Goal: Information Seeking & Learning: Check status

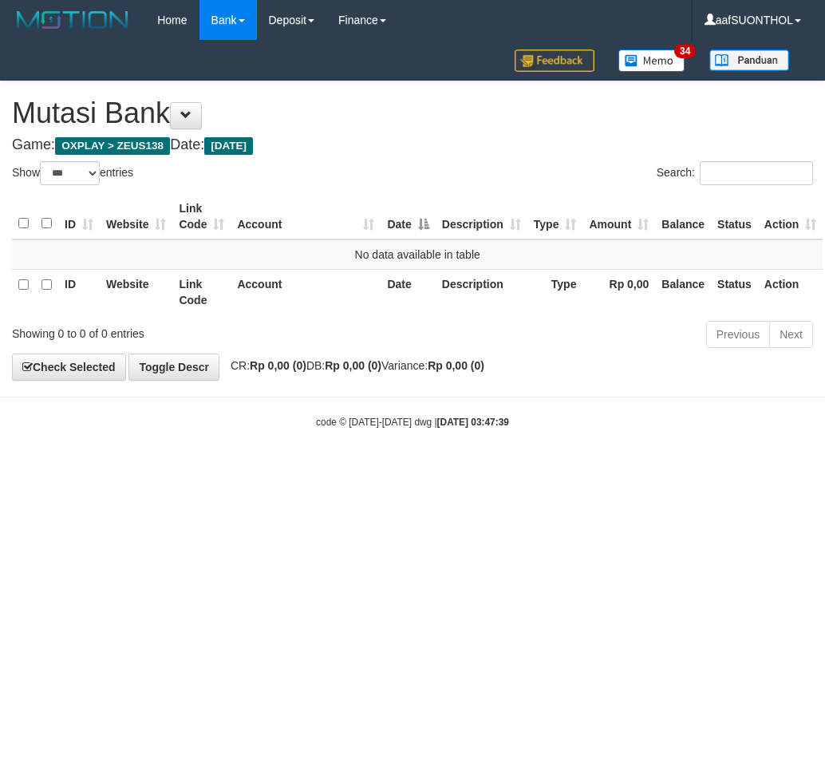
select select "***"
click at [358, 469] on html "Toggle navigation Home Bank Account List Load By Website Group [OXPLAY] ZEUS138…" at bounding box center [412, 234] width 825 height 469
drag, startPoint x: 439, startPoint y: 528, endPoint x: 452, endPoint y: 541, distance: 19.2
click at [435, 469] on html "Toggle navigation Home Bank Account List Load By Website Group [OXPLAY] ZEUS138…" at bounding box center [412, 234] width 825 height 469
click at [448, 469] on html "Toggle navigation Home Bank Account List Load By Website Group [OXPLAY] ZEUS138…" at bounding box center [412, 234] width 825 height 469
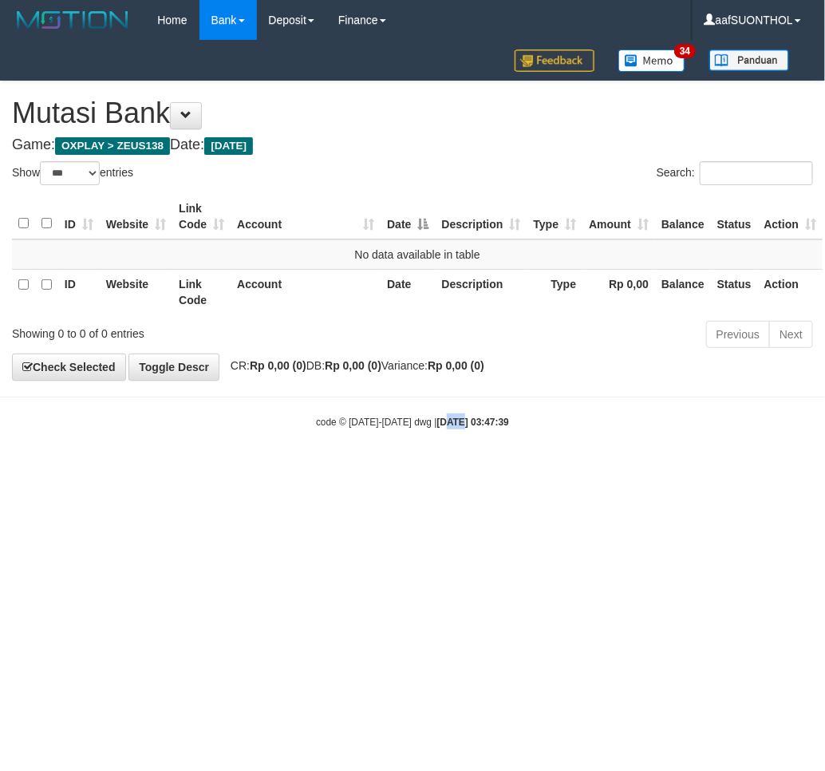
click at [432, 469] on html "Toggle navigation Home Bank Account List Load By Website Group [OXPLAY] ZEUS138…" at bounding box center [412, 234] width 825 height 469
click at [354, 469] on html "Toggle navigation Home Bank Account List Load By Website Group [OXPLAY] ZEUS138…" at bounding box center [412, 234] width 825 height 469
click at [361, 469] on html "Toggle navigation Home Bank Account List Load By Website Group [OXPLAY] ZEUS138…" at bounding box center [412, 234] width 825 height 469
select select "***"
click at [385, 469] on html "Toggle navigation Home Bank Account List Load By Website Group [OXPLAY] ZEUS138…" at bounding box center [412, 234] width 825 height 469
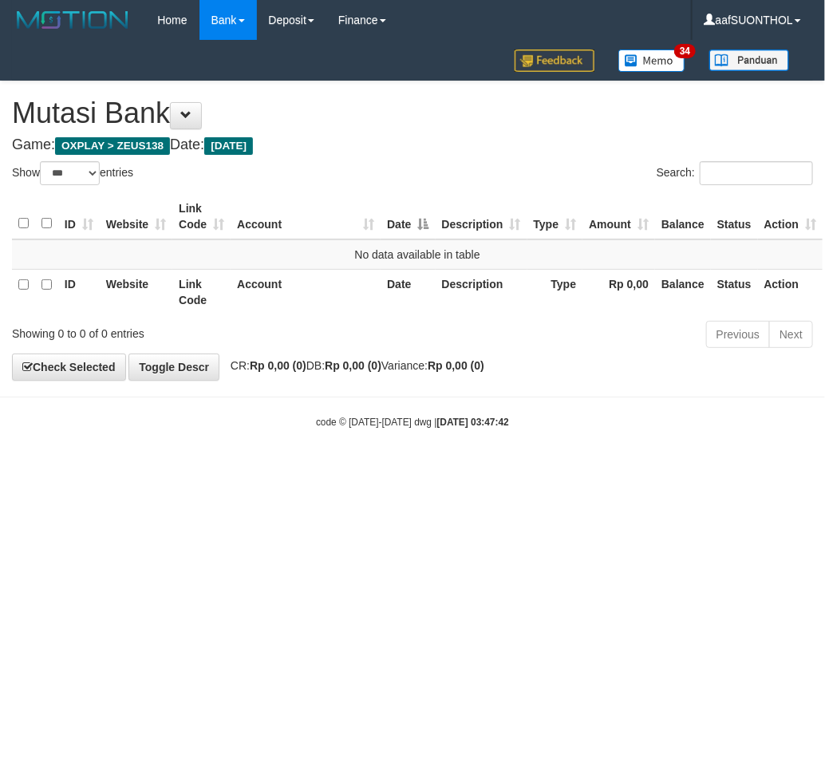
click at [349, 469] on html "Toggle navigation Home Bank Account List Load By Website Group [OXPLAY] ZEUS138…" at bounding box center [412, 234] width 825 height 469
select select "***"
click at [386, 469] on html "Toggle navigation Home Bank Account List Load By Website Group [OXPLAY] ZEUS138…" at bounding box center [412, 234] width 825 height 469
select select "***"
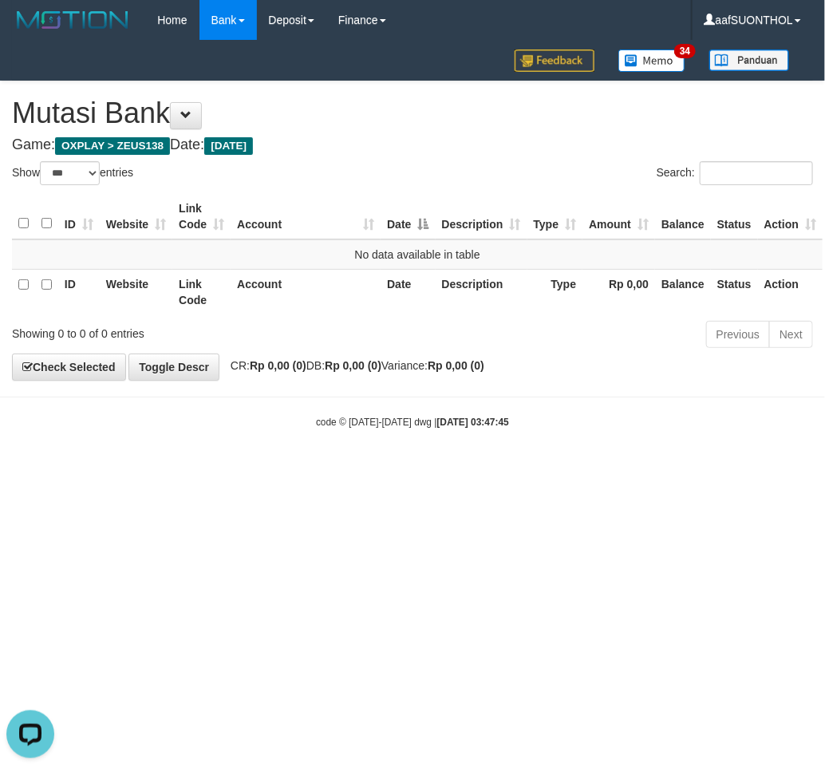
drag, startPoint x: 264, startPoint y: 631, endPoint x: 257, endPoint y: 674, distance: 42.9
click at [263, 469] on html "Toggle navigation Home Bank Account List Load By Website Group [OXPLAY] ZEUS138…" at bounding box center [412, 234] width 825 height 469
click at [230, 469] on html "Toggle navigation Home Bank Account List Load By Website Group [OXPLAY] ZEUS138…" at bounding box center [412, 234] width 825 height 469
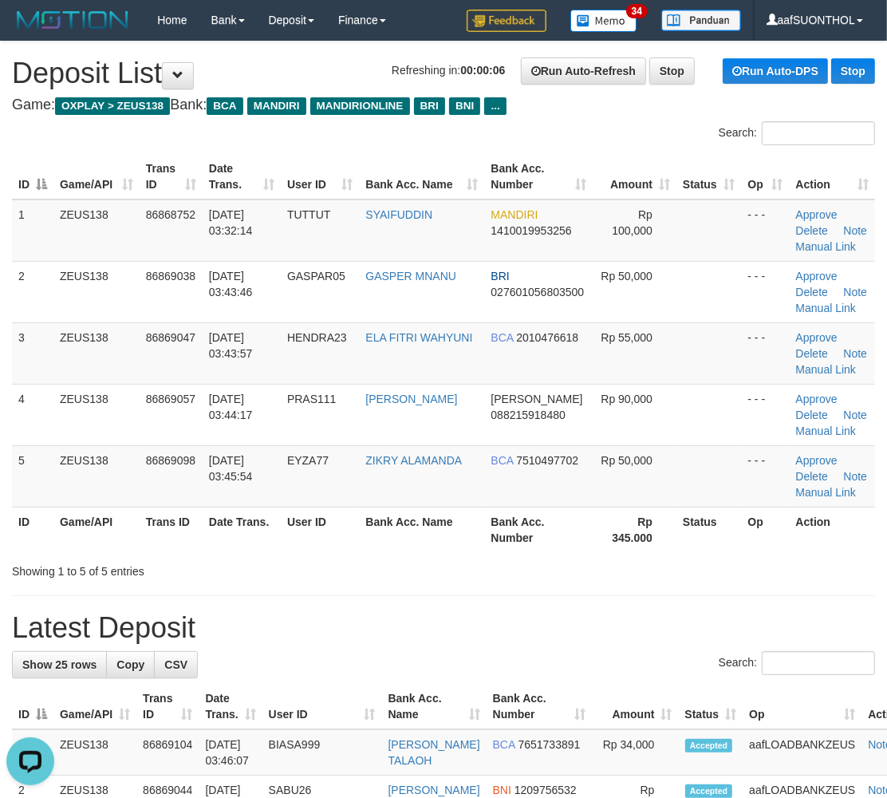
drag, startPoint x: 291, startPoint y: 642, endPoint x: 435, endPoint y: 625, distance: 144.6
click at [294, 639] on h1 "Latest Deposit" at bounding box center [443, 628] width 863 height 32
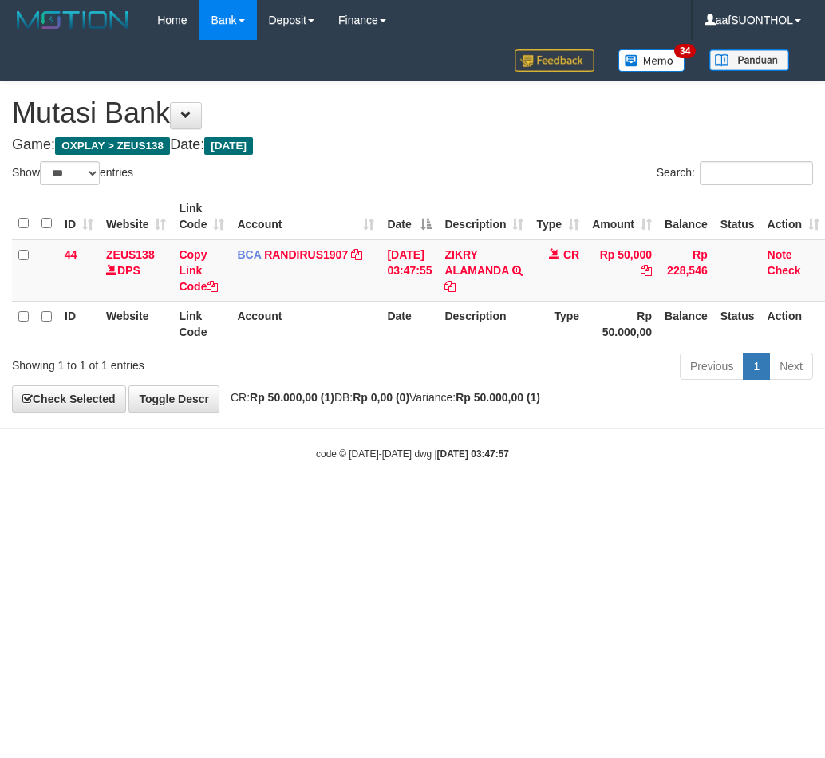
select select "***"
click at [251, 501] on html "Toggle navigation Home Bank Account List Load By Website Group [OXPLAY] ZEUS138…" at bounding box center [412, 250] width 825 height 501
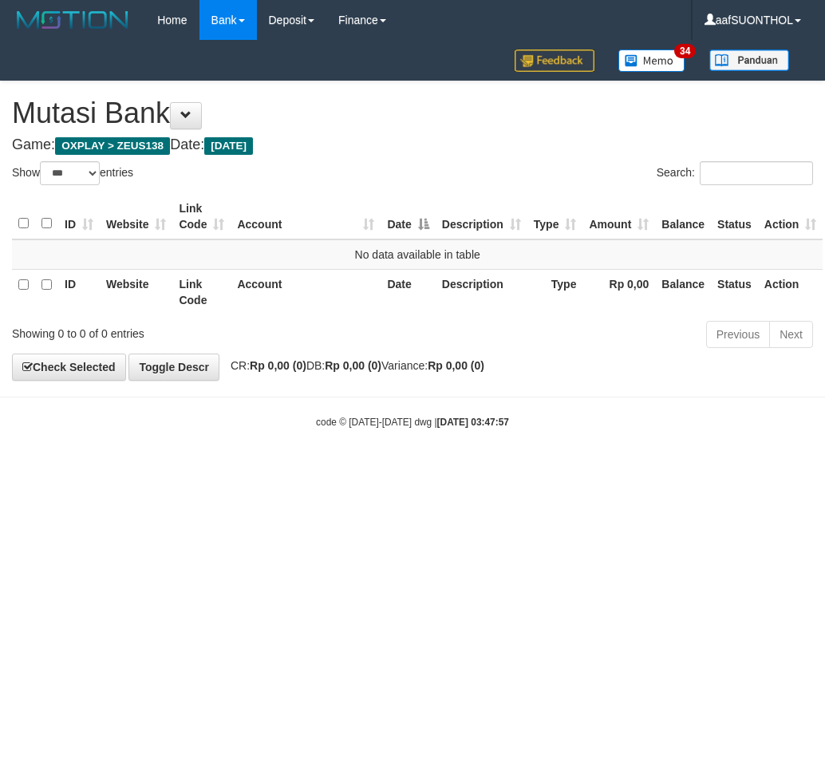
select select "***"
click at [301, 469] on html "Toggle navigation Home Bank Account List Load By Website Group [OXPLAY] ZEUS138…" at bounding box center [412, 234] width 825 height 469
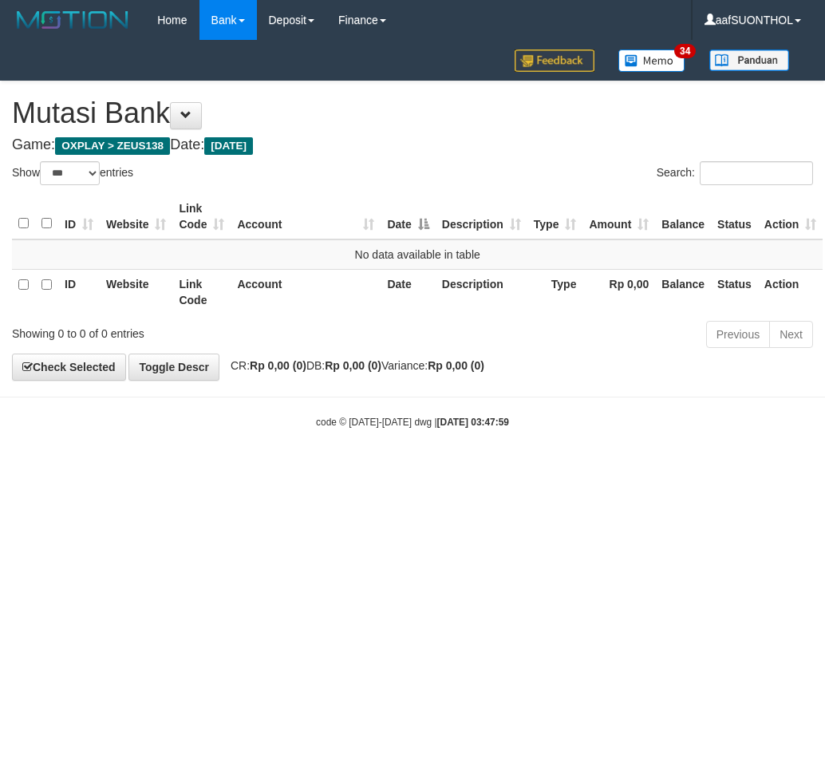
select select "***"
click at [264, 469] on html "Toggle navigation Home Bank Account List Load By Website Group [OXPLAY] ZEUS138…" at bounding box center [412, 234] width 825 height 469
drag, startPoint x: 271, startPoint y: 592, endPoint x: 292, endPoint y: 608, distance: 26.2
click at [290, 469] on html "Toggle navigation Home Bank Account List Load By Website Group [OXPLAY] ZEUS138…" at bounding box center [412, 234] width 825 height 469
select select "***"
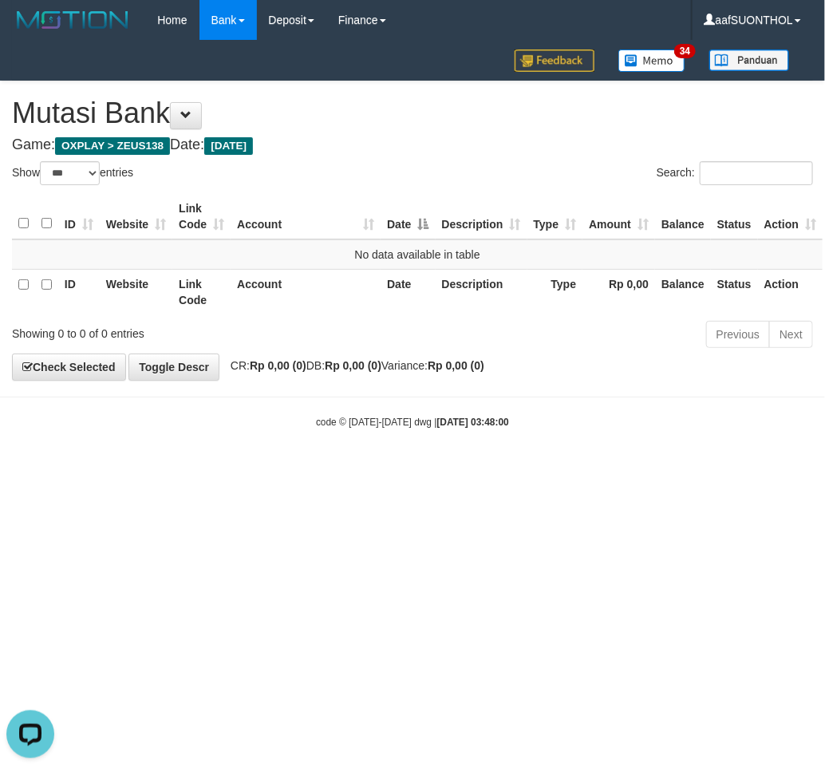
drag, startPoint x: 325, startPoint y: 624, endPoint x: 372, endPoint y: 605, distance: 50.8
click at [321, 469] on html "Toggle navigation Home Bank Account List Load By Website Group [OXPLAY] ZEUS138…" at bounding box center [412, 234] width 825 height 469
drag, startPoint x: 369, startPoint y: 604, endPoint x: 409, endPoint y: 611, distance: 39.8
click at [397, 469] on html "Toggle navigation Home Bank Account List Load By Website Group [OXPLAY] ZEUS138…" at bounding box center [412, 234] width 825 height 469
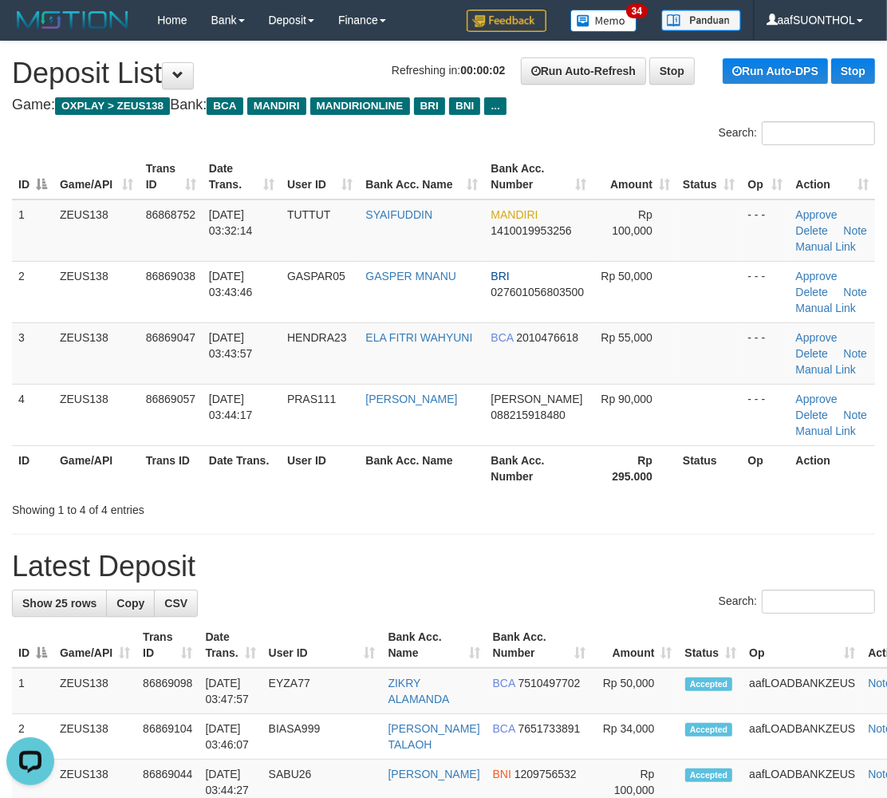
click at [441, 534] on hr at bounding box center [443, 534] width 863 height 1
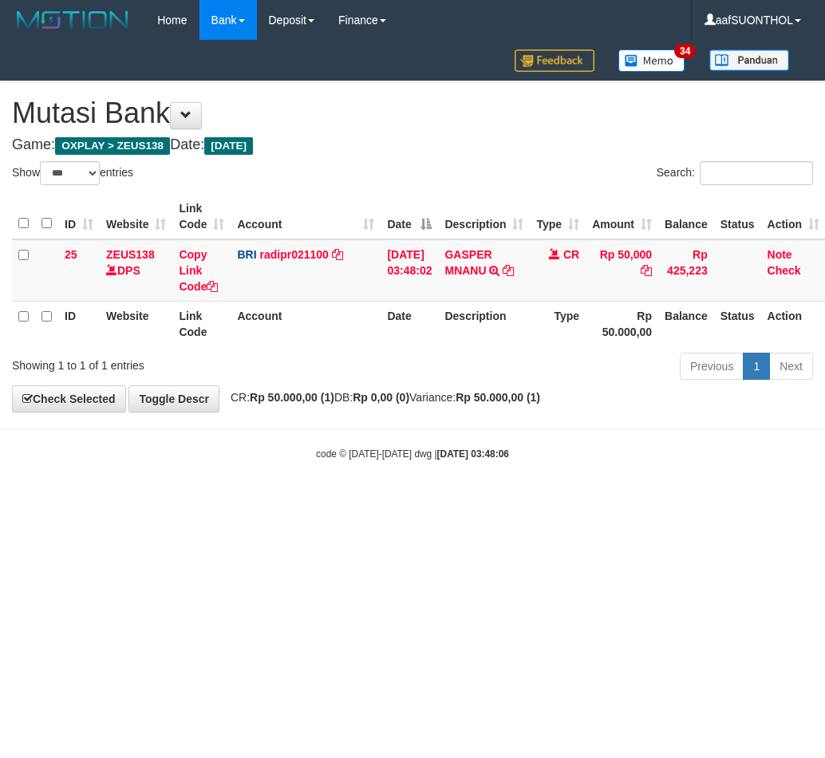
select select "***"
click at [404, 501] on html "Toggle navigation Home Bank Account List Load By Website Group [OXPLAY] ZEUS138…" at bounding box center [412, 250] width 825 height 501
click at [473, 501] on html "Toggle navigation Home Bank Account List Load By Website Group [OXPLAY] ZEUS138…" at bounding box center [412, 250] width 825 height 501
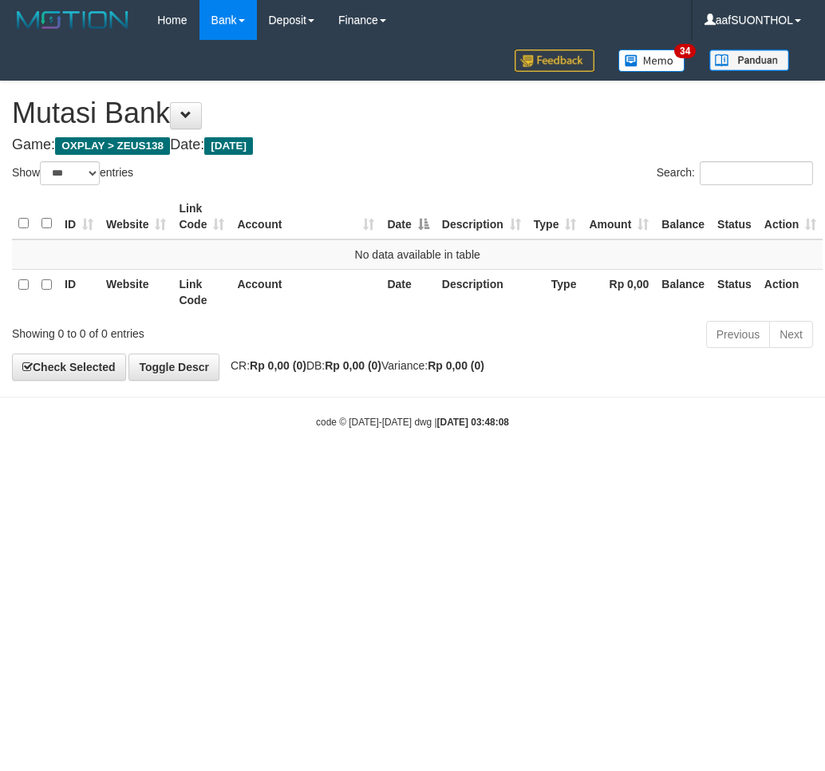
select select "***"
click at [471, 469] on html "Toggle navigation Home Bank Account List Load By Website Group [OXPLAY] ZEUS138…" at bounding box center [412, 234] width 825 height 469
select select "***"
click at [450, 469] on html "Toggle navigation Home Bank Account List Load By Website Group [OXPLAY] ZEUS138…" at bounding box center [412, 234] width 825 height 469
click at [435, 469] on html "Toggle navigation Home Bank Account List Load By Website Group [OXPLAY] ZEUS138…" at bounding box center [412, 234] width 825 height 469
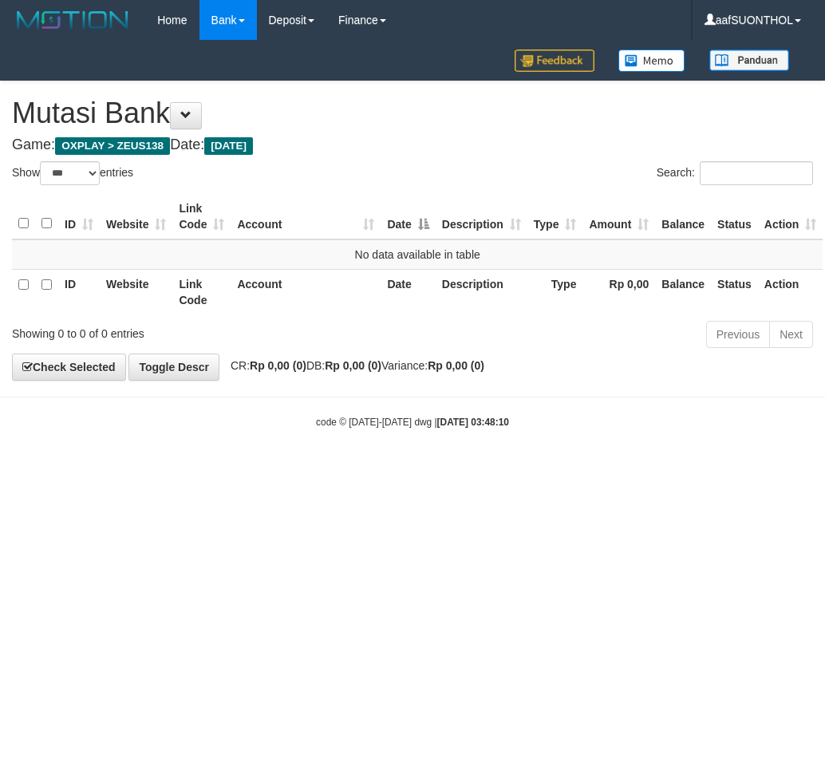
select select "***"
drag, startPoint x: 0, startPoint y: 0, endPoint x: 426, endPoint y: 583, distance: 721.8
click at [433, 469] on html "Toggle navigation Home Bank Account List Load By Website Group [OXPLAY] ZEUS138…" at bounding box center [412, 234] width 825 height 469
drag, startPoint x: 455, startPoint y: 595, endPoint x: 444, endPoint y: 597, distance: 11.3
click at [444, 469] on html "Toggle navigation Home Bank Account List Load By Website Group [OXPLAY] ZEUS138…" at bounding box center [412, 234] width 825 height 469
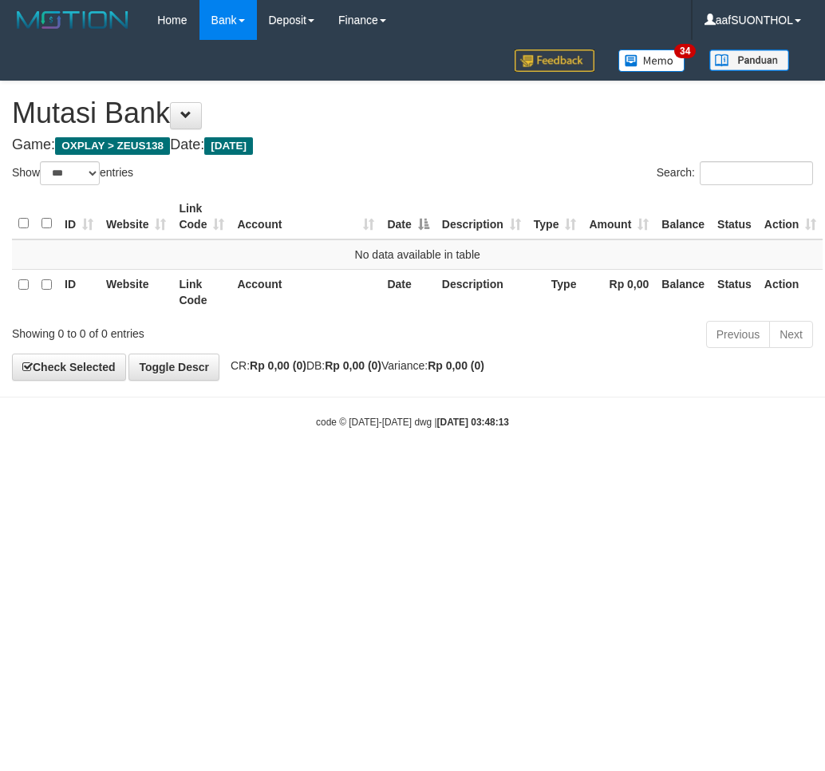
select select "***"
click at [434, 469] on html "Toggle navigation Home Bank Account List Load By Website Group [OXPLAY] ZEUS138…" at bounding box center [412, 234] width 825 height 469
drag, startPoint x: 543, startPoint y: 564, endPoint x: 521, endPoint y: 577, distance: 25.7
click at [528, 469] on html "Toggle navigation Home Bank Account List Load By Website Group [OXPLAY] ZEUS138…" at bounding box center [412, 234] width 825 height 469
click at [520, 469] on html "Toggle navigation Home Bank Account List Load By Website Group [OXPLAY] ZEUS138…" at bounding box center [412, 234] width 825 height 469
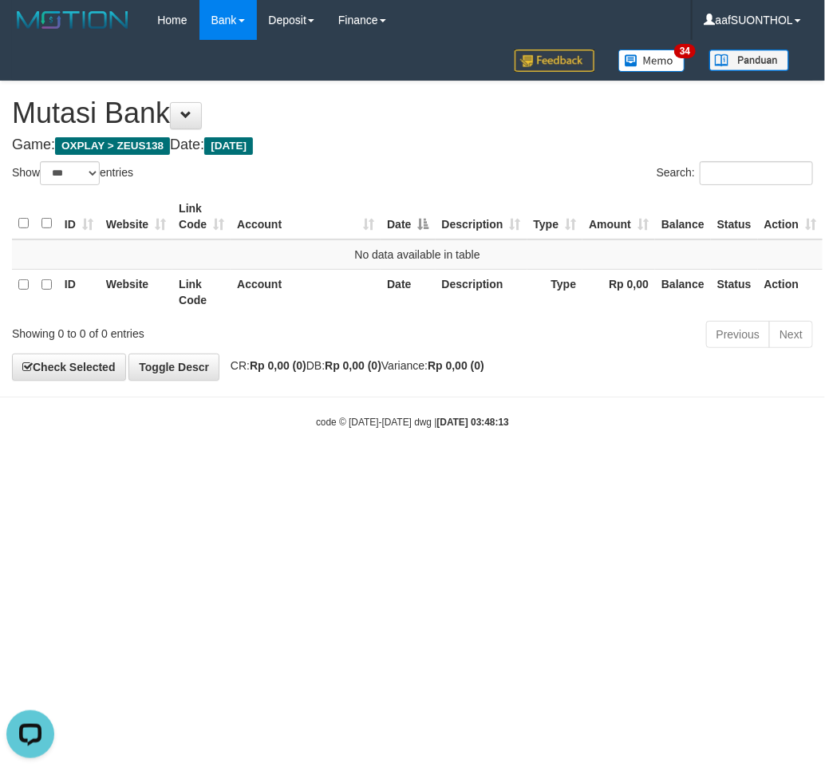
click at [581, 469] on html "Toggle navigation Home Bank Account List Load By Website Group [OXPLAY] ZEUS138…" at bounding box center [412, 234] width 825 height 469
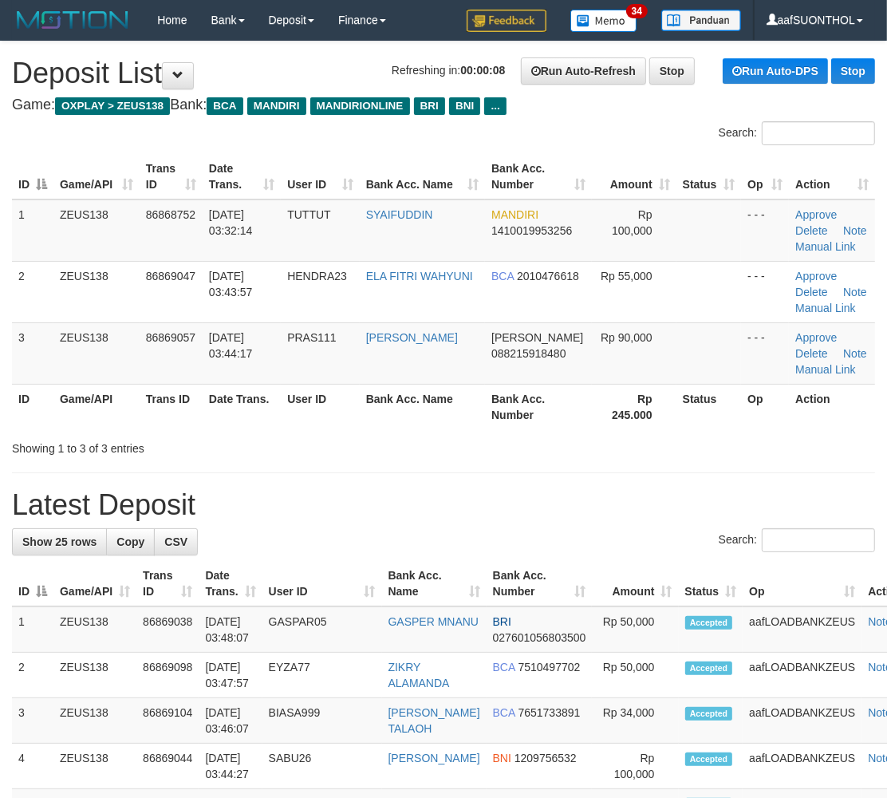
drag, startPoint x: 482, startPoint y: 472, endPoint x: 516, endPoint y: 484, distance: 36.3
click at [701, 415] on th "Status" at bounding box center [709, 406] width 65 height 45
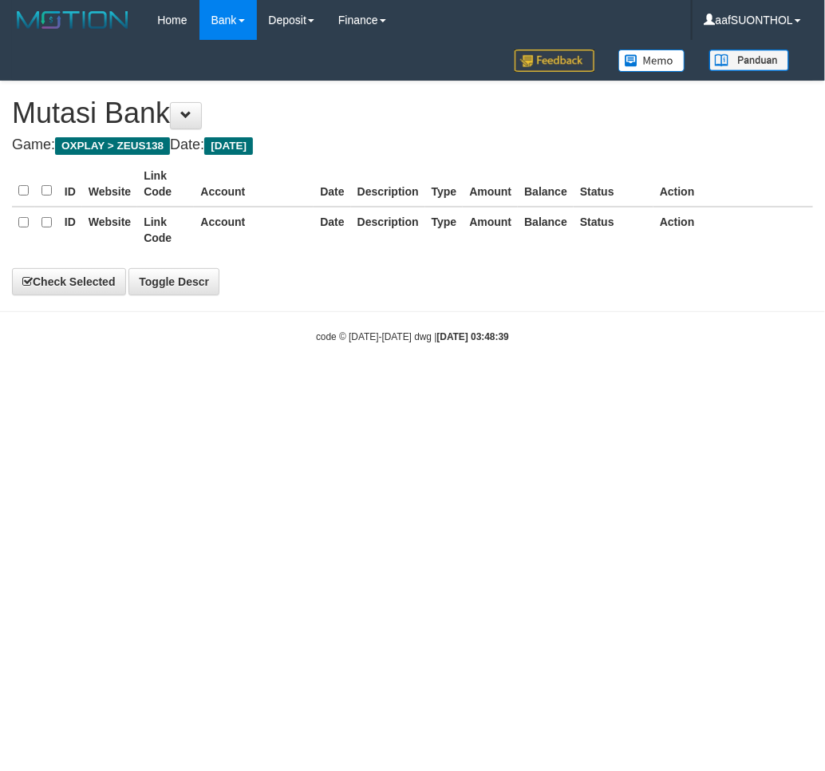
click at [221, 384] on html "Toggle navigation Home Bank Account List Load By Website Group [OXPLAY] ZEUS138…" at bounding box center [412, 192] width 825 height 384
select select "***"
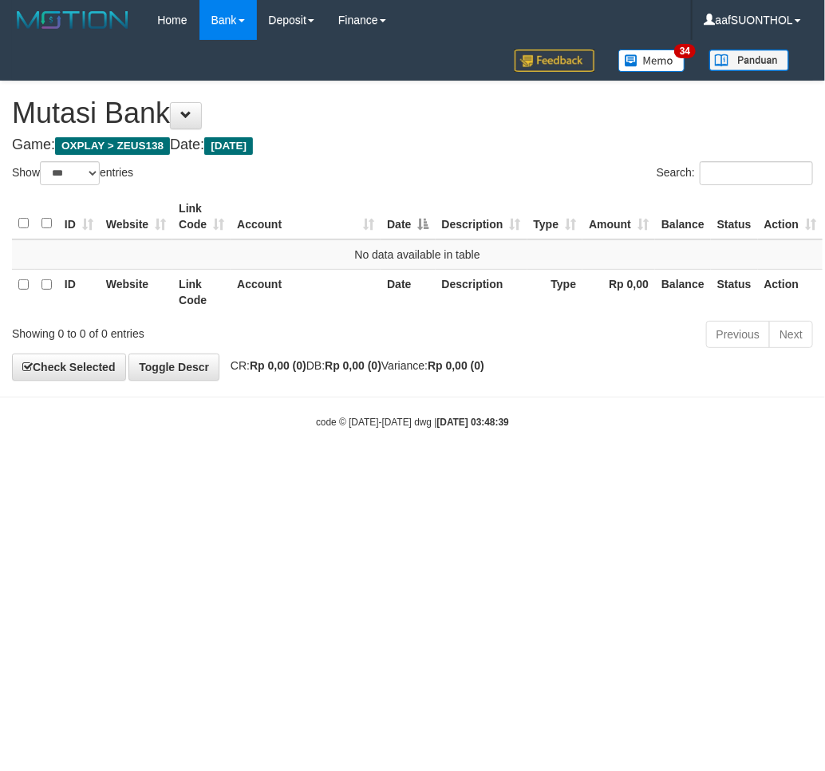
click at [262, 469] on html "Toggle navigation Home Bank Account List Load By Website Group [OXPLAY] ZEUS138…" at bounding box center [412, 234] width 825 height 469
drag, startPoint x: 224, startPoint y: 705, endPoint x: 208, endPoint y: 709, distance: 16.3
click at [218, 469] on html "Toggle navigation Home Bank Account List Load By Website Group [OXPLAY] ZEUS138…" at bounding box center [412, 234] width 825 height 469
click at [306, 469] on html "Toggle navigation Home Bank Account List Load By Website Group [OXPLAY] ZEUS138…" at bounding box center [412, 234] width 825 height 469
click at [298, 469] on html "Toggle navigation Home Bank Account List Load By Website Group [OXPLAY] ZEUS138…" at bounding box center [412, 234] width 825 height 469
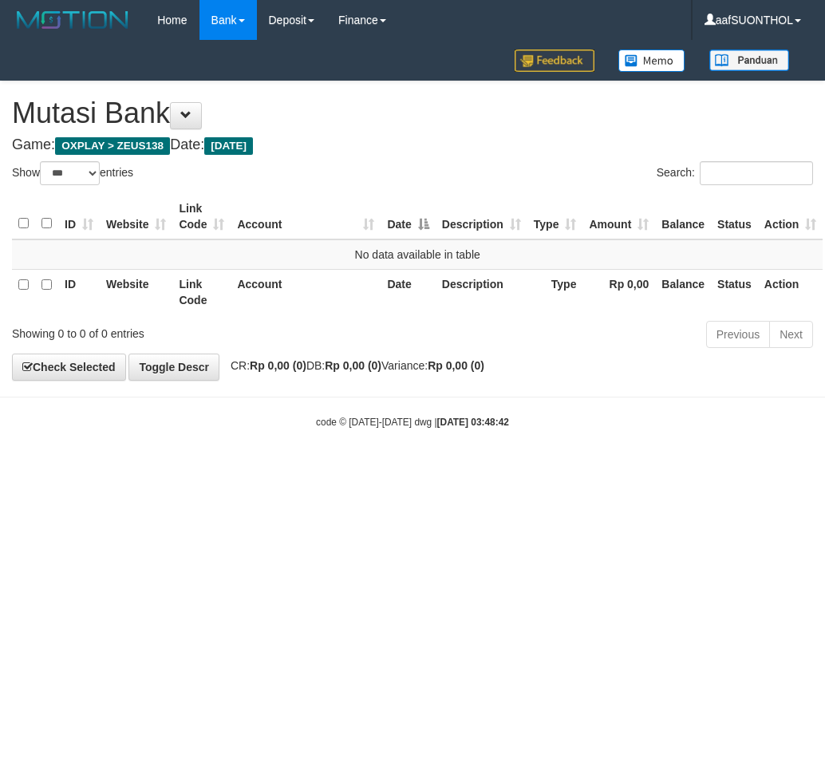
select select "***"
click at [115, 469] on html "Toggle navigation Home Bank Account List Load By Website Group [OXPLAY] ZEUS138…" at bounding box center [412, 234] width 825 height 469
click at [153, 469] on html "Toggle navigation Home Bank Account List Load By Website Group [OXPLAY] ZEUS138…" at bounding box center [412, 234] width 825 height 469
click at [172, 469] on html "Toggle navigation Home Bank Account List Load By Website Group [OXPLAY] ZEUS138…" at bounding box center [412, 234] width 825 height 469
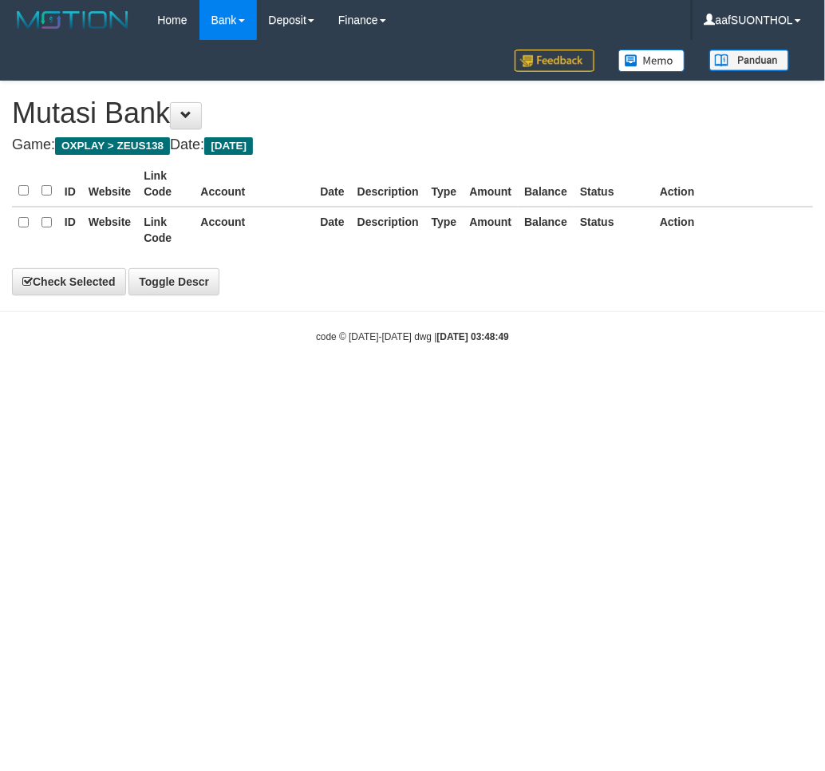
select select "***"
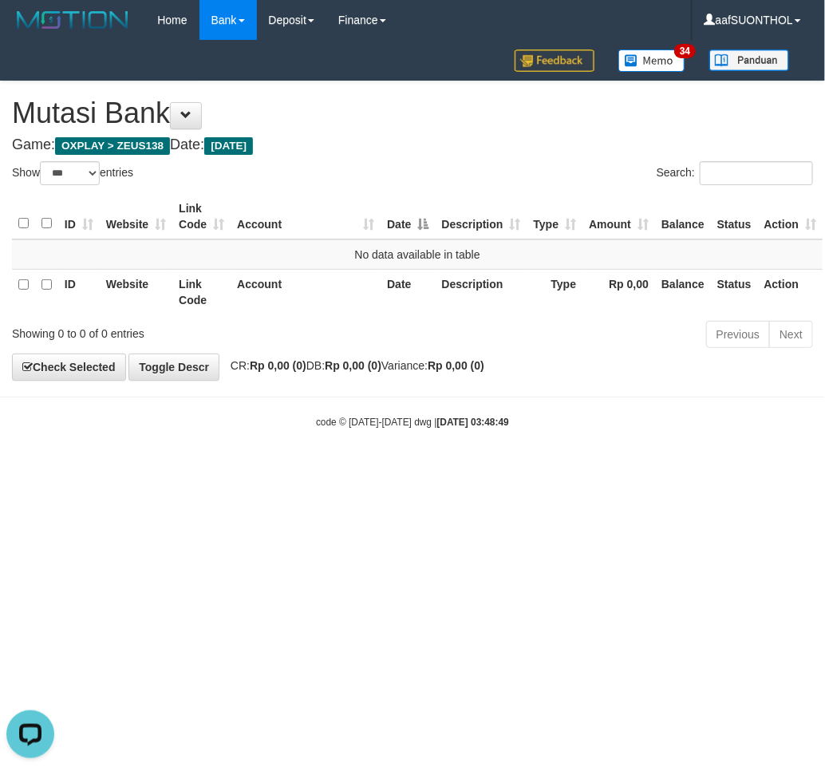
click at [312, 469] on html "Toggle navigation Home Bank Account List Load By Website Group [OXPLAY] ZEUS138…" at bounding box center [412, 234] width 825 height 469
click at [331, 469] on html "Toggle navigation Home Bank Account List Load By Website Group [OXPLAY] ZEUS138…" at bounding box center [412, 234] width 825 height 469
drag, startPoint x: 367, startPoint y: 559, endPoint x: 282, endPoint y: 579, distance: 87.7
click at [263, 469] on html "Toggle navigation Home Bank Account List Load By Website Group [OXPLAY] ZEUS138…" at bounding box center [412, 234] width 825 height 469
click at [285, 469] on html "Toggle navigation Home Bank Account List Load By Website Group [OXPLAY] ZEUS138…" at bounding box center [412, 234] width 825 height 469
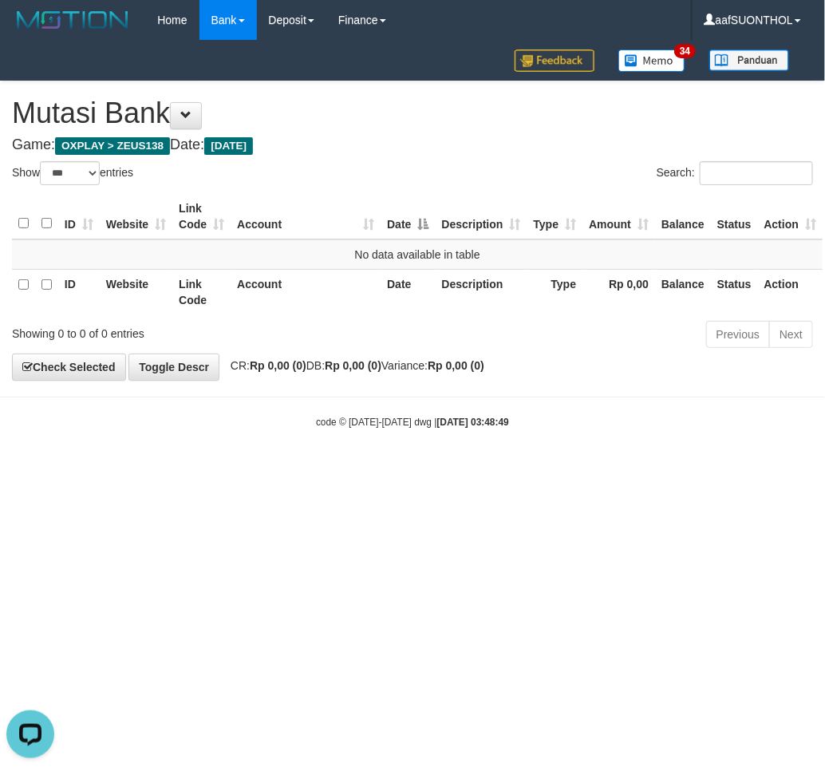
drag, startPoint x: 314, startPoint y: 573, endPoint x: 326, endPoint y: 576, distance: 11.6
click at [317, 469] on html "Toggle navigation Home Bank Account List Load By Website Group [OXPLAY] ZEUS138…" at bounding box center [412, 234] width 825 height 469
click at [346, 469] on html "Toggle navigation Home Bank Account List Load By Website Group [OXPLAY] ZEUS138…" at bounding box center [412, 234] width 825 height 469
click at [335, 469] on html "Toggle navigation Home Bank Account List Load By Website Group [OXPLAY] ZEUS138…" at bounding box center [412, 234] width 825 height 469
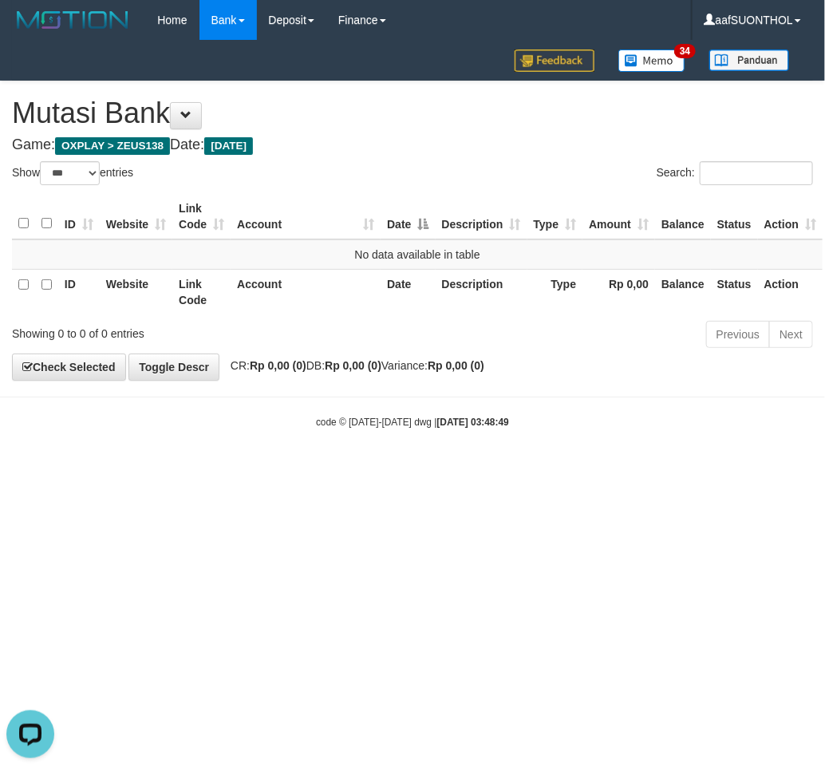
click at [327, 469] on html "Toggle navigation Home Bank Account List Load By Website Group [OXPLAY] ZEUS138…" at bounding box center [412, 234] width 825 height 469
click at [320, 469] on html "Toggle navigation Home Bank Account List Load By Website Group [OXPLAY] ZEUS138…" at bounding box center [412, 234] width 825 height 469
click at [321, 469] on html "Toggle navigation Home Bank Account List Load By Website Group [OXPLAY] ZEUS138…" at bounding box center [412, 234] width 825 height 469
click at [320, 469] on html "Toggle navigation Home Bank Account List Load By Website Group [OXPLAY] ZEUS138…" at bounding box center [412, 234] width 825 height 469
click at [318, 469] on html "Toggle navigation Home Bank Account List Load By Website Group [OXPLAY] ZEUS138…" at bounding box center [412, 234] width 825 height 469
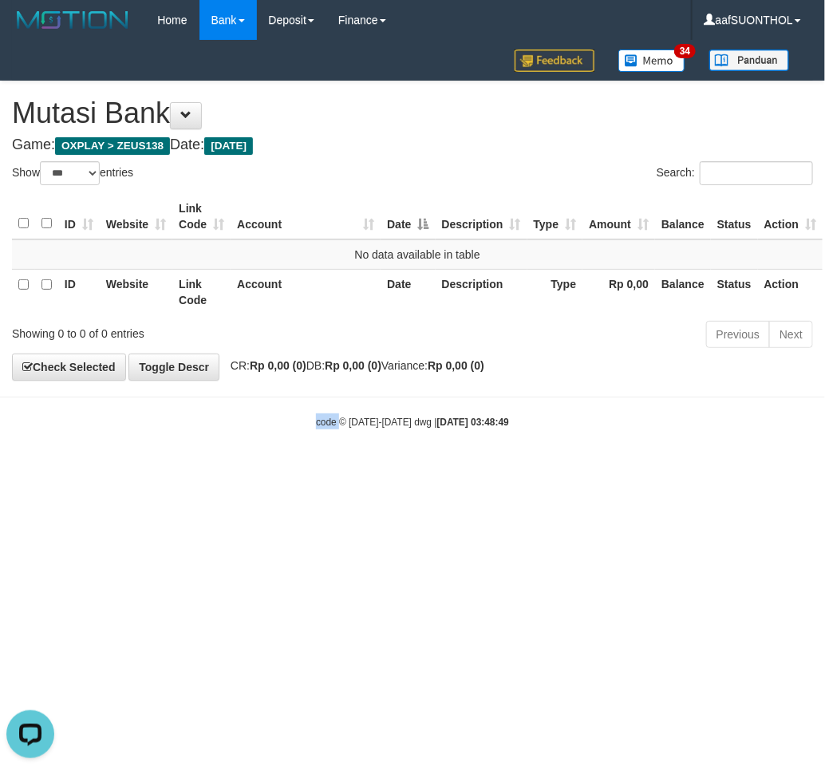
click at [313, 469] on html "Toggle navigation Home Bank Account List Load By Website Group [OXPLAY] ZEUS138…" at bounding box center [412, 234] width 825 height 469
click at [309, 469] on html "Toggle navigation Home Bank Account List Load By Website Group [OXPLAY] ZEUS138…" at bounding box center [412, 234] width 825 height 469
click at [302, 469] on html "Toggle navigation Home Bank Account List Load By Website Group [OXPLAY] ZEUS138…" at bounding box center [412, 234] width 825 height 469
click at [278, 469] on html "Toggle navigation Home Bank Account List Load By Website Group [OXPLAY] ZEUS138…" at bounding box center [412, 234] width 825 height 469
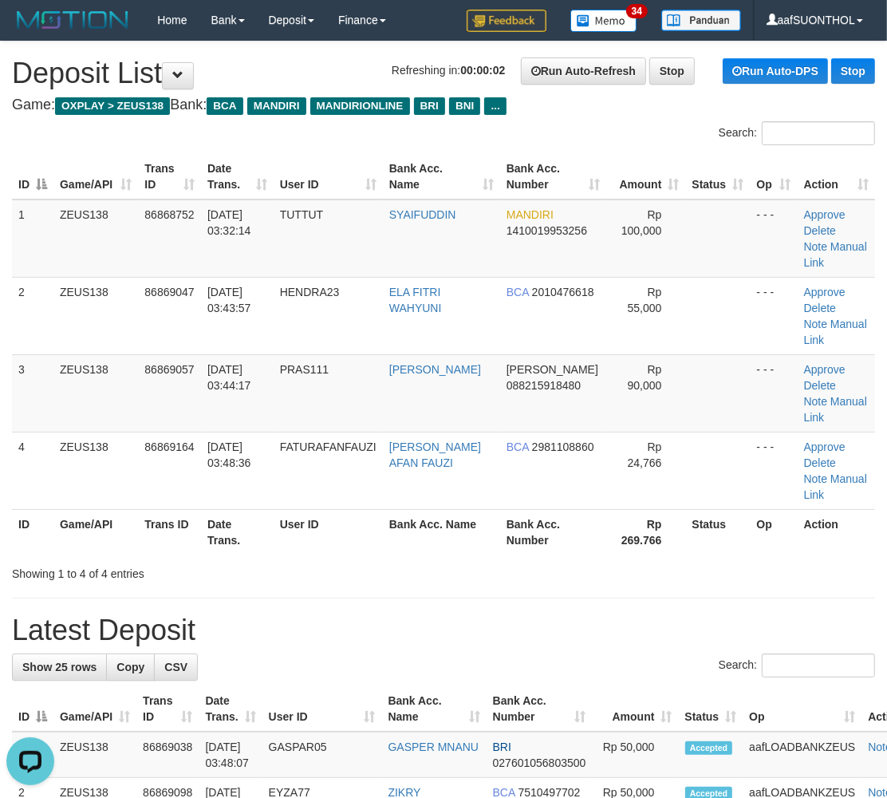
click at [617, 552] on th "Rp 269.766" at bounding box center [647, 531] width 80 height 45
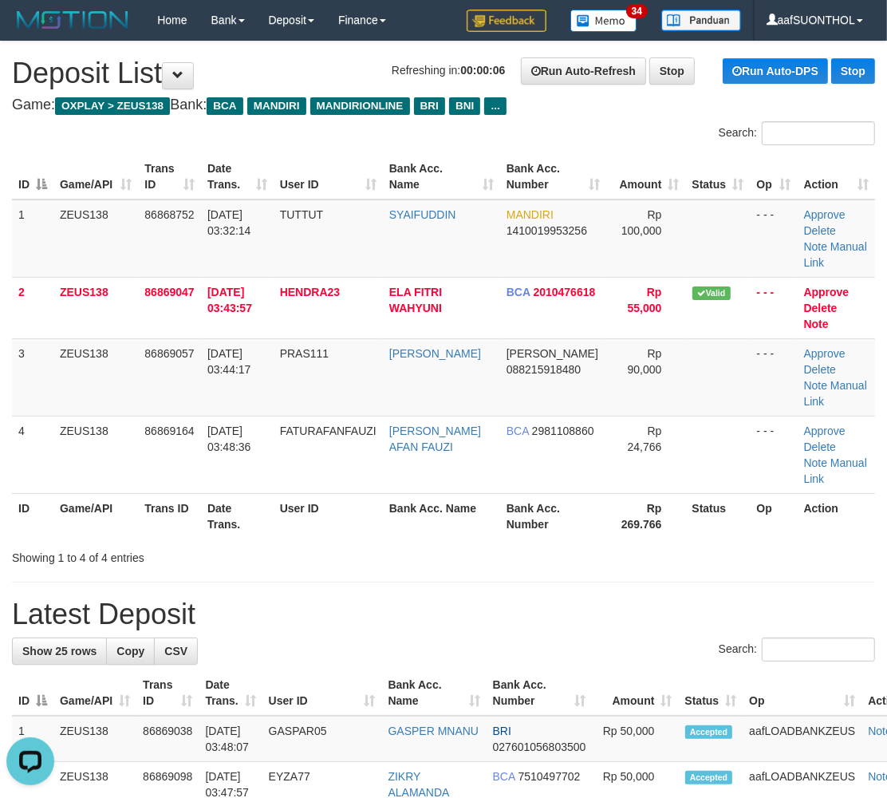
click at [380, 525] on th "User ID" at bounding box center [328, 515] width 109 height 45
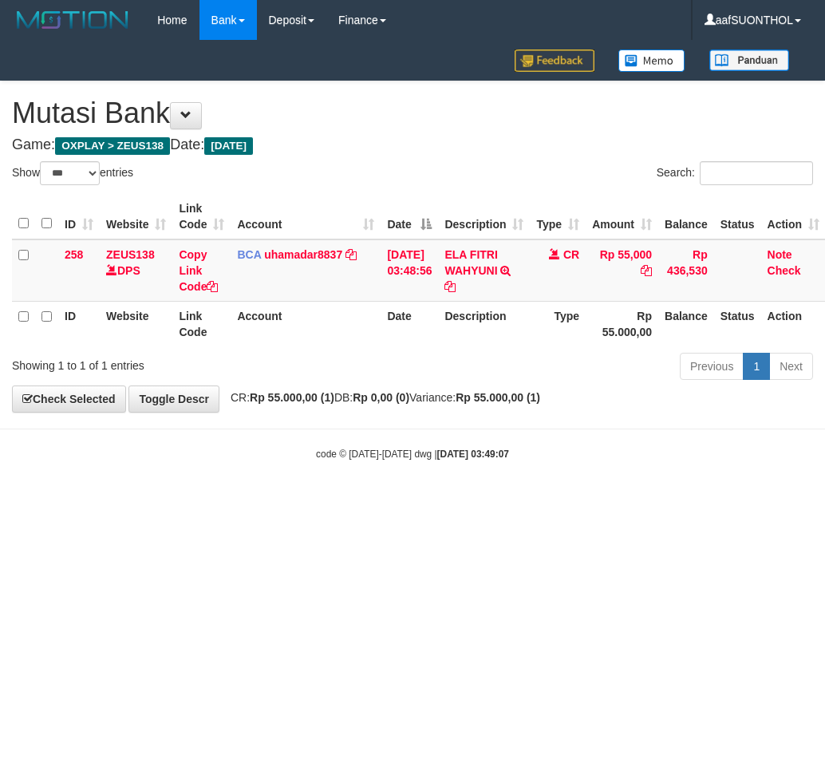
select select "***"
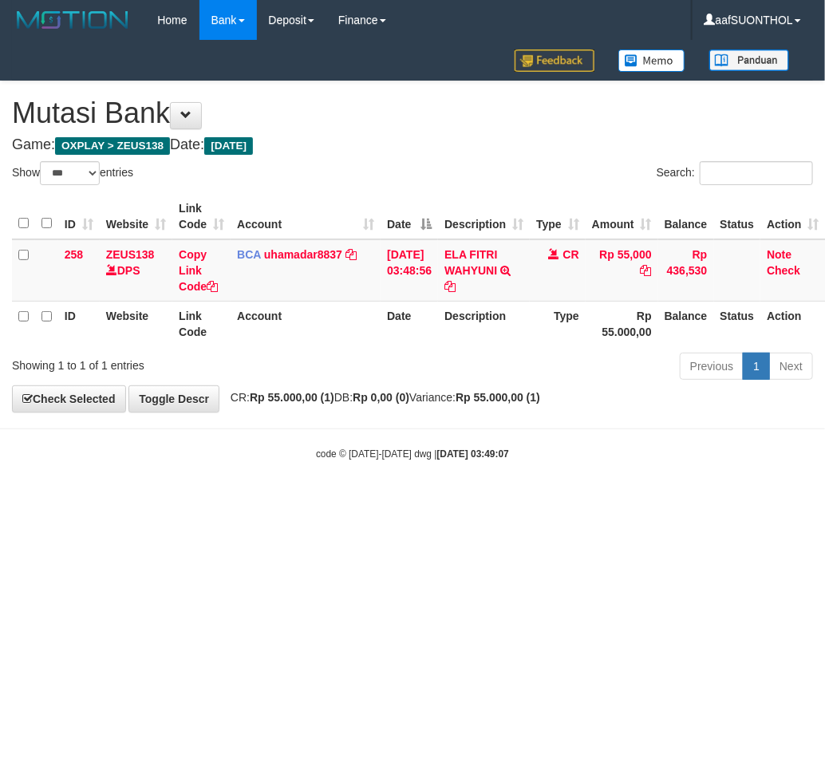
click at [286, 501] on html "Toggle navigation Home Bank Account List Load By Website Group [OXPLAY] ZEUS138…" at bounding box center [412, 250] width 825 height 501
click at [331, 501] on html "Toggle navigation Home Bank Account List Load By Website Group [OXPLAY] ZEUS138…" at bounding box center [412, 250] width 825 height 501
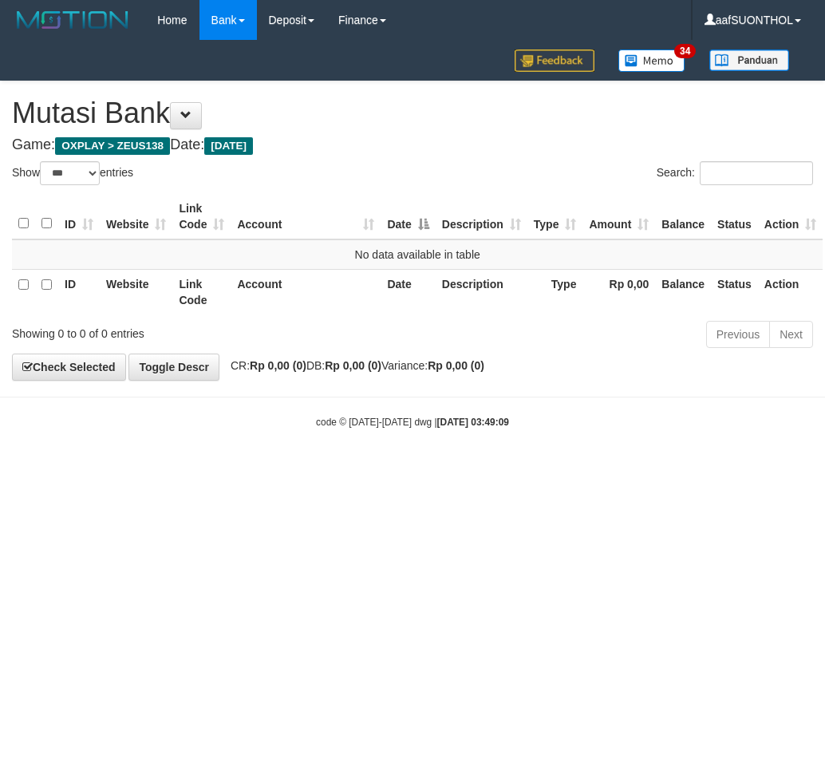
select select "***"
click at [480, 469] on html "Toggle navigation Home Bank Account List Load By Website Group [OXPLAY] ZEUS138…" at bounding box center [412, 234] width 825 height 469
select select "***"
click at [492, 469] on html "Toggle navigation Home Bank Account List Load By Website Group [OXPLAY] ZEUS138…" at bounding box center [412, 234] width 825 height 469
click at [460, 469] on html "Toggle navigation Home Bank Account List Load By Website Group [OXPLAY] ZEUS138…" at bounding box center [412, 234] width 825 height 469
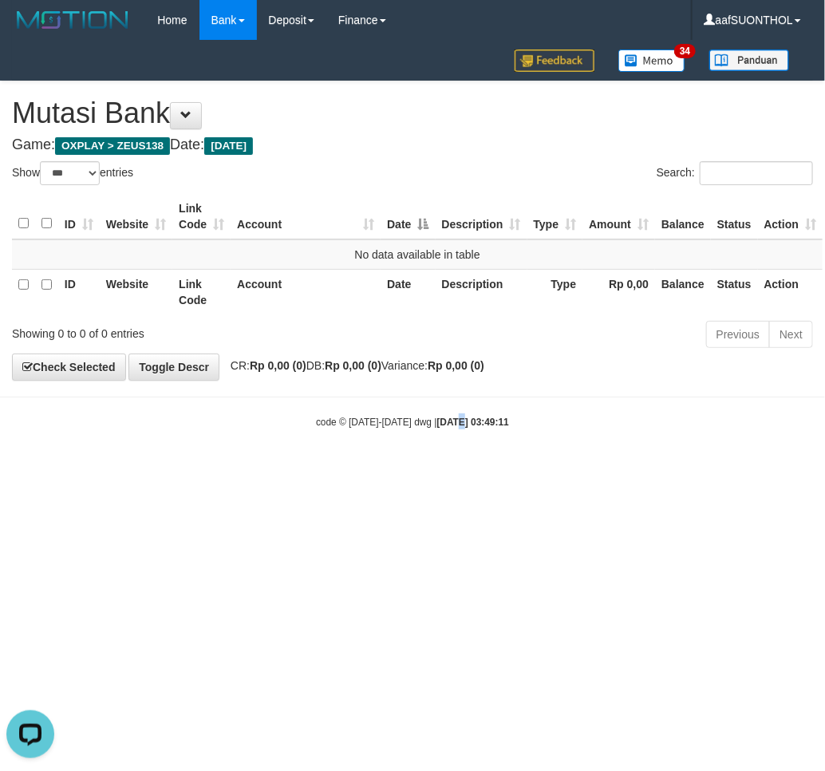
click at [443, 469] on html "Toggle navigation Home Bank Account List Load By Website Group [OXPLAY] ZEUS138…" at bounding box center [412, 234] width 825 height 469
click at [437, 469] on html "Toggle navigation Home Bank Account List Load By Website Group [OXPLAY] ZEUS138…" at bounding box center [412, 234] width 825 height 469
click at [389, 469] on html "Toggle navigation Home Bank Account List Load By Website Group [OXPLAY] ZEUS138…" at bounding box center [412, 234] width 825 height 469
click at [381, 469] on html "Toggle navigation Home Bank Account List Load By Website Group [OXPLAY] ZEUS138…" at bounding box center [412, 234] width 825 height 469
click at [363, 469] on html "Toggle navigation Home Bank Account List Load By Website Group [OXPLAY] ZEUS138…" at bounding box center [412, 234] width 825 height 469
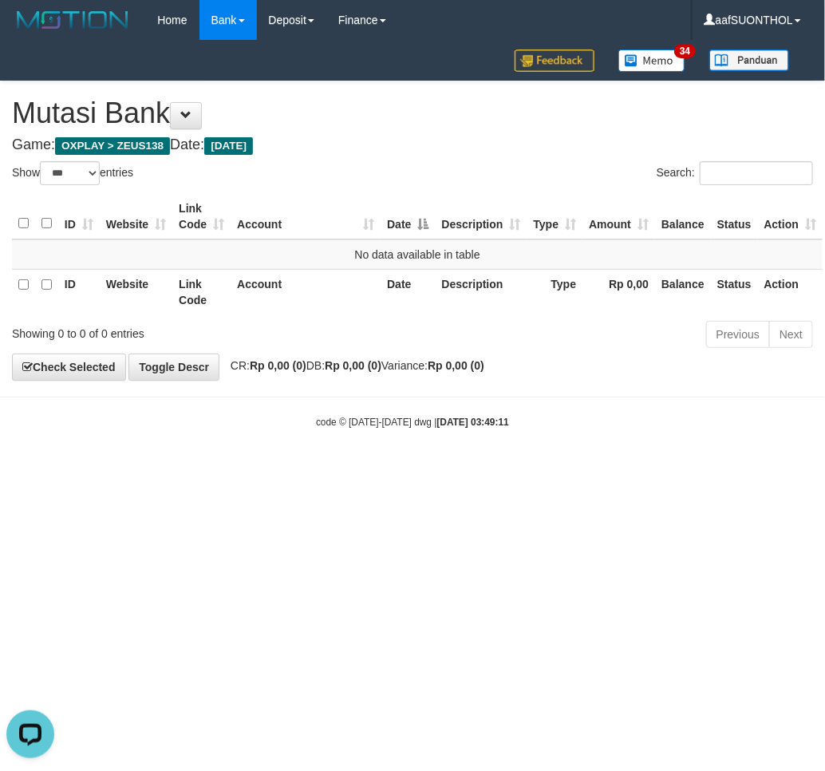
click at [323, 469] on html "Toggle navigation Home Bank Account List Load By Website Group [OXPLAY] ZEUS138…" at bounding box center [412, 234] width 825 height 469
click at [295, 469] on html "Toggle navigation Home Bank Account List Load By Website Group [OXPLAY] ZEUS138…" at bounding box center [412, 234] width 825 height 469
click at [278, 469] on html "Toggle navigation Home Bank Account List Load By Website Group [OXPLAY] ZEUS138…" at bounding box center [412, 234] width 825 height 469
drag, startPoint x: 309, startPoint y: 663, endPoint x: 214, endPoint y: 660, distance: 95.0
click at [305, 469] on html "Toggle navigation Home Bank Account List Load By Website Group [OXPLAY] ZEUS138…" at bounding box center [412, 234] width 825 height 469
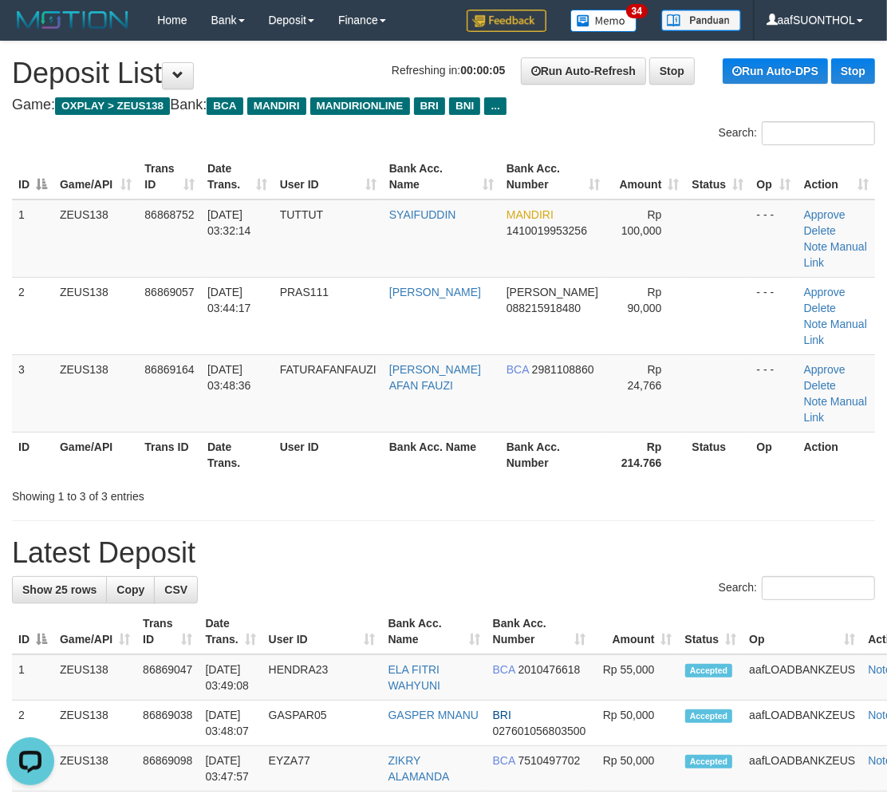
click at [243, 492] on div "Showing 1 to 3 of 3 entries" at bounding box center [185, 493] width 346 height 22
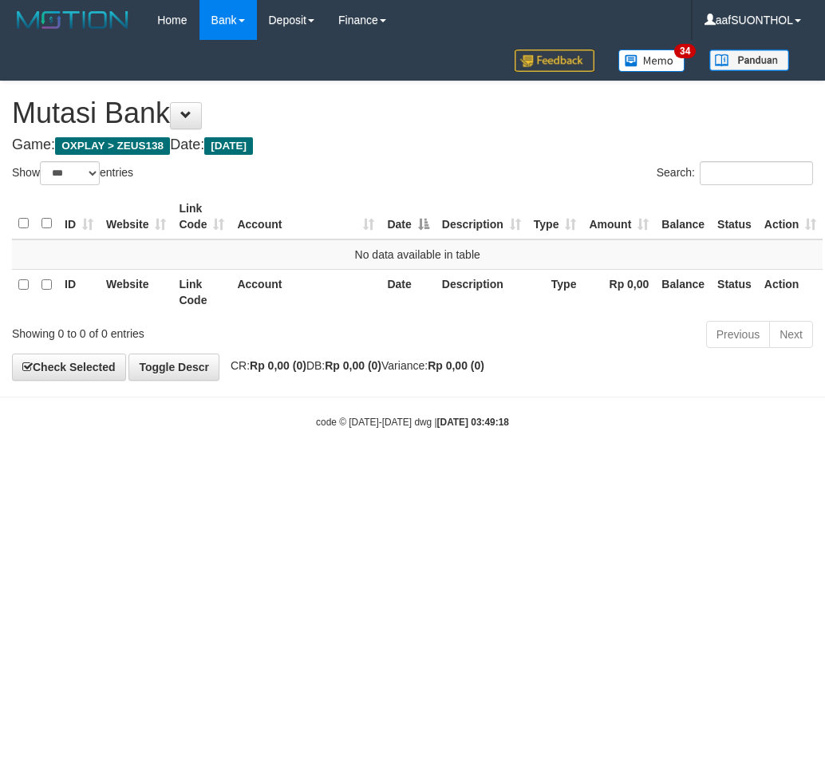
select select "***"
click at [216, 469] on html "Toggle navigation Home Bank Account List Load By Website Group [OXPLAY] ZEUS138…" at bounding box center [412, 234] width 825 height 469
click at [211, 469] on html "Toggle navigation Home Bank Account List Load By Website Group [OXPLAY] ZEUS138…" at bounding box center [412, 234] width 825 height 469
drag, startPoint x: 235, startPoint y: 617, endPoint x: 230, endPoint y: 628, distance: 12.2
click at [230, 469] on html "Toggle navigation Home Bank Account List Load By Website Group [OXPLAY] ZEUS138…" at bounding box center [412, 234] width 825 height 469
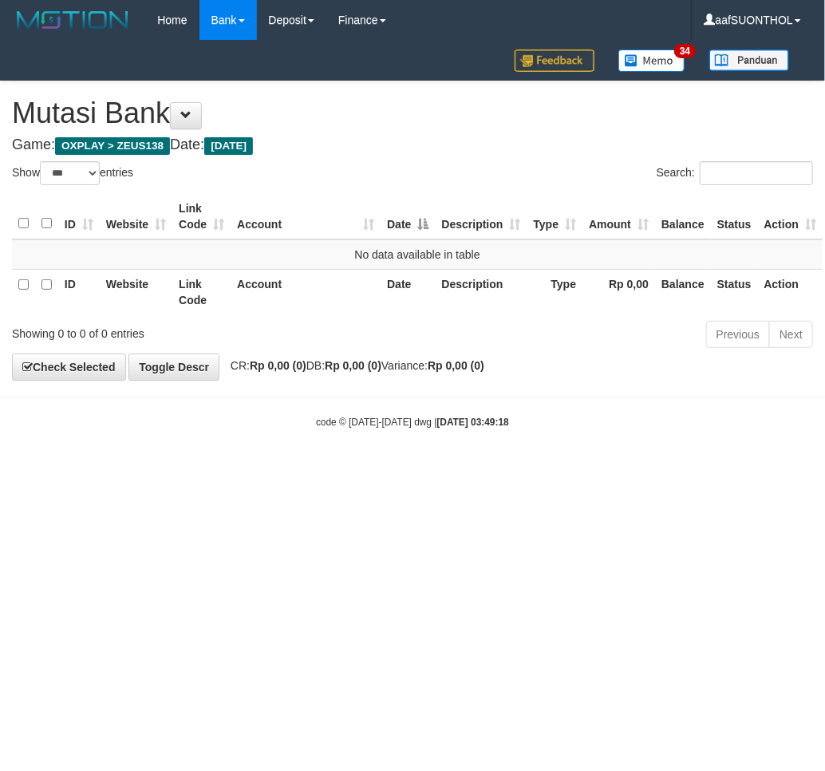
click at [228, 469] on html "Toggle navigation Home Bank Account List Load By Website Group [OXPLAY] ZEUS138…" at bounding box center [412, 234] width 825 height 469
drag, startPoint x: 203, startPoint y: 622, endPoint x: 184, endPoint y: 633, distance: 21.8
click at [200, 469] on html "Toggle navigation Home Bank Account List Load By Website Group [OXPLAY] ZEUS138…" at bounding box center [412, 234] width 825 height 469
click at [184, 469] on html "Toggle navigation Home Bank Account List Load By Website Group [OXPLAY] ZEUS138…" at bounding box center [412, 234] width 825 height 469
click at [187, 469] on html "Toggle navigation Home Bank Account List Load By Website Group [OXPLAY] ZEUS138…" at bounding box center [412, 234] width 825 height 469
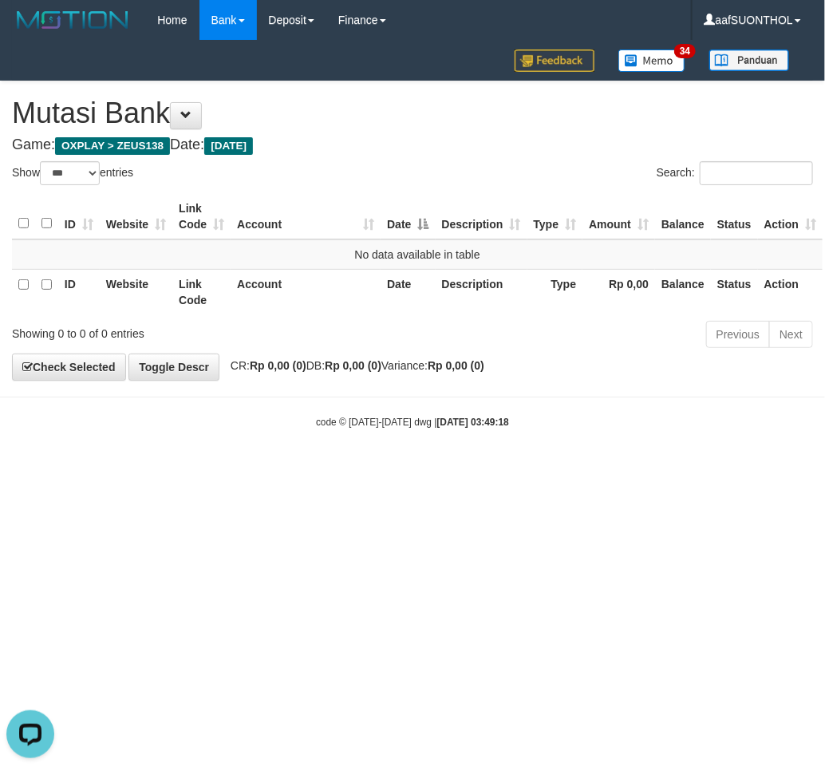
drag, startPoint x: 169, startPoint y: 651, endPoint x: 158, endPoint y: 652, distance: 11.2
click at [165, 469] on html "Toggle navigation Home Bank Account List Load By Website Group [OXPLAY] ZEUS138…" at bounding box center [412, 234] width 825 height 469
click at [160, 469] on html "Toggle navigation Home Bank Account List Load By Website Group [OXPLAY] ZEUS138…" at bounding box center [412, 234] width 825 height 469
click at [156, 469] on html "Toggle navigation Home Bank Account List Load By Website Group [OXPLAY] ZEUS138…" at bounding box center [412, 234] width 825 height 469
click at [163, 469] on html "Toggle navigation Home Bank Account List Load By Website Group [OXPLAY] ZEUS138…" at bounding box center [412, 234] width 825 height 469
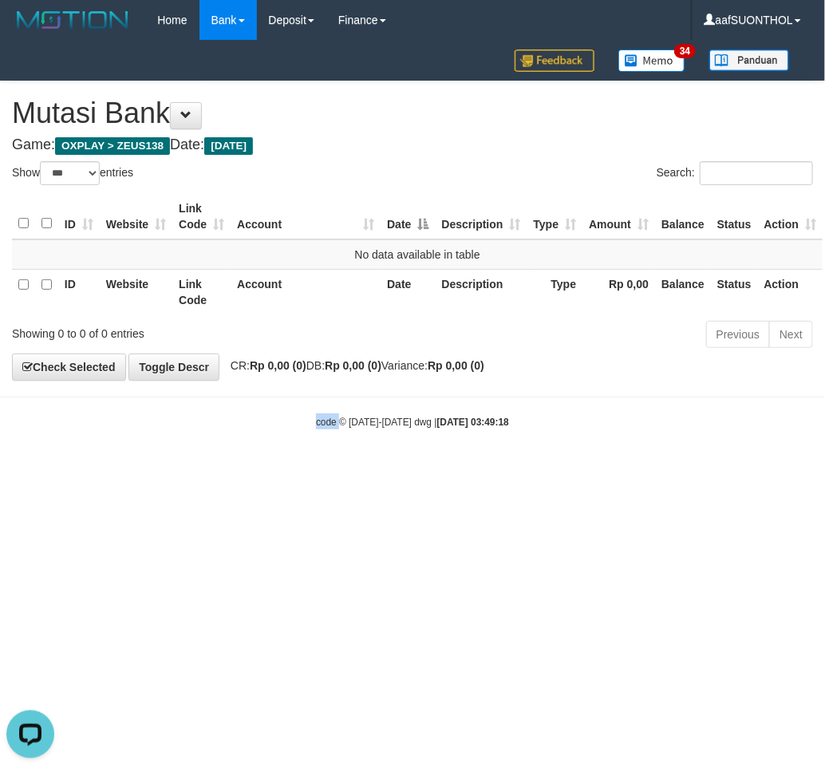
click at [164, 469] on html "Toggle navigation Home Bank Account List Load By Website Group [OXPLAY] ZEUS138…" at bounding box center [412, 234] width 825 height 469
click at [161, 469] on html "Toggle navigation Home Bank Account List Load By Website Group [OXPLAY] ZEUS138…" at bounding box center [412, 234] width 825 height 469
click at [162, 469] on html "Toggle navigation Home Bank Account List Load By Website Group [OXPLAY] ZEUS138…" at bounding box center [412, 234] width 825 height 469
click at [155, 469] on html "Toggle navigation Home Bank Account List Load By Website Group [OXPLAY] ZEUS138…" at bounding box center [412, 234] width 825 height 469
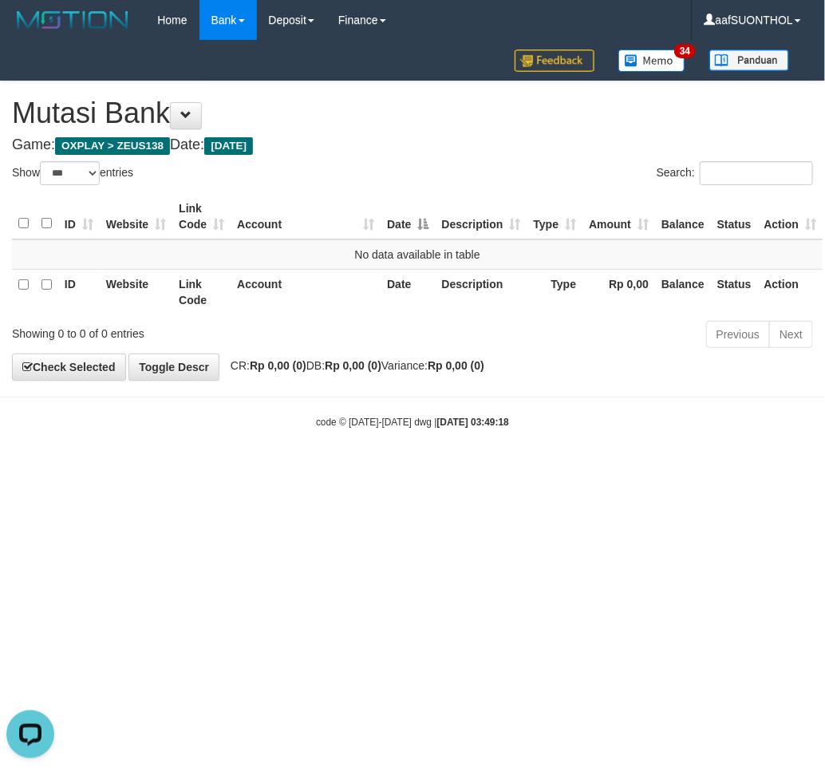
click at [144, 469] on html "Toggle navigation Home Bank Account List Load By Website Group [OXPLAY] ZEUS138…" at bounding box center [412, 234] width 825 height 469
select select "***"
drag, startPoint x: 437, startPoint y: 597, endPoint x: 421, endPoint y: 597, distance: 16.0
click at [433, 469] on html "Toggle navigation Home Bank Account List Load By Website Group [OXPLAY] ZEUS138…" at bounding box center [412, 234] width 825 height 469
select select "***"
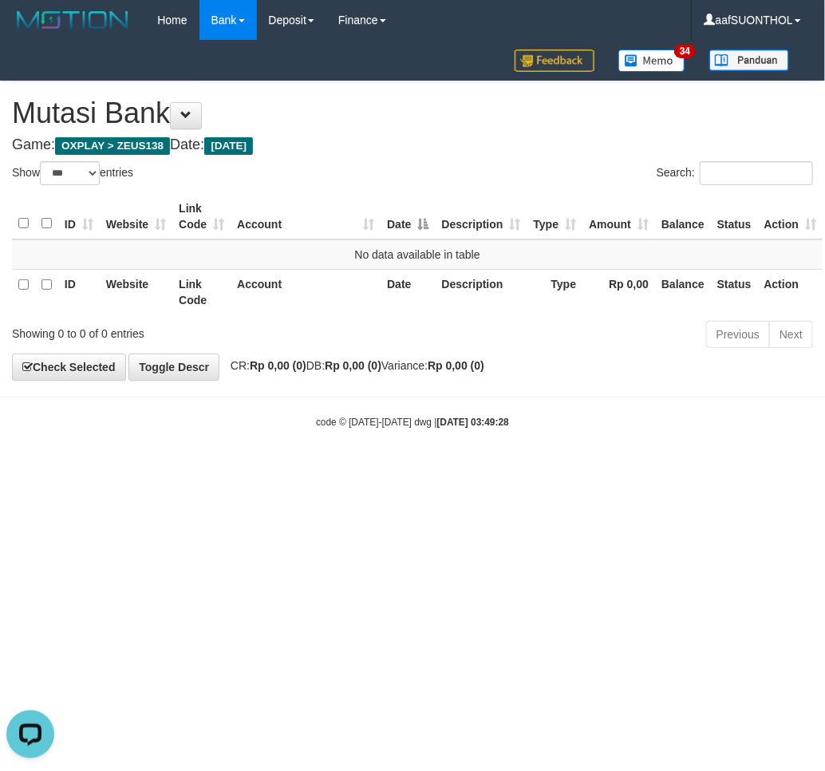
click at [307, 469] on html "Toggle navigation Home Bank Account List Load By Website Group [OXPLAY] ZEUS138…" at bounding box center [412, 234] width 825 height 469
click at [210, 469] on html "Toggle navigation Home Bank Account List Load By Website Group [OXPLAY] ZEUS138…" at bounding box center [412, 234] width 825 height 469
drag, startPoint x: 421, startPoint y: 581, endPoint x: 401, endPoint y: 583, distance: 19.2
click at [408, 469] on html "Toggle navigation Home Bank Account List Load By Website Group [OXPLAY] ZEUS138…" at bounding box center [412, 234] width 825 height 469
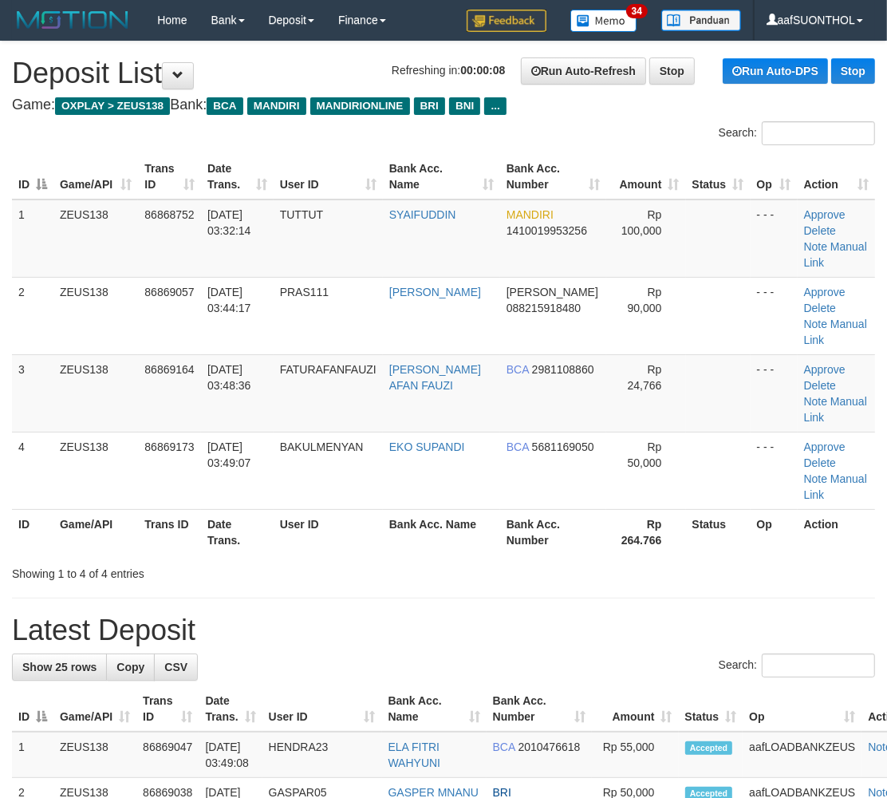
click at [391, 621] on h1 "Latest Deposit" at bounding box center [443, 630] width 863 height 32
drag, startPoint x: 662, startPoint y: 545, endPoint x: 682, endPoint y: 551, distance: 20.0
click at [661, 544] on th "Rp 264.766" at bounding box center [647, 531] width 80 height 45
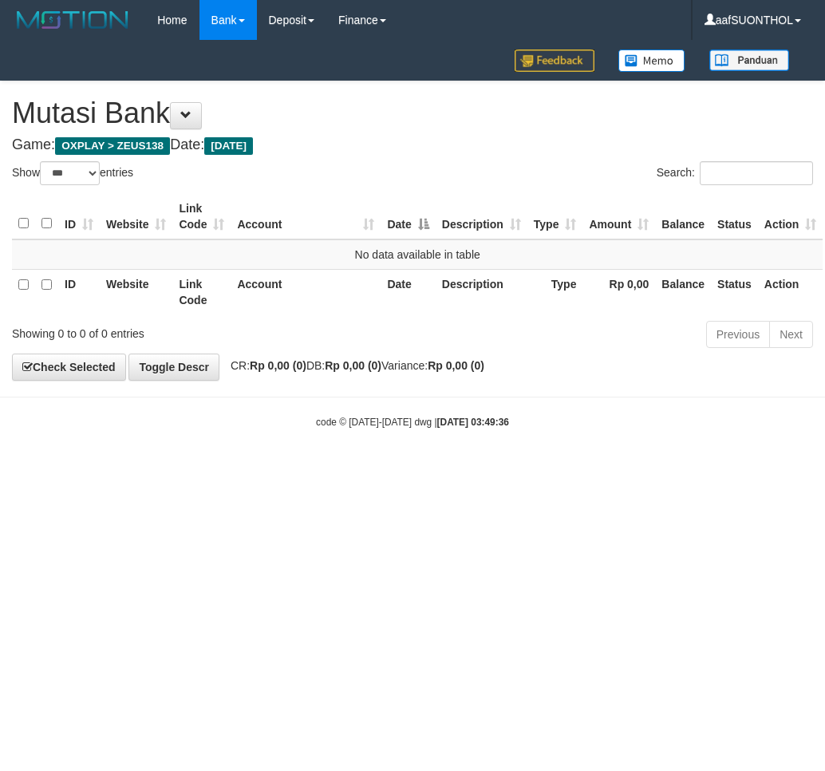
select select "***"
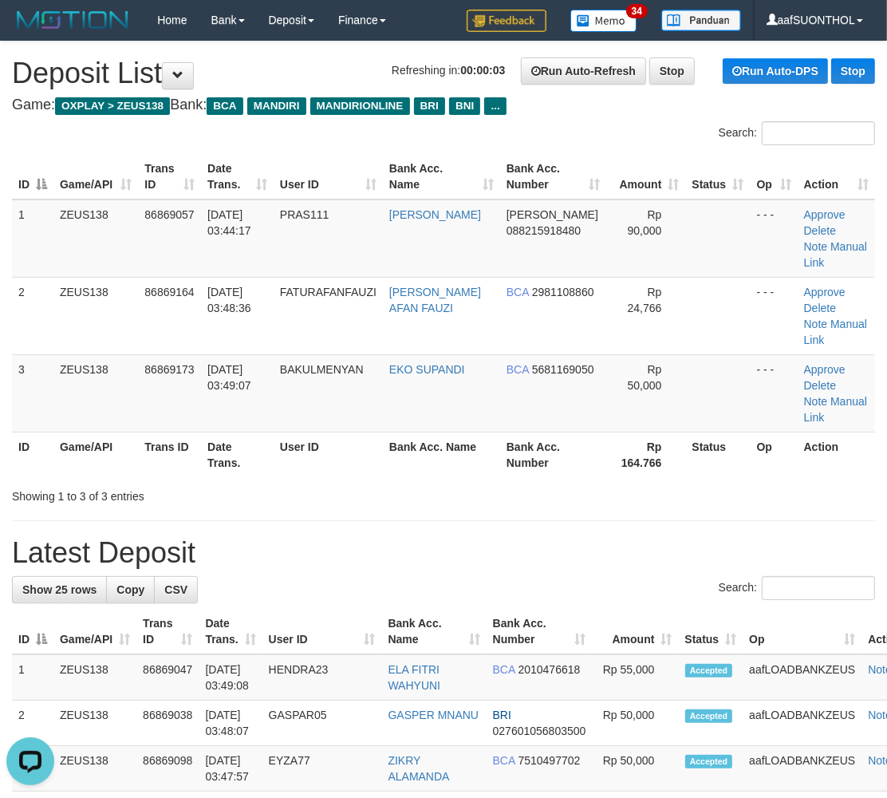
drag, startPoint x: 506, startPoint y: 448, endPoint x: 512, endPoint y: 457, distance: 10.4
click at [504, 482] on div "Showing 1 to 3 of 3 entries" at bounding box center [443, 493] width 887 height 22
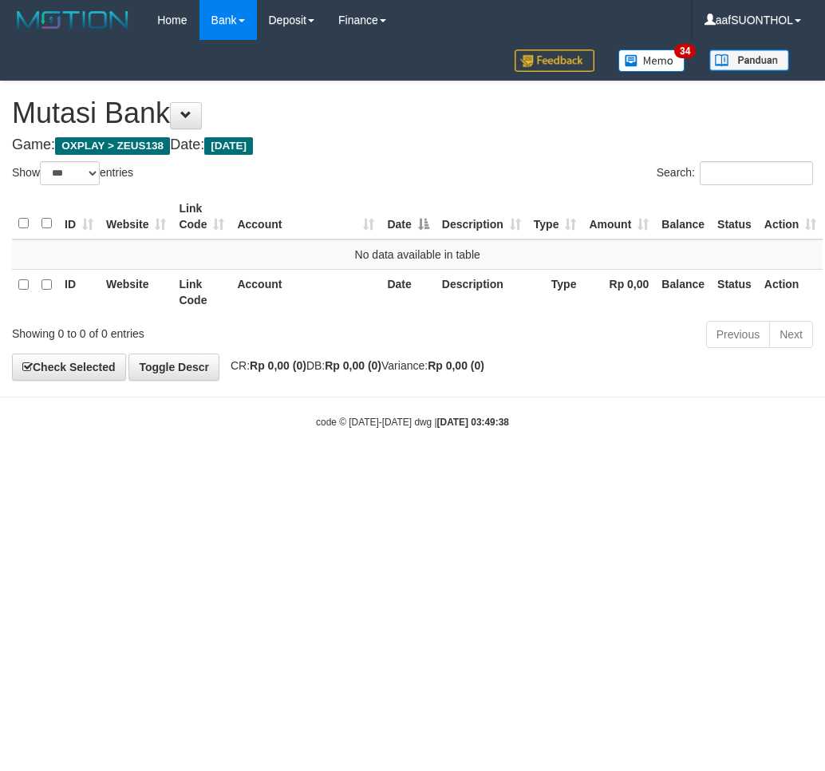
select select "***"
drag, startPoint x: 346, startPoint y: 551, endPoint x: 370, endPoint y: 552, distance: 24.8
click at [346, 469] on html "Toggle navigation Home Bank Account List Load By Website Group [OXPLAY] ZEUS138…" at bounding box center [412, 234] width 825 height 469
drag, startPoint x: 680, startPoint y: 588, endPoint x: 632, endPoint y: 591, distance: 48.0
click at [645, 469] on html "Toggle navigation Home Bank Account List Load By Website Group [OXPLAY] ZEUS138…" at bounding box center [412, 234] width 825 height 469
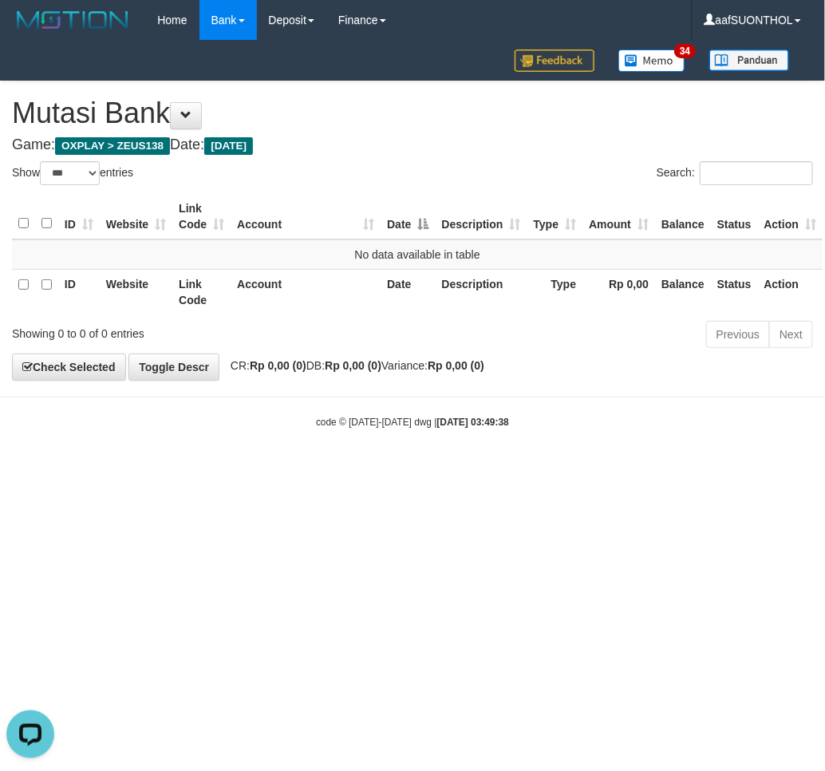
drag, startPoint x: 634, startPoint y: 594, endPoint x: 605, endPoint y: 595, distance: 29.5
click at [594, 469] on html "Toggle navigation Home Bank Account List Load By Website Group [OXPLAY] ZEUS138…" at bounding box center [412, 234] width 825 height 469
click at [551, 469] on html "Toggle navigation Home Bank Account List Load By Website Group [OXPLAY] ZEUS138…" at bounding box center [412, 234] width 825 height 469
click at [535, 469] on html "Toggle navigation Home Bank Account List Load By Website Group [OXPLAY] ZEUS138…" at bounding box center [412, 234] width 825 height 469
drag, startPoint x: 532, startPoint y: 580, endPoint x: 509, endPoint y: 580, distance: 23.1
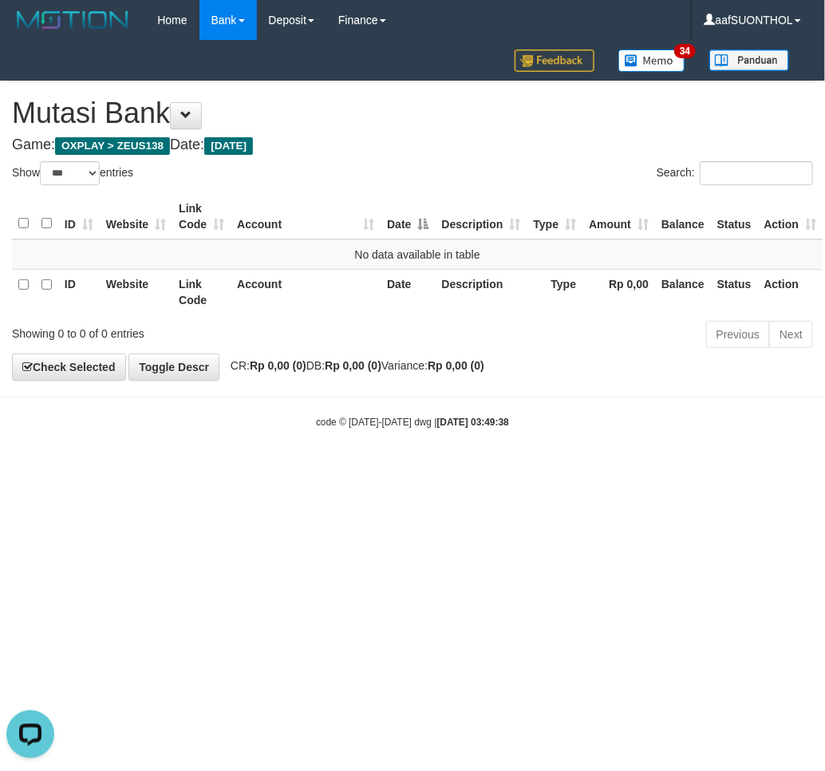
click at [524, 469] on html "Toggle navigation Home Bank Account List Load By Website Group [OXPLAY] ZEUS138…" at bounding box center [412, 234] width 825 height 469
select select "***"
click at [368, 469] on html "Toggle navigation Home Bank Account List Load By Website Group [OXPLAY] ZEUS138…" at bounding box center [412, 234] width 825 height 469
select select "***"
drag, startPoint x: 493, startPoint y: 583, endPoint x: 469, endPoint y: 569, distance: 27.9
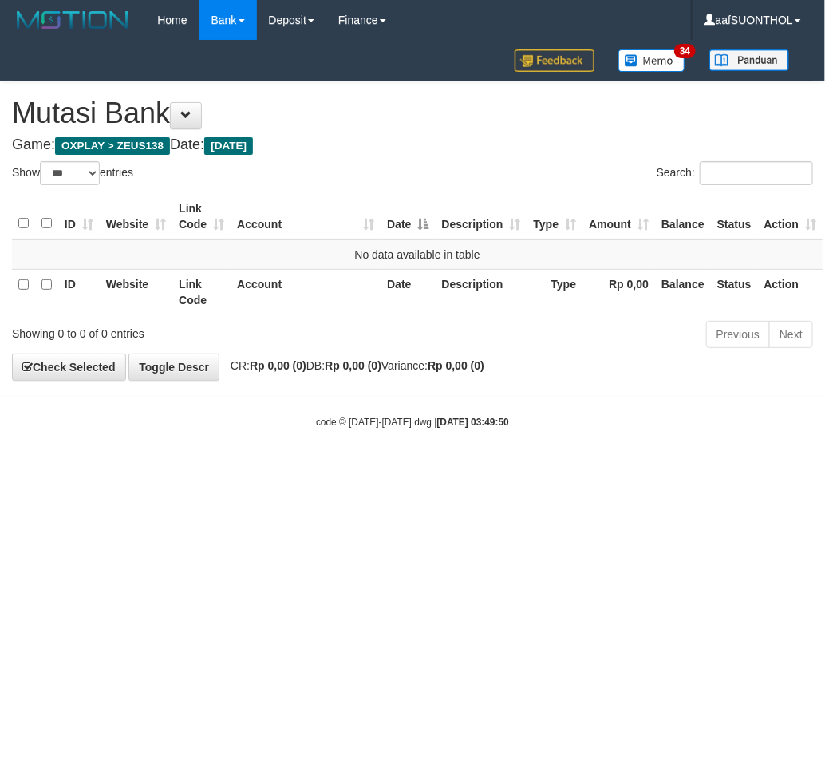
click at [471, 469] on html "Toggle navigation Home Bank Account List Load By Website Group [OXPLAY] ZEUS138…" at bounding box center [412, 234] width 825 height 469
select select "***"
click at [230, 469] on html "Toggle navigation Home Bank Account List Load By Website Group [OXPLAY] ZEUS138…" at bounding box center [412, 234] width 825 height 469
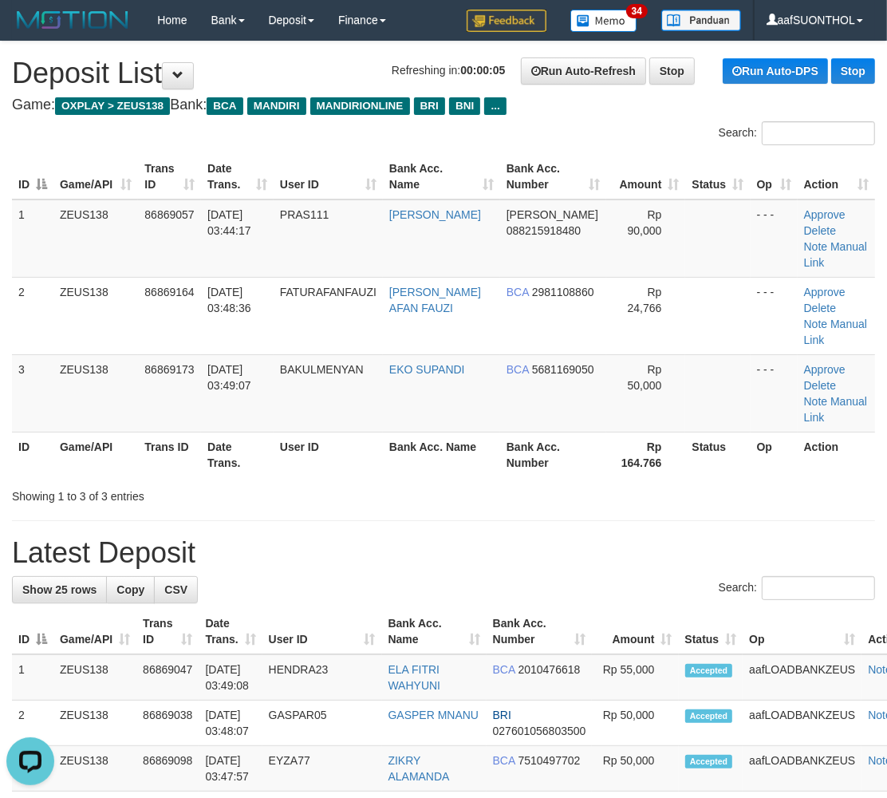
drag, startPoint x: 531, startPoint y: 448, endPoint x: 544, endPoint y: 448, distance: 12.8
click at [531, 482] on div "Showing 1 to 3 of 3 entries" at bounding box center [443, 493] width 887 height 22
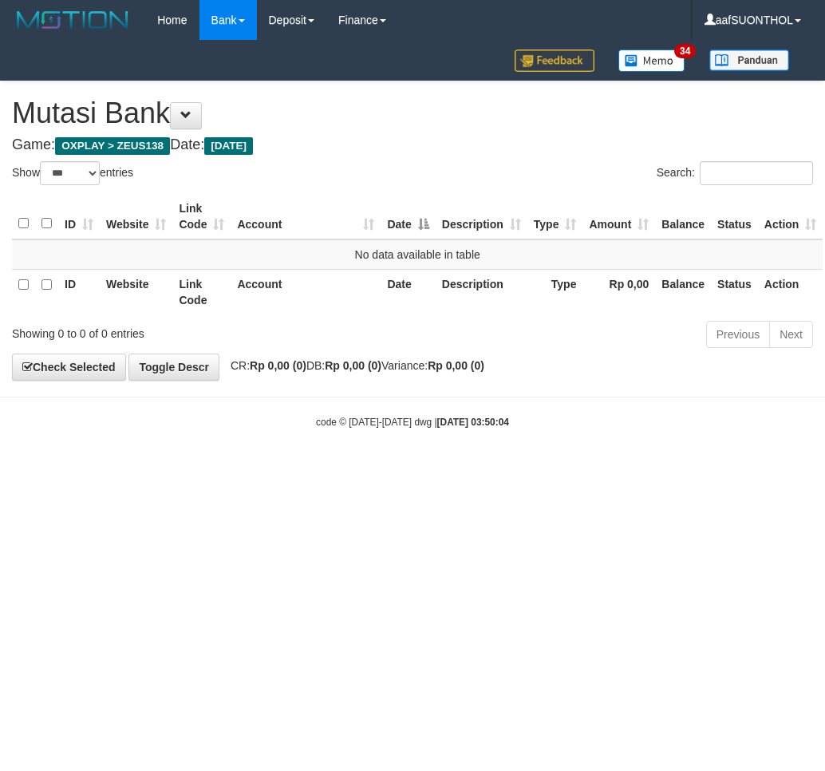
select select "***"
click at [303, 469] on html "Toggle navigation Home Bank Account List Load By Website Group [OXPLAY] ZEUS138…" at bounding box center [412, 234] width 825 height 469
click at [305, 469] on html "Toggle navigation Home Bank Account List Load By Website Group [OXPLAY] ZEUS138…" at bounding box center [412, 234] width 825 height 469
click at [313, 469] on html "Toggle navigation Home Bank Account List Load By Website Group [OXPLAY] ZEUS138…" at bounding box center [412, 234] width 825 height 469
select select "***"
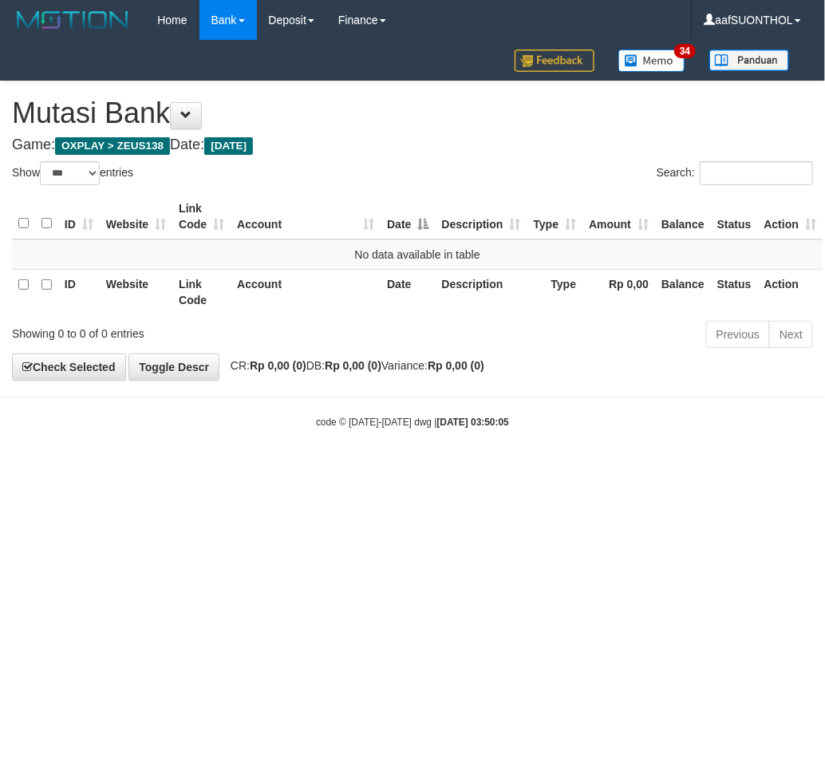
drag, startPoint x: 302, startPoint y: 525, endPoint x: 278, endPoint y: 531, distance: 24.8
click at [282, 469] on html "Toggle navigation Home Bank Account List Load By Website Group [OXPLAY] ZEUS138…" at bounding box center [412, 234] width 825 height 469
click at [278, 469] on html "Toggle navigation Home Bank Account List Load By Website Group [OXPLAY] ZEUS138…" at bounding box center [412, 234] width 825 height 469
select select "***"
drag, startPoint x: 315, startPoint y: 563, endPoint x: 306, endPoint y: 567, distance: 10.1
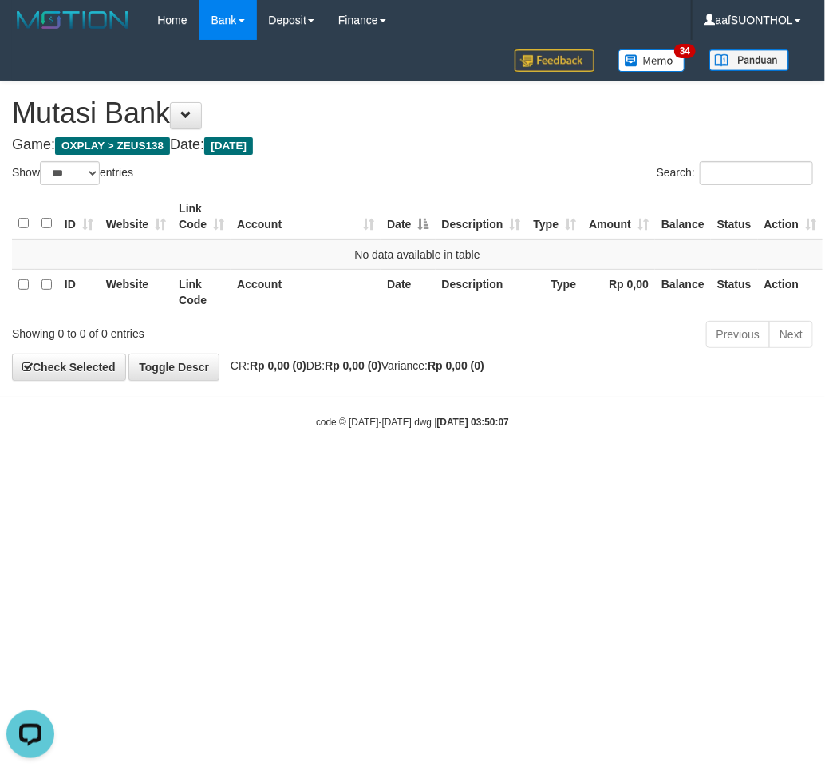
click at [306, 469] on html "Toggle navigation Home Bank Account List Load By Website Group [OXPLAY] ZEUS138…" at bounding box center [412, 234] width 825 height 469
click at [346, 469] on html "Toggle navigation Home Bank Account List Load By Website Group [OXPLAY] ZEUS138…" at bounding box center [412, 234] width 825 height 469
select select "***"
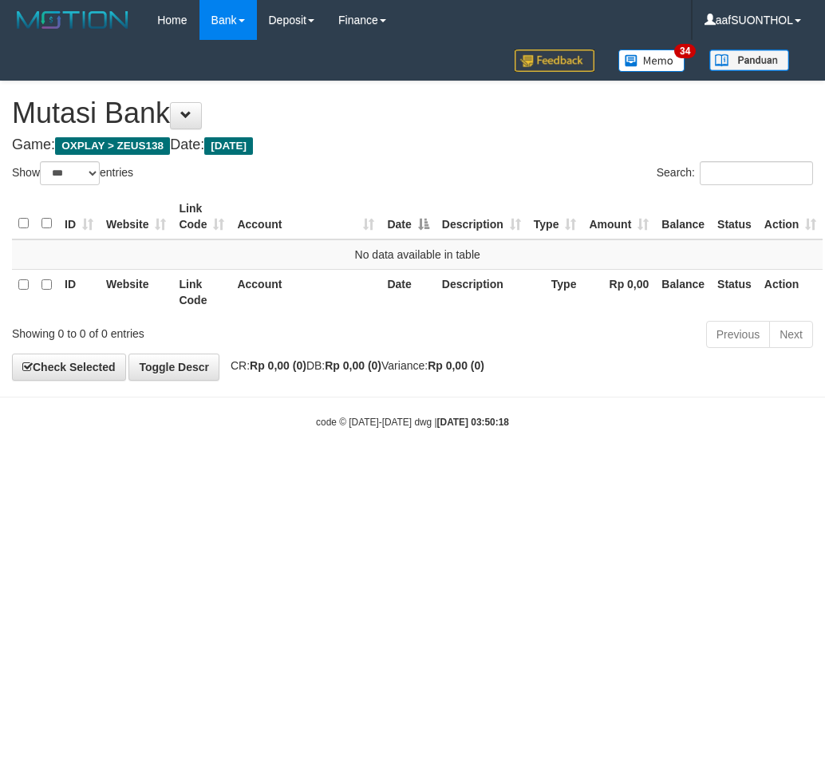
select select "***"
click at [254, 469] on html "Toggle navigation Home Bank Account List Load By Website Group [OXPLAY] ZEUS138…" at bounding box center [412, 234] width 825 height 469
select select "***"
click at [337, 469] on html "Toggle navigation Home Bank Account List Load By Website Group [OXPLAY] ZEUS138…" at bounding box center [412, 234] width 825 height 469
click at [298, 469] on html "Toggle navigation Home Bank Account List Load By Website Group [OXPLAY] ZEUS138…" at bounding box center [412, 234] width 825 height 469
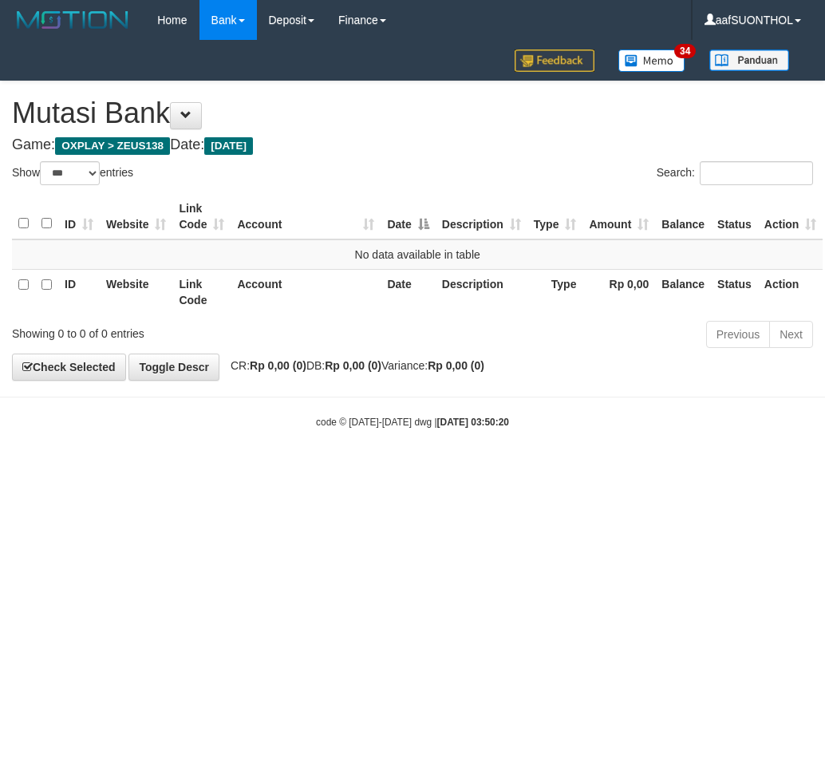
select select "***"
click at [275, 469] on html "Toggle navigation Home Bank Account List Load By Website Group [OXPLAY] ZEUS138…" at bounding box center [412, 234] width 825 height 469
select select "***"
drag, startPoint x: 418, startPoint y: 472, endPoint x: 381, endPoint y: 468, distance: 37.6
click at [408, 469] on html "Toggle navigation Home Bank Account List Load By Website Group [OXPLAY] ZEUS138…" at bounding box center [412, 234] width 825 height 469
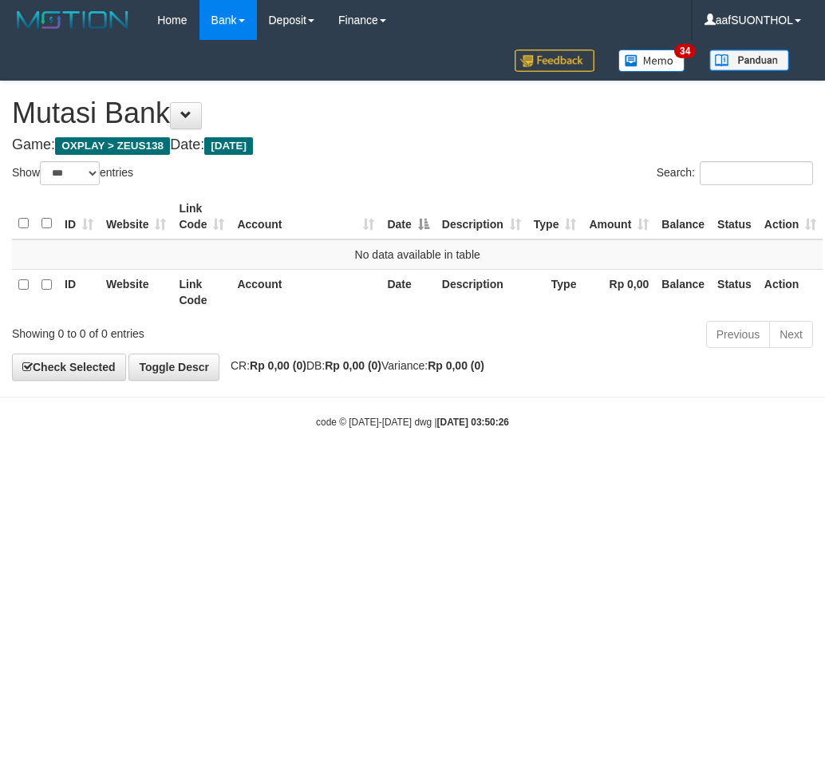
select select "***"
drag, startPoint x: 442, startPoint y: 568, endPoint x: 433, endPoint y: 554, distance: 16.8
click at [433, 469] on html "Toggle navigation Home Bank Account List Load By Website Group [OXPLAY] ZEUS138…" at bounding box center [412, 234] width 825 height 469
select select "***"
click at [488, 464] on body "Toggle navigation Home Bank Account List Load By Website Group [OXPLAY] ZEUS138…" at bounding box center [412, 234] width 825 height 469
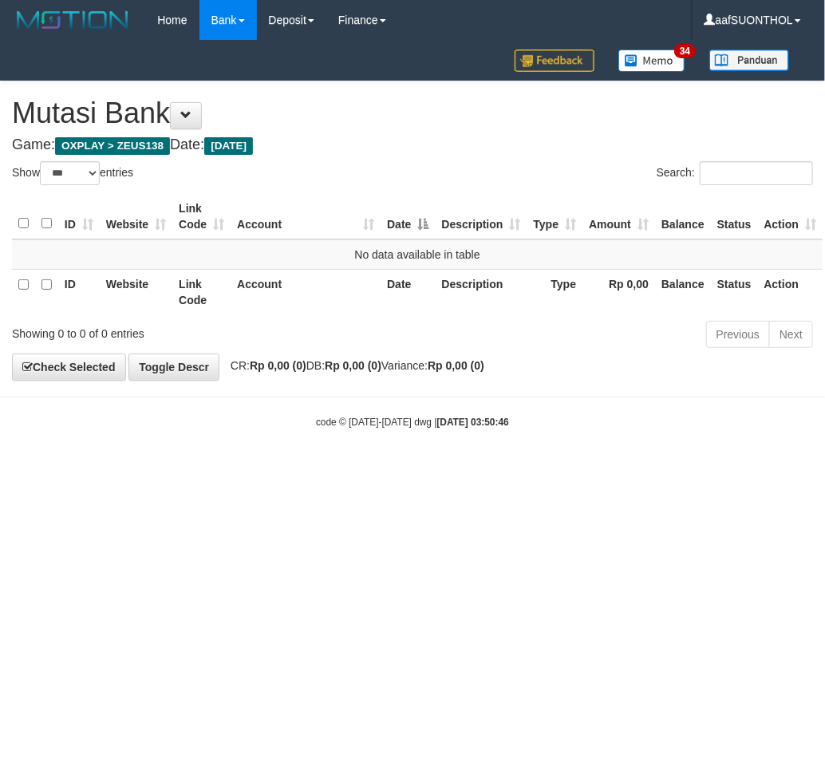
click at [465, 459] on body "Toggle navigation Home Bank Account List Load By Website Group [OXPLAY] ZEUS138…" at bounding box center [412, 234] width 825 height 469
select select "***"
click at [400, 469] on body "Toggle navigation Home Bank Account List Load By Website Group [OXPLAY] ZEUS138…" at bounding box center [412, 234] width 825 height 469
click at [364, 464] on body "Toggle navigation Home Bank Account List Load By Website Group [OXPLAY] ZEUS138…" at bounding box center [412, 234] width 825 height 469
drag, startPoint x: 363, startPoint y: 464, endPoint x: 330, endPoint y: 483, distance: 37.9
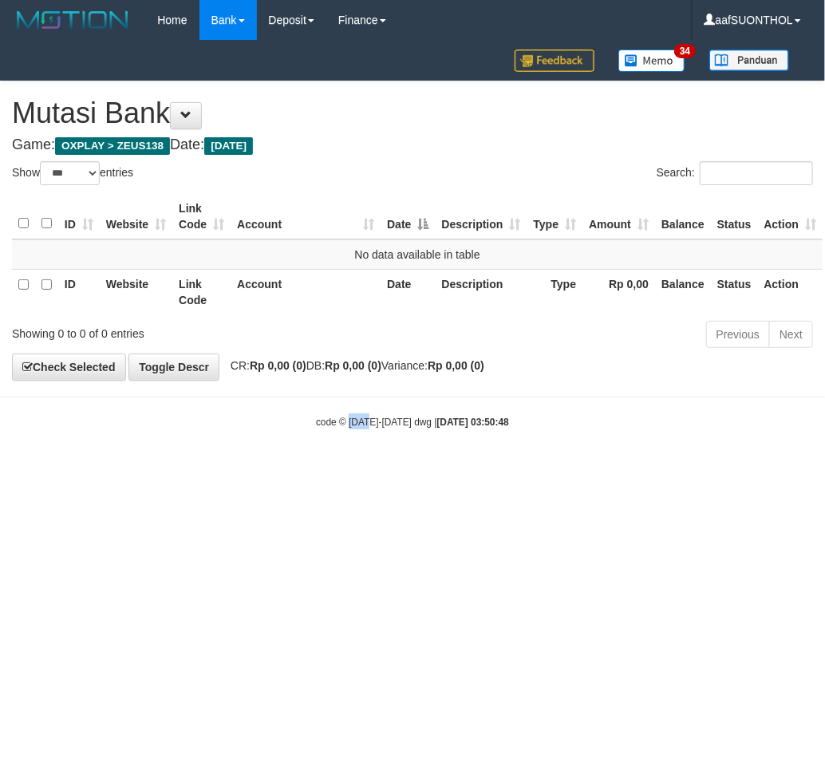
click at [343, 469] on html "Toggle navigation Home Bank Account List Load By Website Group [OXPLAY] ZEUS138…" at bounding box center [412, 234] width 825 height 469
click at [338, 469] on html "Toggle navigation Home Bank Account List Load By Website Group [OXPLAY] ZEUS138…" at bounding box center [412, 234] width 825 height 469
click at [341, 469] on html "Toggle navigation Home Bank Account List Load By Website Group [OXPLAY] ZEUS138…" at bounding box center [412, 234] width 825 height 469
select select "***"
click at [642, 469] on html "Toggle navigation Home Bank Account List Load By Website Group [OXPLAY] ZEUS138…" at bounding box center [412, 234] width 825 height 469
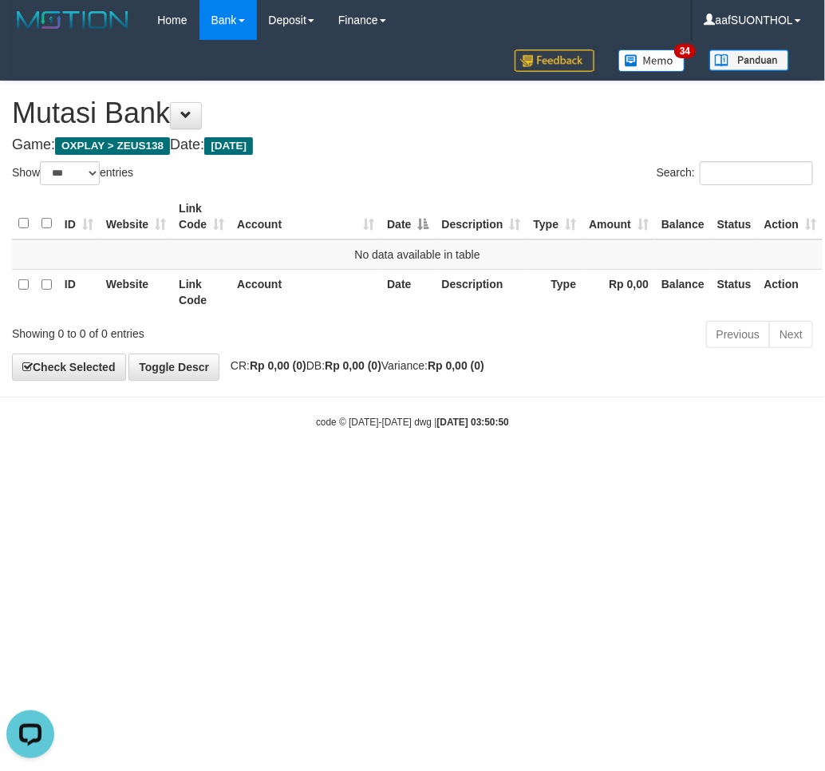
click at [626, 469] on html "Toggle navigation Home Bank Account List Load By Website Group [OXPLAY] ZEUS138…" at bounding box center [412, 234] width 825 height 469
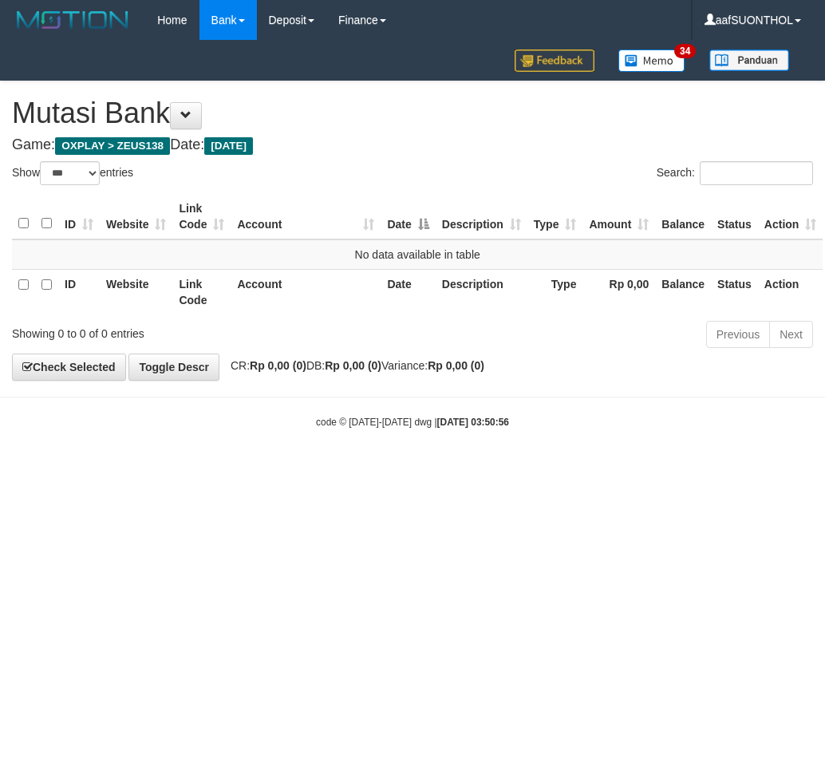
select select "***"
drag, startPoint x: 629, startPoint y: 551, endPoint x: 618, endPoint y: 538, distance: 17.1
click at [622, 469] on html "Toggle navigation Home Bank Account List Load By Website Group [OXPLAY] ZEUS138…" at bounding box center [412, 234] width 825 height 469
click at [599, 469] on html "Toggle navigation Home Bank Account List Load By Website Group [OXPLAY] ZEUS138…" at bounding box center [412, 234] width 825 height 469
select select "***"
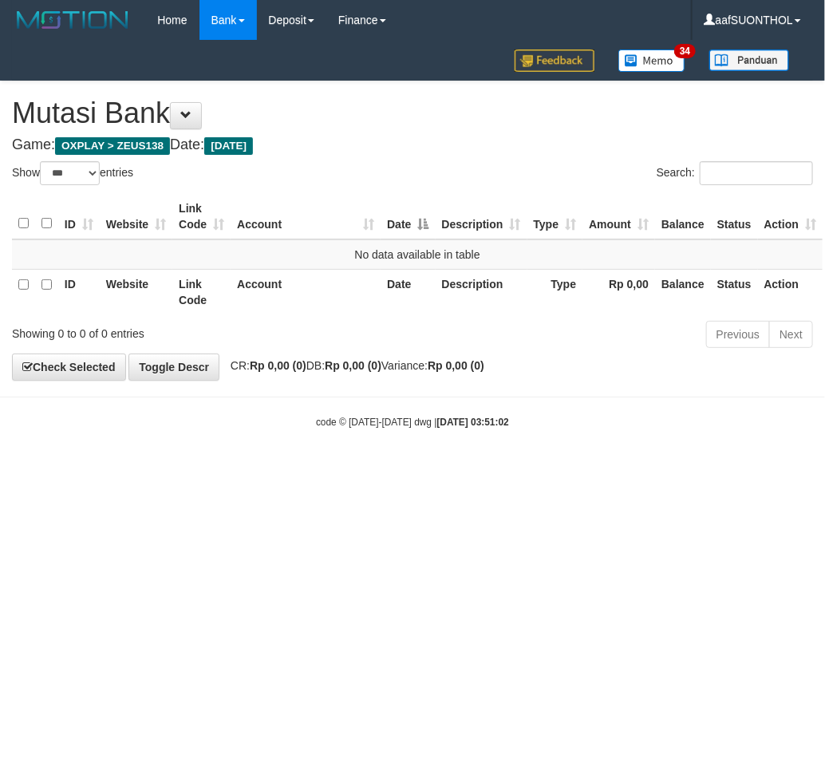
click at [592, 469] on html "Toggle navigation Home Bank Account List Load By Website Group [OXPLAY] ZEUS138…" at bounding box center [412, 234] width 825 height 469
click at [579, 469] on html "Toggle navigation Home Bank Account List Load By Website Group [OXPLAY] ZEUS138…" at bounding box center [412, 234] width 825 height 469
select select "***"
drag, startPoint x: 604, startPoint y: 674, endPoint x: 592, endPoint y: 680, distance: 13.6
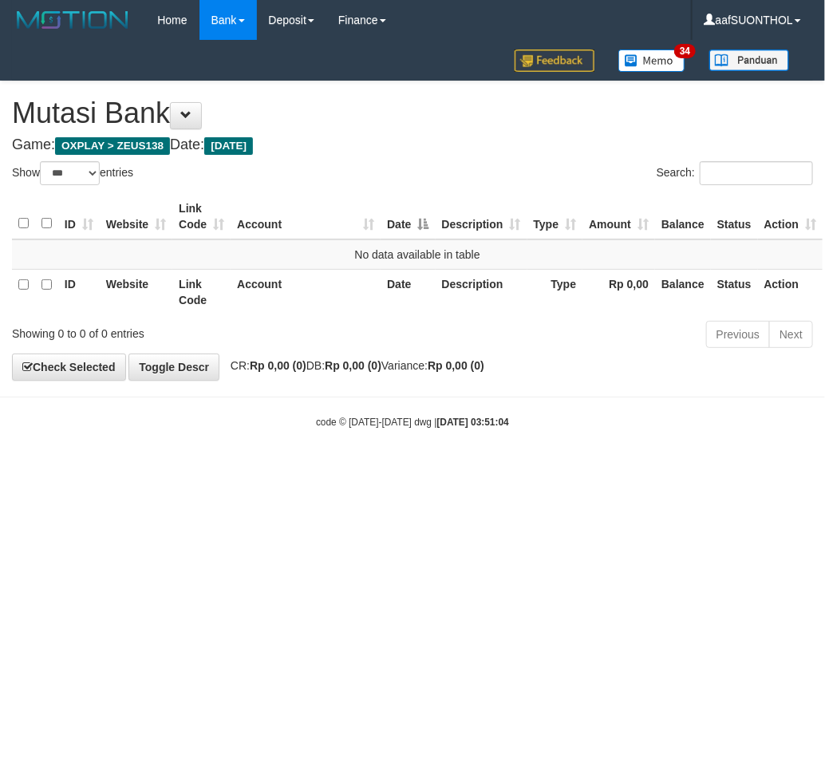
click at [602, 469] on html "Toggle navigation Home Bank Account List Load By Website Group [OXPLAY] ZEUS138…" at bounding box center [412, 234] width 825 height 469
drag, startPoint x: 594, startPoint y: 674, endPoint x: 603, endPoint y: 675, distance: 8.9
click at [592, 469] on html "Toggle navigation Home Bank Account List Load By Website Group [OXPLAY] ZEUS138…" at bounding box center [412, 234] width 825 height 469
click at [604, 469] on html "Toggle navigation Home Bank Account List Load By Website Group [OXPLAY] ZEUS138…" at bounding box center [412, 234] width 825 height 469
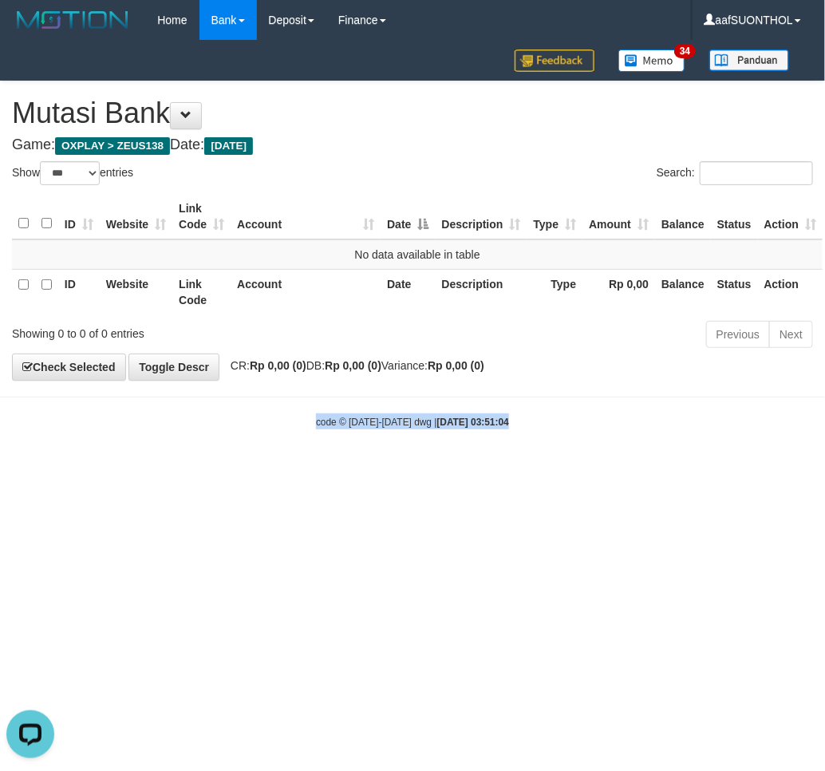
click at [605, 469] on html "Toggle navigation Home Bank Account List Load By Website Group [OXPLAY] ZEUS138…" at bounding box center [412, 234] width 825 height 469
click at [610, 469] on html "Toggle navigation Home Bank Account List Load By Website Group [OXPLAY] ZEUS138…" at bounding box center [412, 234] width 825 height 469
click at [612, 469] on html "Toggle navigation Home Bank Account List Load By Website Group [OXPLAY] ZEUS138…" at bounding box center [412, 234] width 825 height 469
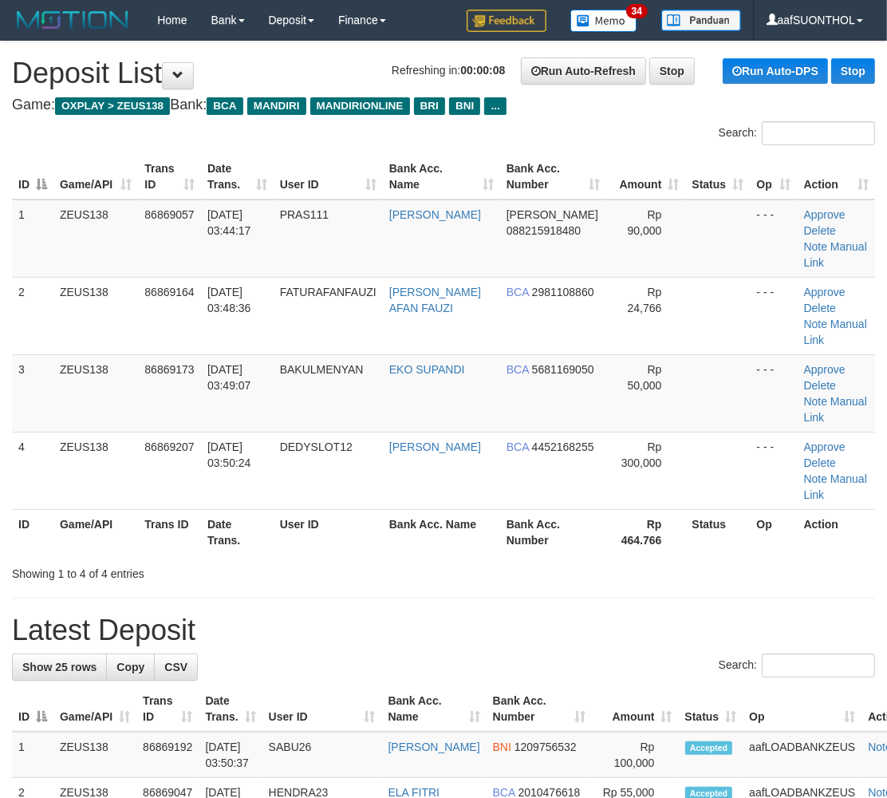
click at [729, 654] on div "Search:" at bounding box center [443, 668] width 863 height 28
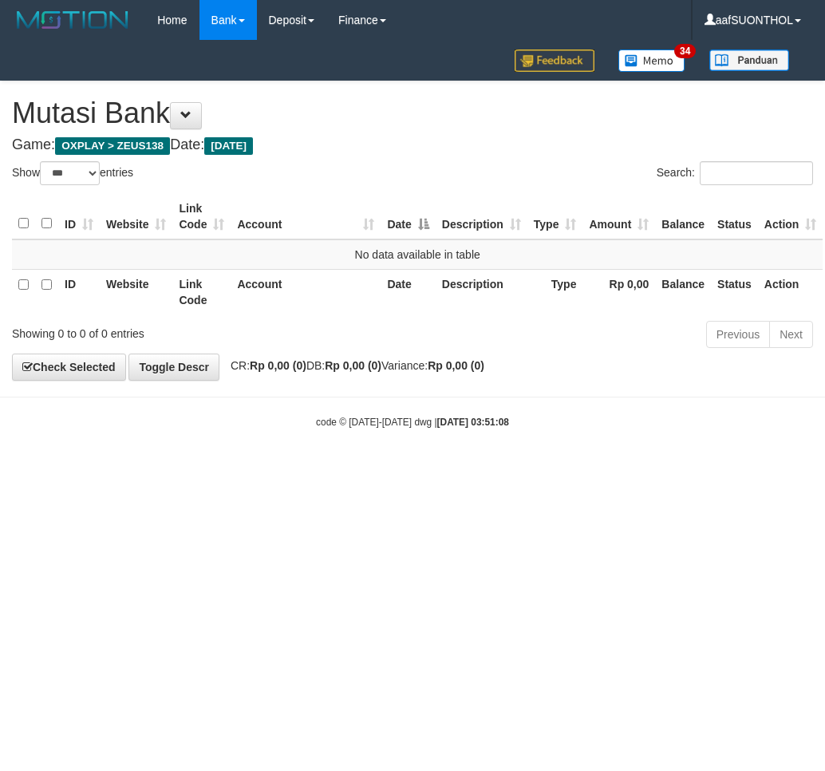
select select "***"
click at [541, 469] on html "Toggle navigation Home Bank Account List Load By Website Group [OXPLAY] ZEUS138…" at bounding box center [412, 234] width 825 height 469
click at [543, 469] on html "Toggle navigation Home Bank Account List Load By Website Group [OXPLAY] ZEUS138…" at bounding box center [412, 234] width 825 height 469
select select "***"
drag, startPoint x: 157, startPoint y: 522, endPoint x: 130, endPoint y: 515, distance: 28.1
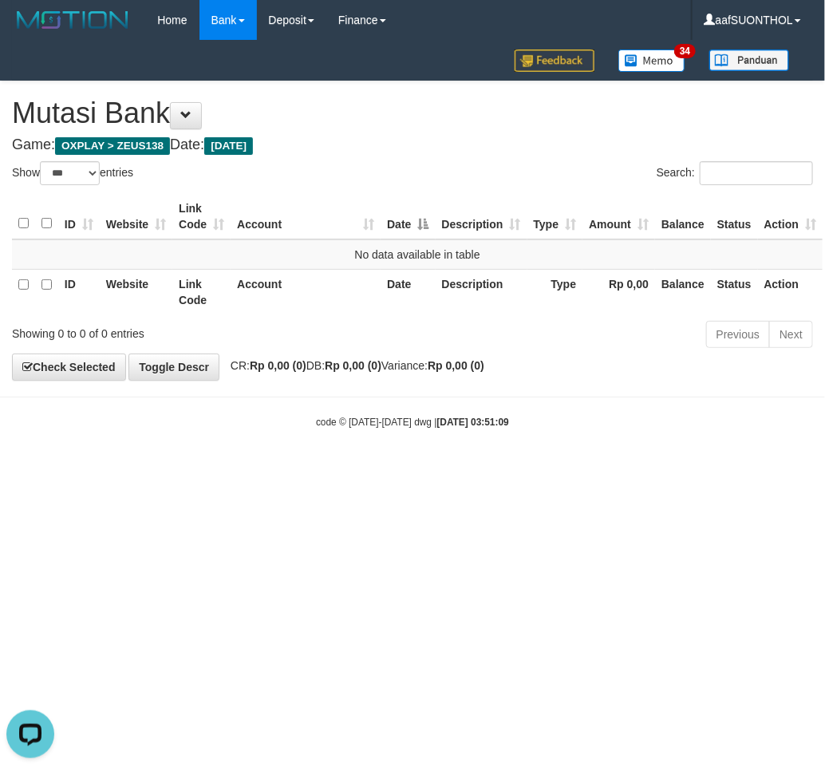
click at [136, 469] on html "Toggle navigation Home Bank Account List Load By Website Group [OXPLAY] ZEUS138…" at bounding box center [412, 234] width 825 height 469
drag, startPoint x: 132, startPoint y: 515, endPoint x: 121, endPoint y: 515, distance: 11.2
click at [121, 469] on html "Toggle navigation Home Bank Account List Load By Website Group [OXPLAY] ZEUS138…" at bounding box center [412, 234] width 825 height 469
select select "***"
click at [145, 469] on html "Toggle navigation Home Bank Account List Load By Website Group [OXPLAY] ZEUS138…" at bounding box center [412, 234] width 825 height 469
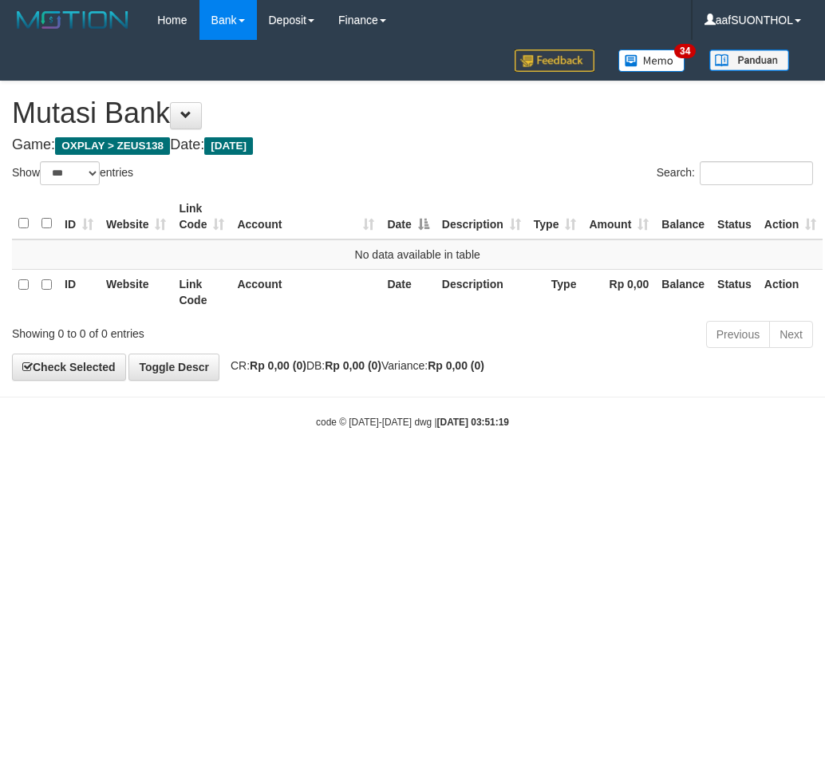
select select "***"
click at [232, 469] on html "Toggle navigation Home Bank Account List Load By Website Group [OXPLAY] ZEUS138…" at bounding box center [412, 234] width 825 height 469
click at [223, 469] on html "Toggle navigation Home Bank Account List Load By Website Group [OXPLAY] ZEUS138…" at bounding box center [412, 234] width 825 height 469
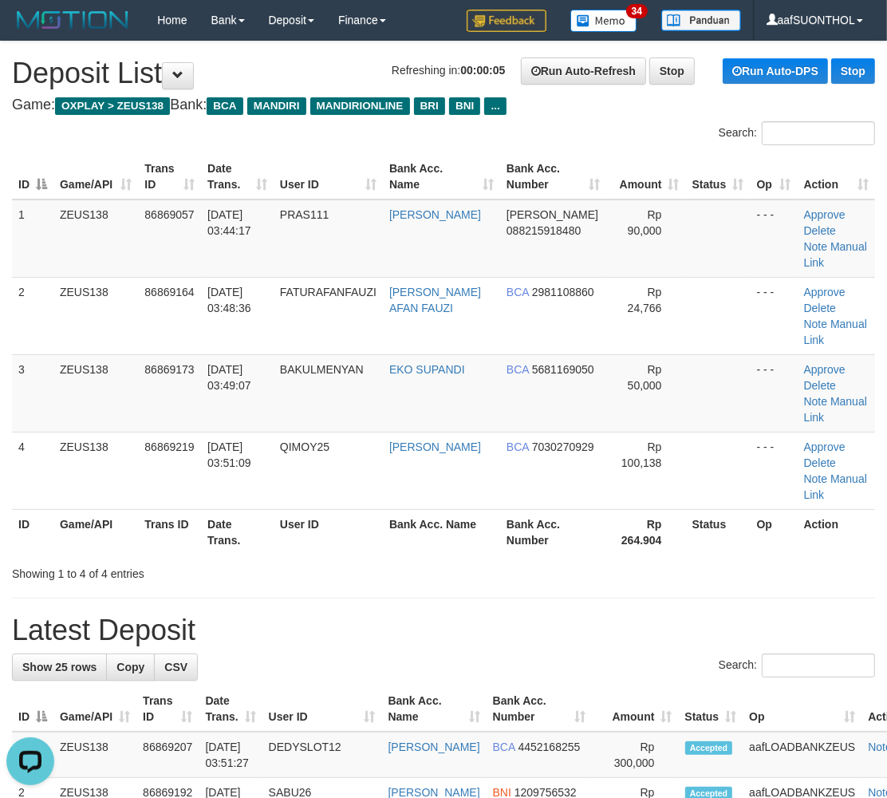
drag, startPoint x: 630, startPoint y: 535, endPoint x: 642, endPoint y: 535, distance: 11.2
drag, startPoint x: 647, startPoint y: 529, endPoint x: 896, endPoint y: 528, distance: 249.0
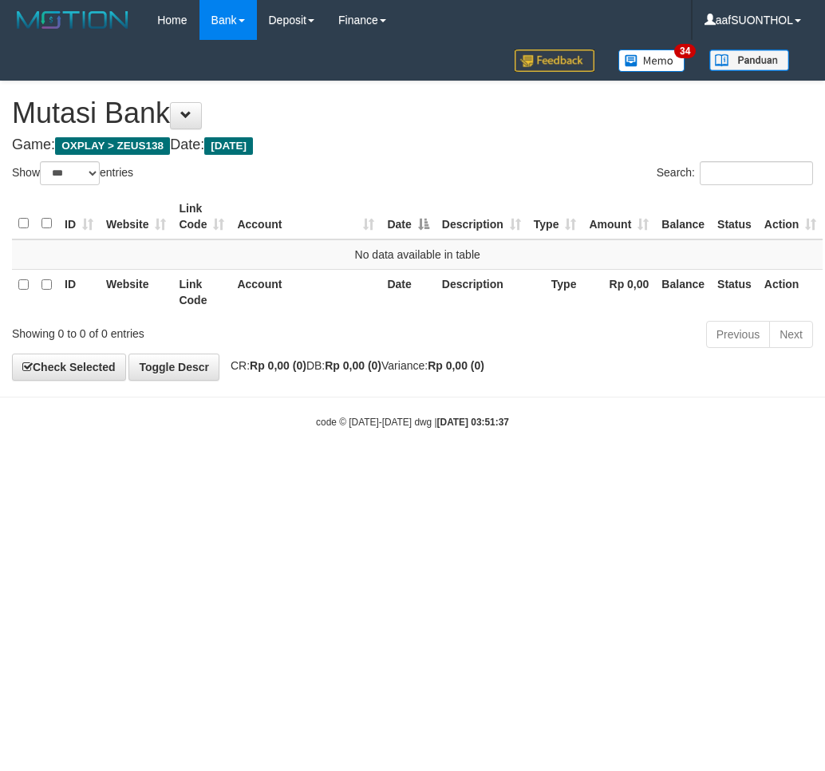
select select "***"
click at [441, 469] on html "Toggle navigation Home Bank Account List Load By Website Group [OXPLAY] ZEUS138…" at bounding box center [412, 234] width 825 height 469
drag, startPoint x: 423, startPoint y: 545, endPoint x: 410, endPoint y: 537, distance: 15.1
click at [421, 469] on html "Toggle navigation Home Bank Account List Load By Website Group [OXPLAY] ZEUS138…" at bounding box center [412, 234] width 825 height 469
select select "***"
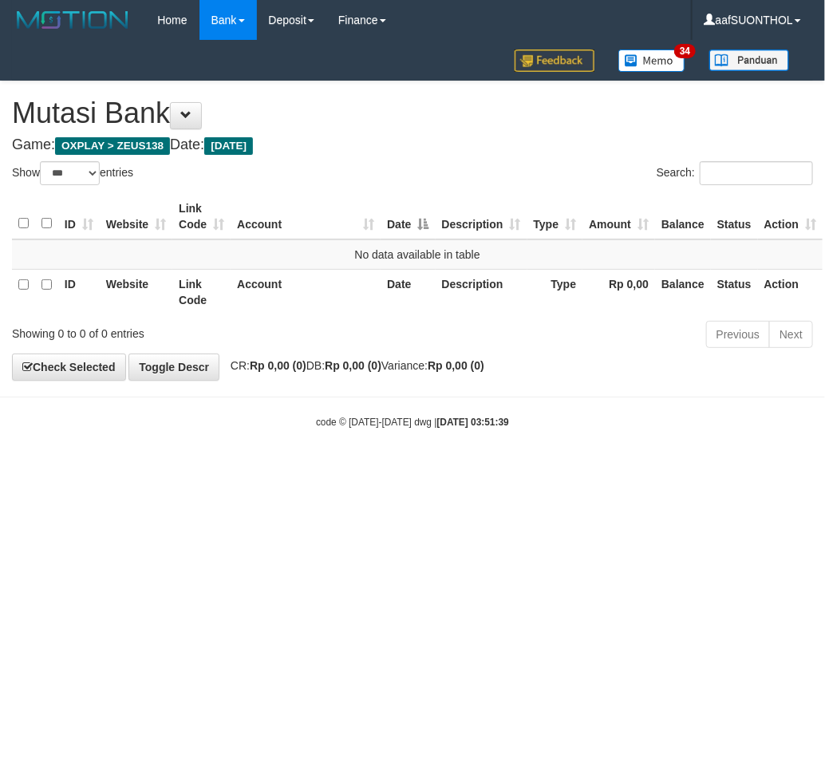
click at [419, 469] on html "Toggle navigation Home Bank Account List Load By Website Group [OXPLAY] ZEUS138…" at bounding box center [412, 234] width 825 height 469
drag, startPoint x: 413, startPoint y: 521, endPoint x: 399, endPoint y: 492, distance: 32.1
click at [413, 469] on html "Toggle navigation Home Bank Account List Load By Website Group [OXPLAY] ZEUS138…" at bounding box center [412, 234] width 825 height 469
drag, startPoint x: 469, startPoint y: 545, endPoint x: 469, endPoint y: 524, distance: 20.7
click at [469, 469] on html "Toggle navigation Home Bank Account List Load By Website Group [OXPLAY] ZEUS138…" at bounding box center [412, 234] width 825 height 469
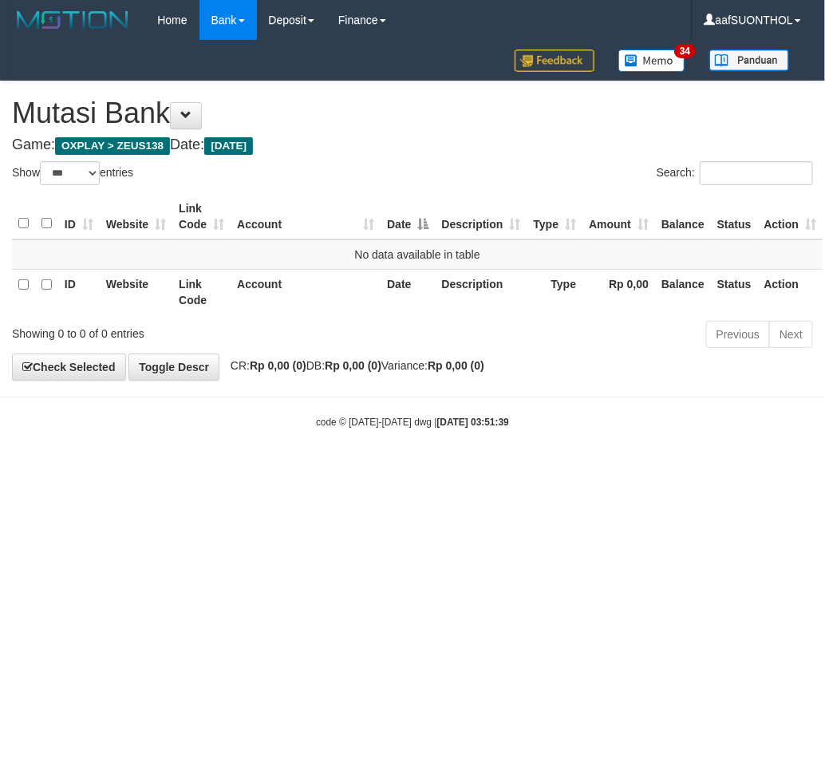
drag, startPoint x: 463, startPoint y: 520, endPoint x: 453, endPoint y: 520, distance: 9.6
click at [456, 469] on html "Toggle navigation Home Bank Account List Load By Website Group [OXPLAY] ZEUS138…" at bounding box center [412, 234] width 825 height 469
click at [453, 469] on html "Toggle navigation Home Bank Account List Load By Website Group [OXPLAY] ZEUS138…" at bounding box center [412, 234] width 825 height 469
select select "***"
click at [316, 469] on html "Toggle navigation Home Bank Account List Load By Website Group [OXPLAY] ZEUS138…" at bounding box center [412, 234] width 825 height 469
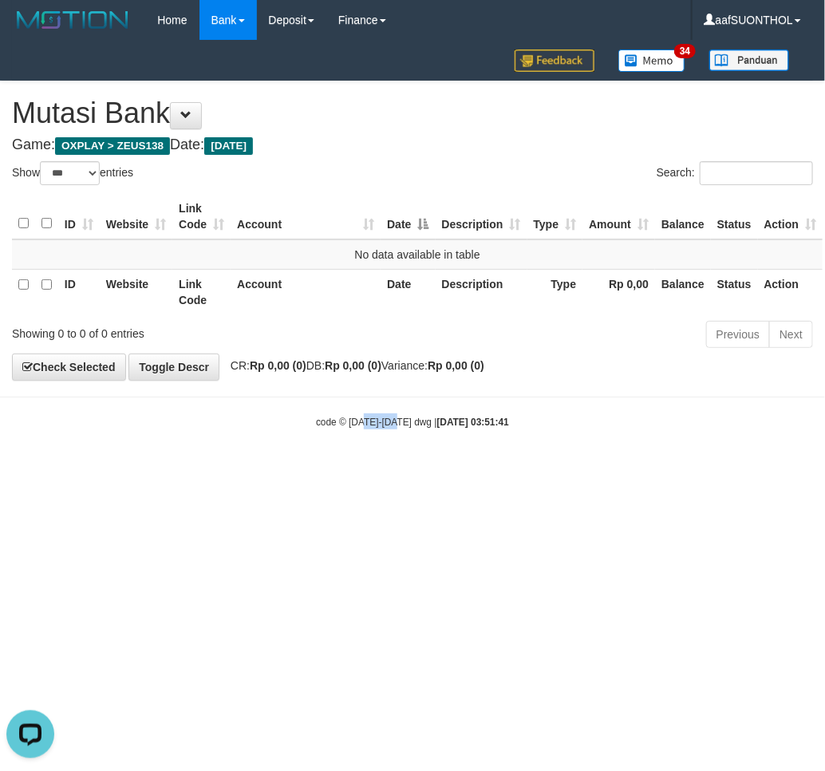
drag, startPoint x: 365, startPoint y: 559, endPoint x: 397, endPoint y: 543, distance: 36.4
click at [396, 469] on html "Toggle navigation Home Bank Account List Load By Website Group [OXPLAY] ZEUS138…" at bounding box center [412, 234] width 825 height 469
drag, startPoint x: 425, startPoint y: 536, endPoint x: 413, endPoint y: 519, distance: 20.8
click at [419, 469] on html "Toggle navigation Home Bank Account List Load By Website Group [OXPLAY] ZEUS138…" at bounding box center [412, 234] width 825 height 469
select select "***"
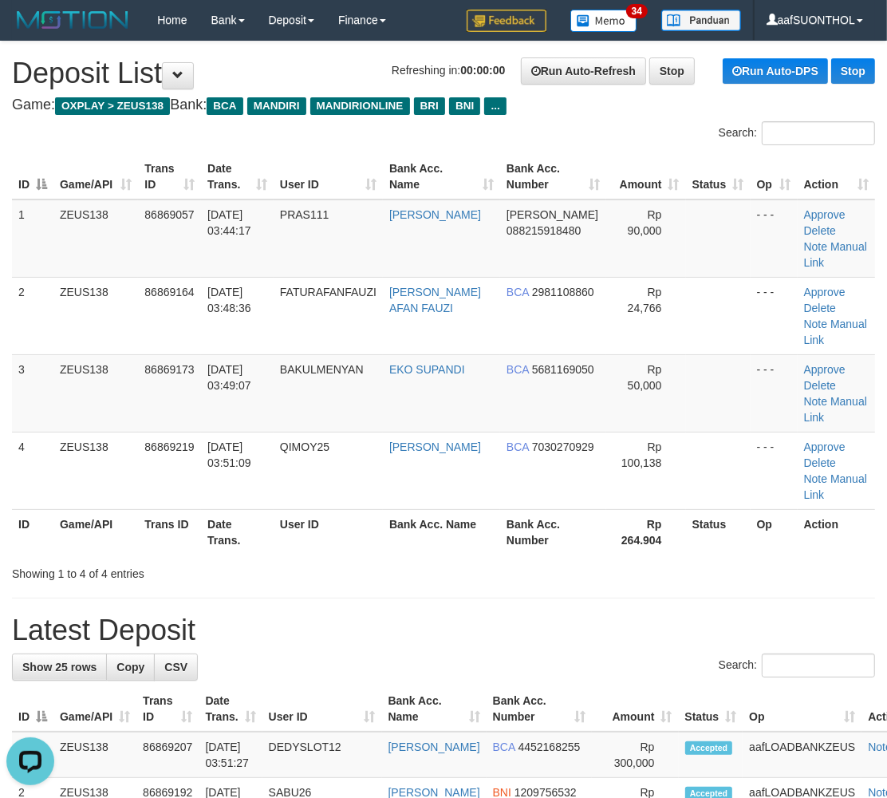
click at [573, 614] on h1 "Latest Deposit" at bounding box center [443, 630] width 863 height 32
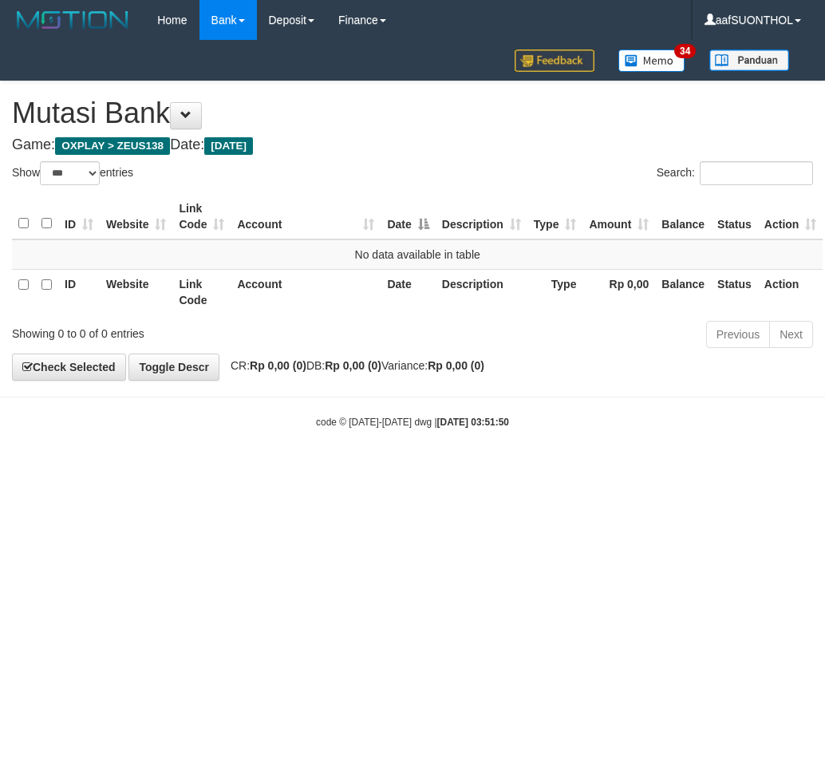
select select "***"
drag, startPoint x: 540, startPoint y: 547, endPoint x: 524, endPoint y: 553, distance: 17.7
click at [522, 469] on html "Toggle navigation Home Bank Account List Load By Website Group [OXPLAY] ZEUS138…" at bounding box center [412, 234] width 825 height 469
drag, startPoint x: 522, startPoint y: 547, endPoint x: 507, endPoint y: 531, distance: 22.0
click at [512, 469] on html "Toggle navigation Home Bank Account List Load By Website Group [OXPLAY] ZEUS138…" at bounding box center [412, 234] width 825 height 469
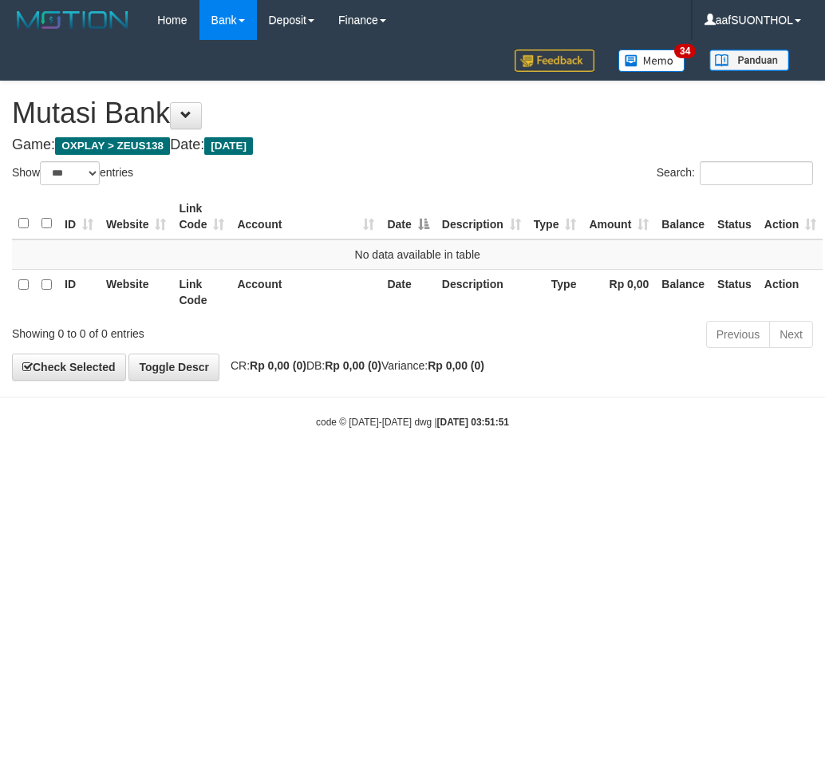
select select "***"
drag, startPoint x: 0, startPoint y: 0, endPoint x: 528, endPoint y: 540, distance: 755.1
click at [528, 469] on html "Toggle navigation Home Bank Account List Load By Website Group [OXPLAY] ZEUS138…" at bounding box center [412, 234] width 825 height 469
click at [527, 469] on html "Toggle navigation Home Bank Account List Load By Website Group [OXPLAY] ZEUS138…" at bounding box center [412, 234] width 825 height 469
click at [516, 469] on html "Toggle navigation Home Bank Account List Load By Website Group [OXPLAY] ZEUS138…" at bounding box center [412, 234] width 825 height 469
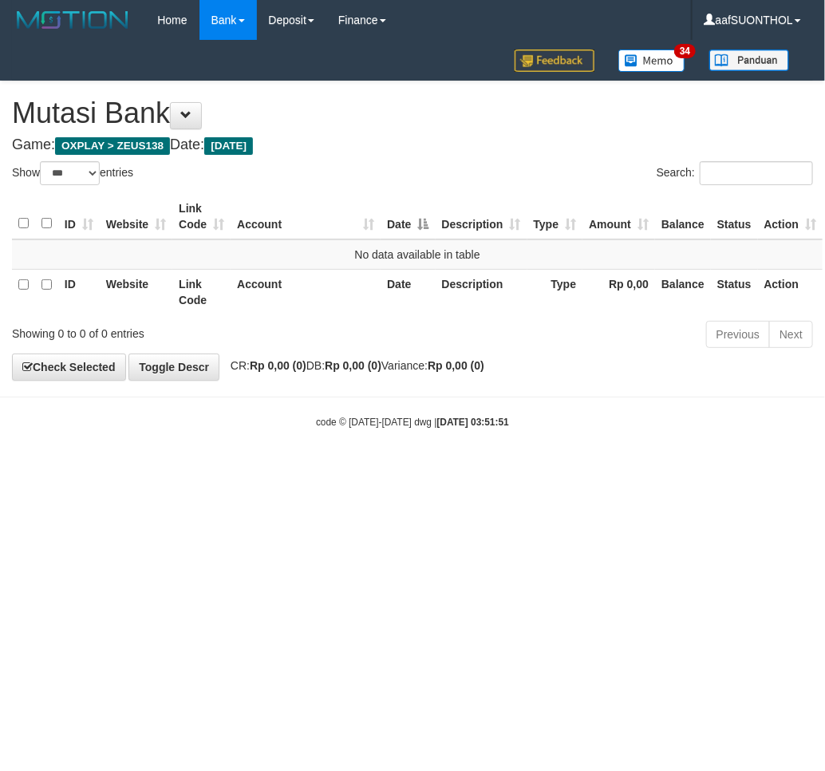
click at [500, 469] on html "Toggle navigation Home Bank Account List Load By Website Group [OXPLAY] ZEUS138…" at bounding box center [412, 234] width 825 height 469
click at [492, 469] on html "Toggle navigation Home Bank Account List Load By Website Group [OXPLAY] ZEUS138…" at bounding box center [412, 234] width 825 height 469
drag, startPoint x: 480, startPoint y: 547, endPoint x: 465, endPoint y: 538, distance: 17.5
click at [467, 469] on html "Toggle navigation Home Bank Account List Load By Website Group [OXPLAY] ZEUS138…" at bounding box center [412, 234] width 825 height 469
drag, startPoint x: 460, startPoint y: 535, endPoint x: 449, endPoint y: 531, distance: 11.6
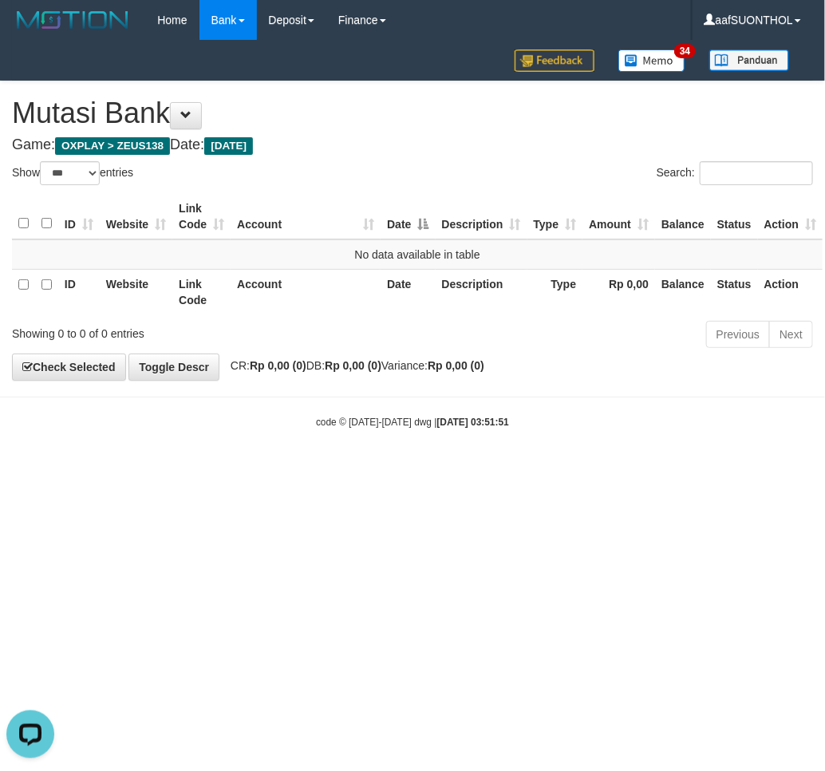
click at [452, 469] on html "Toggle navigation Home Bank Account List Load By Website Group [OXPLAY] ZEUS138…" at bounding box center [412, 234] width 825 height 469
click at [440, 469] on html "Toggle navigation Home Bank Account List Load By Website Group [OXPLAY] ZEUS138…" at bounding box center [412, 234] width 825 height 469
click at [433, 469] on html "Toggle navigation Home Bank Account List Load By Website Group [OXPLAY] ZEUS138…" at bounding box center [412, 234] width 825 height 469
click at [426, 469] on html "Toggle navigation Home Bank Account List Load By Website Group [OXPLAY] ZEUS138…" at bounding box center [412, 234] width 825 height 469
click at [423, 469] on html "Toggle navigation Home Bank Account List Load By Website Group [OXPLAY] ZEUS138…" at bounding box center [412, 234] width 825 height 469
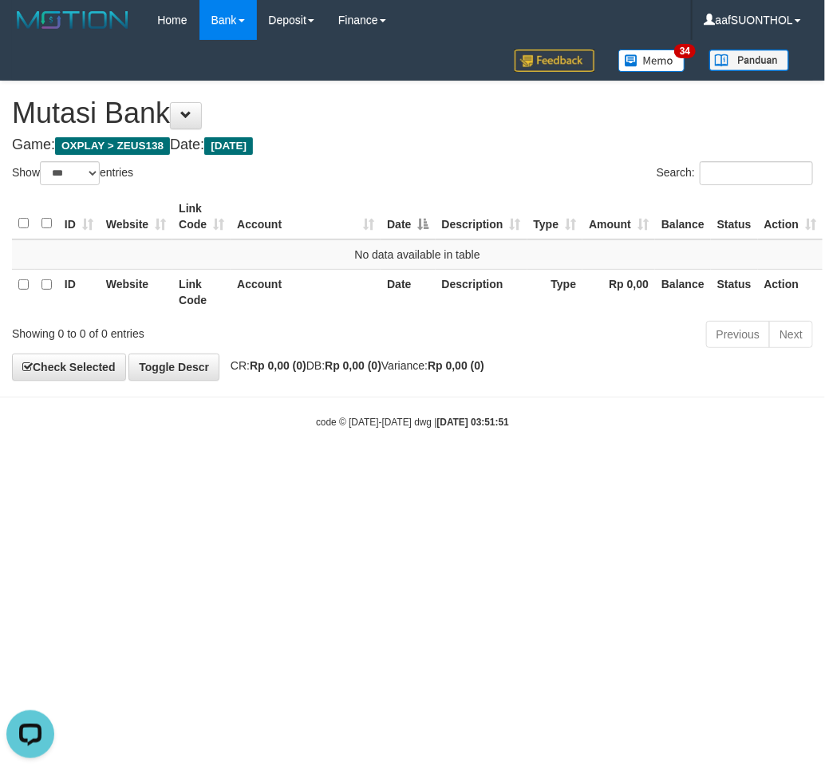
click at [424, 469] on html "Toggle navigation Home Bank Account List Load By Website Group [OXPLAY] ZEUS138…" at bounding box center [412, 234] width 825 height 469
click at [407, 469] on html "Toggle navigation Home Bank Account List Load By Website Group [OXPLAY] ZEUS138…" at bounding box center [412, 234] width 825 height 469
click at [411, 469] on html "Toggle navigation Home Bank Account List Load By Website Group [OXPLAY] ZEUS138…" at bounding box center [412, 234] width 825 height 469
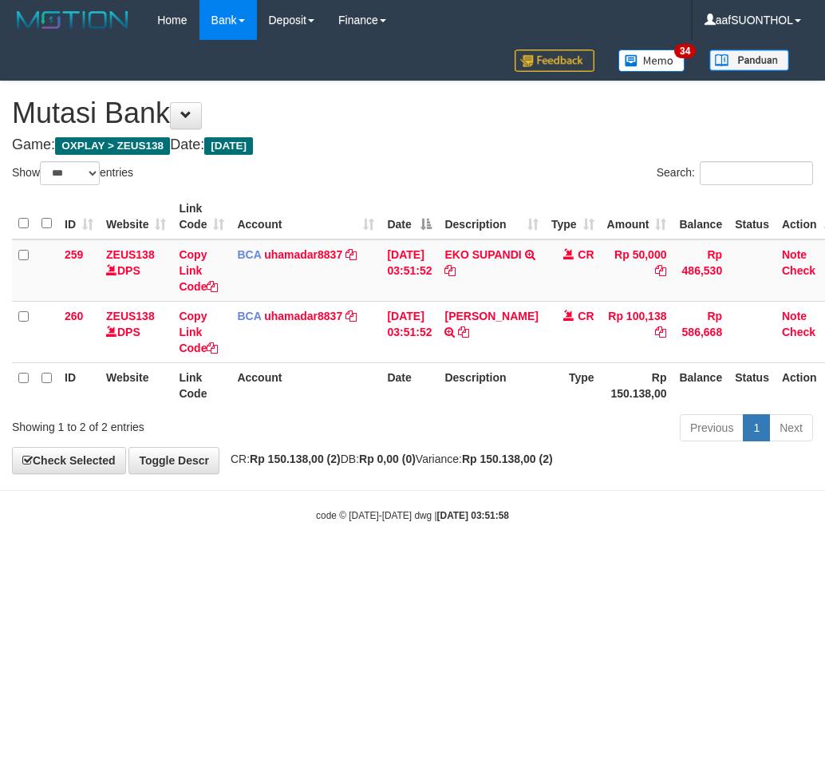
select select "***"
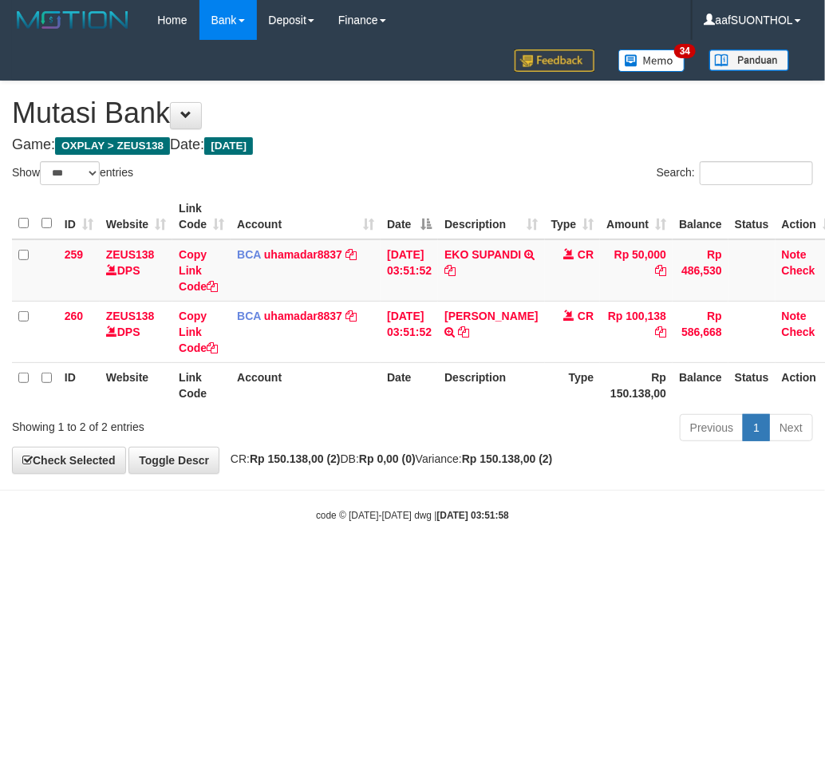
click at [404, 501] on body "Toggle navigation Home Bank Account List Load By Website Group [OXPLAY] ZEUS138…" at bounding box center [412, 281] width 825 height 563
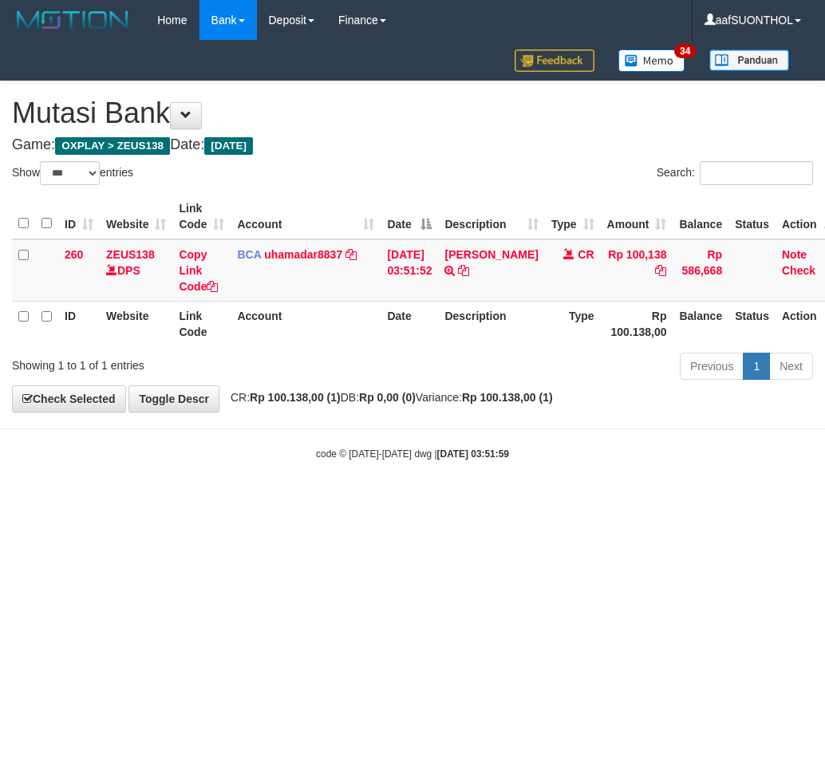
select select "***"
click at [469, 268] on icon at bounding box center [463, 270] width 11 height 11
click at [138, 501] on html "Toggle navigation Home Bank Account List Load By Website Group [OXPLAY] ZEUS138…" at bounding box center [412, 250] width 825 height 501
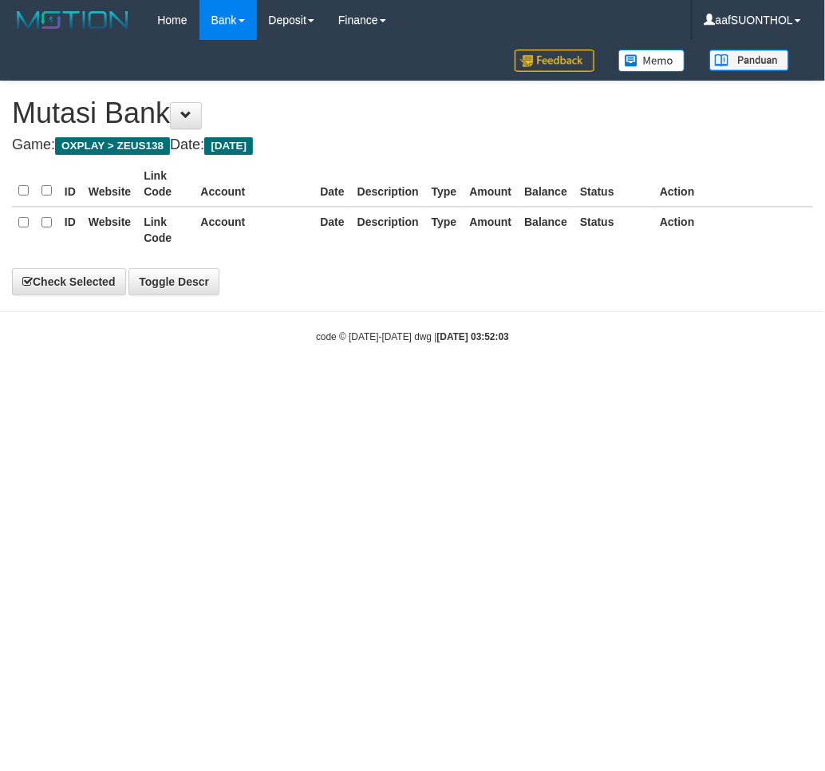
select select "***"
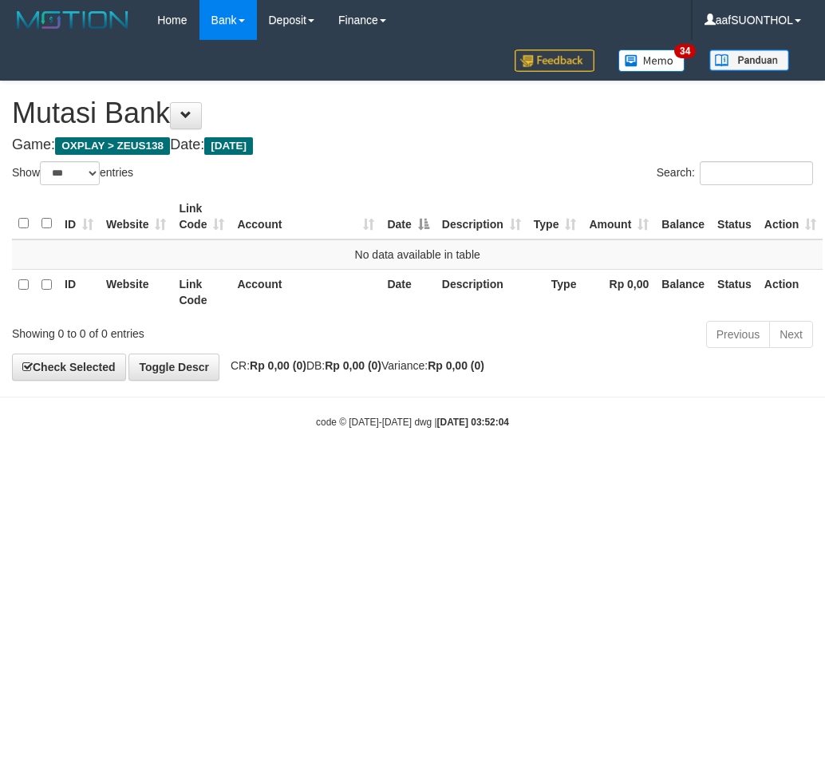
select select "***"
click at [364, 469] on html "Toggle navigation Home Bank Account List Load By Website Group [OXPLAY] ZEUS138…" at bounding box center [412, 234] width 825 height 469
click at [369, 469] on html "Toggle navigation Home Bank Account List Load By Website Group [OXPLAY] ZEUS138…" at bounding box center [412, 234] width 825 height 469
click at [373, 469] on html "Toggle navigation Home Bank Account List Load By Website Group [OXPLAY] ZEUS138…" at bounding box center [412, 234] width 825 height 469
click at [389, 469] on html "Toggle navigation Home Bank Account List Load By Website Group [OXPLAY] ZEUS138…" at bounding box center [412, 234] width 825 height 469
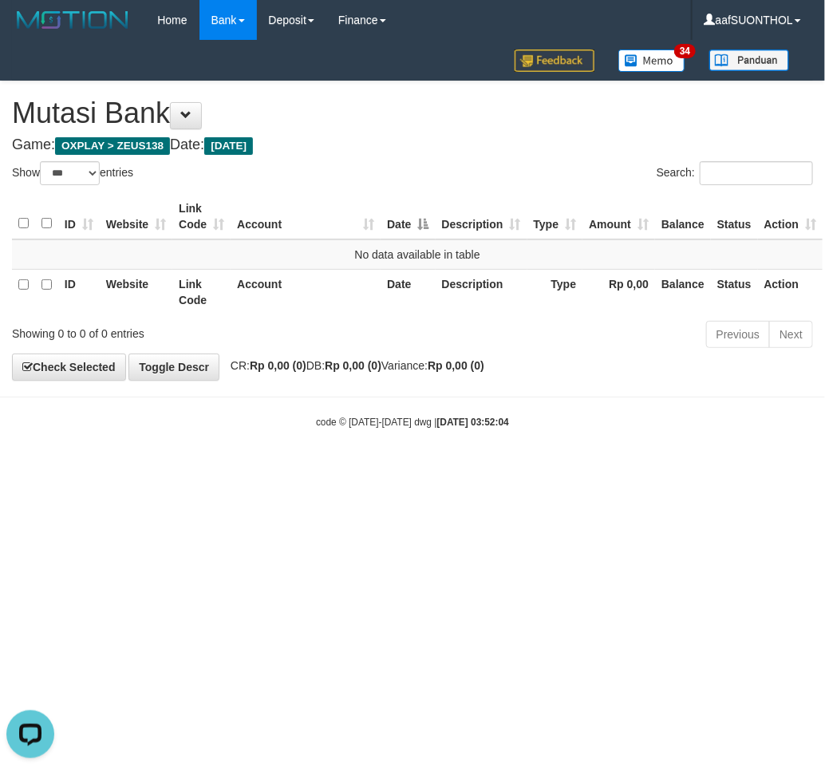
click at [401, 469] on html "Toggle navigation Home Bank Account List Load By Website Group [OXPLAY] ZEUS138…" at bounding box center [412, 234] width 825 height 469
click at [409, 469] on html "Toggle navigation Home Bank Account List Load By Website Group [OXPLAY] ZEUS138…" at bounding box center [412, 234] width 825 height 469
click at [411, 469] on html "Toggle navigation Home Bank Account List Load By Website Group [OXPLAY] ZEUS138…" at bounding box center [412, 234] width 825 height 469
click at [421, 469] on html "Toggle navigation Home Bank Account List Load By Website Group [OXPLAY] ZEUS138…" at bounding box center [412, 234] width 825 height 469
click at [435, 469] on html "Toggle navigation Home Bank Account List Load By Website Group [OXPLAY] ZEUS138…" at bounding box center [412, 234] width 825 height 469
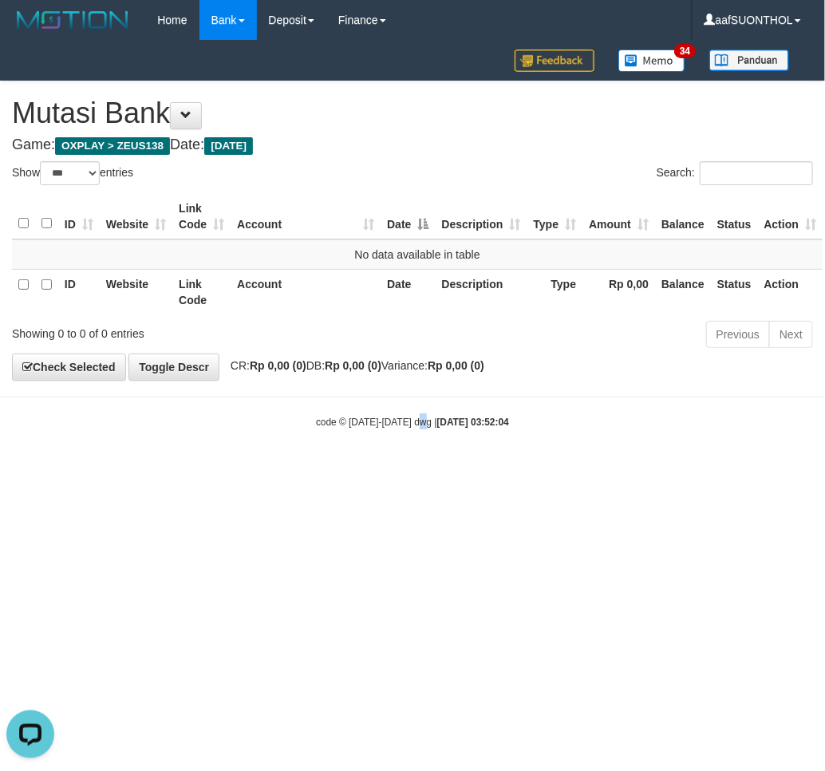
click at [420, 469] on html "Toggle navigation Home Bank Account List Load By Website Group [OXPLAY] ZEUS138…" at bounding box center [412, 234] width 825 height 469
select select "***"
drag, startPoint x: 125, startPoint y: 609, endPoint x: 134, endPoint y: 591, distance: 19.6
click at [134, 469] on html "Toggle navigation Home Bank Account List Load By Website Group [OXPLAY] ZEUS138…" at bounding box center [412, 234] width 825 height 469
select select "***"
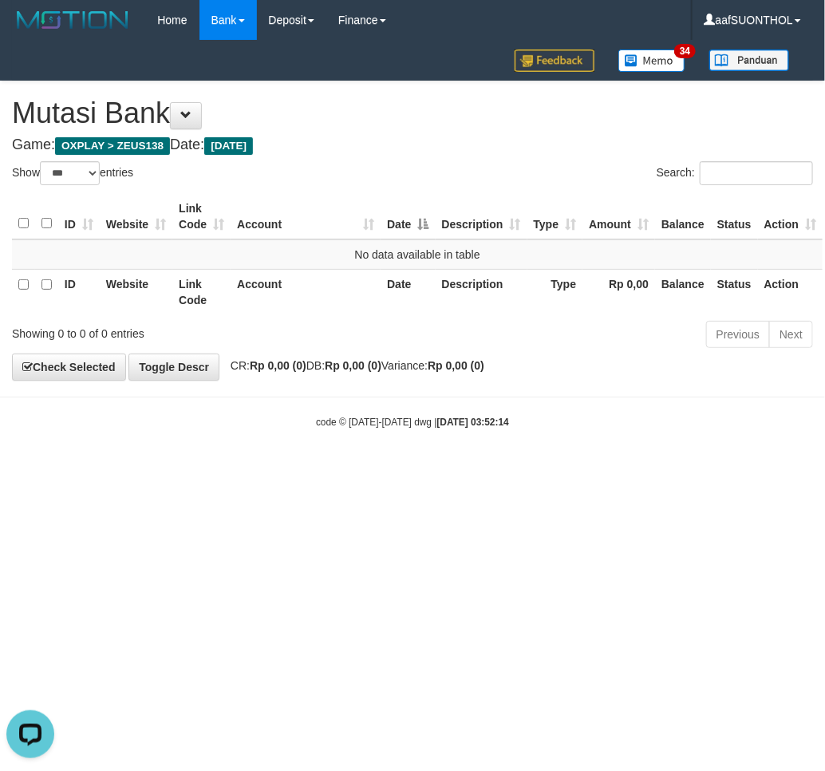
click at [641, 445] on body "Toggle navigation Home Bank Account List Load By Website Group [OXPLAY] ZEUS138…" at bounding box center [412, 234] width 825 height 469
select select "***"
click at [511, 469] on html "Toggle navigation Home Bank Account List Load By Website Group [OXPLAY] ZEUS138…" at bounding box center [412, 234] width 825 height 469
click at [508, 469] on html "Toggle navigation Home Bank Account List Load By Website Group [OXPLAY] ZEUS138…" at bounding box center [412, 234] width 825 height 469
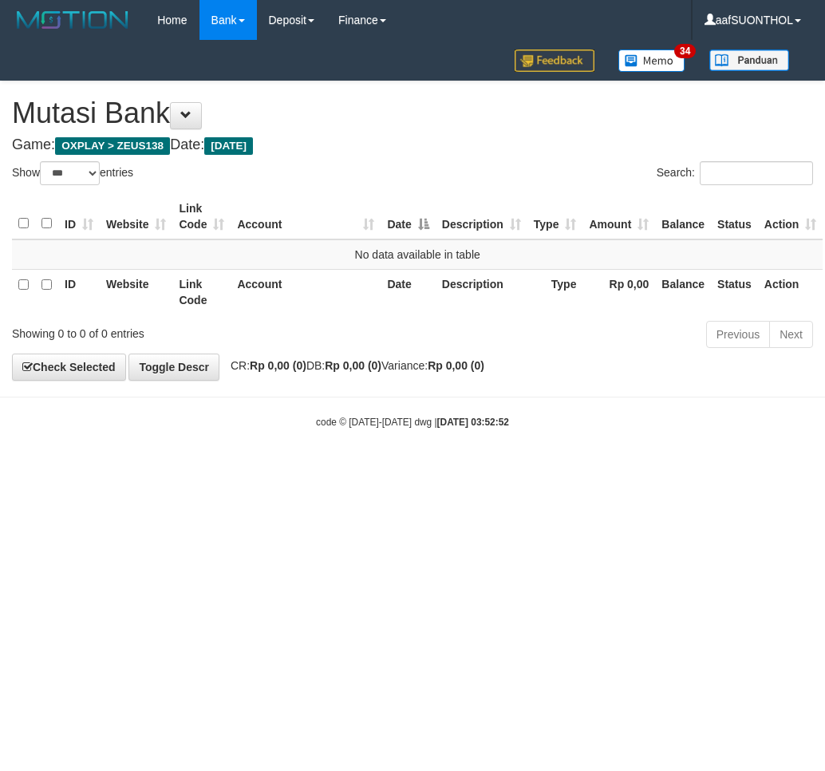
select select "***"
click at [429, 469] on html "Toggle navigation Home Bank Account List Load By Website Group [OXPLAY] ZEUS138…" at bounding box center [412, 234] width 825 height 469
click at [433, 469] on html "Toggle navigation Home Bank Account List Load By Website Group [OXPLAY] ZEUS138…" at bounding box center [412, 234] width 825 height 469
click at [451, 469] on html "Toggle navigation Home Bank Account List Load By Website Group [OXPLAY] ZEUS138…" at bounding box center [412, 234] width 825 height 469
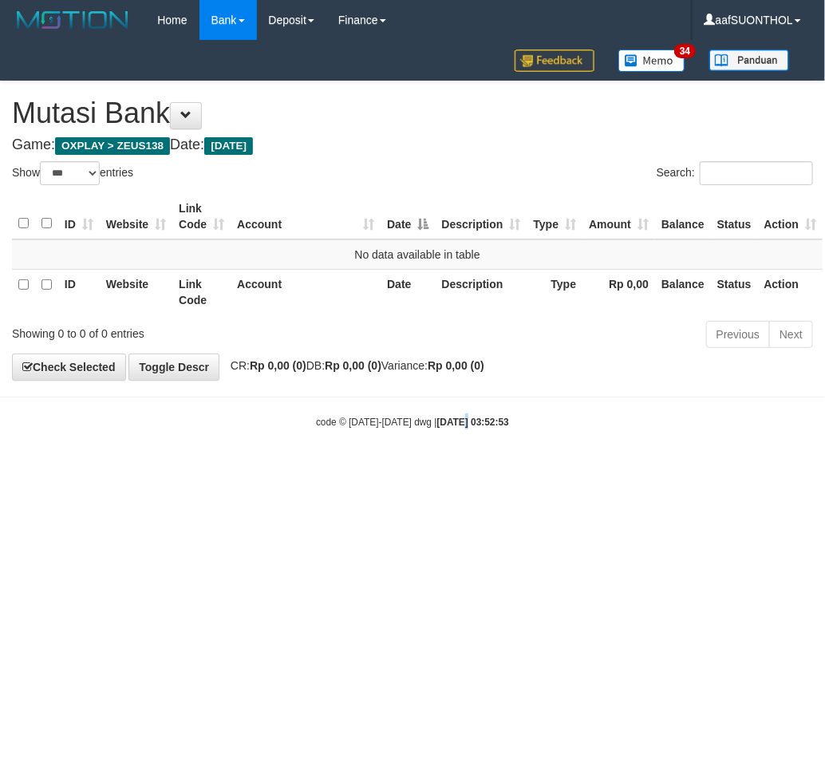
click at [447, 469] on html "Toggle navigation Home Bank Account List Load By Website Group [OXPLAY] ZEUS138…" at bounding box center [412, 234] width 825 height 469
click at [449, 469] on html "Toggle navigation Home Bank Account List Load By Website Group [OXPLAY] ZEUS138…" at bounding box center [412, 234] width 825 height 469
drag, startPoint x: 429, startPoint y: 520, endPoint x: 420, endPoint y: 520, distance: 8.8
click at [421, 469] on html "Toggle navigation Home Bank Account List Load By Website Group [OXPLAY] ZEUS138…" at bounding box center [412, 234] width 825 height 469
click at [404, 469] on html "Toggle navigation Home Bank Account List Load By Website Group [OXPLAY] ZEUS138…" at bounding box center [412, 234] width 825 height 469
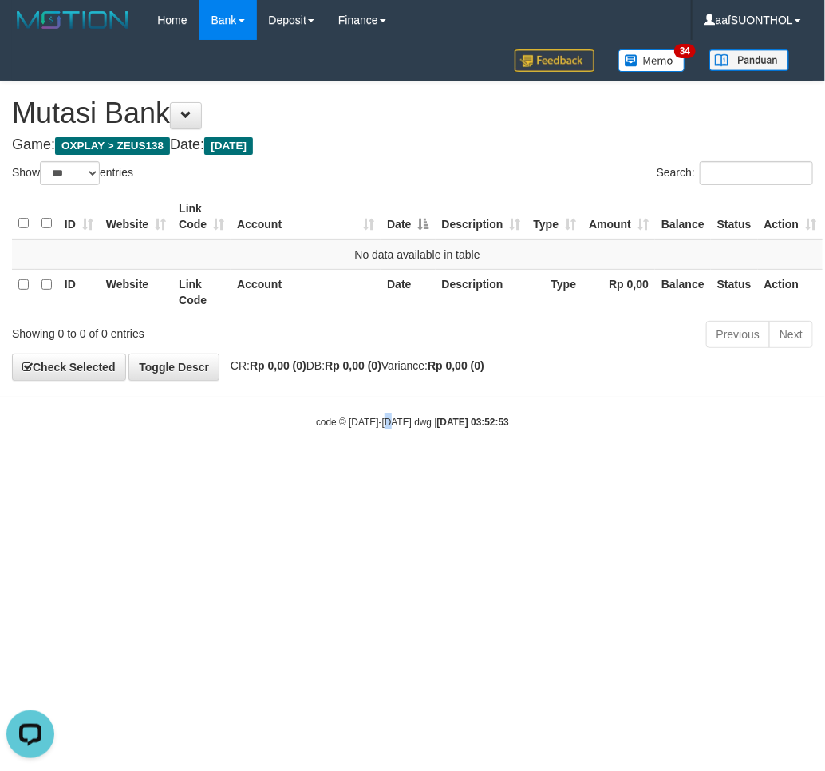
click at [388, 469] on html "Toggle navigation Home Bank Account List Load By Website Group [OXPLAY] ZEUS138…" at bounding box center [412, 234] width 825 height 469
drag, startPoint x: 383, startPoint y: 519, endPoint x: 367, endPoint y: 517, distance: 16.0
click at [370, 469] on html "Toggle navigation Home Bank Account List Load By Website Group [OXPLAY] ZEUS138…" at bounding box center [412, 234] width 825 height 469
click at [362, 469] on html "Toggle navigation Home Bank Account List Load By Website Group [OXPLAY] ZEUS138…" at bounding box center [412, 234] width 825 height 469
drag, startPoint x: 373, startPoint y: 513, endPoint x: 3, endPoint y: 457, distance: 374.5
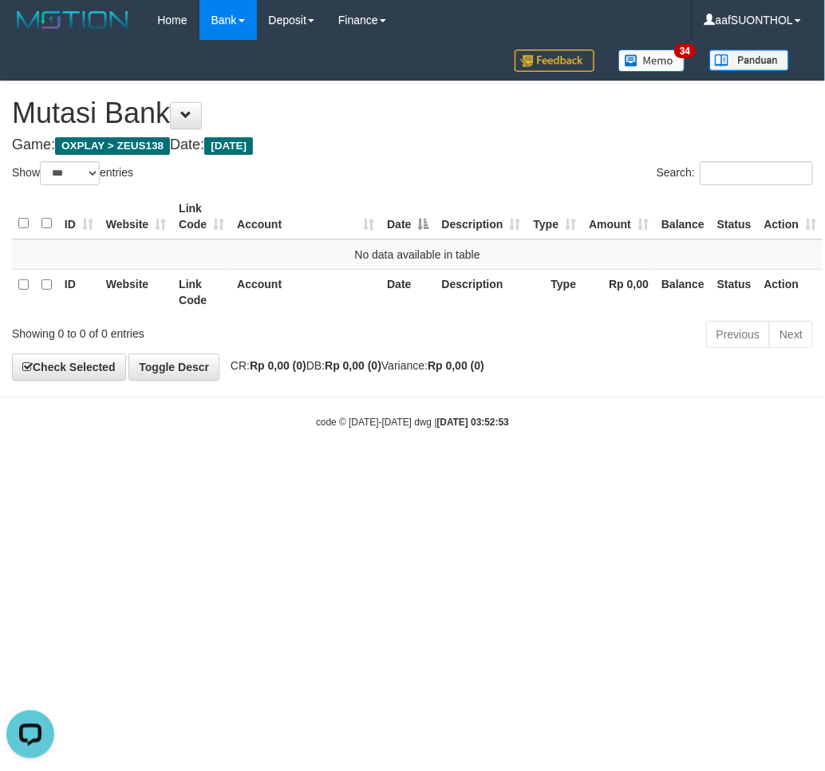
click at [378, 469] on html "Toggle navigation Home Bank Account List Load By Website Group [OXPLAY] ZEUS138…" at bounding box center [412, 234] width 825 height 469
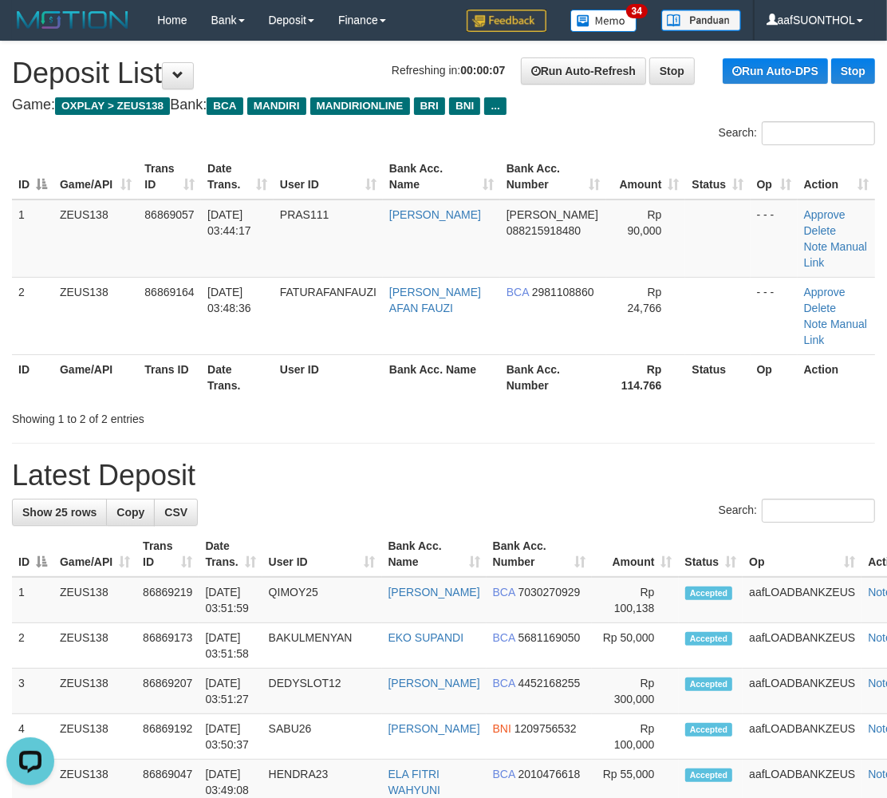
click at [607, 460] on h1 "Latest Deposit" at bounding box center [443, 476] width 863 height 32
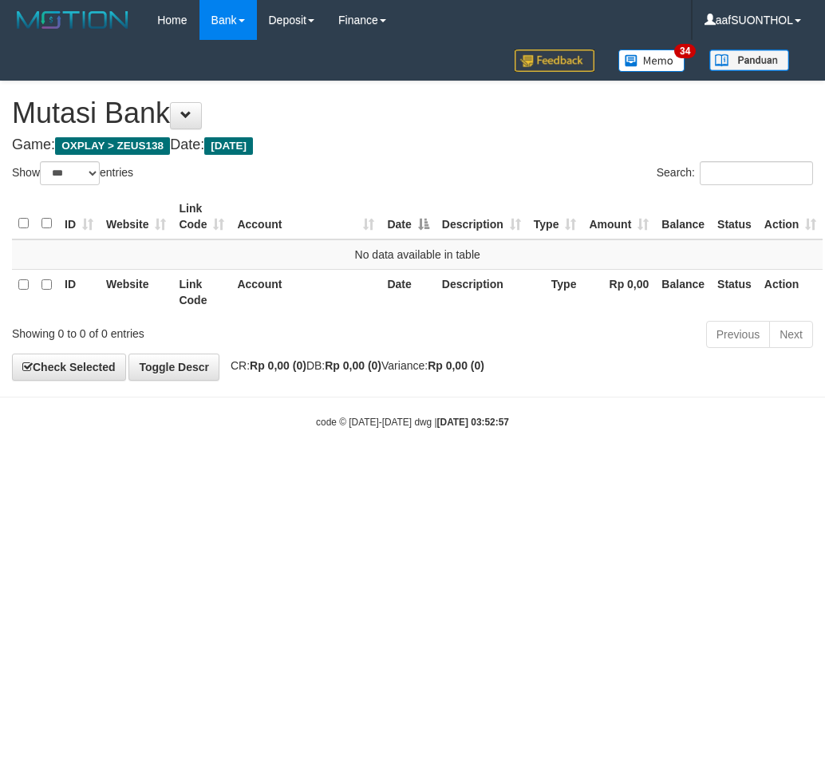
select select "***"
click at [333, 469] on html "Toggle navigation Home Bank Account List Load By Website Group [OXPLAY] ZEUS138…" at bounding box center [412, 234] width 825 height 469
drag, startPoint x: 293, startPoint y: 554, endPoint x: 286, endPoint y: 548, distance: 9.1
click at [291, 469] on html "Toggle navigation Home Bank Account List Load By Website Group [OXPLAY] ZEUS138…" at bounding box center [412, 234] width 825 height 469
drag, startPoint x: 252, startPoint y: 539, endPoint x: 258, endPoint y: 547, distance: 9.7
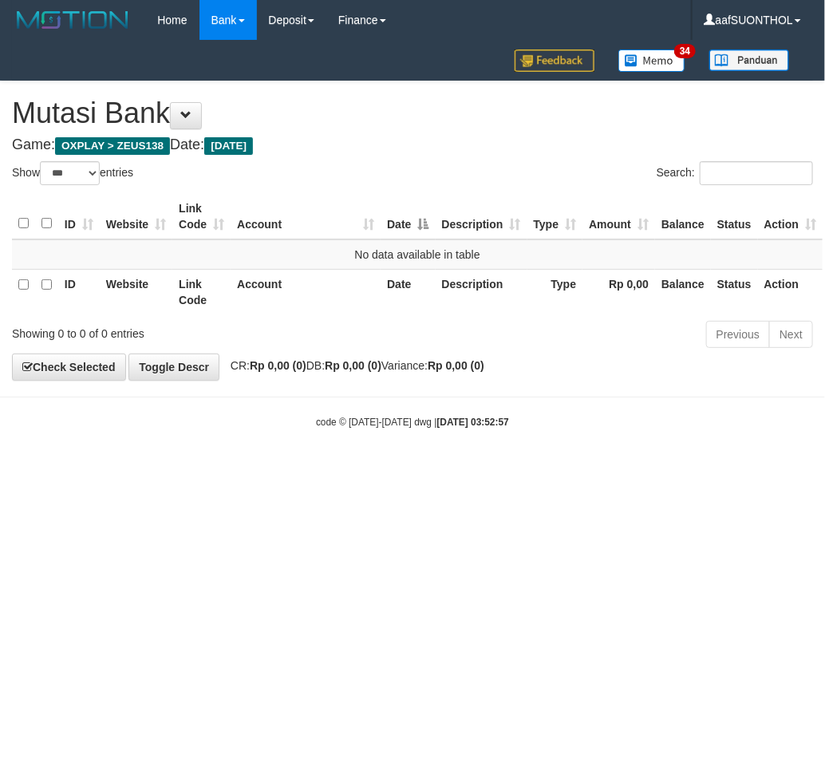
click at [250, 469] on html "Toggle navigation Home Bank Account List Load By Website Group [OXPLAY] ZEUS138…" at bounding box center [412, 234] width 825 height 469
click at [235, 469] on html "Toggle navigation Home Bank Account List Load By Website Group [OXPLAY] ZEUS138…" at bounding box center [412, 234] width 825 height 469
click at [209, 469] on html "Toggle navigation Home Bank Account List Load By Website Group [OXPLAY] ZEUS138…" at bounding box center [412, 234] width 825 height 469
drag, startPoint x: 230, startPoint y: 524, endPoint x: 220, endPoint y: 521, distance: 10.1
click at [226, 469] on html "Toggle navigation Home Bank Account List Load By Website Group [OXPLAY] ZEUS138…" at bounding box center [412, 234] width 825 height 469
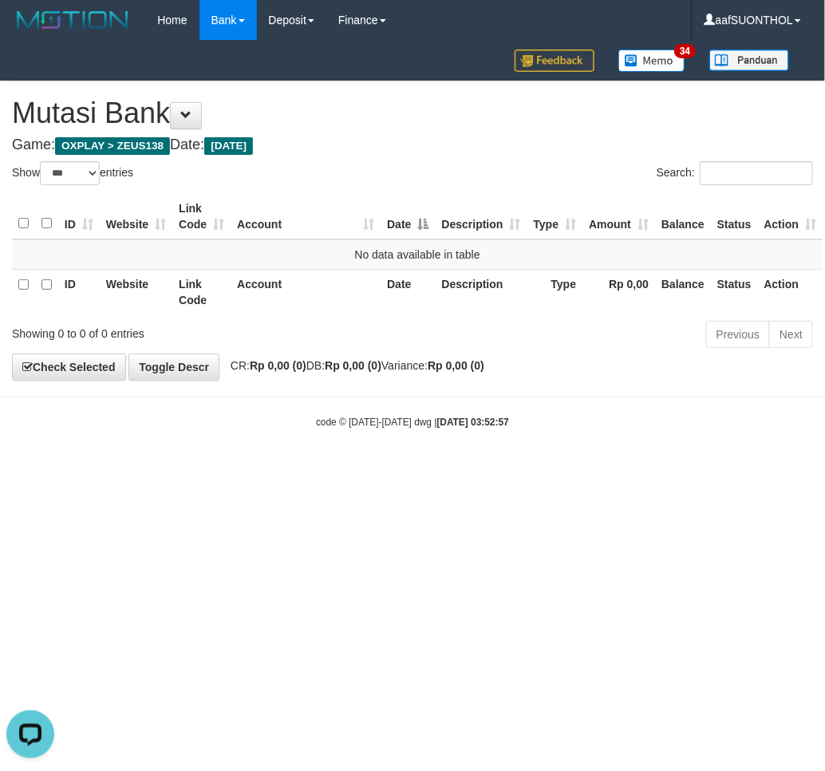
click at [215, 469] on html "Toggle navigation Home Bank Account List Load By Website Group [OXPLAY] ZEUS138…" at bounding box center [412, 234] width 825 height 469
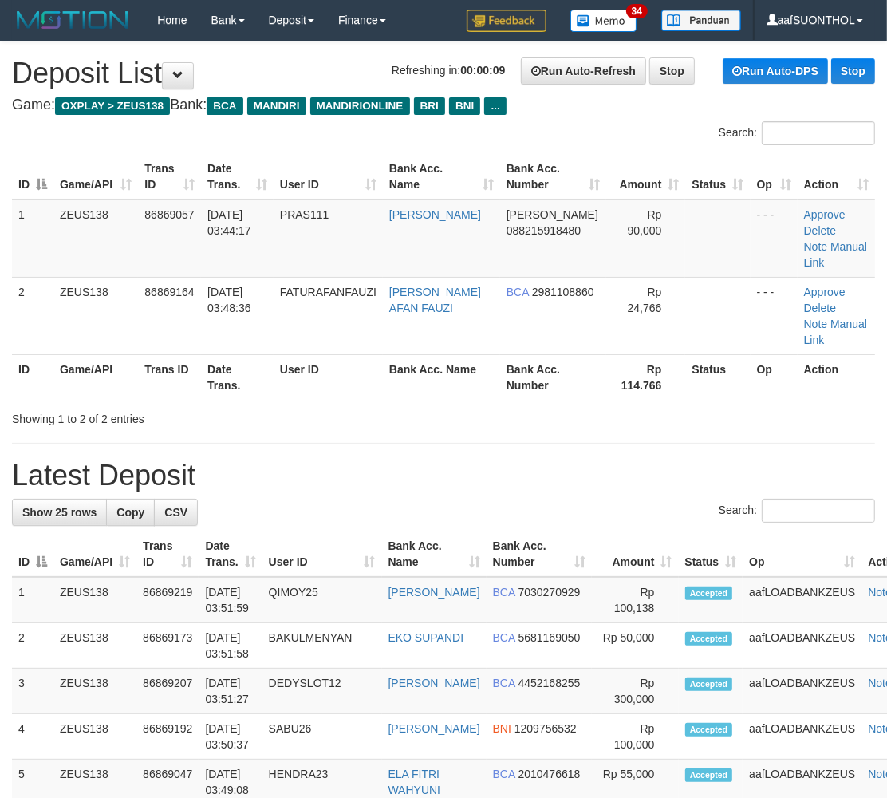
drag, startPoint x: 516, startPoint y: 350, endPoint x: 610, endPoint y: 366, distance: 95.5
click at [520, 354] on th "Bank Acc. Number" at bounding box center [553, 376] width 106 height 45
click at [555, 460] on h1 "Latest Deposit" at bounding box center [443, 476] width 863 height 32
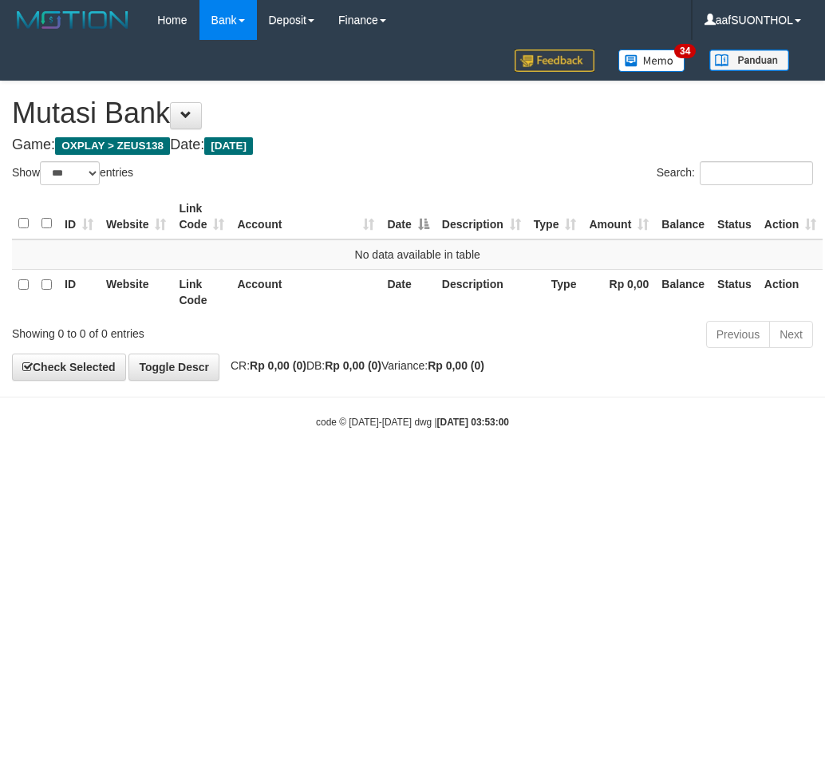
select select "***"
click at [461, 469] on html "Toggle navigation Home Bank Account List Load By Website Group [OXPLAY] ZEUS138…" at bounding box center [412, 234] width 825 height 469
select select "***"
drag, startPoint x: 0, startPoint y: 0, endPoint x: 384, endPoint y: 528, distance: 652.4
click at [379, 469] on html "Toggle navigation Home Bank Account List Load By Website Group [OXPLAY] ZEUS138…" at bounding box center [412, 234] width 825 height 469
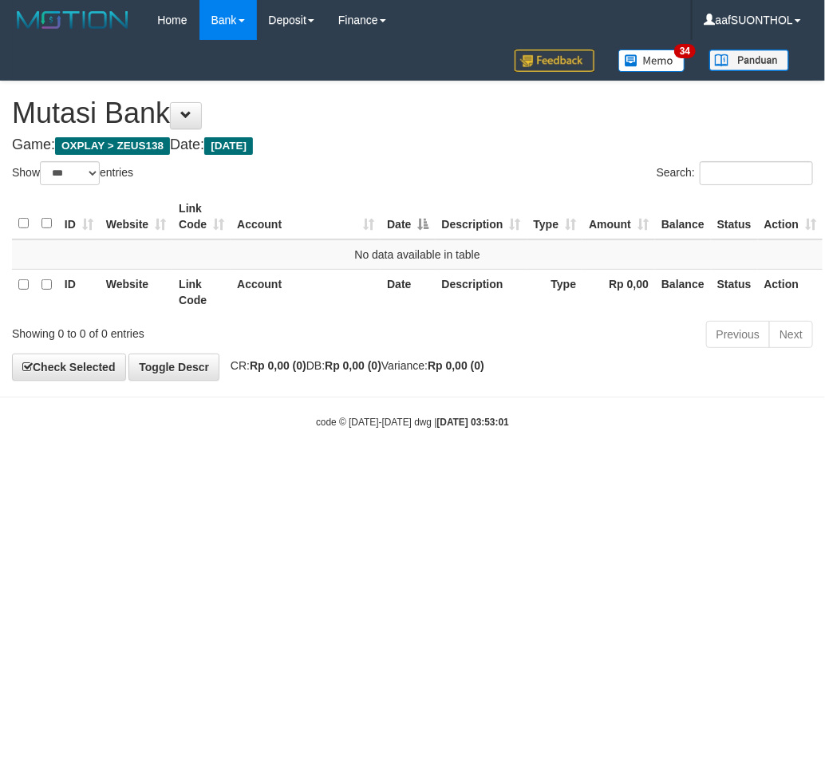
click at [364, 469] on html "Toggle navigation Home Bank Account List Load By Website Group [OXPLAY] ZEUS138…" at bounding box center [412, 234] width 825 height 469
click at [358, 469] on html "Toggle navigation Home Bank Account List Load By Website Group [OXPLAY] ZEUS138…" at bounding box center [412, 234] width 825 height 469
drag, startPoint x: 349, startPoint y: 520, endPoint x: 344, endPoint y: 533, distance: 13.6
click at [338, 469] on html "Toggle navigation Home Bank Account List Load By Website Group [OXPLAY] ZEUS138…" at bounding box center [412, 234] width 825 height 469
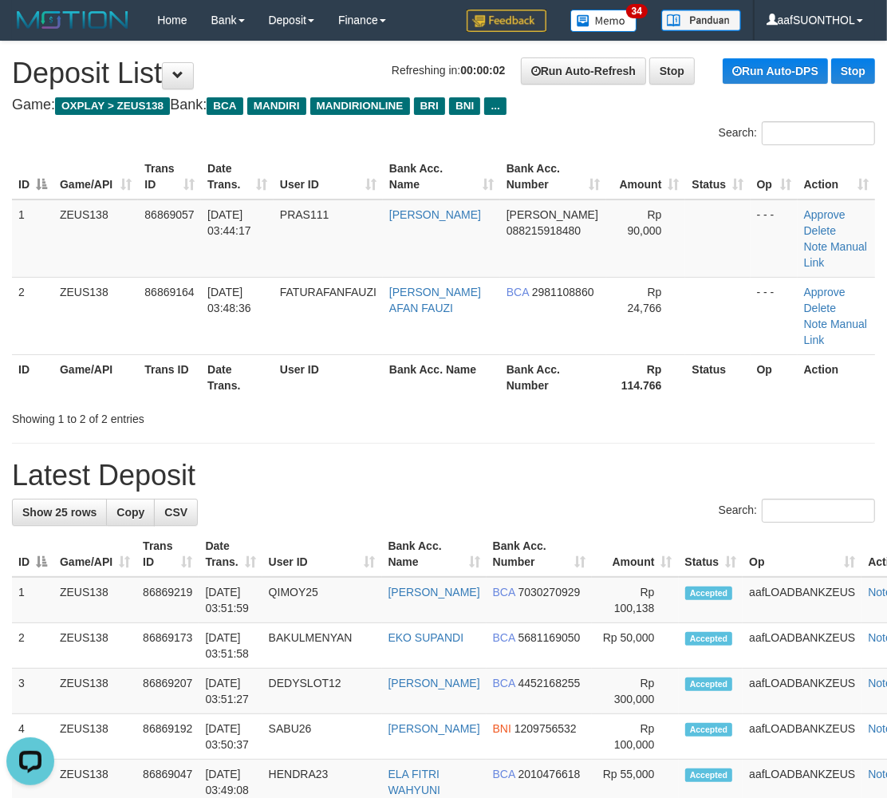
click at [362, 460] on h1 "Latest Deposit" at bounding box center [443, 476] width 863 height 32
click at [405, 499] on div "Search:" at bounding box center [443, 513] width 863 height 28
drag, startPoint x: 409, startPoint y: 480, endPoint x: 415, endPoint y: 492, distance: 13.6
click at [409, 499] on div "Search:" at bounding box center [443, 513] width 863 height 28
drag, startPoint x: 451, startPoint y: 495, endPoint x: 737, endPoint y: 460, distance: 287.8
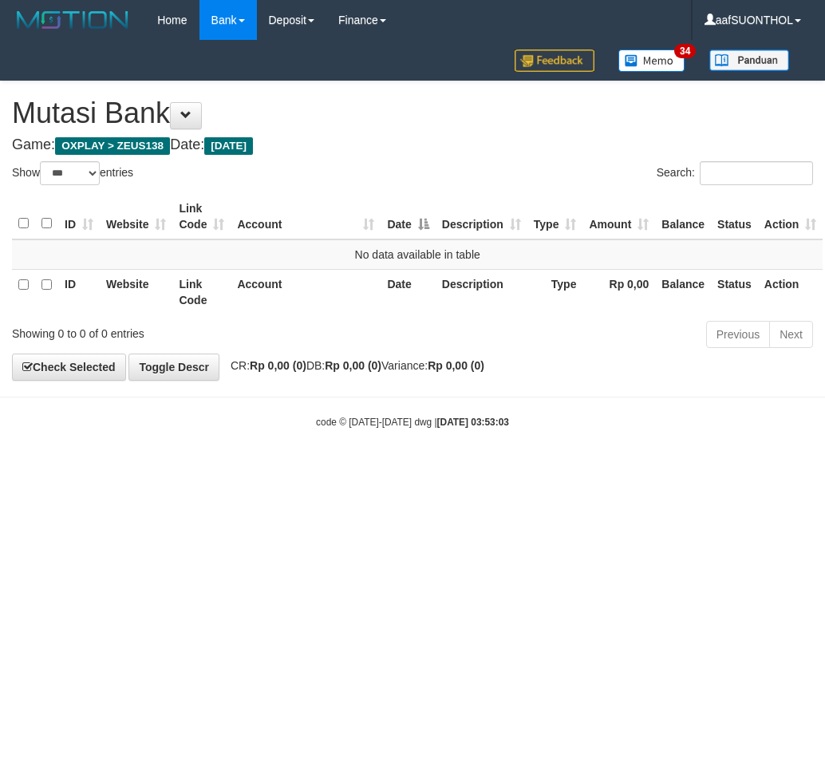
select select "***"
click at [493, 144] on h4 "Game: OXPLAY > ZEUS138 Date: [DATE]" at bounding box center [412, 145] width 801 height 16
select select "***"
click at [367, 452] on body "Toggle navigation Home Bank Account List Load By Website Group [OXPLAY] ZEUS138…" at bounding box center [412, 234] width 825 height 469
select select "***"
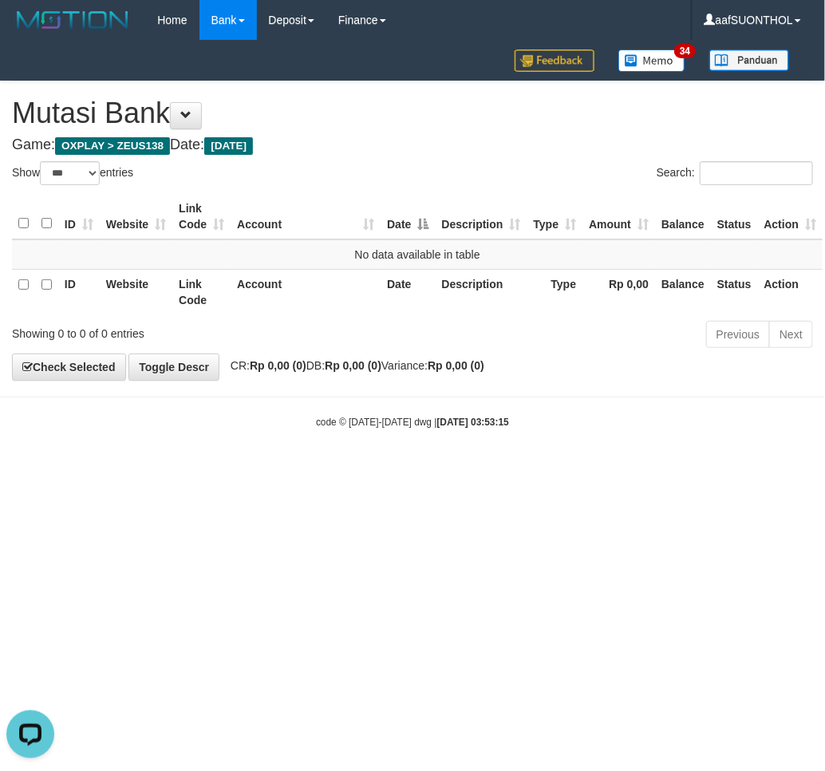
click at [737, 469] on html "Toggle navigation Home Bank Account List Load By Website Group [OXPLAY] ZEUS138…" at bounding box center [412, 234] width 825 height 469
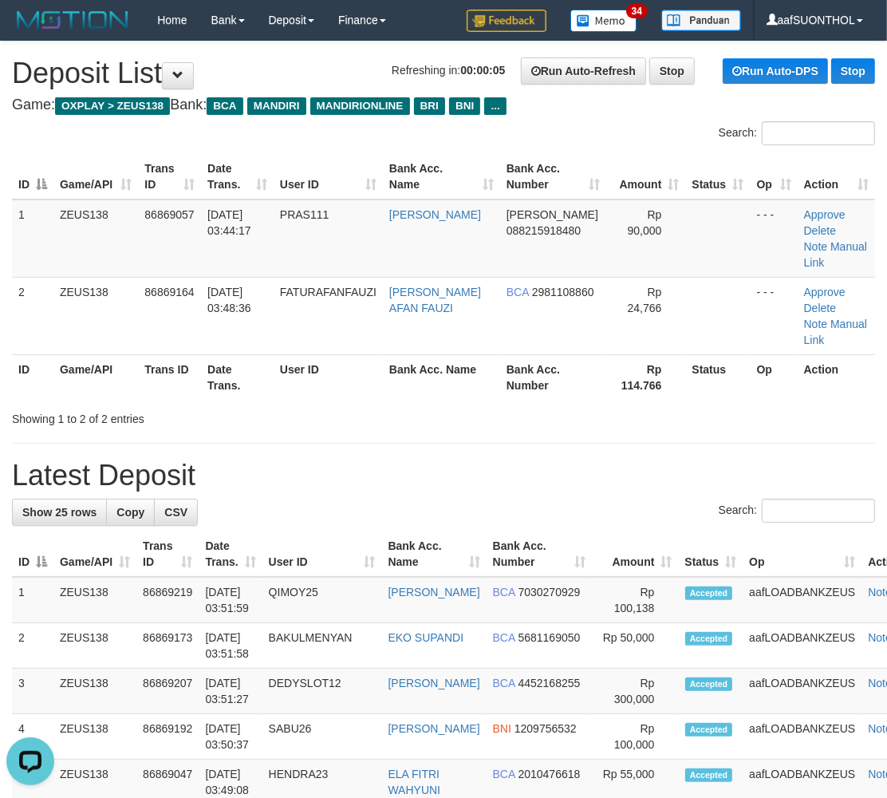
drag, startPoint x: 610, startPoint y: 405, endPoint x: 883, endPoint y: 507, distance: 290.7
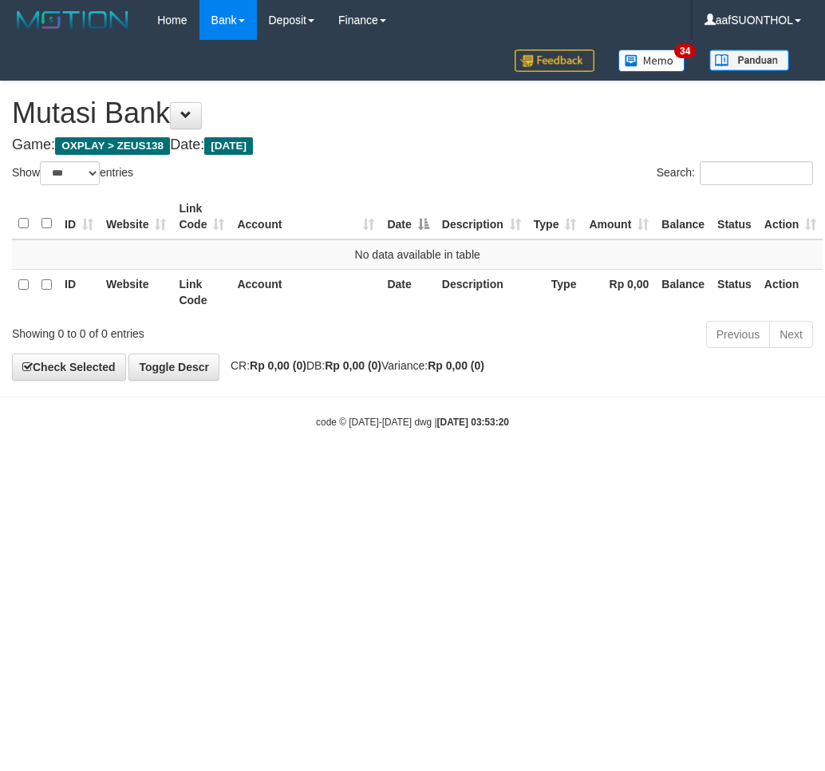
select select "***"
click at [614, 469] on html "Toggle navigation Home Bank Account List Load By Website Group [OXPLAY] ZEUS138…" at bounding box center [412, 234] width 825 height 469
click at [610, 469] on html "Toggle navigation Home Bank Account List Load By Website Group [OXPLAY] ZEUS138…" at bounding box center [412, 234] width 825 height 469
drag, startPoint x: 605, startPoint y: 619, endPoint x: 618, endPoint y: 621, distance: 12.9
click at [604, 469] on html "Toggle navigation Home Bank Account List Load By Website Group [OXPLAY] ZEUS138…" at bounding box center [412, 234] width 825 height 469
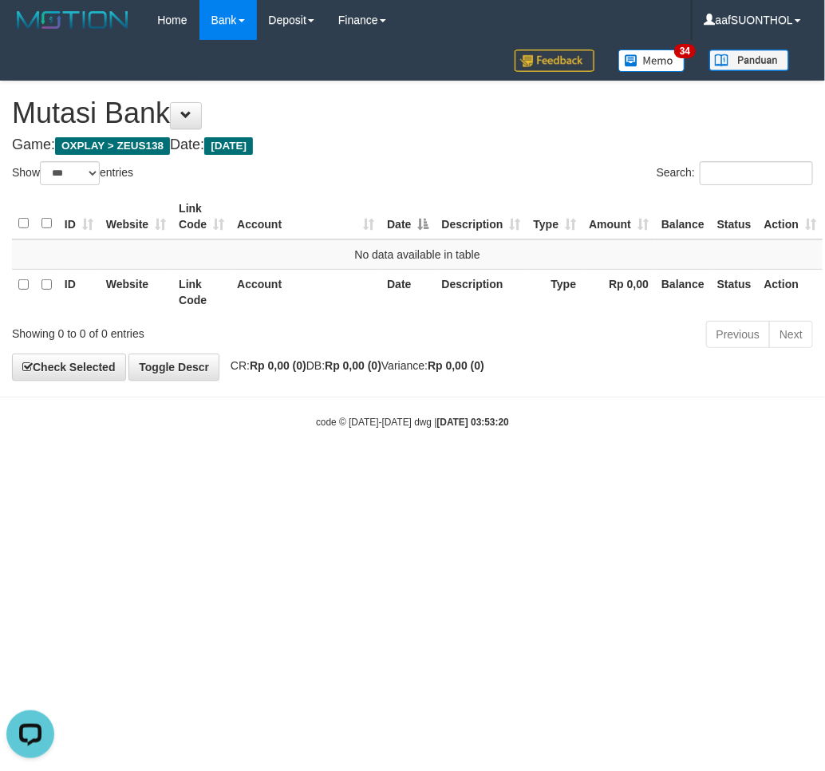
click at [620, 469] on html "Toggle navigation Home Bank Account List Load By Website Group [OXPLAY] ZEUS138…" at bounding box center [412, 234] width 825 height 469
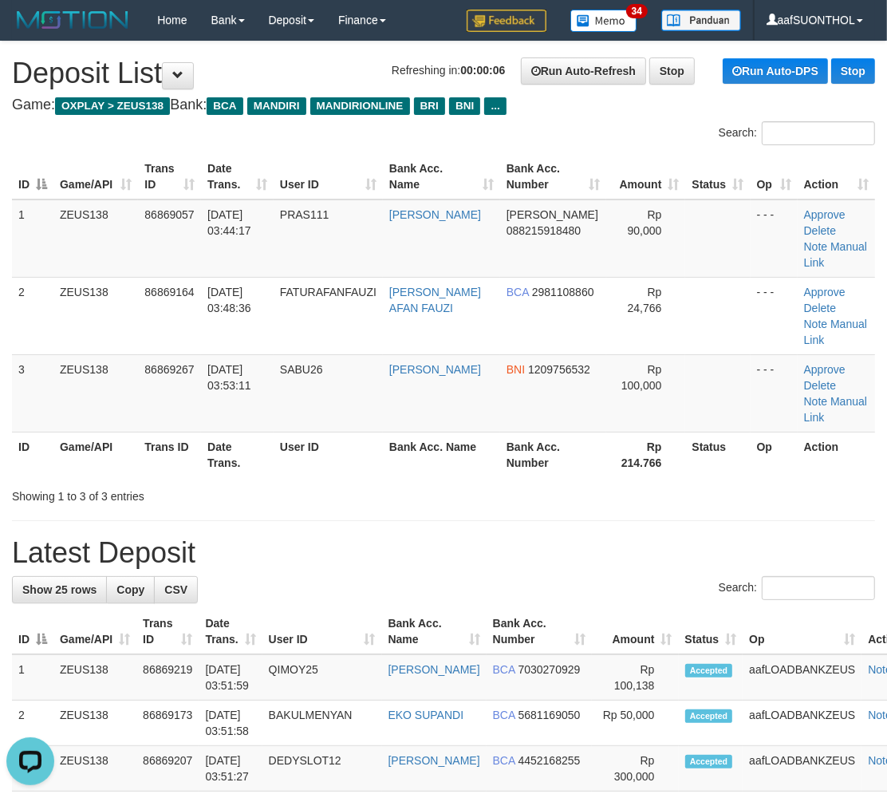
click at [481, 432] on th "Bank Acc. Name" at bounding box center [441, 454] width 117 height 45
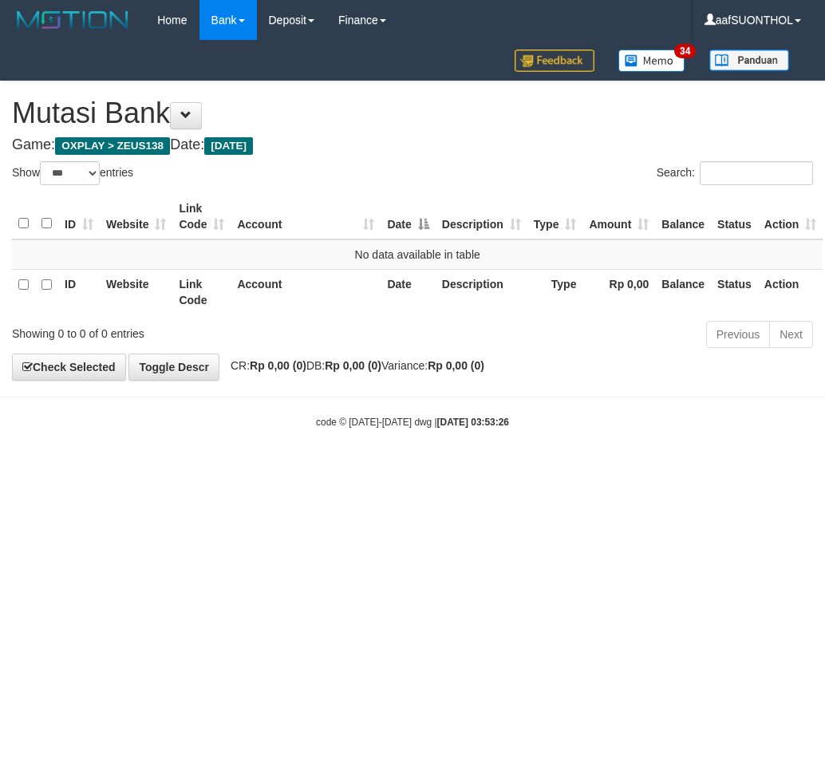
select select "***"
drag, startPoint x: 463, startPoint y: 587, endPoint x: 448, endPoint y: 586, distance: 14.5
click at [456, 469] on html "Toggle navigation Home Bank Account List Load By Website Group [OXPLAY] ZEUS138…" at bounding box center [412, 234] width 825 height 469
drag, startPoint x: 431, startPoint y: 587, endPoint x: 403, endPoint y: 583, distance: 28.2
click at [407, 469] on html "Toggle navigation Home Bank Account List Load By Website Group [OXPLAY] ZEUS138…" at bounding box center [412, 234] width 825 height 469
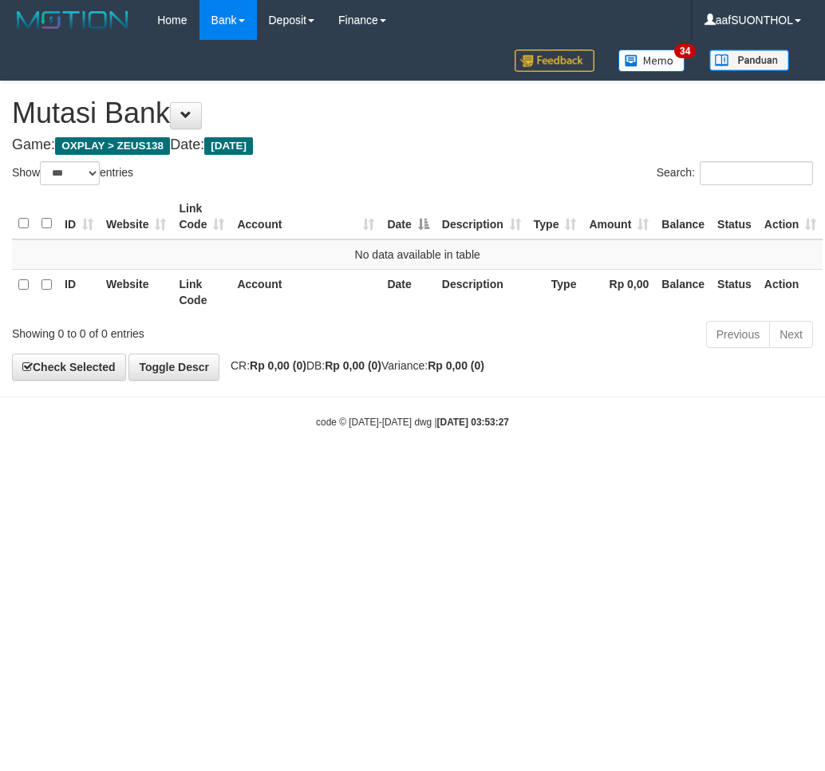
select select "***"
click at [396, 469] on html "Toggle navigation Home Bank Account List Load By Website Group [OXPLAY] ZEUS138…" at bounding box center [412, 234] width 825 height 469
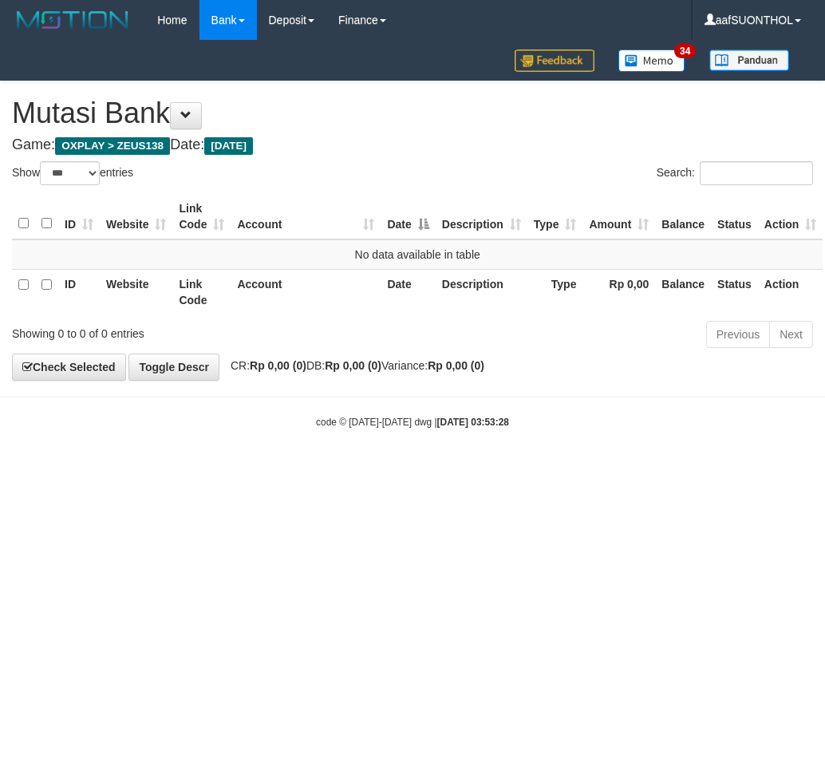
select select "***"
click at [303, 469] on html "Toggle navigation Home Bank Account List Load By Website Group [OXPLAY] ZEUS138…" at bounding box center [412, 234] width 825 height 469
drag, startPoint x: 302, startPoint y: 508, endPoint x: 290, endPoint y: 511, distance: 12.2
click at [293, 469] on html "Toggle navigation Home Bank Account List Load By Website Group [OXPLAY] ZEUS138…" at bounding box center [412, 234] width 825 height 469
drag, startPoint x: 286, startPoint y: 509, endPoint x: 246, endPoint y: 493, distance: 43.0
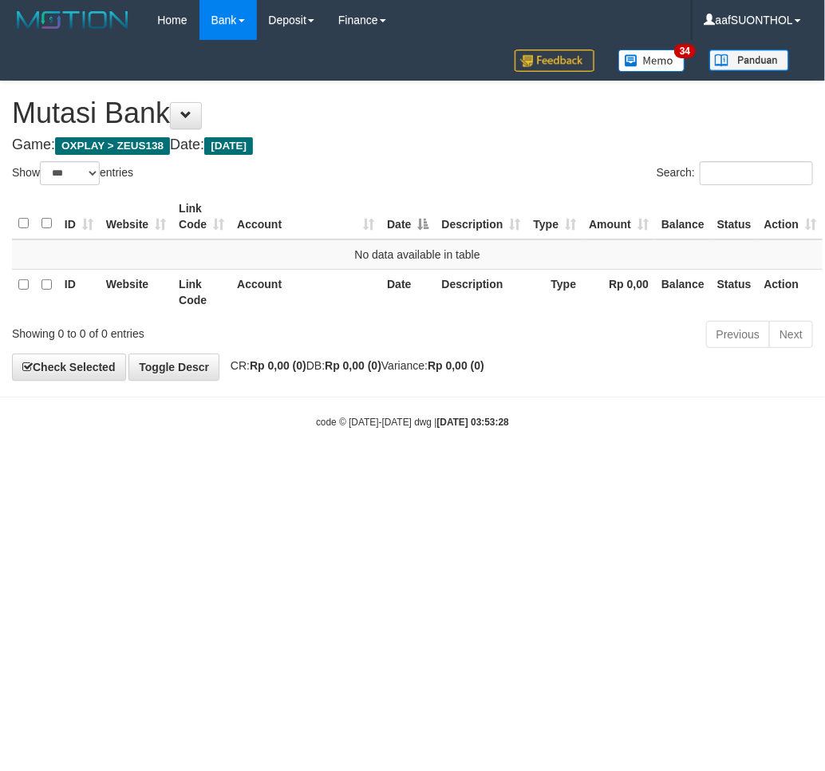
click at [257, 469] on html "Toggle navigation Home Bank Account List Load By Website Group [OXPLAY] ZEUS138…" at bounding box center [412, 234] width 825 height 469
drag, startPoint x: 224, startPoint y: 480, endPoint x: 203, endPoint y: 476, distance: 21.9
click at [205, 469] on html "Toggle navigation Home Bank Account List Load By Website Group [OXPLAY] ZEUS138…" at bounding box center [412, 234] width 825 height 469
click at [201, 469] on html "Toggle navigation Home Bank Account List Load By Website Group [OXPLAY] ZEUS138…" at bounding box center [412, 234] width 825 height 469
click at [200, 469] on html "Toggle navigation Home Bank Account List Load By Website Group [OXPLAY] ZEUS138…" at bounding box center [412, 234] width 825 height 469
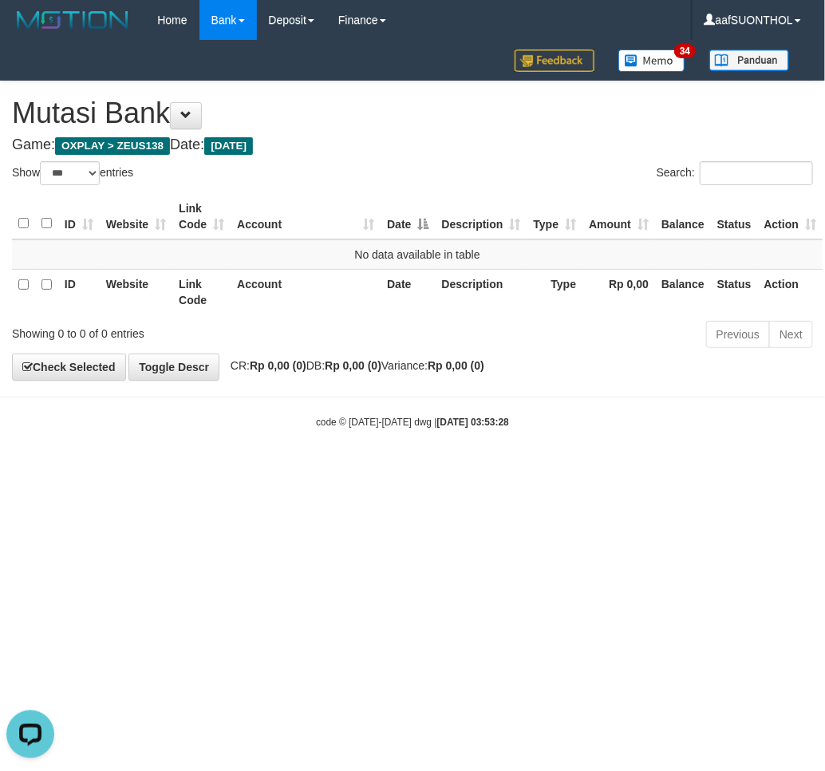
click at [196, 469] on html "Toggle navigation Home Bank Account List Load By Website Group [OXPLAY] ZEUS138…" at bounding box center [412, 234] width 825 height 469
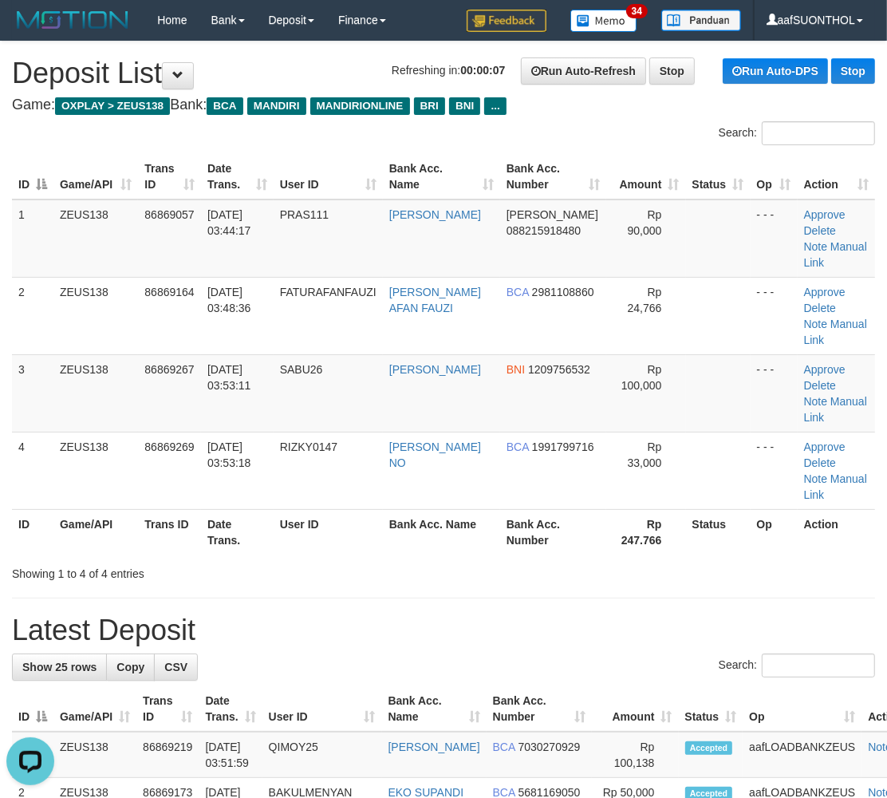
click at [594, 492] on div "ID Game/API Trans ID Date Trans. User ID Bank Acc. Name Bank Acc. Number Amount…" at bounding box center [443, 354] width 887 height 410
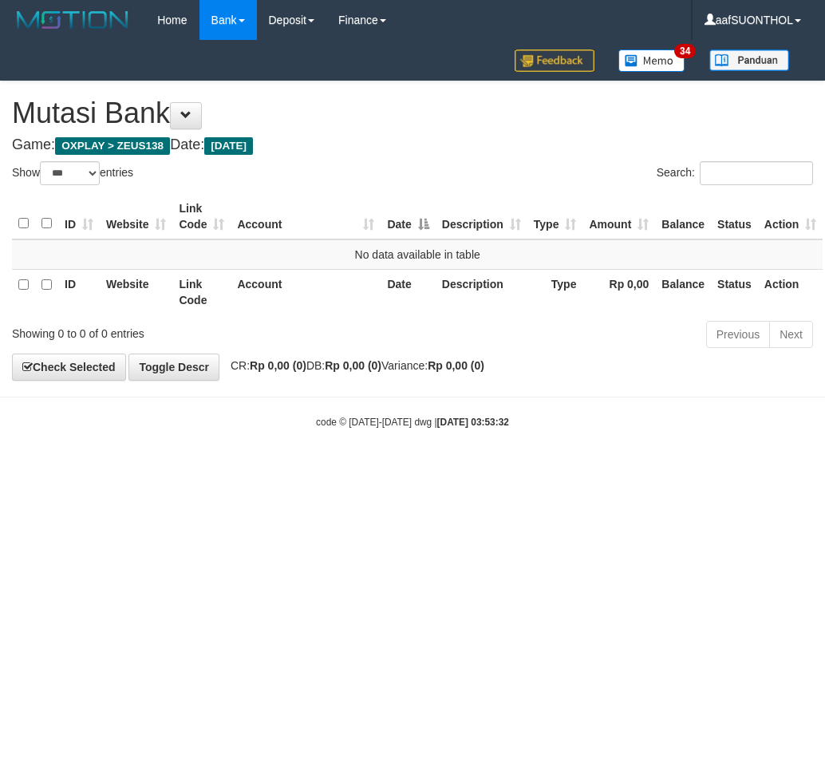
select select "***"
click at [286, 434] on body "Toggle navigation Home Bank Account List Load By Website Group [OXPLAY] ZEUS138…" at bounding box center [412, 234] width 825 height 469
select select "***"
click at [548, 469] on html "Toggle navigation Home Bank Account List Load By Website Group [OXPLAY] ZEUS138…" at bounding box center [412, 234] width 825 height 469
click at [519, 469] on html "Toggle navigation Home Bank Account List Load By Website Group [OXPLAY] ZEUS138…" at bounding box center [412, 234] width 825 height 469
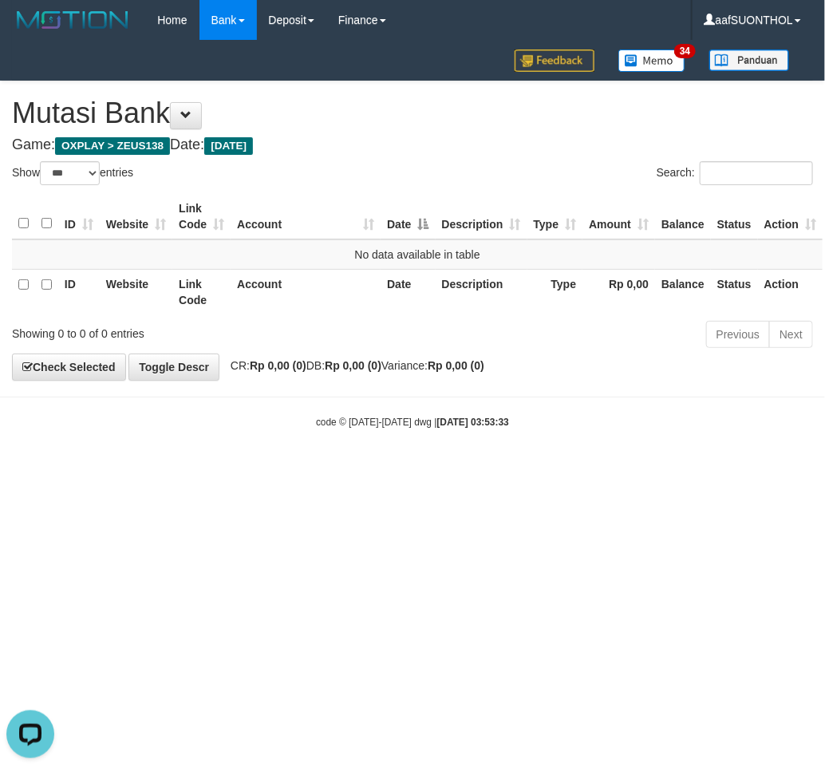
drag, startPoint x: 514, startPoint y: 563, endPoint x: 503, endPoint y: 571, distance: 13.7
click at [506, 469] on html "Toggle navigation Home Bank Account List Load By Website Group [OXPLAY] ZEUS138…" at bounding box center [412, 234] width 825 height 469
click at [508, 469] on html "Toggle navigation Home Bank Account List Load By Website Group [OXPLAY] ZEUS138…" at bounding box center [412, 234] width 825 height 469
select select "***"
click at [555, 469] on html "Toggle navigation Home Bank Account List Load By Website Group [OXPLAY] ZEUS138…" at bounding box center [412, 234] width 825 height 469
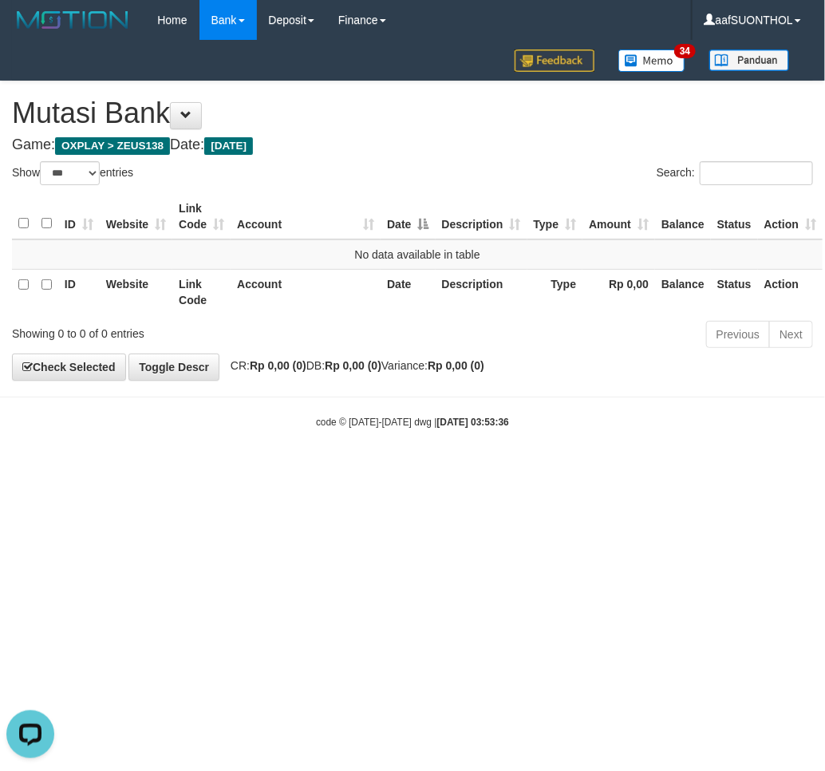
click at [529, 469] on html "Toggle navigation Home Bank Account List Load By Website Group [OXPLAY] ZEUS138…" at bounding box center [412, 234] width 825 height 469
click at [525, 469] on html "Toggle navigation Home Bank Account List Load By Website Group [OXPLAY] ZEUS138…" at bounding box center [412, 234] width 825 height 469
select select "***"
click at [523, 469] on html "Toggle navigation Home Bank Account List Load By Website Group [OXPLAY] ZEUS138…" at bounding box center [412, 234] width 825 height 469
click at [522, 469] on html "Toggle navigation Home Bank Account List Load By Website Group [OXPLAY] ZEUS138…" at bounding box center [412, 234] width 825 height 469
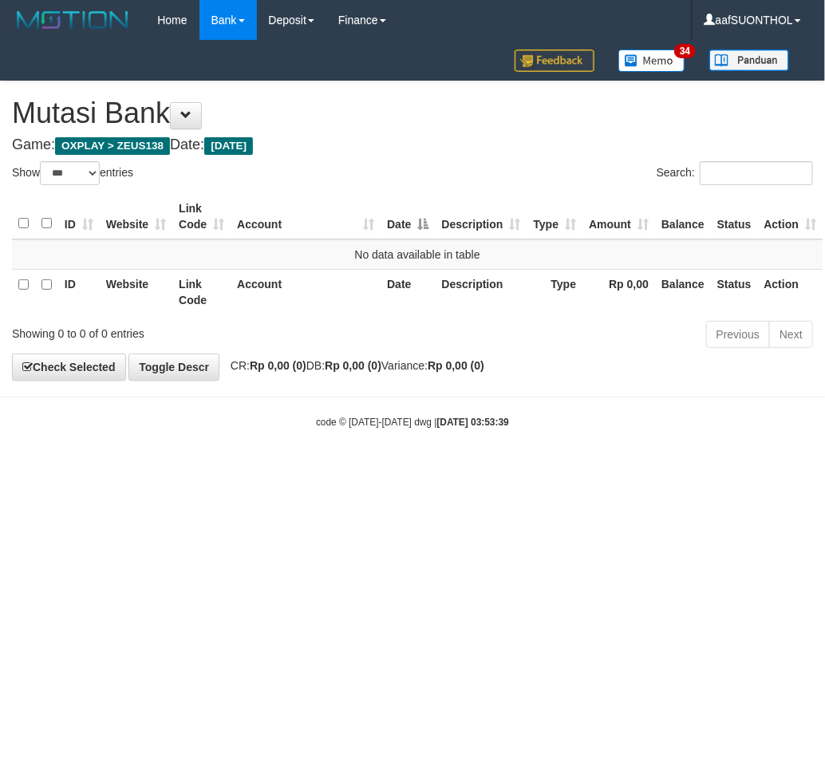
click at [539, 469] on html "Toggle navigation Home Bank Account List Load By Website Group [OXPLAY] ZEUS138…" at bounding box center [412, 234] width 825 height 469
select select "***"
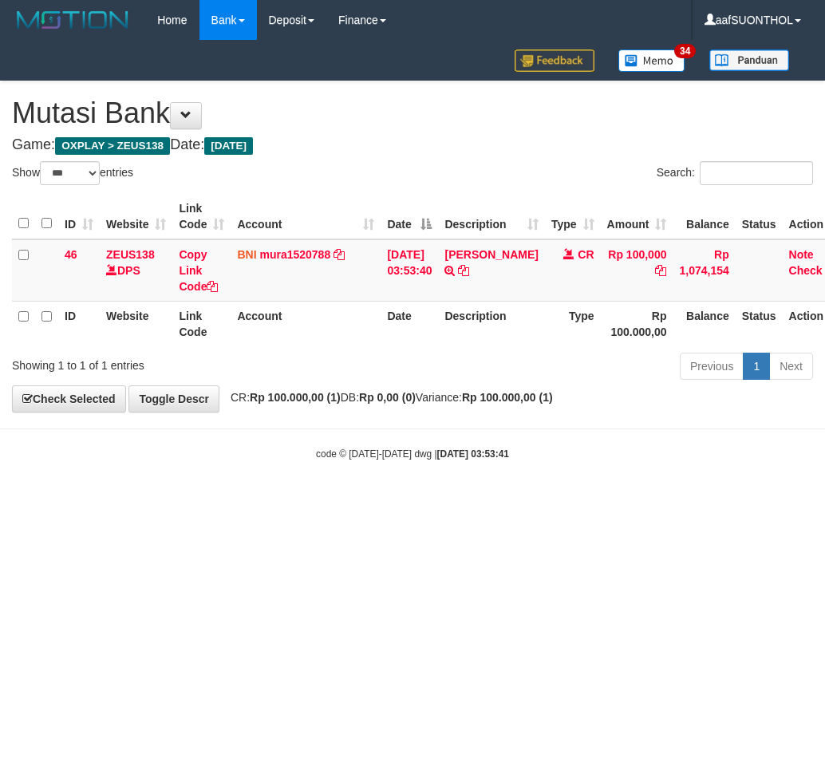
select select "***"
click at [528, 501] on html "Toggle navigation Home Bank Account List Load By Website Group [OXPLAY] ZEUS138…" at bounding box center [412, 250] width 825 height 501
select select "***"
click at [528, 501] on html "Toggle navigation Home Bank Account List Load By Website Group [OXPLAY] ZEUS138…" at bounding box center [412, 250] width 825 height 501
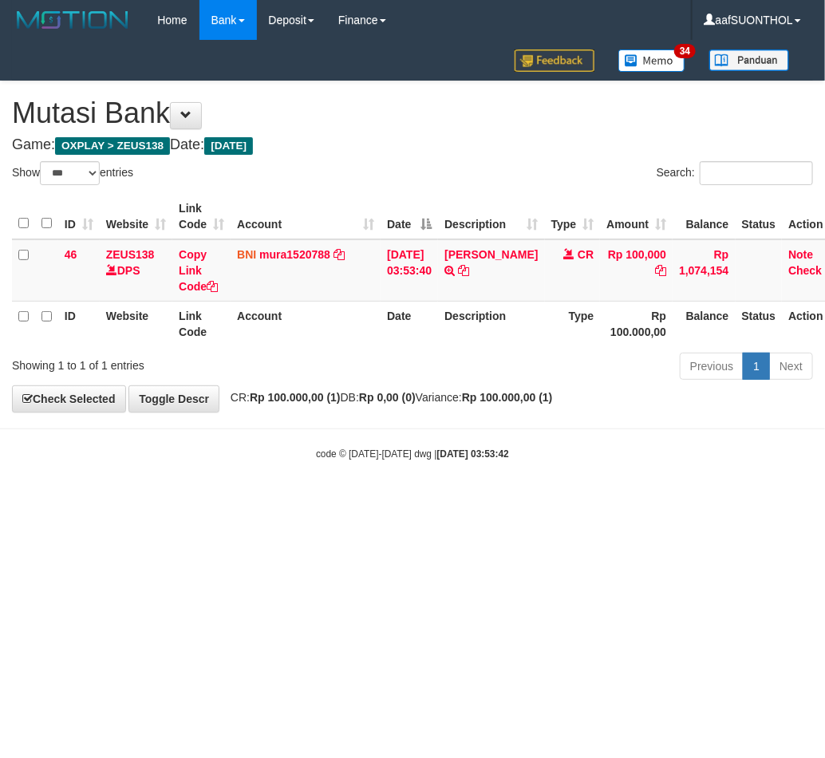
click at [524, 501] on html "Toggle navigation Home Bank Account List Load By Website Group [OXPLAY] ZEUS138…" at bounding box center [412, 250] width 825 height 501
click at [520, 501] on html "Toggle navigation Home Bank Account List Load By Website Group [OXPLAY] ZEUS138…" at bounding box center [412, 250] width 825 height 501
click at [516, 501] on html "Toggle navigation Home Bank Account List Load By Website Group [OXPLAY] ZEUS138…" at bounding box center [412, 250] width 825 height 501
select select "***"
click at [302, 501] on html "Toggle navigation Home Bank Account List Load By Website Group [OXPLAY] ZEUS138…" at bounding box center [412, 250] width 825 height 501
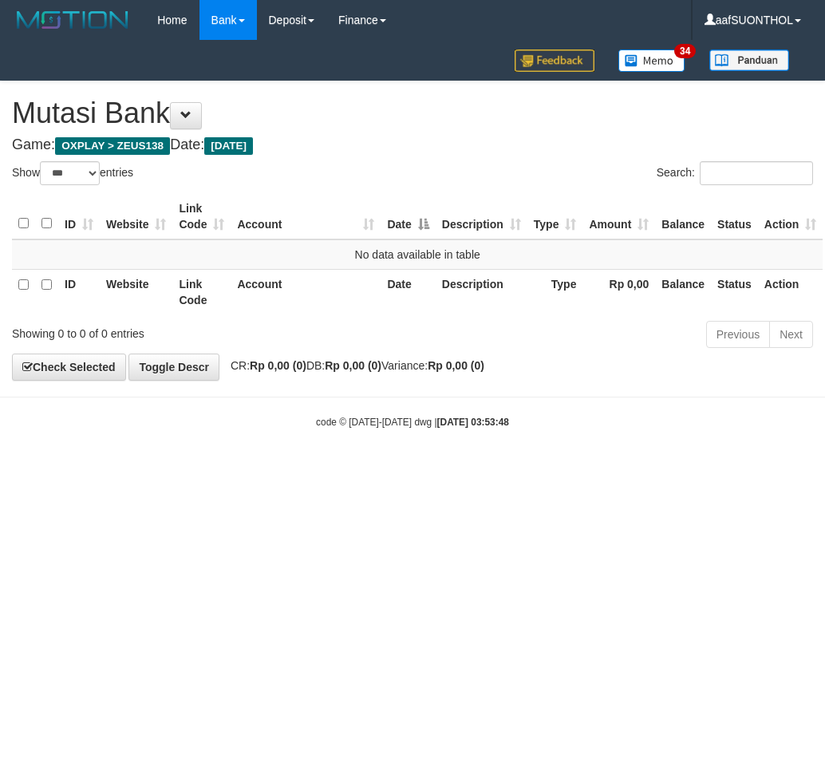
select select "***"
click at [238, 469] on html "Toggle navigation Home Bank Account List Load By Website Group [OXPLAY] ZEUS138…" at bounding box center [412, 234] width 825 height 469
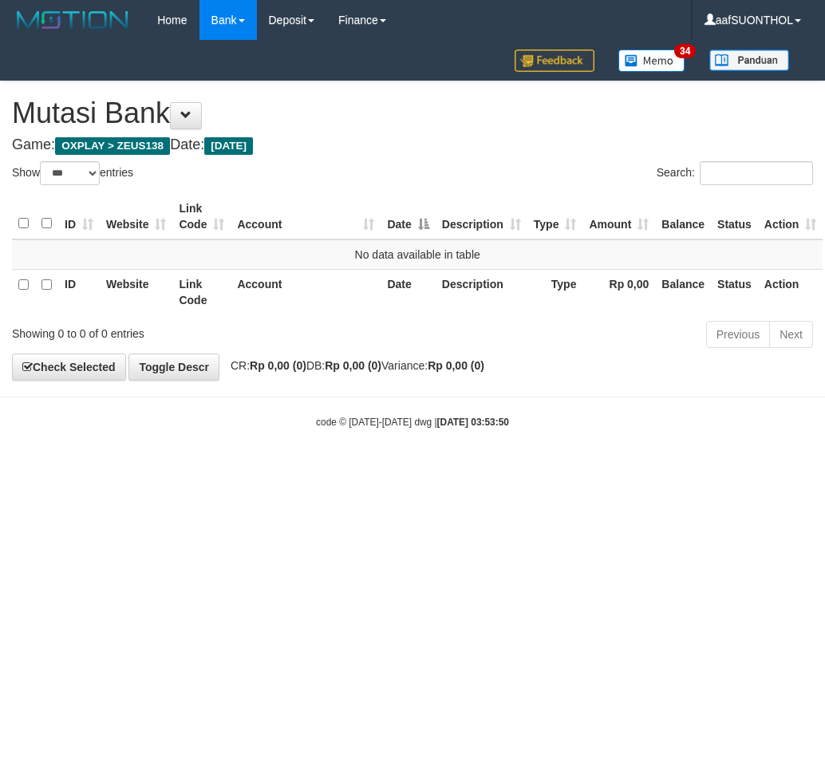
select select "***"
click at [278, 469] on html "Toggle navigation Home Bank Account List Load By Website Group [OXPLAY] ZEUS138…" at bounding box center [412, 234] width 825 height 469
select select "***"
click at [243, 469] on html "Toggle navigation Home Bank Account List Load By Website Group [OXPLAY] ZEUS138…" at bounding box center [412, 234] width 825 height 469
select select "***"
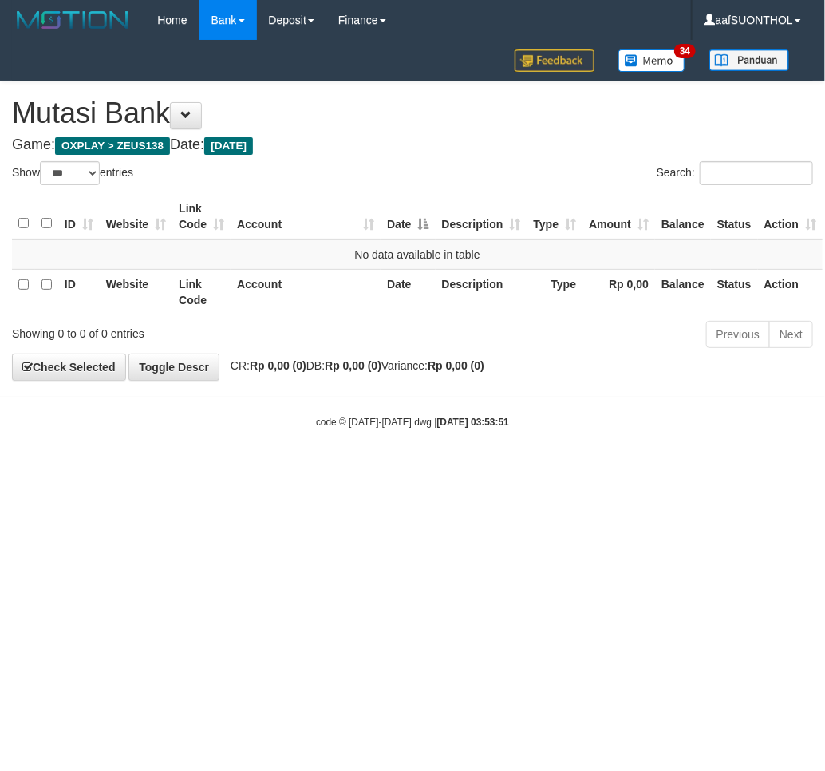
click at [244, 469] on html "Toggle navigation Home Bank Account List Load By Website Group [OXPLAY] ZEUS138…" at bounding box center [412, 234] width 825 height 469
select select "***"
drag, startPoint x: 366, startPoint y: 537, endPoint x: 357, endPoint y: 532, distance: 10.0
click at [364, 469] on html "Toggle navigation Home Bank Account List Load By Website Group [OXPLAY] ZEUS138…" at bounding box center [412, 234] width 825 height 469
click at [353, 469] on html "Toggle navigation Home Bank Account List Load By Website Group [OXPLAY] ZEUS138…" at bounding box center [412, 234] width 825 height 469
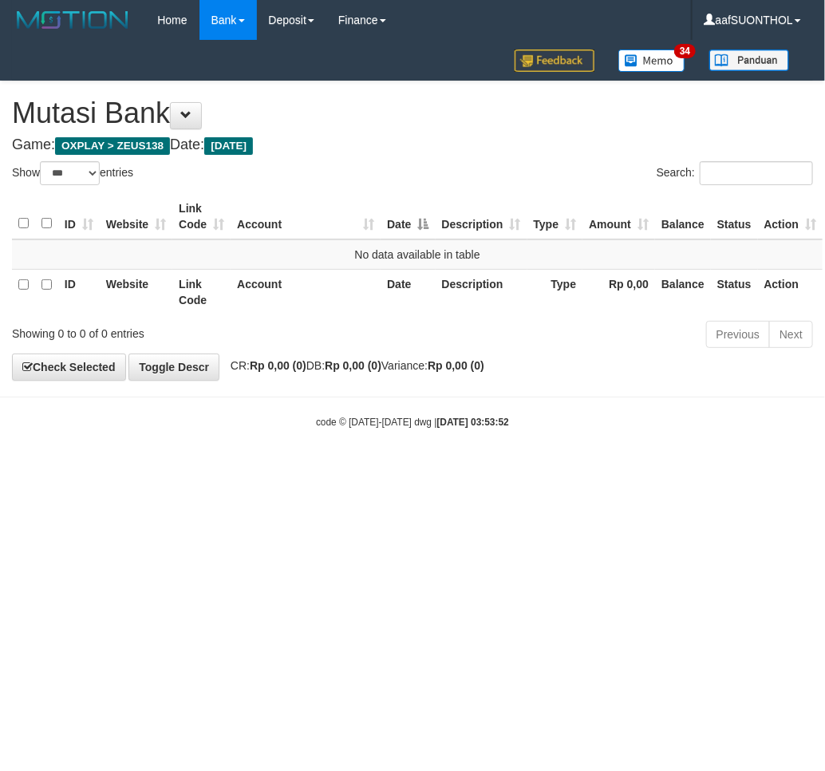
click at [346, 469] on html "Toggle navigation Home Bank Account List Load By Website Group [OXPLAY] ZEUS138…" at bounding box center [412, 234] width 825 height 469
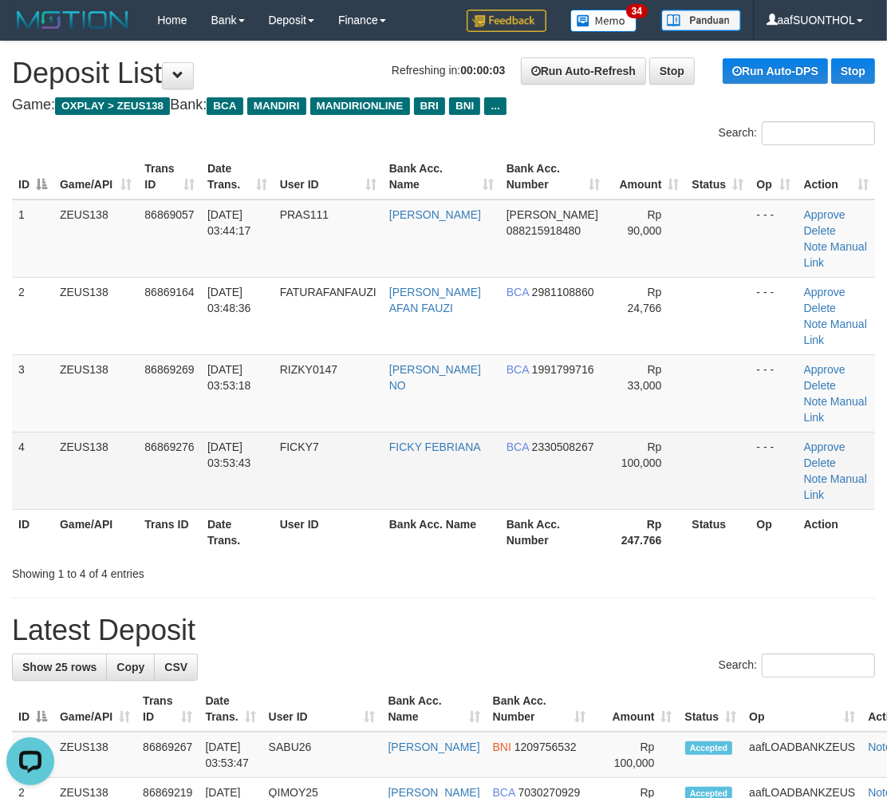
click at [626, 433] on td "Rp 100,000" at bounding box center [647, 470] width 80 height 77
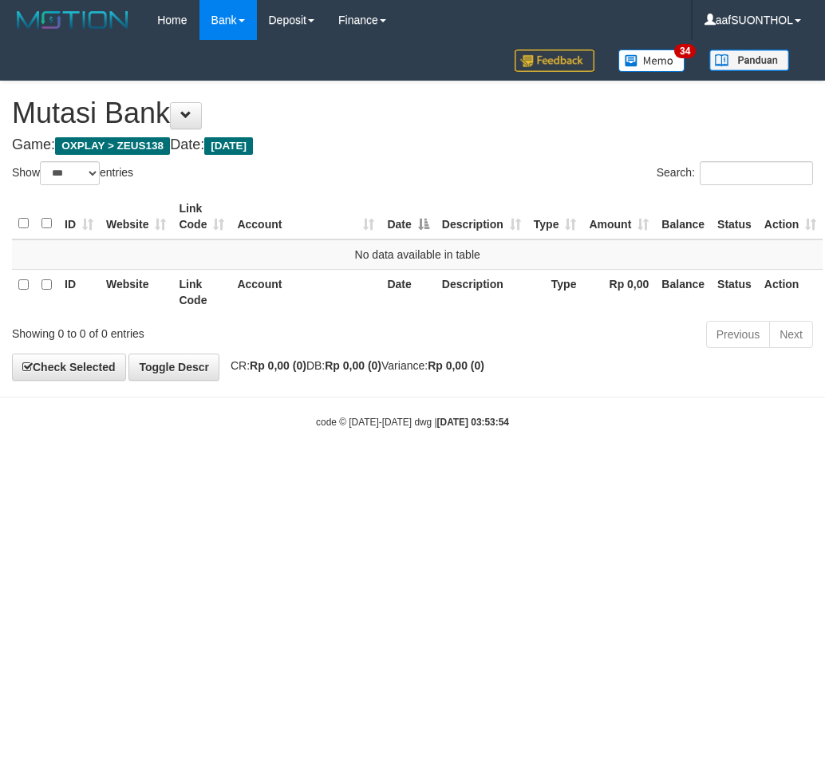
select select "***"
click at [455, 424] on strong "[DATE] 03:53:54" at bounding box center [473, 422] width 72 height 11
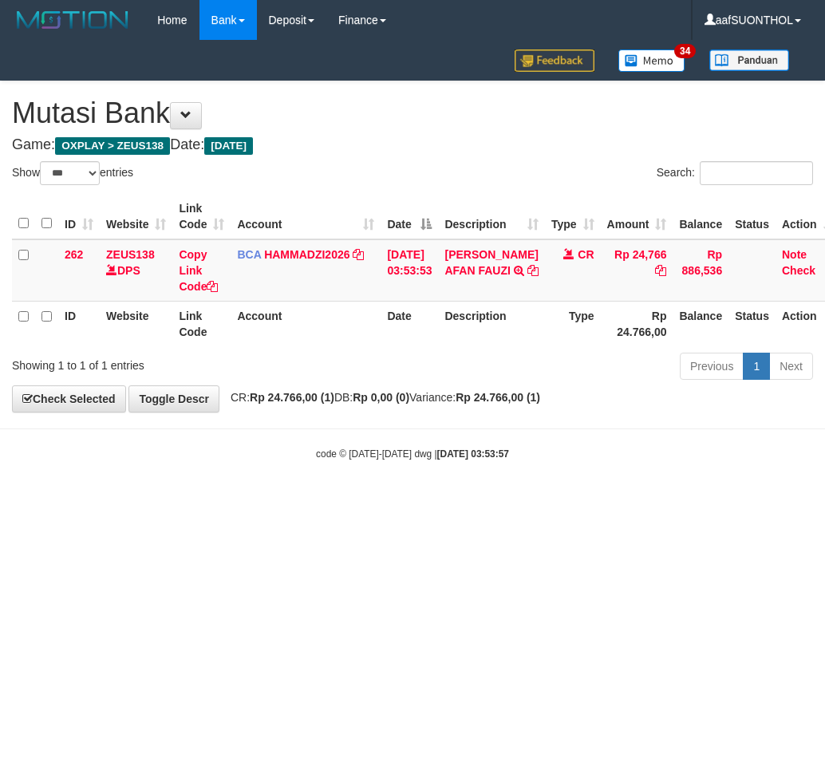
select select "***"
drag, startPoint x: 180, startPoint y: 429, endPoint x: 172, endPoint y: 433, distance: 9.3
click at [180, 429] on hr at bounding box center [412, 429] width 825 height 1
click at [172, 435] on body "Toggle navigation Home Bank Account List Load By Website Group [OXPLAY] ZEUS138…" at bounding box center [412, 250] width 825 height 501
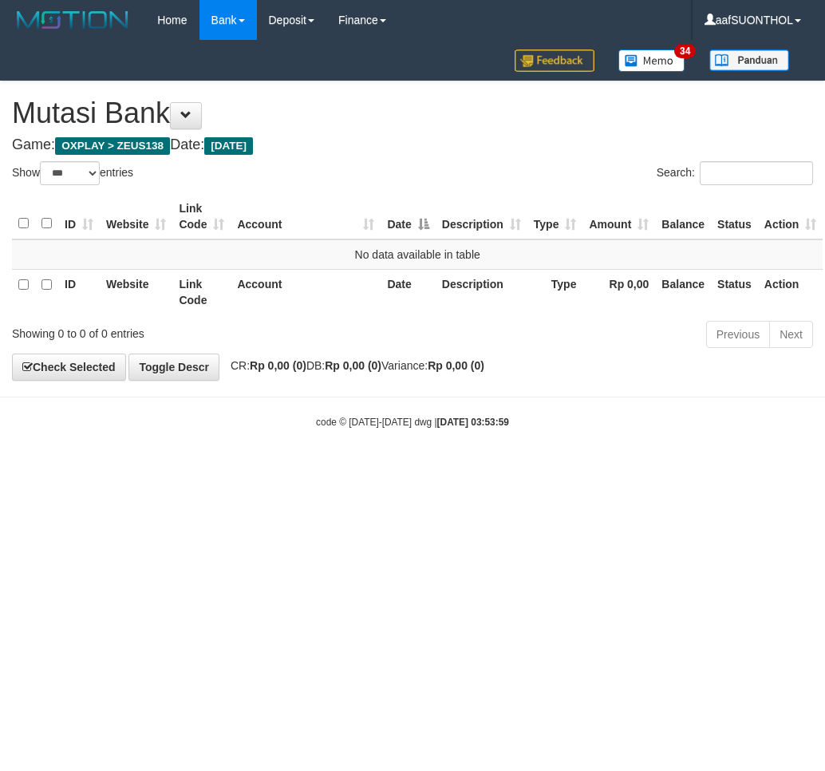
select select "***"
click at [357, 429] on div "code © 2012-2018 dwg | 2025/09/01 03:53:59" at bounding box center [412, 421] width 825 height 16
select select "***"
drag, startPoint x: 0, startPoint y: 0, endPoint x: 322, endPoint y: 451, distance: 554.3
click at [322, 452] on body "Toggle navigation Home Bank Account List Load By Website Group [OXPLAY] ZEUS138…" at bounding box center [412, 234] width 825 height 469
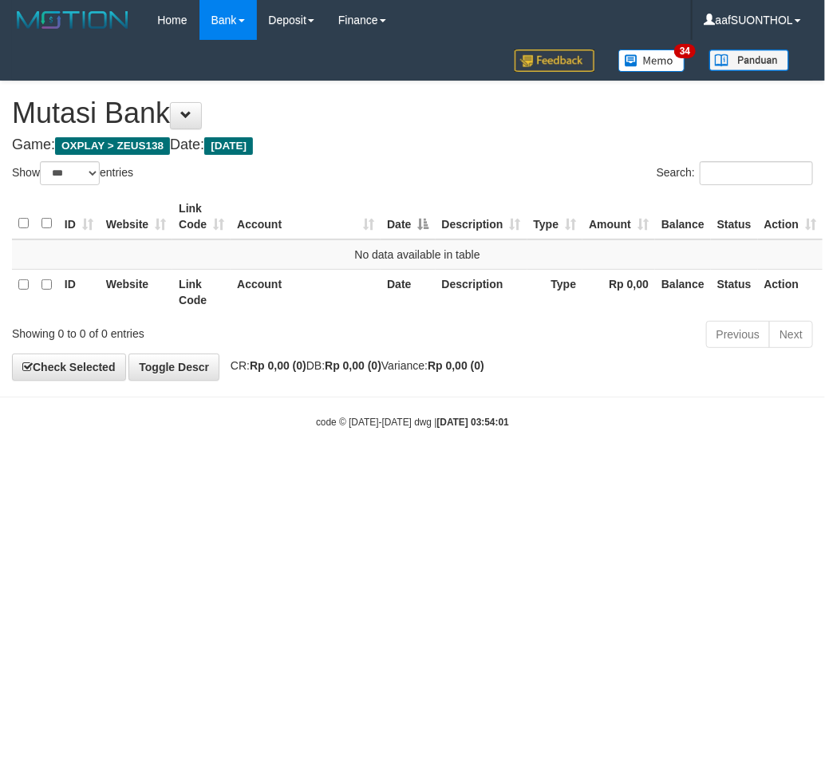
click at [330, 437] on body "Toggle navigation Home Bank Account List Load By Website Group [OXPLAY] ZEUS138…" at bounding box center [412, 234] width 825 height 469
click at [330, 427] on body "Toggle navigation Home Bank Account List Load By Website Group [OXPLAY] ZEUS138…" at bounding box center [412, 234] width 825 height 469
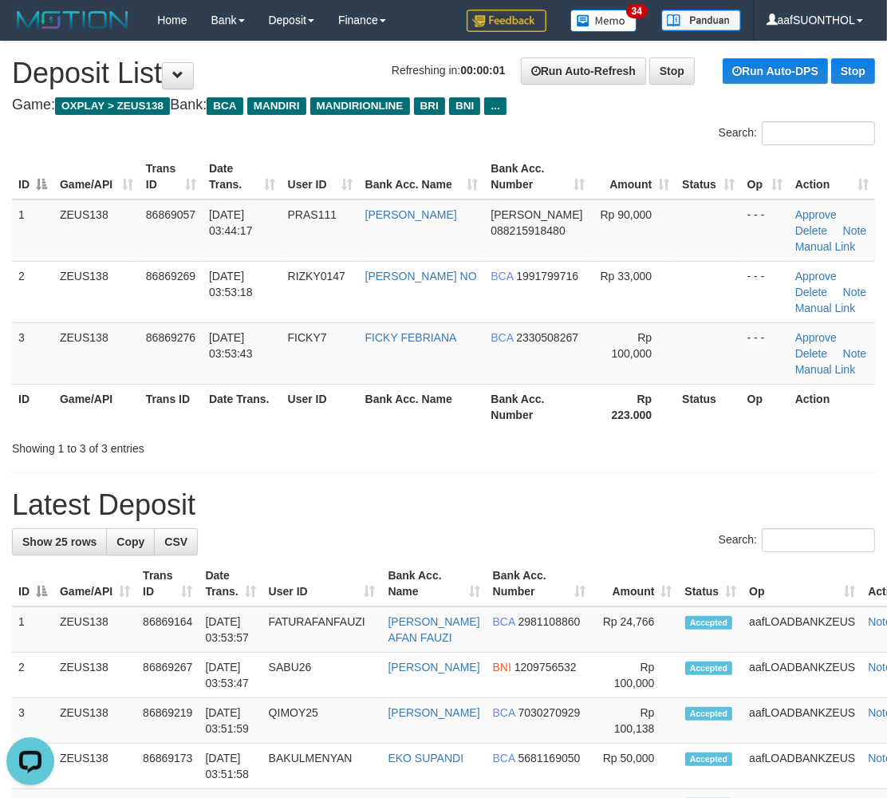
drag, startPoint x: 545, startPoint y: 441, endPoint x: 567, endPoint y: 443, distance: 21.6
click at [544, 441] on div "Showing 1 to 3 of 3 entries" at bounding box center [443, 445] width 887 height 22
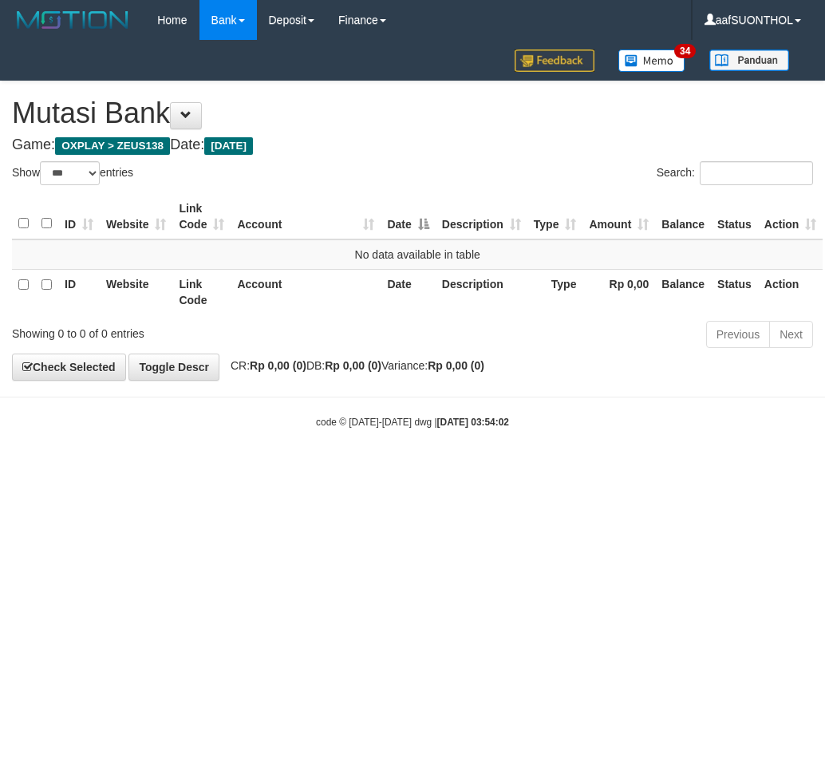
select select "***"
click at [340, 464] on body "Toggle navigation Home Bank Account List Load By Website Group [OXPLAY] ZEUS138…" at bounding box center [412, 234] width 825 height 469
select select "***"
drag, startPoint x: 241, startPoint y: 503, endPoint x: 197, endPoint y: 521, distance: 47.6
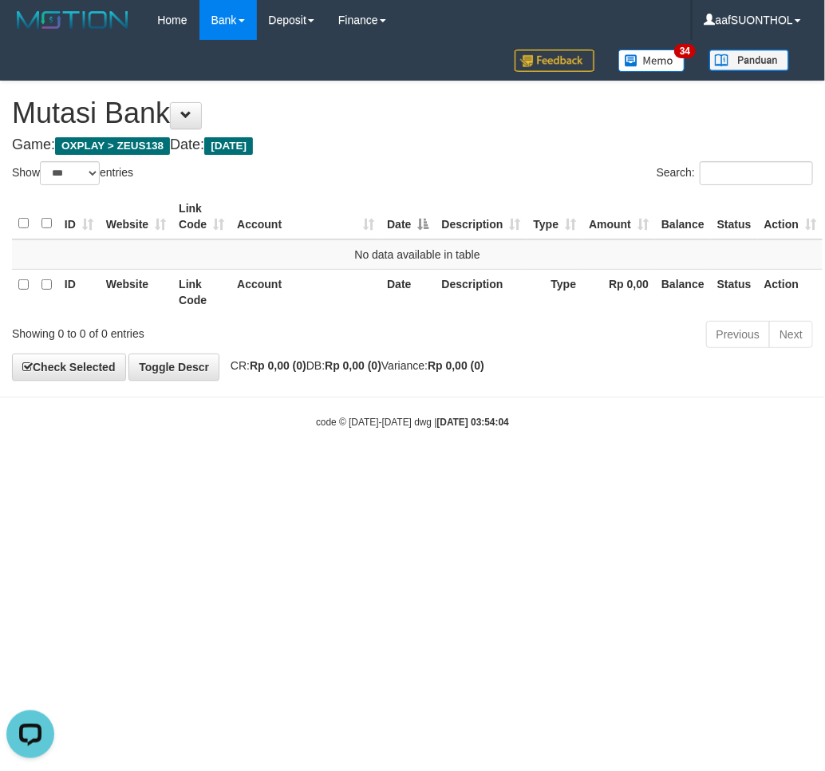
click at [236, 469] on html "Toggle navigation Home Bank Account List Load By Website Group [OXPLAY] ZEUS138…" at bounding box center [412, 234] width 825 height 469
select select "***"
drag, startPoint x: 211, startPoint y: 632, endPoint x: 176, endPoint y: 628, distance: 35.3
click at [188, 469] on html "Toggle navigation Home Bank Account List Load By Website Group [OXPLAY] ZEUS138…" at bounding box center [412, 234] width 825 height 469
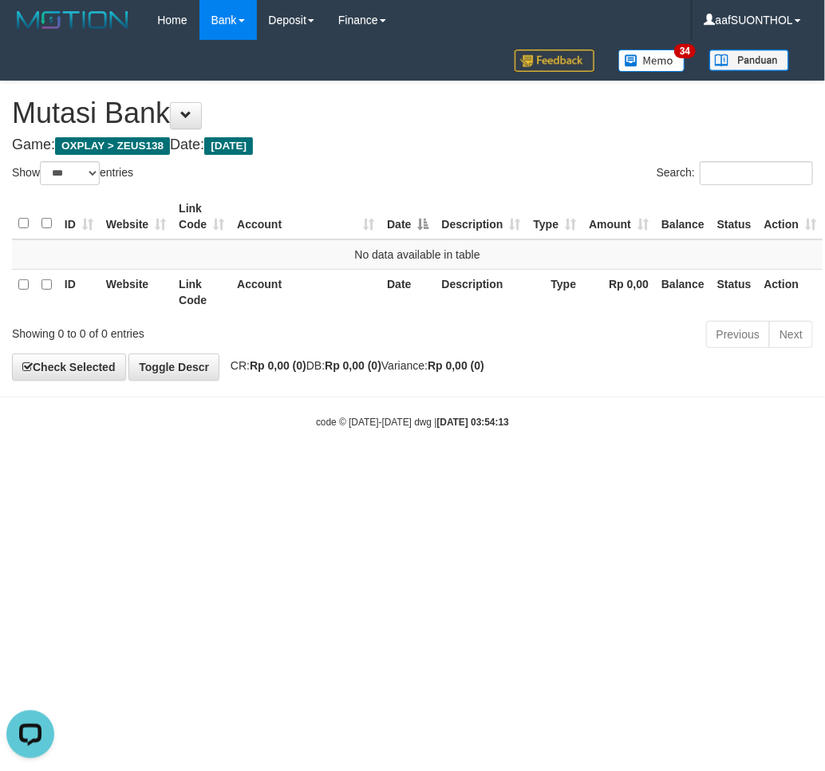
click at [173, 469] on html "Toggle navigation Home Bank Account List Load By Website Group [OXPLAY] ZEUS138…" at bounding box center [412, 234] width 825 height 469
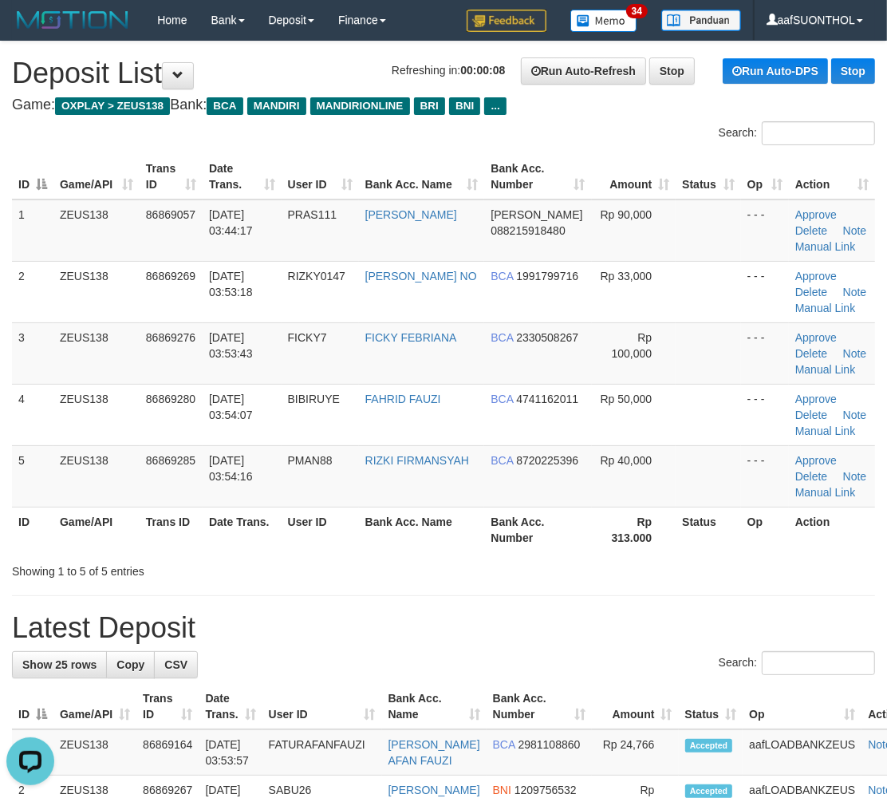
drag, startPoint x: 471, startPoint y: 647, endPoint x: 499, endPoint y: 647, distance: 27.9
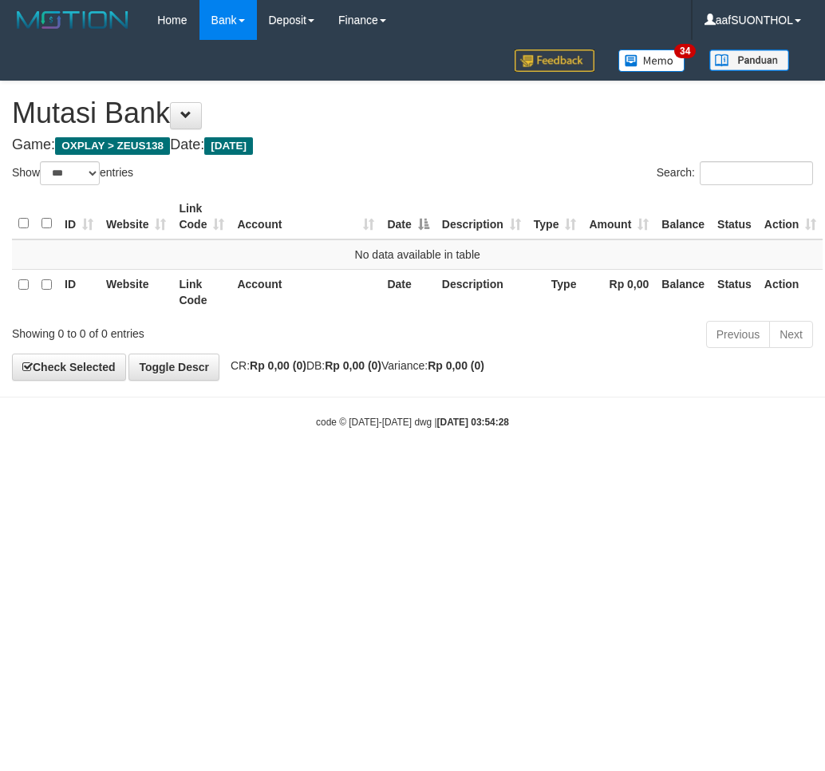
select select "***"
drag, startPoint x: 413, startPoint y: 532, endPoint x: 401, endPoint y: 538, distance: 12.5
click at [402, 469] on html "Toggle navigation Home Bank Account List Load By Website Group [OXPLAY] ZEUS138…" at bounding box center [412, 234] width 825 height 469
click at [395, 469] on html "Toggle navigation Home Bank Account List Load By Website Group [OXPLAY] ZEUS138…" at bounding box center [412, 234] width 825 height 469
click at [389, 469] on html "Toggle navigation Home Bank Account List Load By Website Group [OXPLAY] ZEUS138…" at bounding box center [412, 234] width 825 height 469
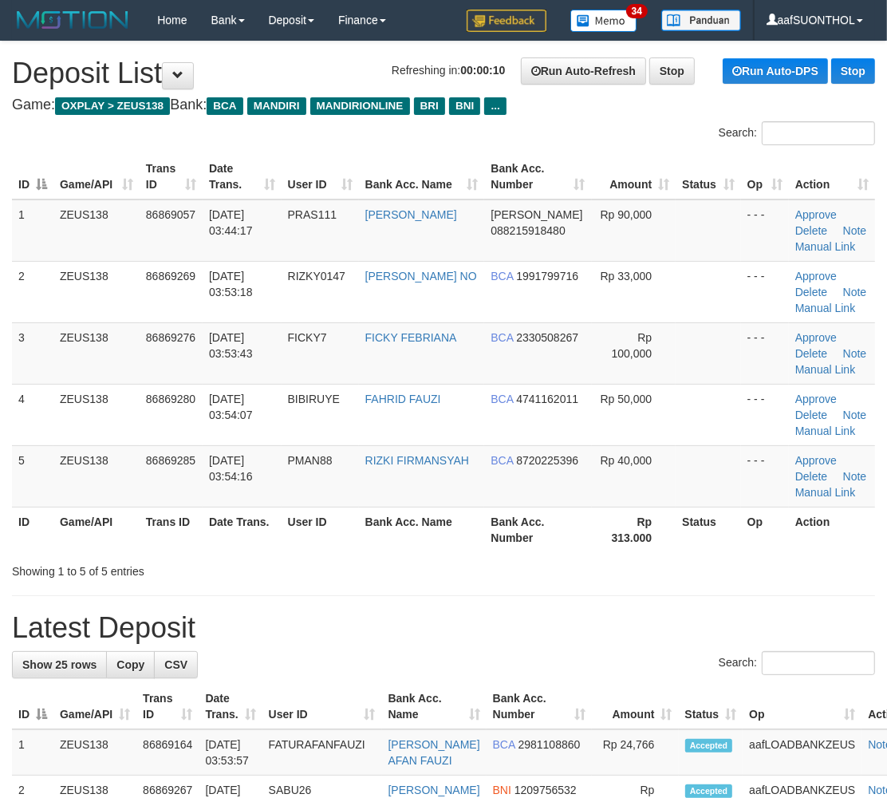
click at [735, 576] on div "Showing 1 to 5 of 5 entries" at bounding box center [443, 568] width 887 height 22
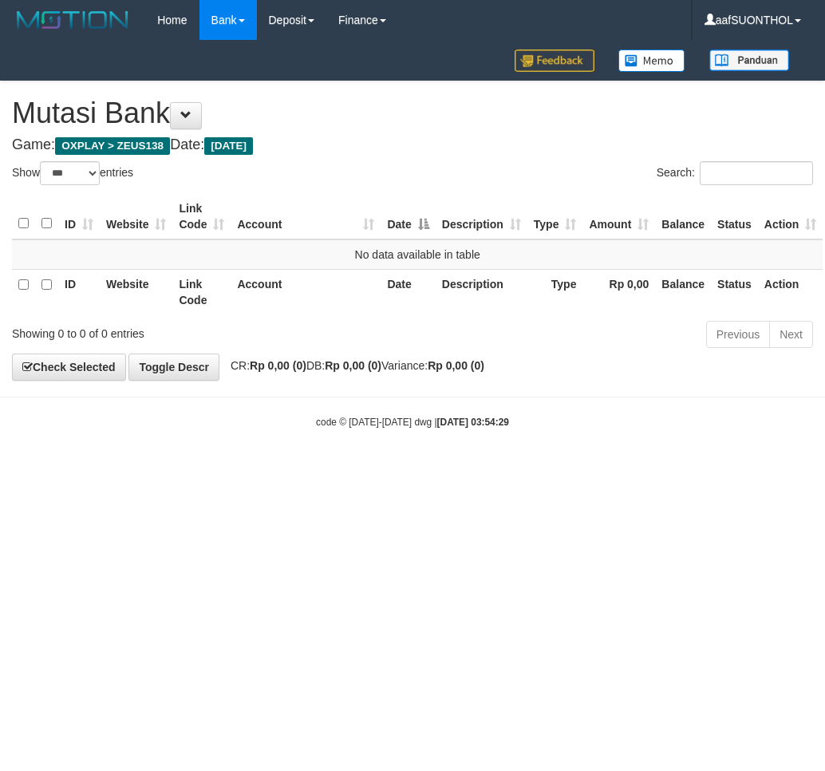
select select "***"
click at [475, 469] on html "Toggle navigation Home Bank Account List Load By Website Group [OXPLAY] ZEUS138…" at bounding box center [412, 234] width 825 height 469
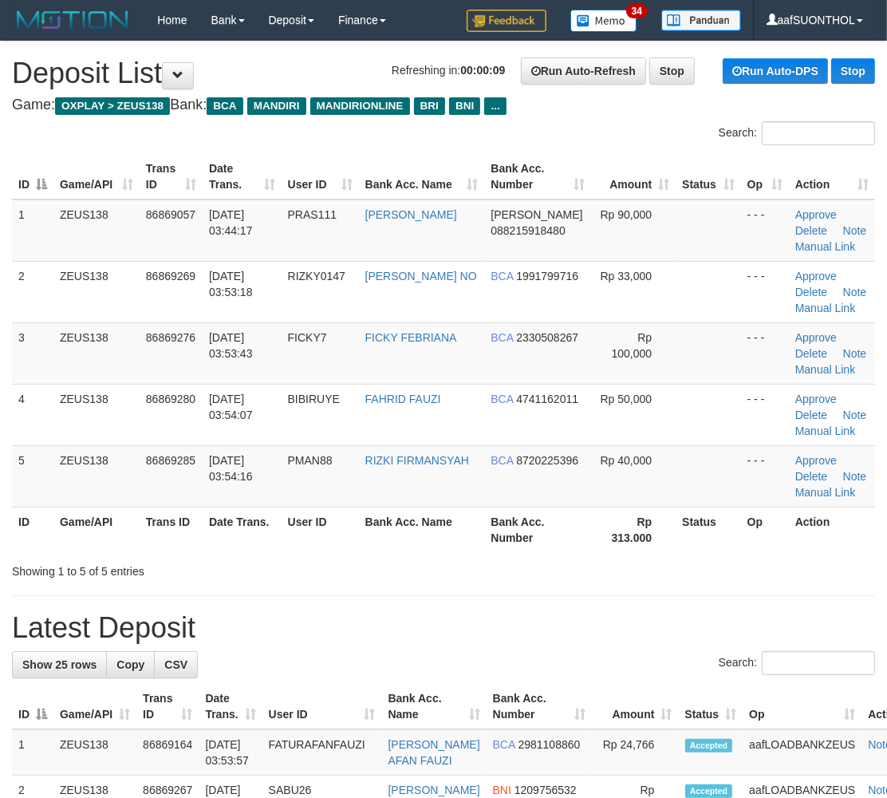
click at [452, 575] on div "Showing 1 to 5 of 5 entries" at bounding box center [443, 568] width 887 height 22
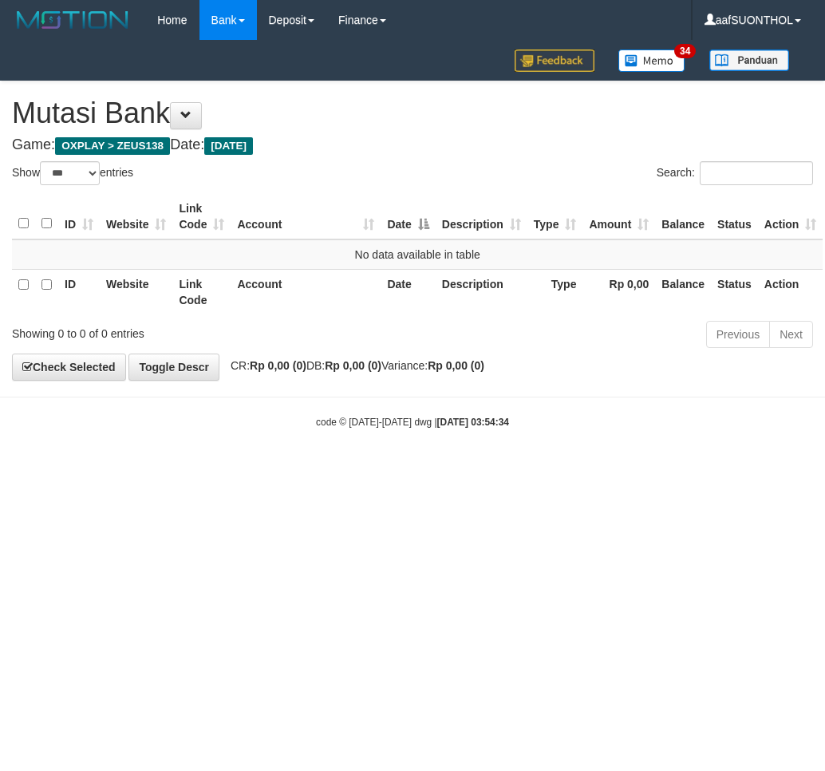
select select "***"
click at [405, 469] on html "Toggle navigation Home Bank Account List Load By Website Group [OXPLAY] ZEUS138…" at bounding box center [412, 234] width 825 height 469
select select "***"
click at [456, 469] on html "Toggle navigation Home Bank Account List Load By Website Group [OXPLAY] ZEUS138…" at bounding box center [412, 234] width 825 height 469
click at [460, 469] on html "Toggle navigation Home Bank Account List Load By Website Group [OXPLAY] ZEUS138…" at bounding box center [412, 234] width 825 height 469
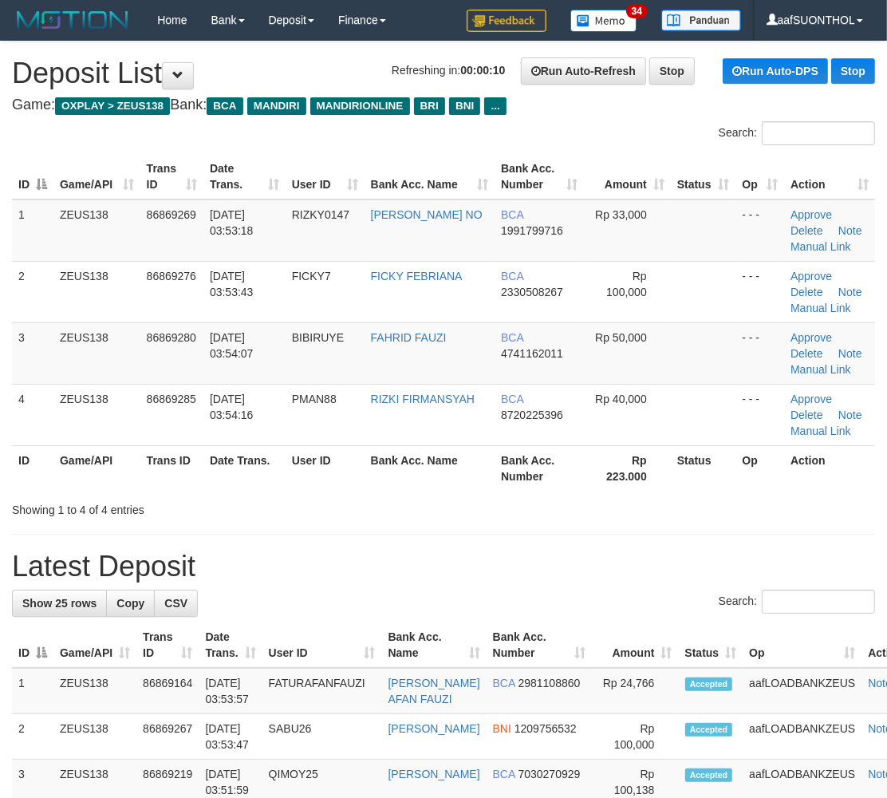
click at [508, 563] on h1 "Latest Deposit" at bounding box center [443, 567] width 863 height 32
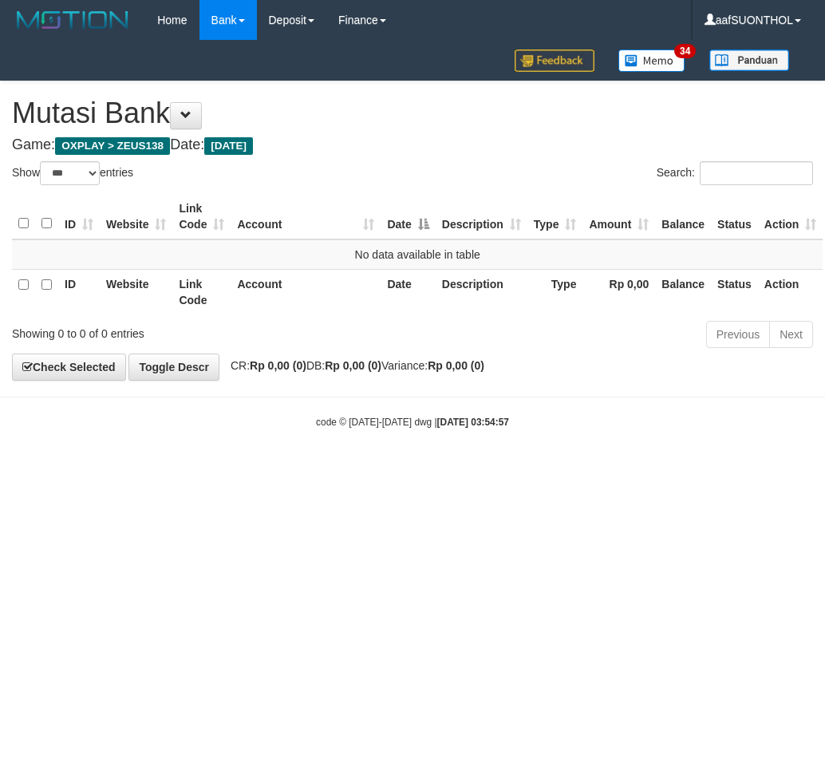
select select "***"
click at [471, 469] on html "Toggle navigation Home Bank Account List Load By Website Group [OXPLAY] ZEUS138…" at bounding box center [412, 234] width 825 height 469
select select "***"
click at [397, 469] on html "Toggle navigation Home Bank Account List Load By Website Group [OXPLAY] ZEUS138…" at bounding box center [412, 234] width 825 height 469
click at [407, 469] on html "Toggle navigation Home Bank Account List Load By Website Group [OXPLAY] ZEUS138…" at bounding box center [412, 234] width 825 height 469
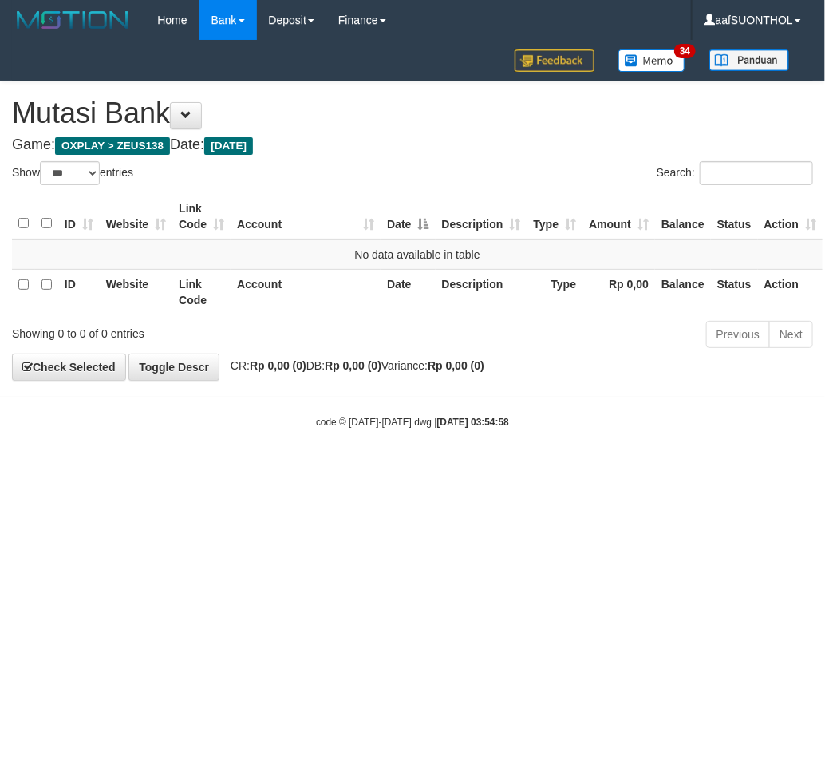
click at [404, 469] on html "Toggle navigation Home Bank Account List Load By Website Group [OXPLAY] ZEUS138…" at bounding box center [412, 234] width 825 height 469
click at [409, 469] on html "Toggle navigation Home Bank Account List Load By Website Group [OXPLAY] ZEUS138…" at bounding box center [412, 234] width 825 height 469
select select "***"
click at [388, 469] on html "Toggle navigation Home Bank Account List Load By Website Group [OXPLAY] ZEUS138…" at bounding box center [412, 234] width 825 height 469
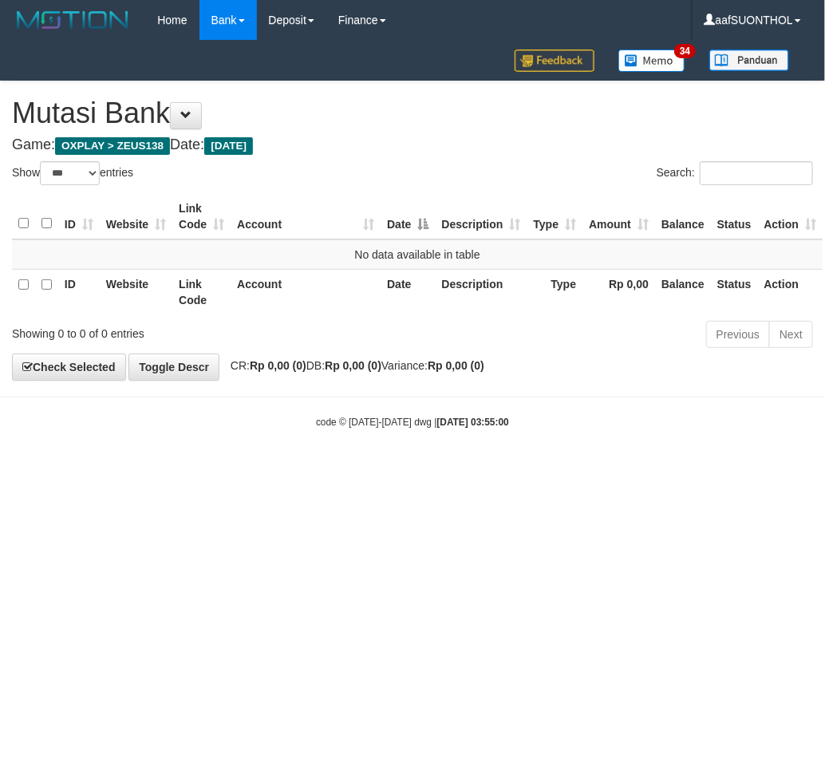
click at [385, 469] on html "Toggle navigation Home Bank Account List Load By Website Group [OXPLAY] ZEUS138…" at bounding box center [412, 234] width 825 height 469
select select "***"
drag, startPoint x: 361, startPoint y: 508, endPoint x: 353, endPoint y: 520, distance: 14.4
click at [357, 469] on html "Toggle navigation Home Bank Account List Load By Website Group [OXPLAY] ZEUS138…" at bounding box center [412, 234] width 825 height 469
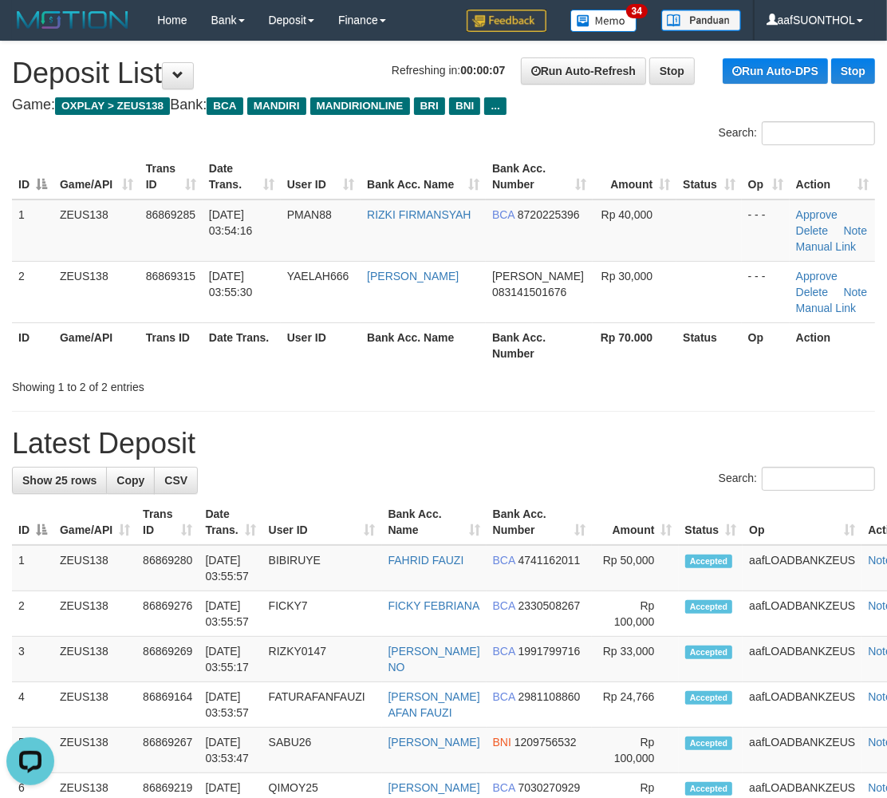
drag, startPoint x: 532, startPoint y: 400, endPoint x: 527, endPoint y: 391, distance: 10.4
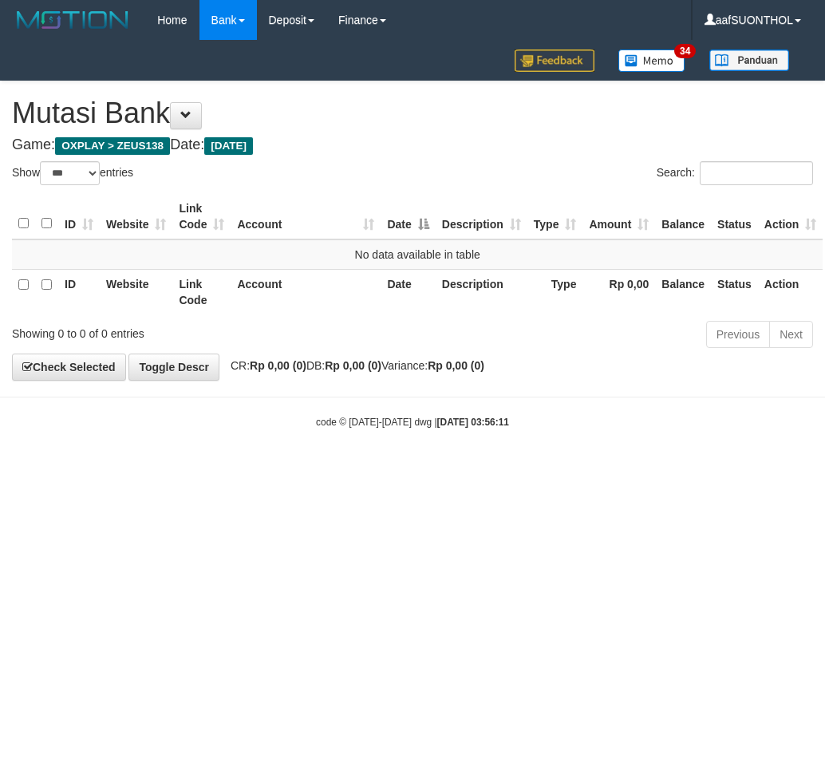
select select "***"
click at [257, 469] on html "Toggle navigation Home Bank Account List Load By Website Group [OXPLAY] ZEUS138…" at bounding box center [412, 234] width 825 height 469
click at [289, 469] on html "Toggle navigation Home Bank Account List Load By Website Group [OXPLAY] ZEUS138…" at bounding box center [412, 234] width 825 height 469
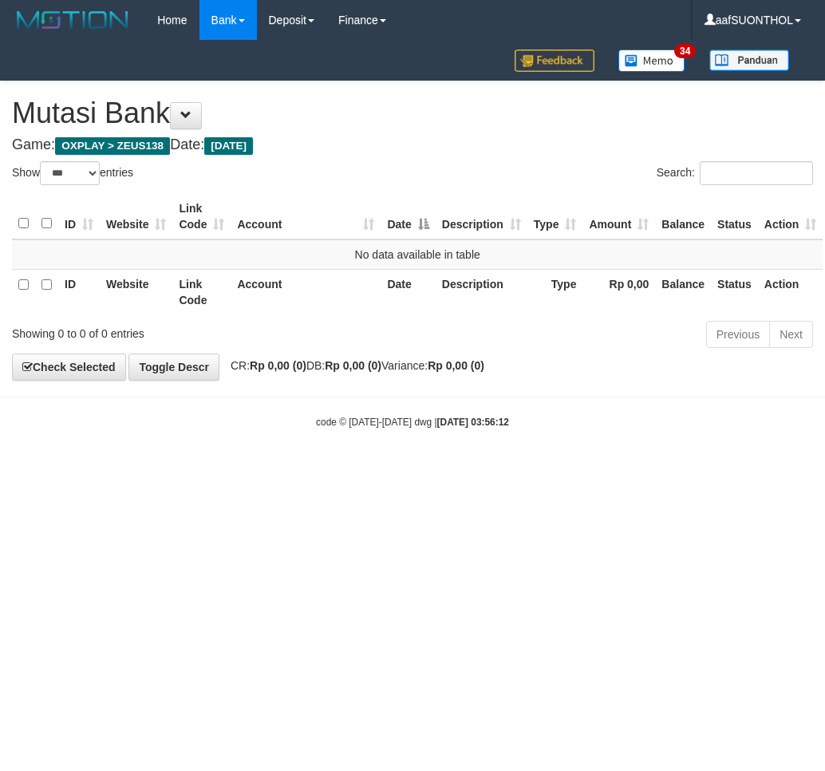
select select "***"
click at [267, 469] on html "Toggle navigation Home Bank Account List Load By Website Group [OXPLAY] ZEUS138…" at bounding box center [412, 234] width 825 height 469
select select "***"
click at [174, 469] on html "Toggle navigation Home Bank Account List Load By Website Group [OXPLAY] ZEUS138…" at bounding box center [412, 234] width 825 height 469
drag, startPoint x: 211, startPoint y: 555, endPoint x: 237, endPoint y: 547, distance: 27.5
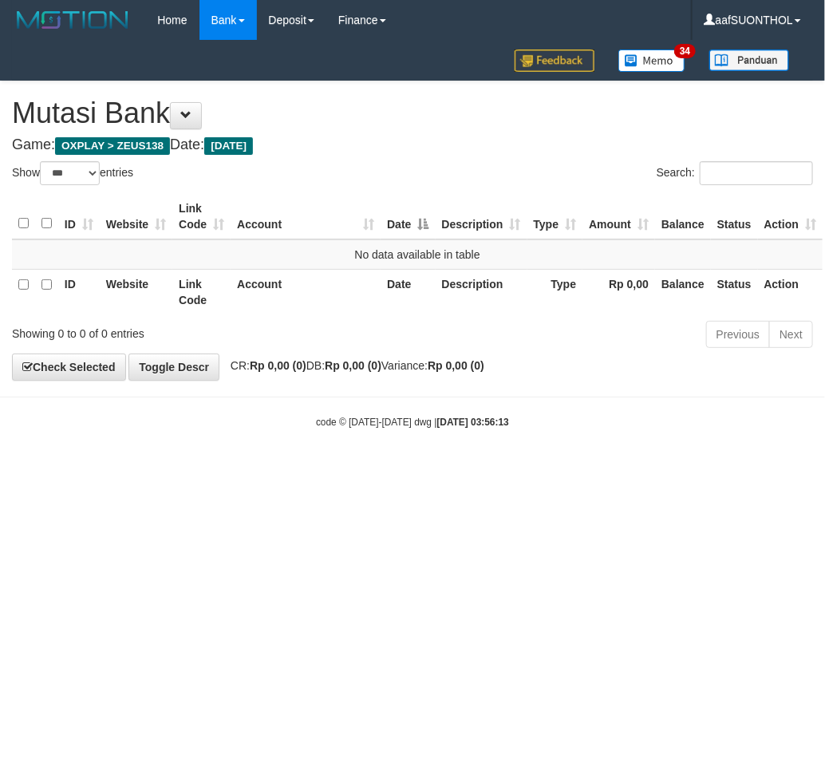
click at [210, 469] on html "Toggle navigation Home Bank Account List Load By Website Group [OXPLAY] ZEUS138…" at bounding box center [412, 234] width 825 height 469
drag, startPoint x: 233, startPoint y: 547, endPoint x: 264, endPoint y: 555, distance: 32.3
click at [232, 469] on html "Toggle navigation Home Bank Account List Load By Website Group [OXPLAY] ZEUS138…" at bounding box center [412, 234] width 825 height 469
click at [267, 469] on html "Toggle navigation Home Bank Account List Load By Website Group [OXPLAY] ZEUS138…" at bounding box center [412, 234] width 825 height 469
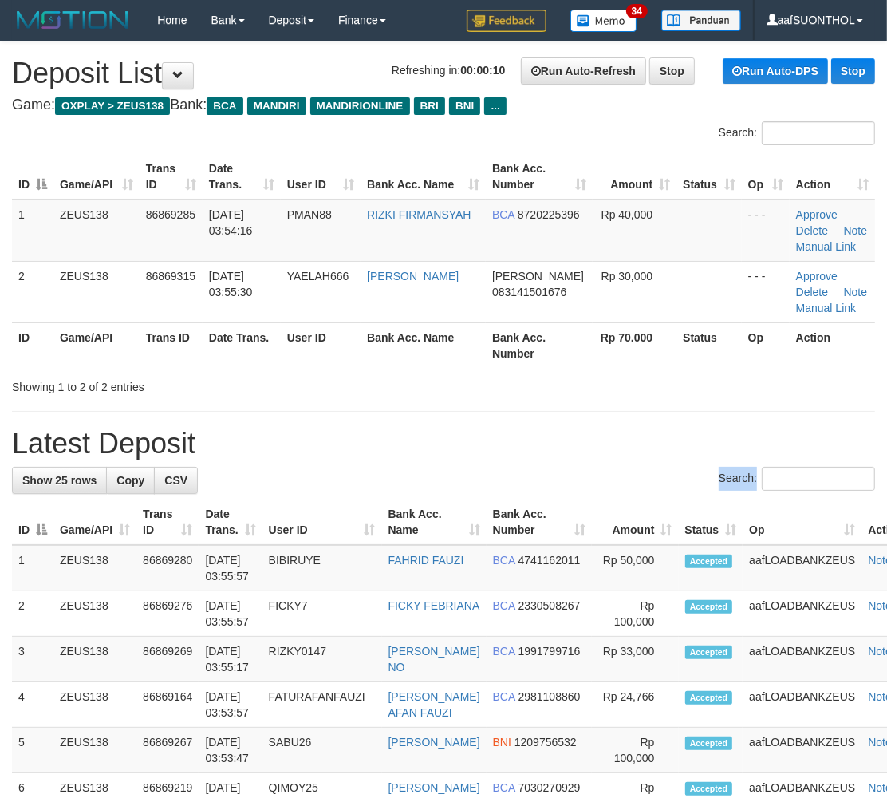
drag, startPoint x: 472, startPoint y: 490, endPoint x: 461, endPoint y: 477, distance: 17.0
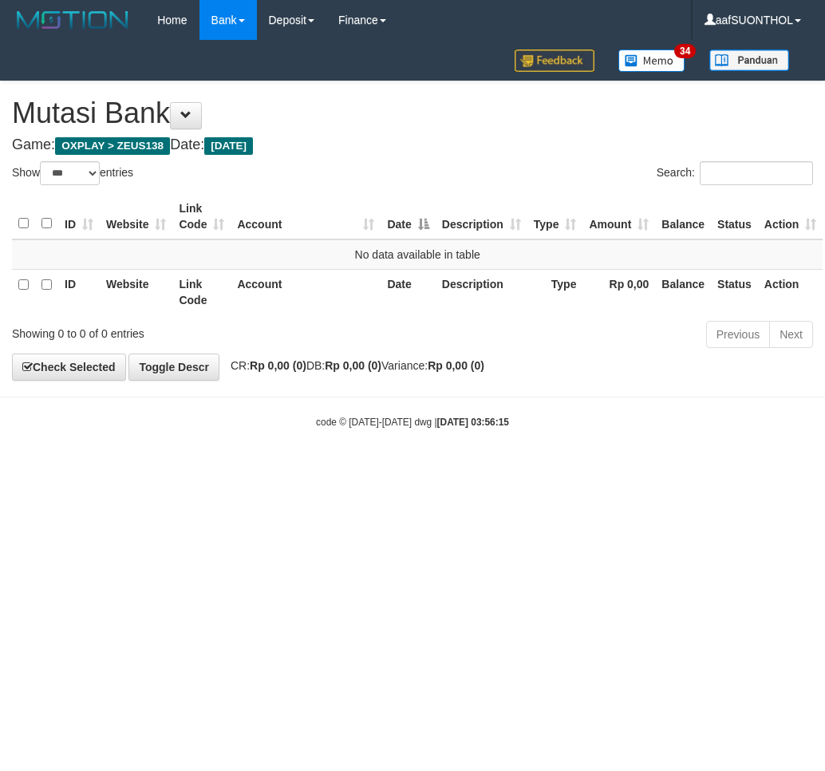
select select "***"
click at [241, 469] on html "Toggle navigation Home Bank Account List Load By Website Group [OXPLAY] ZEUS138…" at bounding box center [412, 234] width 825 height 469
drag, startPoint x: 280, startPoint y: 551, endPoint x: 297, endPoint y: 551, distance: 16.8
click at [276, 469] on html "Toggle navigation Home Bank Account List Load By Website Group [OXPLAY] ZEUS138…" at bounding box center [412, 234] width 825 height 469
drag, startPoint x: 297, startPoint y: 551, endPoint x: 316, endPoint y: 532, distance: 27.1
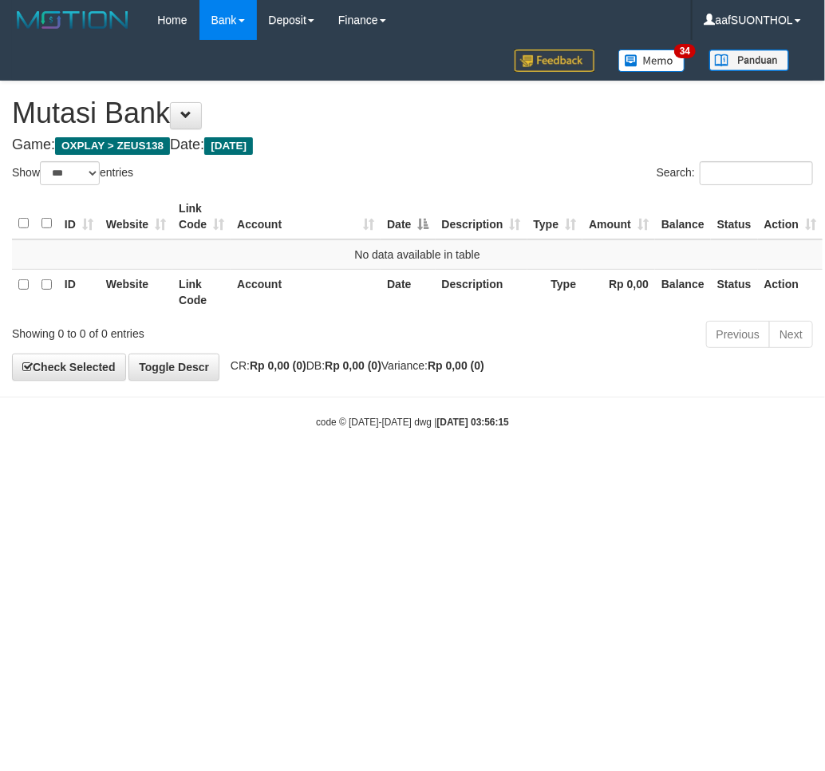
click at [310, 469] on html "Toggle navigation Home Bank Account List Load By Website Group [OXPLAY] ZEUS138…" at bounding box center [412, 234] width 825 height 469
select select "***"
click at [407, 469] on html "Toggle navigation Home Bank Account List Load By Website Group [OXPLAY] ZEUS138…" at bounding box center [412, 234] width 825 height 469
click at [344, 469] on html "Toggle navigation Home Bank Account List Load By Website Group [OXPLAY] ZEUS138…" at bounding box center [412, 234] width 825 height 469
select select "***"
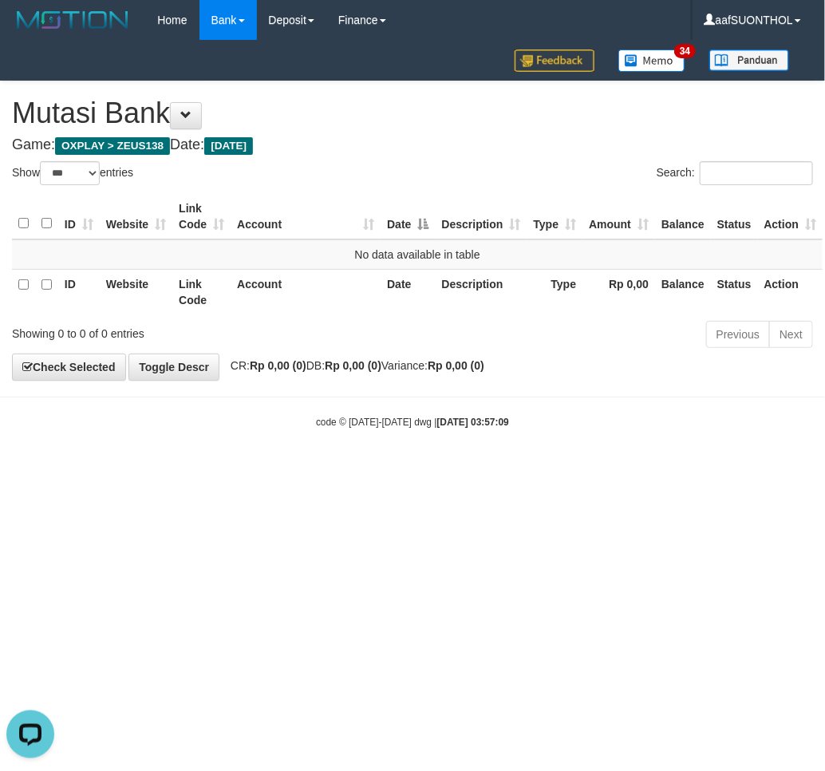
drag, startPoint x: 514, startPoint y: 482, endPoint x: 505, endPoint y: 482, distance: 8.8
click at [511, 469] on html "Toggle navigation Home Bank Account List Load By Website Group [OXPLAY] ZEUS138…" at bounding box center [412, 234] width 825 height 469
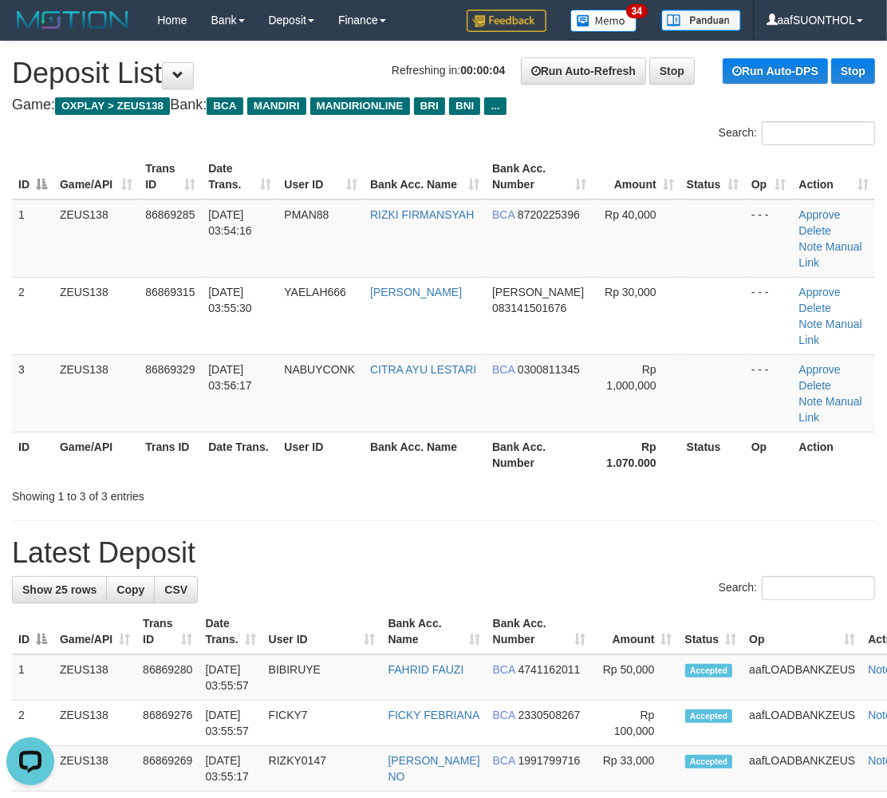
drag, startPoint x: 484, startPoint y: 459, endPoint x: 892, endPoint y: 466, distance: 407.9
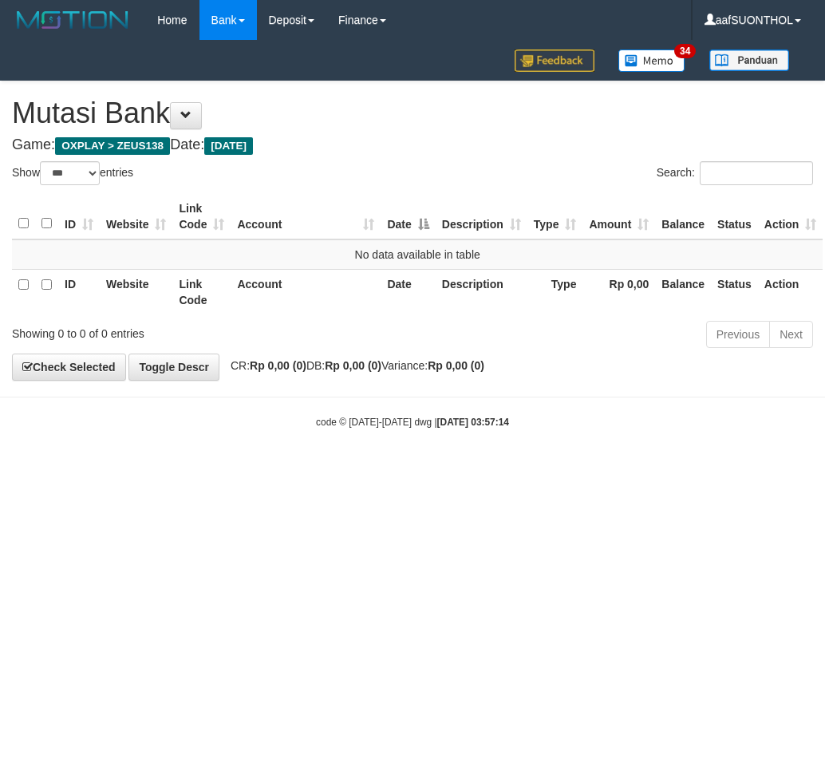
select select "***"
click at [456, 469] on html "Toggle navigation Home Bank Account List Load By Website Group [OXPLAY] ZEUS138…" at bounding box center [412, 234] width 825 height 469
drag, startPoint x: 471, startPoint y: 501, endPoint x: 503, endPoint y: 532, distance: 44.6
click at [469, 469] on html "Toggle navigation Home Bank Account List Load By Website Group [OXPLAY] ZEUS138…" at bounding box center [412, 234] width 825 height 469
click at [476, 469] on html "Toggle navigation Home Bank Account List Load By Website Group [OXPLAY] ZEUS138…" at bounding box center [412, 234] width 825 height 469
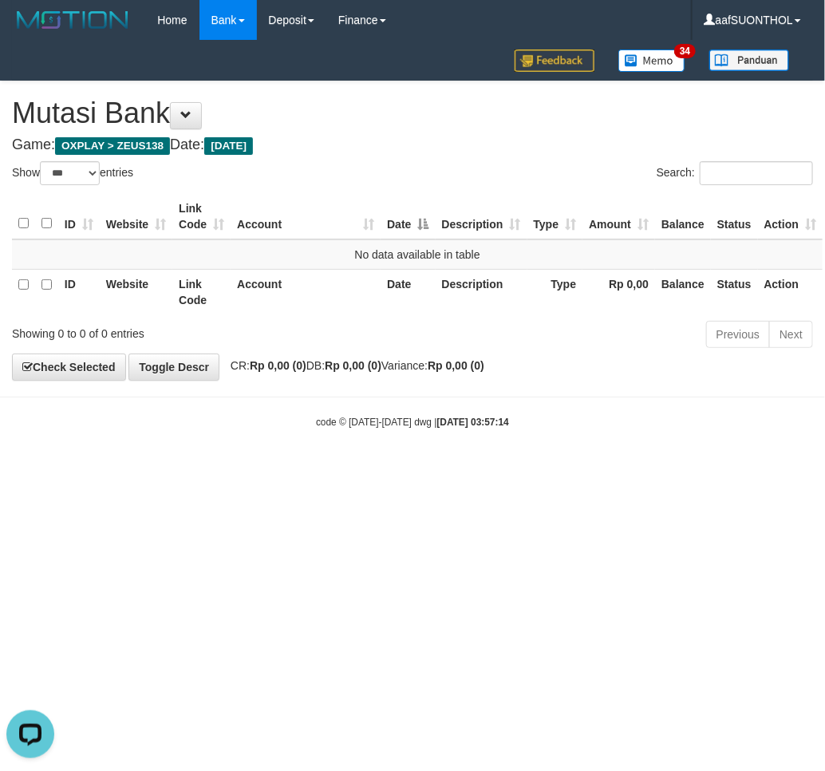
click at [498, 469] on html "Toggle navigation Home Bank Account List Load By Website Group [OXPLAY] ZEUS138…" at bounding box center [412, 234] width 825 height 469
click at [500, 469] on html "Toggle navigation Home Bank Account List Load By Website Group [OXPLAY] ZEUS138…" at bounding box center [412, 234] width 825 height 469
click at [492, 469] on html "Toggle navigation Home Bank Account List Load By Website Group [OXPLAY] ZEUS138…" at bounding box center [412, 234] width 825 height 469
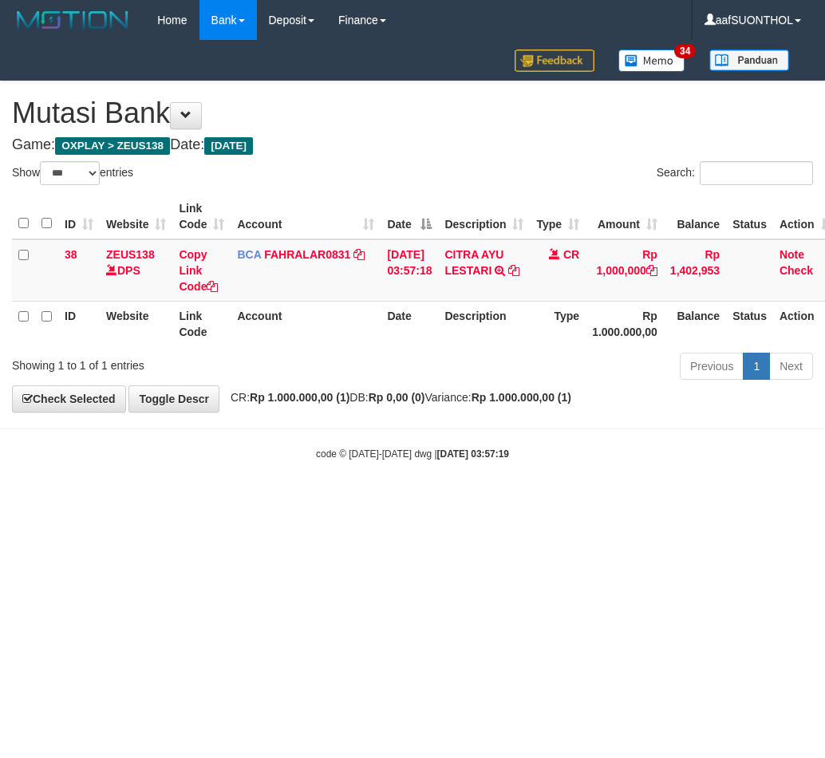
select select "***"
drag, startPoint x: 595, startPoint y: 501, endPoint x: 604, endPoint y: 507, distance: 11.1
click at [589, 501] on html "Toggle navigation Home Bank Account List Load By Website Group [OXPLAY] ZEUS138…" at bounding box center [412, 250] width 825 height 501
select select "***"
click at [520, 269] on icon at bounding box center [513, 270] width 11 height 11
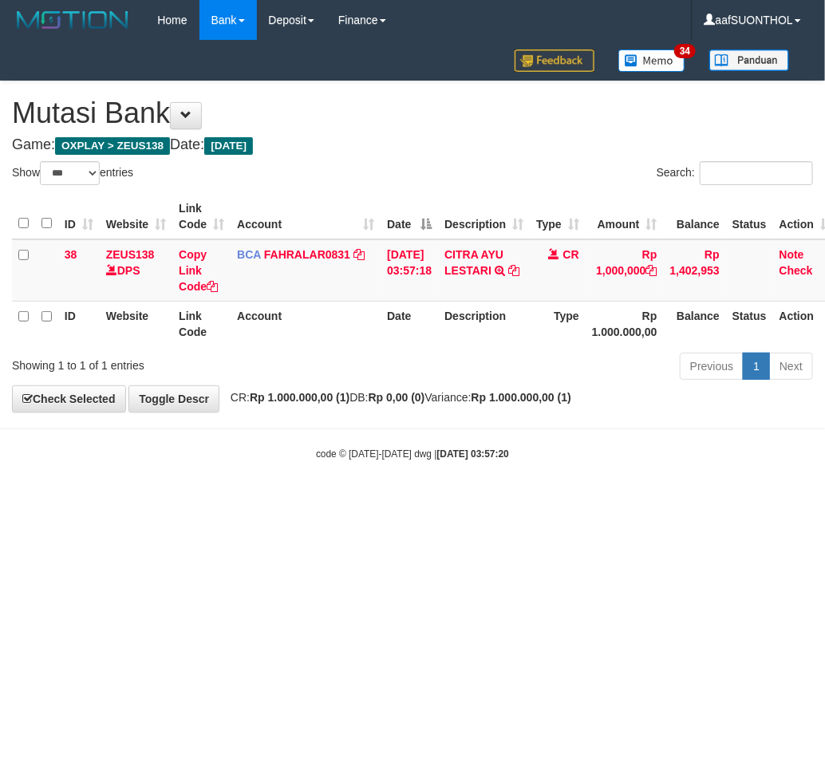
click at [235, 501] on html "Toggle navigation Home Bank Account List Load By Website Group [OXPLAY] ZEUS138…" at bounding box center [412, 250] width 825 height 501
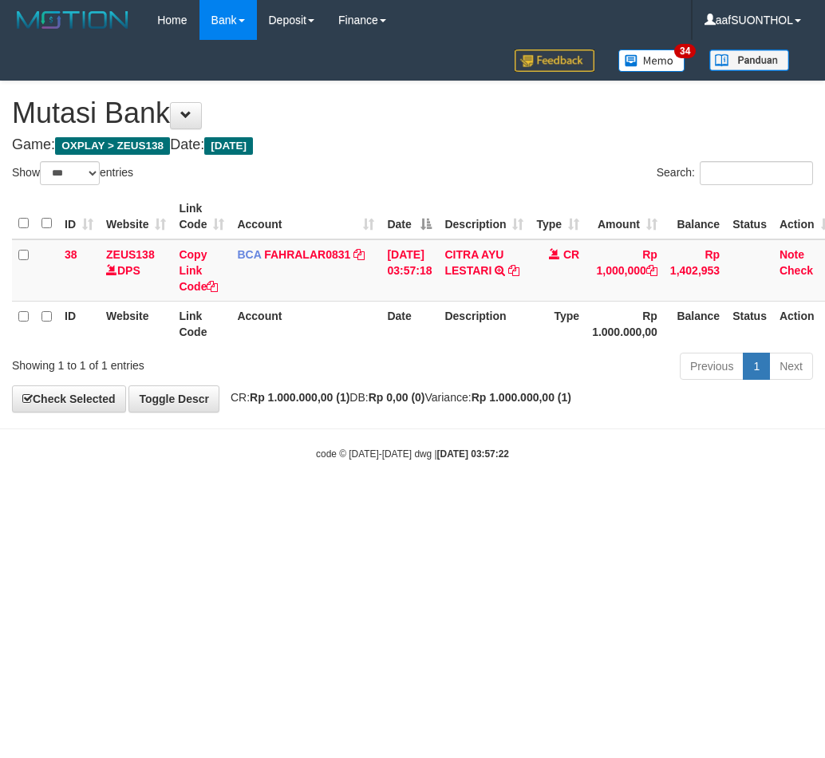
select select "***"
click at [377, 481] on body "Toggle navigation Home Bank Account List Load By Website Group [OXPLAY] ZEUS138…" at bounding box center [412, 250] width 825 height 501
drag, startPoint x: 380, startPoint y: 492, endPoint x: 824, endPoint y: 321, distance: 476.2
click at [380, 492] on body "Toggle navigation Home Bank Account List Load By Website Group [OXPLAY] ZEUS138…" at bounding box center [412, 250] width 825 height 501
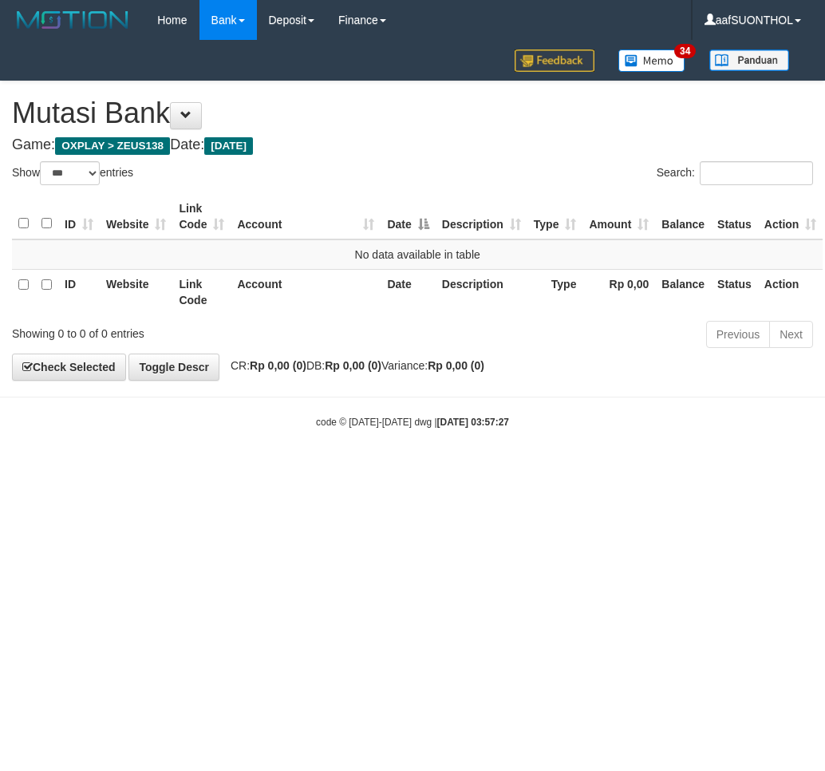
select select "***"
click at [435, 469] on html "Toggle navigation Home Bank Account List Load By Website Group [OXPLAY] ZEUS138…" at bounding box center [412, 234] width 825 height 469
click at [429, 469] on html "Toggle navigation Home Bank Account List Load By Website Group [OXPLAY] ZEUS138…" at bounding box center [412, 234] width 825 height 469
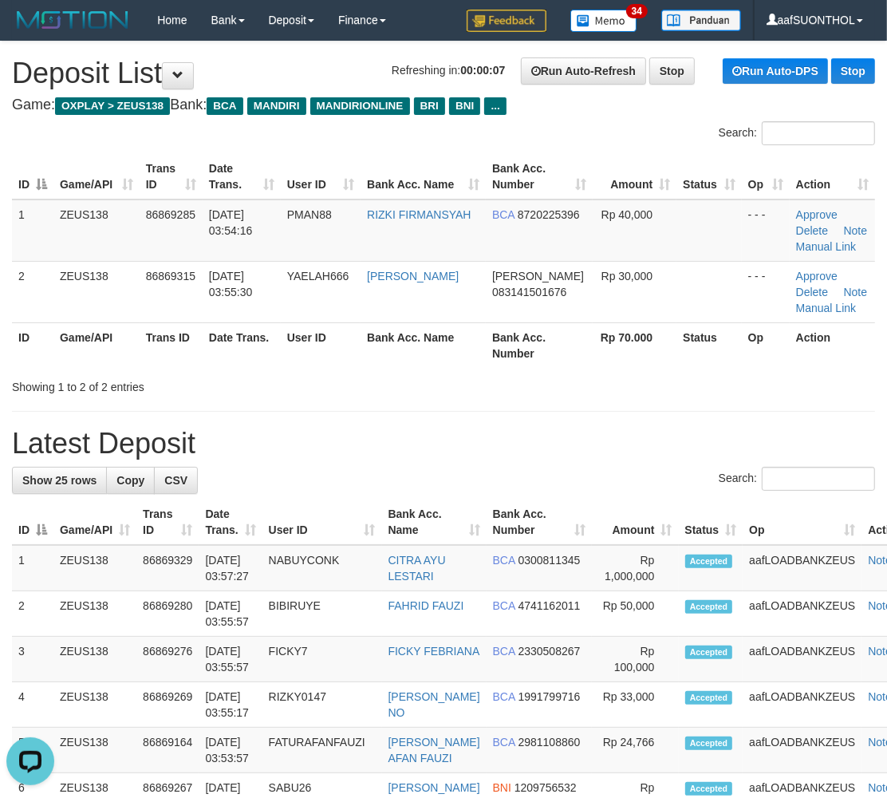
click at [279, 326] on th "Date Trans." at bounding box center [242, 344] width 78 height 45
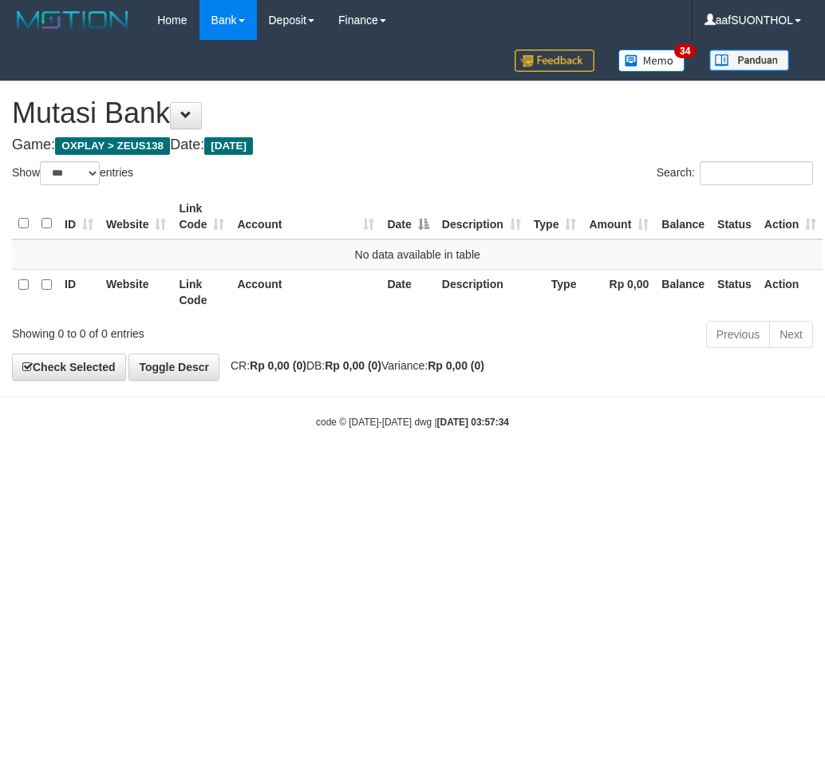
select select "***"
click at [630, 469] on html "Toggle navigation Home Bank Account List Load By Website Group [OXPLAY] ZEUS138…" at bounding box center [412, 234] width 825 height 469
click at [563, 469] on html "Toggle navigation Home Bank Account List Load By Website Group [OXPLAY] ZEUS138…" at bounding box center [412, 234] width 825 height 469
click at [532, 469] on html "Toggle navigation Home Bank Account List Load By Website Group [OXPLAY] ZEUS138…" at bounding box center [412, 234] width 825 height 469
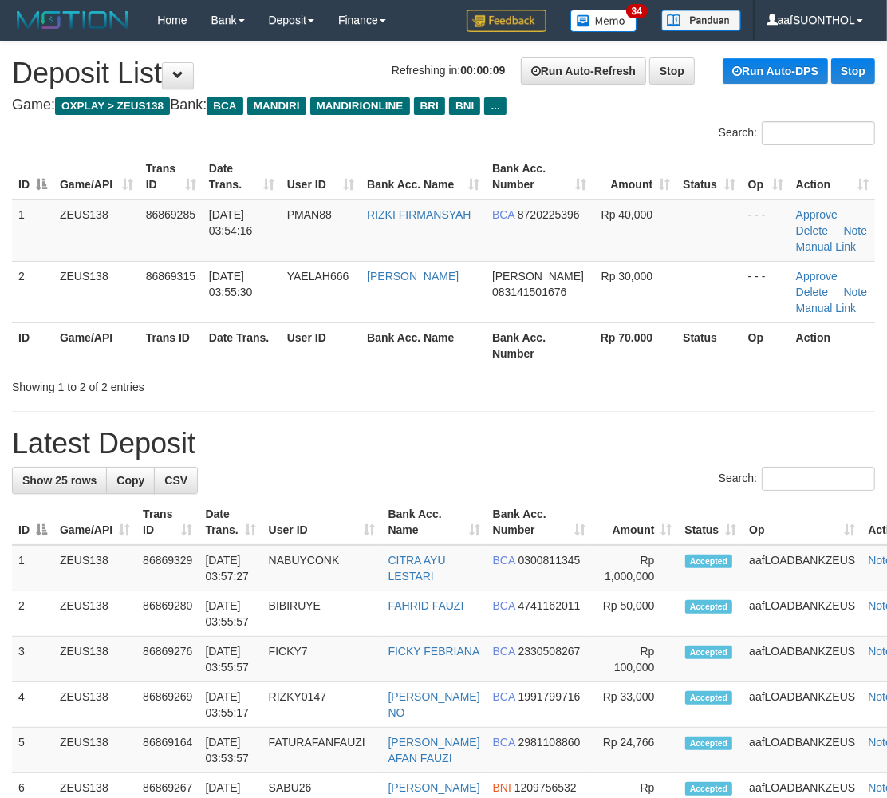
click at [611, 449] on h1 "Latest Deposit" at bounding box center [443, 444] width 863 height 32
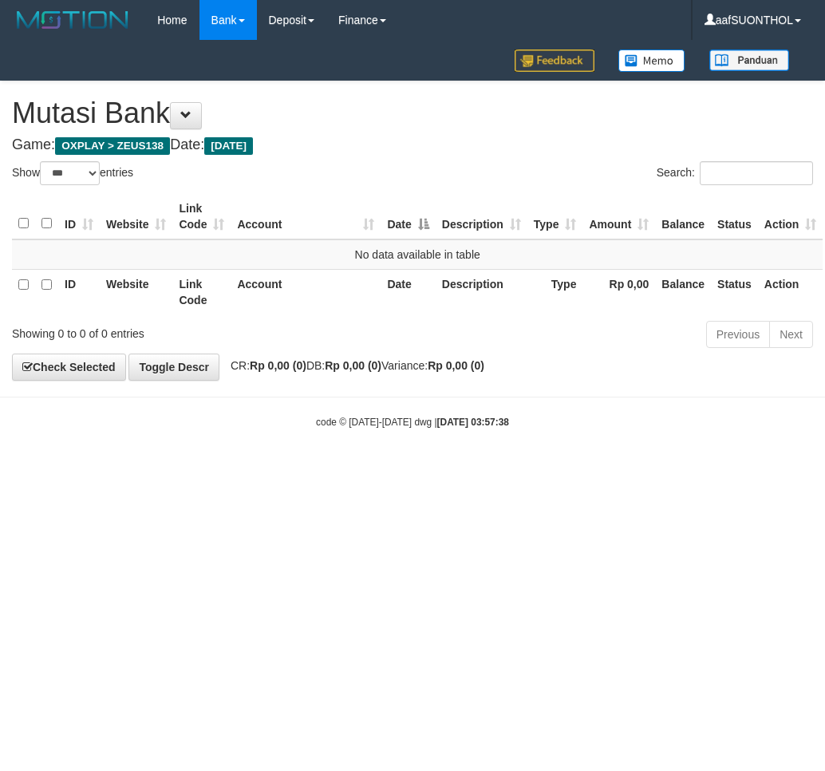
select select "***"
click at [340, 469] on html "Toggle navigation Home Bank Account List Load By Website Group [OXPLAY] ZEUS138…" at bounding box center [412, 234] width 825 height 469
click at [354, 469] on html "Toggle navigation Home Bank Account List Load By Website Group [OXPLAY] ZEUS138…" at bounding box center [412, 234] width 825 height 469
select select "***"
click at [137, 469] on html "Toggle navigation Home Bank Account List Load By Website Group [OXPLAY] ZEUS138…" at bounding box center [412, 234] width 825 height 469
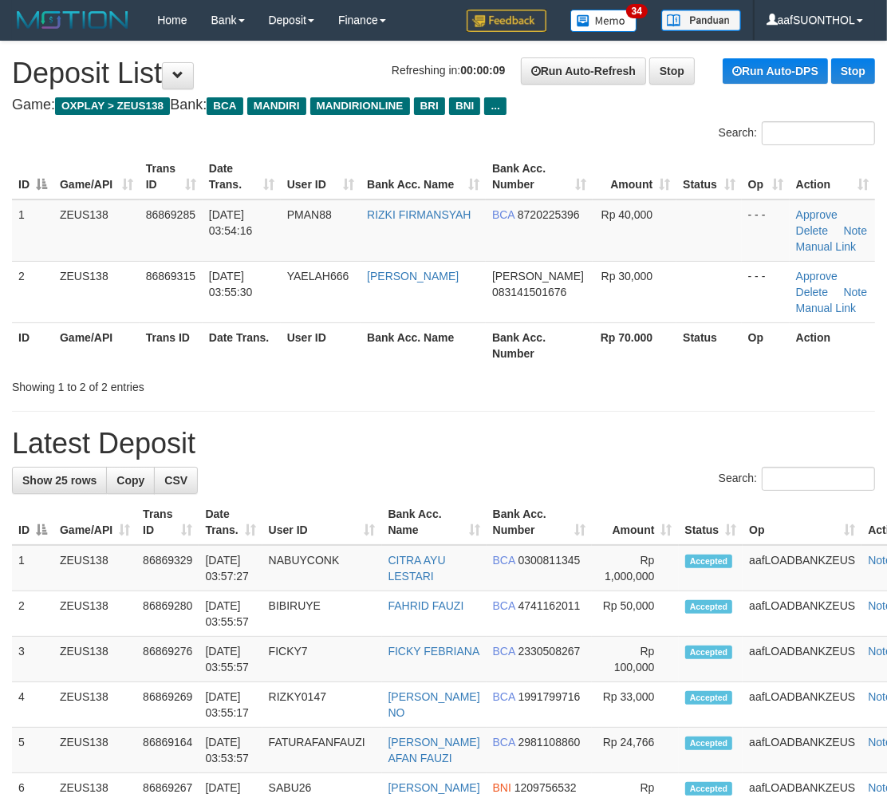
drag, startPoint x: 543, startPoint y: 386, endPoint x: 539, endPoint y: 401, distance: 15.7
click at [543, 381] on div "Showing 1 to 2 of 2 entries" at bounding box center [443, 384] width 887 height 22
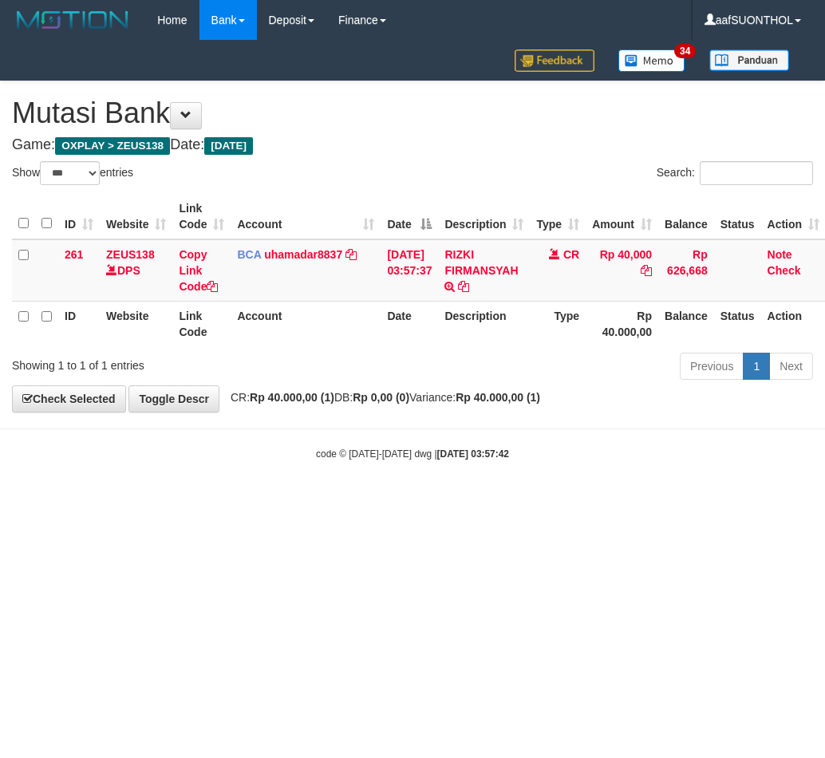
select select "***"
drag, startPoint x: 659, startPoint y: 547, endPoint x: 630, endPoint y: 408, distance: 141.8
click at [650, 501] on html "Toggle navigation Home Bank Account List Load By Website Group [OXPLAY] ZEUS138…" at bounding box center [412, 250] width 825 height 501
click at [469, 284] on icon at bounding box center [463, 286] width 11 height 11
drag, startPoint x: 628, startPoint y: 571, endPoint x: 619, endPoint y: 555, distance: 17.5
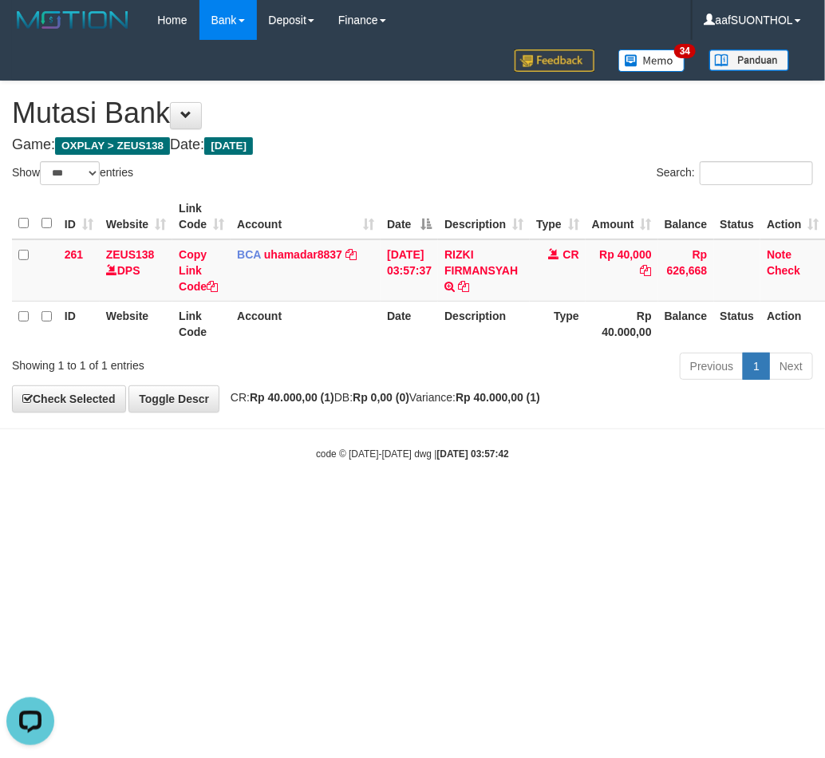
click at [623, 501] on html "Toggle navigation Home Bank Account List Load By Website Group [OXPLAY] ZEUS138…" at bounding box center [412, 250] width 825 height 501
drag, startPoint x: 661, startPoint y: 544, endPoint x: 698, endPoint y: 570, distance: 45.4
click at [683, 501] on html "Toggle navigation Home Bank Account List Load By Website Group [OXPLAY] ZEUS138…" at bounding box center [412, 250] width 825 height 501
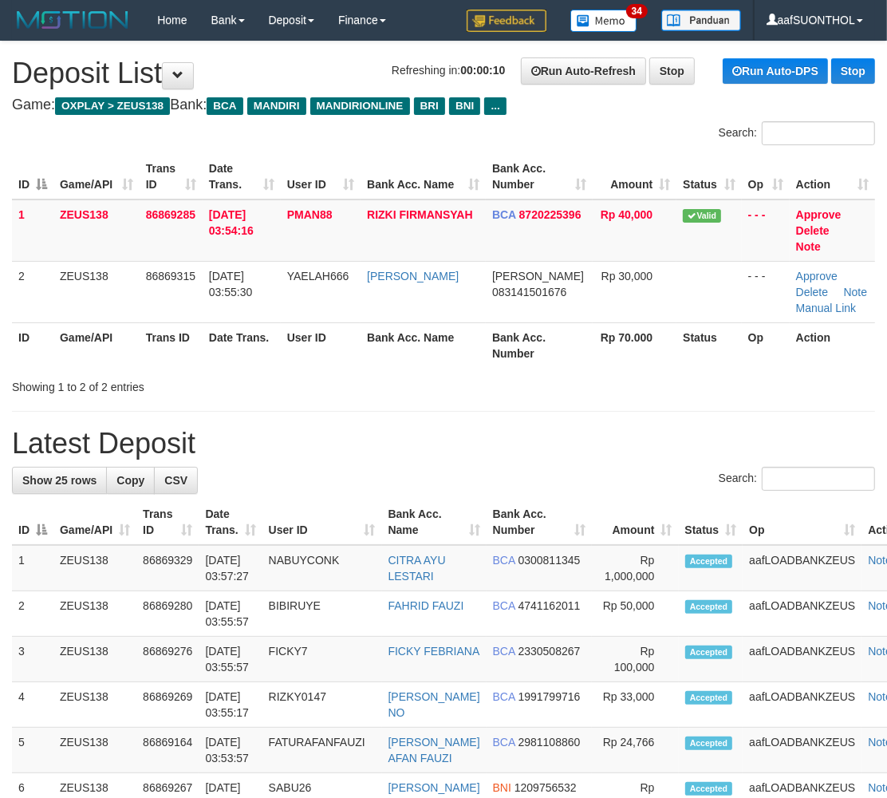
drag, startPoint x: 425, startPoint y: 437, endPoint x: 452, endPoint y: 435, distance: 27.2
click at [425, 437] on h1 "Latest Deposit" at bounding box center [443, 444] width 863 height 32
drag, startPoint x: 586, startPoint y: 404, endPoint x: 626, endPoint y: 405, distance: 40.7
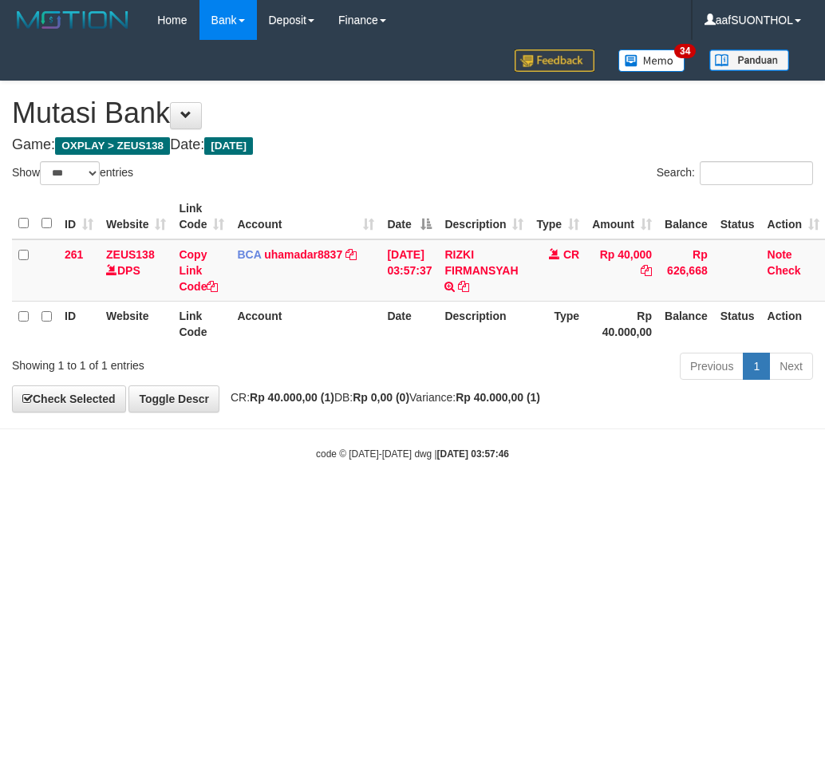
select select "***"
click at [548, 501] on html "Toggle navigation Home Bank Account List Load By Website Group [OXPLAY] ZEUS138…" at bounding box center [412, 250] width 825 height 501
click at [543, 501] on html "Toggle navigation Home Bank Account List Load By Website Group [OXPLAY] ZEUS138…" at bounding box center [412, 250] width 825 height 501
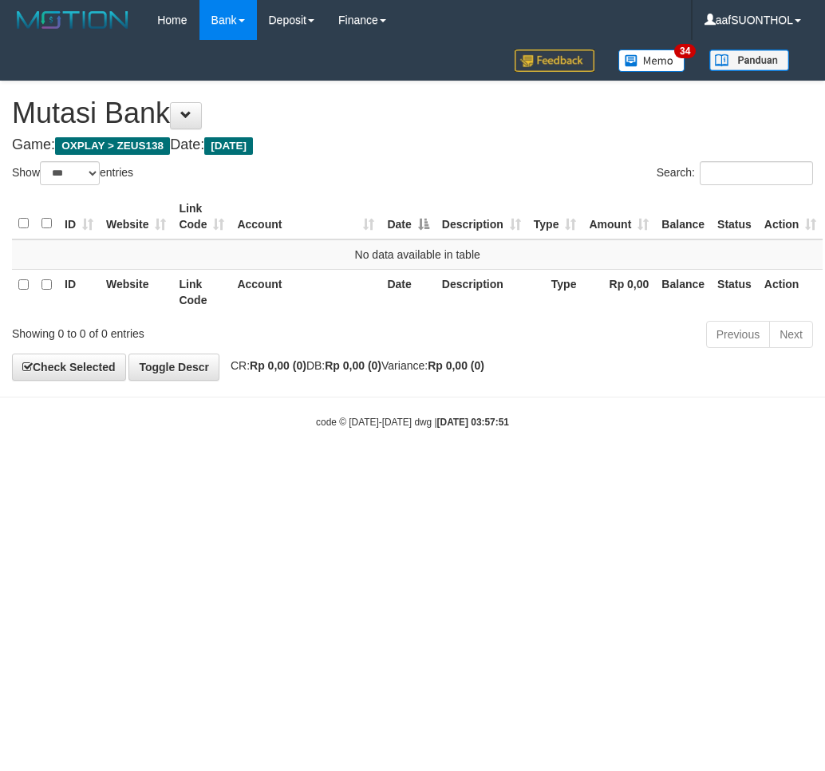
select select "***"
drag, startPoint x: 170, startPoint y: 654, endPoint x: 160, endPoint y: 643, distance: 15.2
click at [160, 469] on html "Toggle navigation Home Bank Account List Load By Website Group [OXPLAY] ZEUS138…" at bounding box center [412, 234] width 825 height 469
click at [155, 469] on html "Toggle navigation Home Bank Account List Load By Website Group [OXPLAY] ZEUS138…" at bounding box center [412, 234] width 825 height 469
drag, startPoint x: 153, startPoint y: 648, endPoint x: 134, endPoint y: 652, distance: 19.6
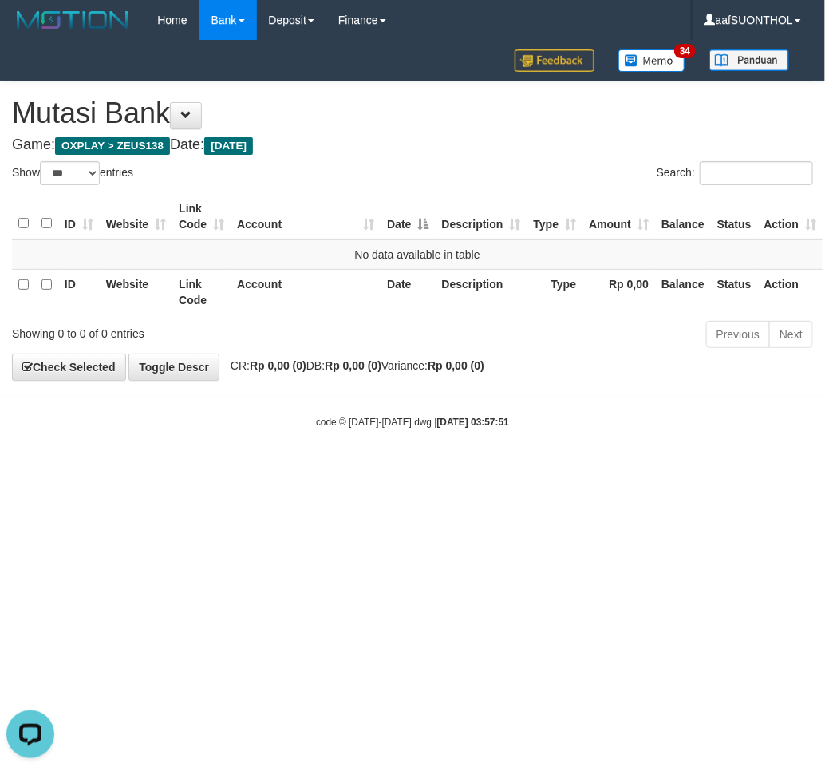
click at [144, 469] on html "Toggle navigation Home Bank Account List Load By Website Group [OXPLAY] ZEUS138…" at bounding box center [412, 234] width 825 height 469
click at [129, 469] on html "Toggle navigation Home Bank Account List Load By Website Group [OXPLAY] ZEUS138…" at bounding box center [412, 234] width 825 height 469
click at [123, 469] on html "Toggle navigation Home Bank Account List Load By Website Group [OXPLAY] ZEUS138…" at bounding box center [412, 234] width 825 height 469
click at [107, 469] on html "Toggle navigation Home Bank Account List Load By Website Group [OXPLAY] ZEUS138…" at bounding box center [412, 234] width 825 height 469
click at [76, 469] on html "Toggle navigation Home Bank Account List Load By Website Group [OXPLAY] ZEUS138…" at bounding box center [412, 234] width 825 height 469
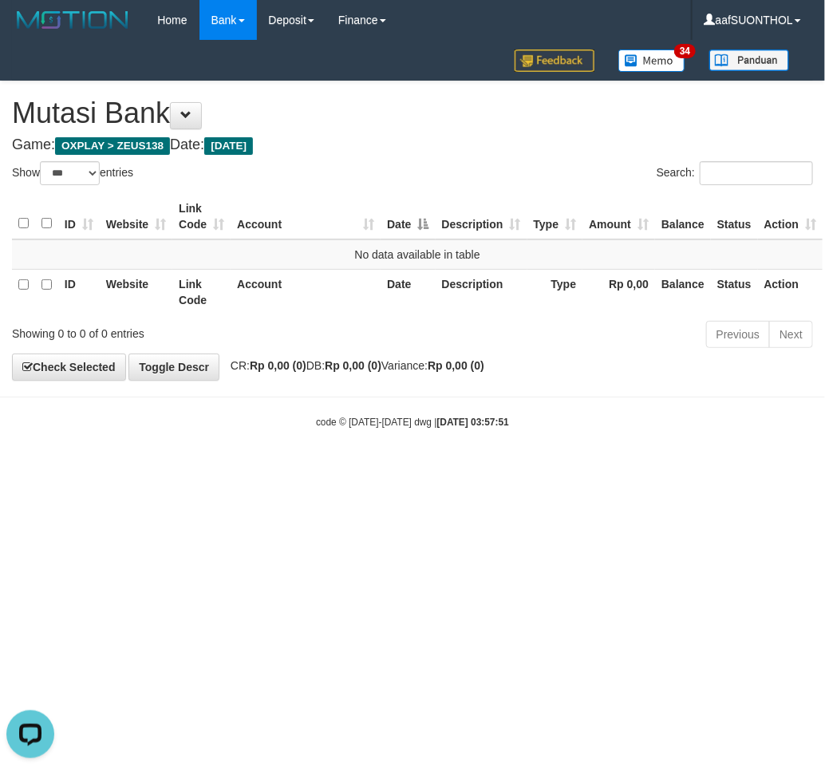
click at [65, 469] on html "Toggle navigation Home Bank Account List Load By Website Group [OXPLAY] ZEUS138…" at bounding box center [412, 234] width 825 height 469
click at [66, 469] on html "Toggle navigation Home Bank Account List Load By Website Group [OXPLAY] ZEUS138…" at bounding box center [412, 234] width 825 height 469
click at [73, 469] on html "Toggle navigation Home Bank Account List Load By Website Group [OXPLAY] ZEUS138…" at bounding box center [412, 234] width 825 height 469
click at [77, 469] on html "Toggle navigation Home Bank Account List Load By Website Group [OXPLAY] ZEUS138…" at bounding box center [412, 234] width 825 height 469
click at [76, 469] on html "Toggle navigation Home Bank Account List Load By Website Group [OXPLAY] ZEUS138…" at bounding box center [412, 234] width 825 height 469
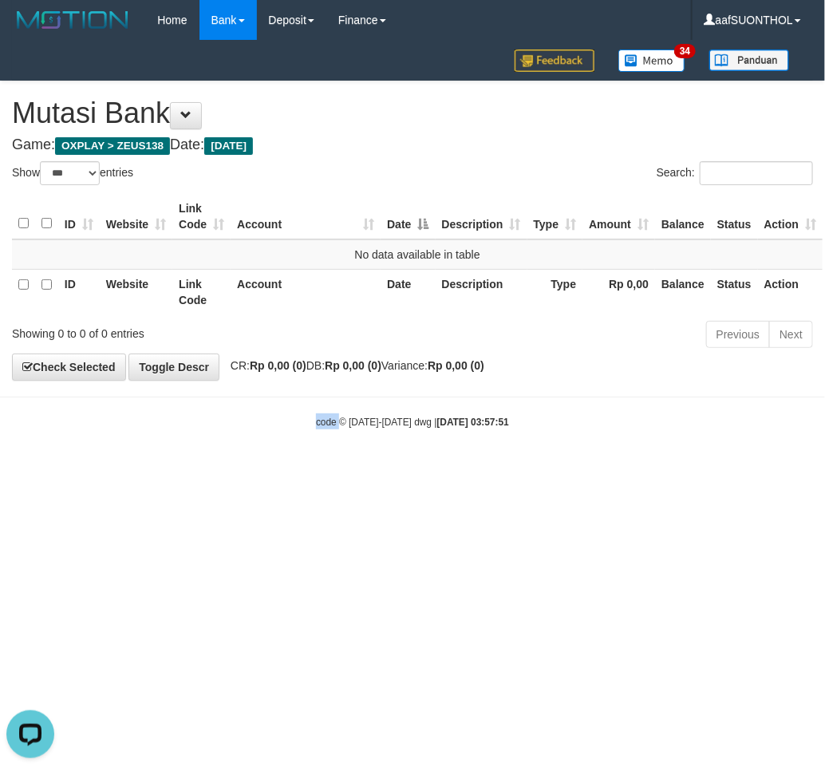
click at [75, 469] on html "Toggle navigation Home Bank Account List Load By Website Group [OXPLAY] ZEUS138…" at bounding box center [412, 234] width 825 height 469
click at [65, 469] on html "Toggle navigation Home Bank Account List Load By Website Group [OXPLAY] ZEUS138…" at bounding box center [412, 234] width 825 height 469
click at [66, 469] on html "Toggle navigation Home Bank Account List Load By Website Group [OXPLAY] ZEUS138…" at bounding box center [412, 234] width 825 height 469
click at [65, 469] on html "Toggle navigation Home Bank Account List Load By Website Group [OXPLAY] ZEUS138…" at bounding box center [412, 234] width 825 height 469
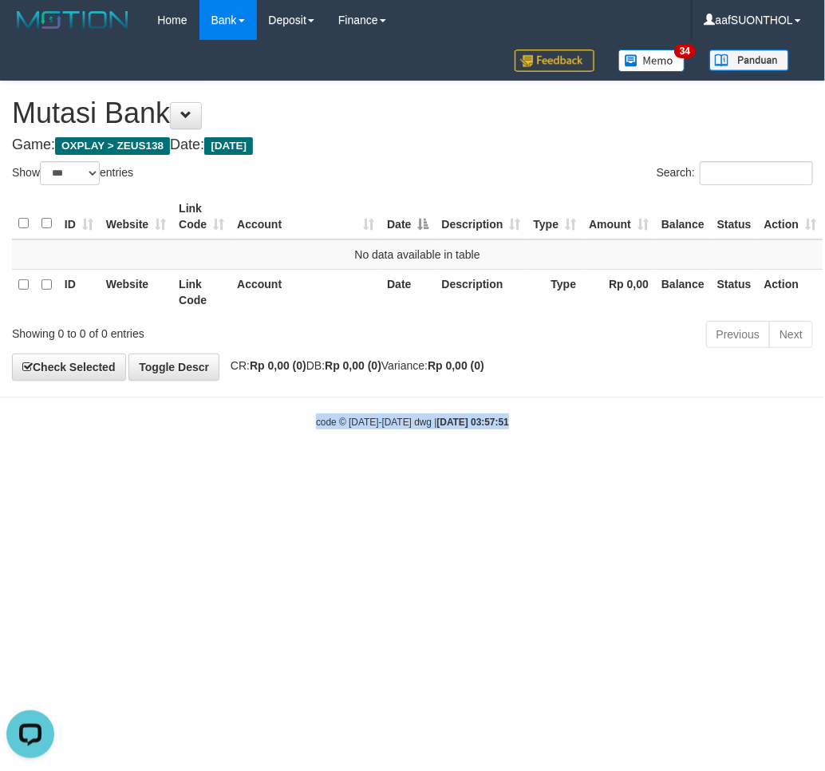
click at [64, 469] on html "Toggle navigation Home Bank Account List Load By Website Group [OXPLAY] ZEUS138…" at bounding box center [412, 234] width 825 height 469
click at [67, 469] on html "Toggle navigation Home Bank Account List Load By Website Group [OXPLAY] ZEUS138…" at bounding box center [412, 234] width 825 height 469
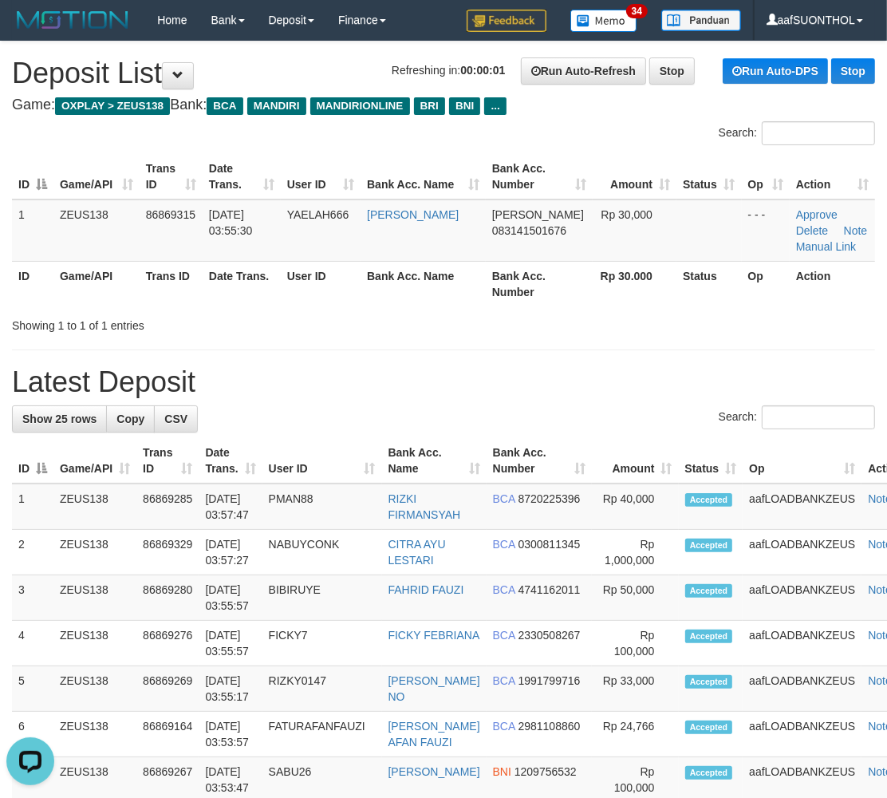
click at [583, 376] on h1 "Latest Deposit" at bounding box center [443, 382] width 863 height 32
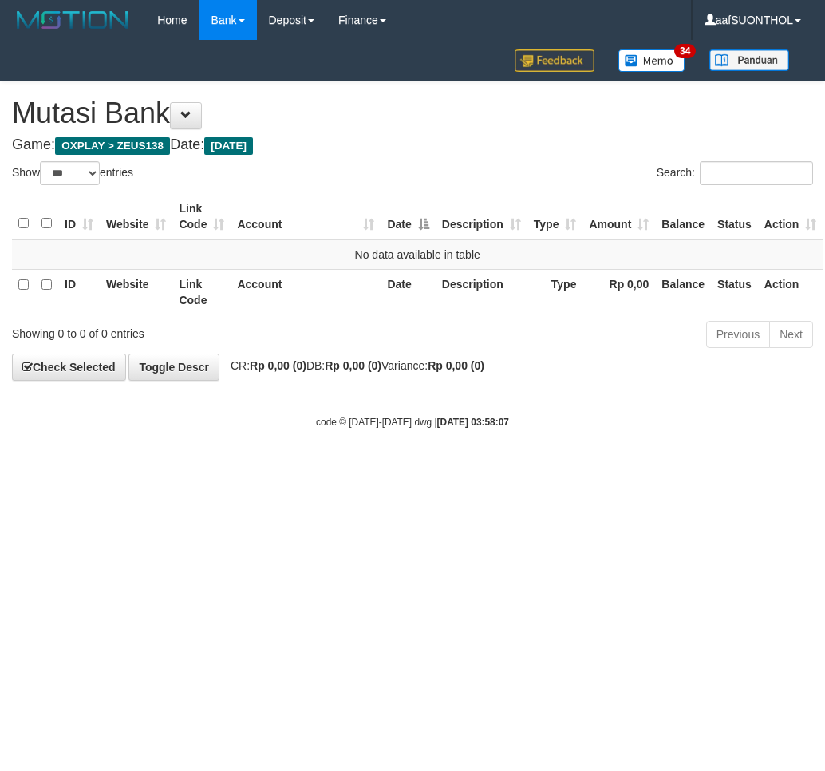
select select "***"
drag, startPoint x: 400, startPoint y: 643, endPoint x: 409, endPoint y: 650, distance: 10.9
click at [399, 469] on html "Toggle navigation Home Bank Account List Load By Website Group [OXPLAY] ZEUS138…" at bounding box center [412, 234] width 825 height 469
click at [404, 469] on html "Toggle navigation Home Bank Account List Load By Website Group [OXPLAY] ZEUS138…" at bounding box center [412, 234] width 825 height 469
click at [403, 469] on html "Toggle navigation Home Bank Account List Load By Website Group [OXPLAY] ZEUS138…" at bounding box center [412, 234] width 825 height 469
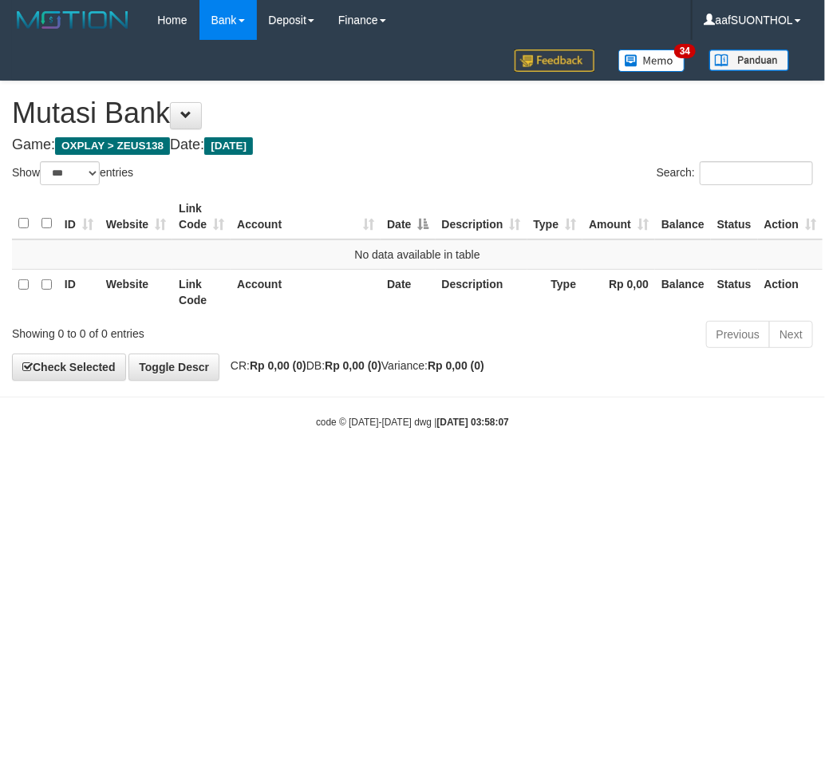
click at [387, 469] on html "Toggle navigation Home Bank Account List Load By Website Group [OXPLAY] ZEUS138…" at bounding box center [412, 234] width 825 height 469
drag, startPoint x: 383, startPoint y: 681, endPoint x: 376, endPoint y: 689, distance: 10.7
click at [381, 469] on html "Toggle navigation Home Bank Account List Load By Website Group [OXPLAY] ZEUS138…" at bounding box center [412, 234] width 825 height 469
select select "***"
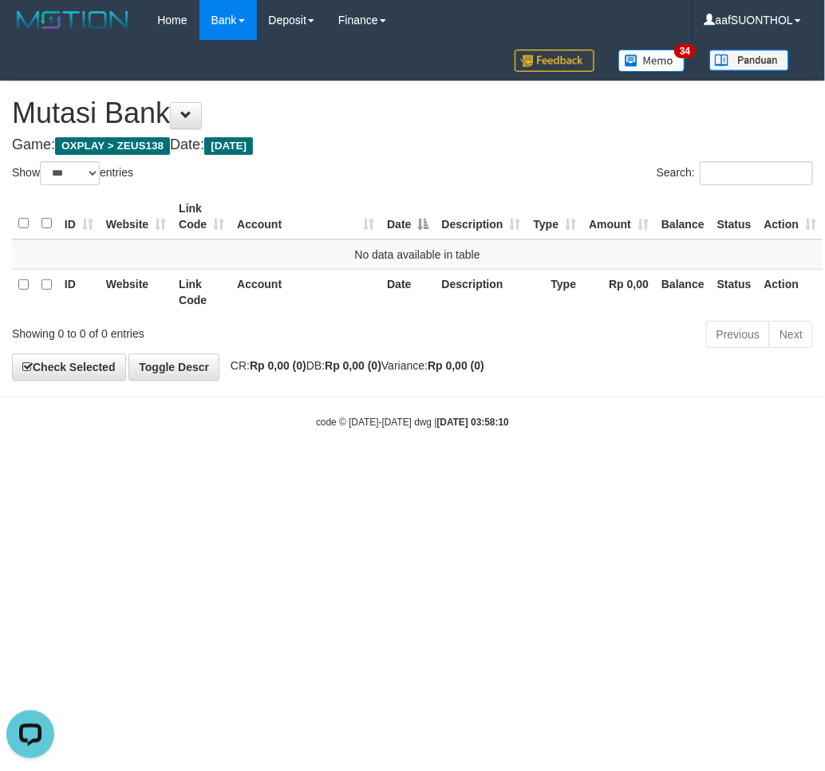
click at [373, 469] on html "Toggle navigation Home Bank Account List Load By Website Group [OXPLAY] ZEUS138…" at bounding box center [412, 234] width 825 height 469
click at [376, 469] on html "Toggle navigation Home Bank Account List Load By Website Group [OXPLAY] ZEUS138…" at bounding box center [412, 234] width 825 height 469
click at [356, 469] on html "Toggle navigation Home Bank Account List Load By Website Group [OXPLAY] ZEUS138…" at bounding box center [412, 234] width 825 height 469
click at [360, 469] on html "Toggle navigation Home Bank Account List Load By Website Group [OXPLAY] ZEUS138…" at bounding box center [412, 234] width 825 height 469
click at [359, 469] on html "Toggle navigation Home Bank Account List Load By Website Group [OXPLAY] ZEUS138…" at bounding box center [412, 234] width 825 height 469
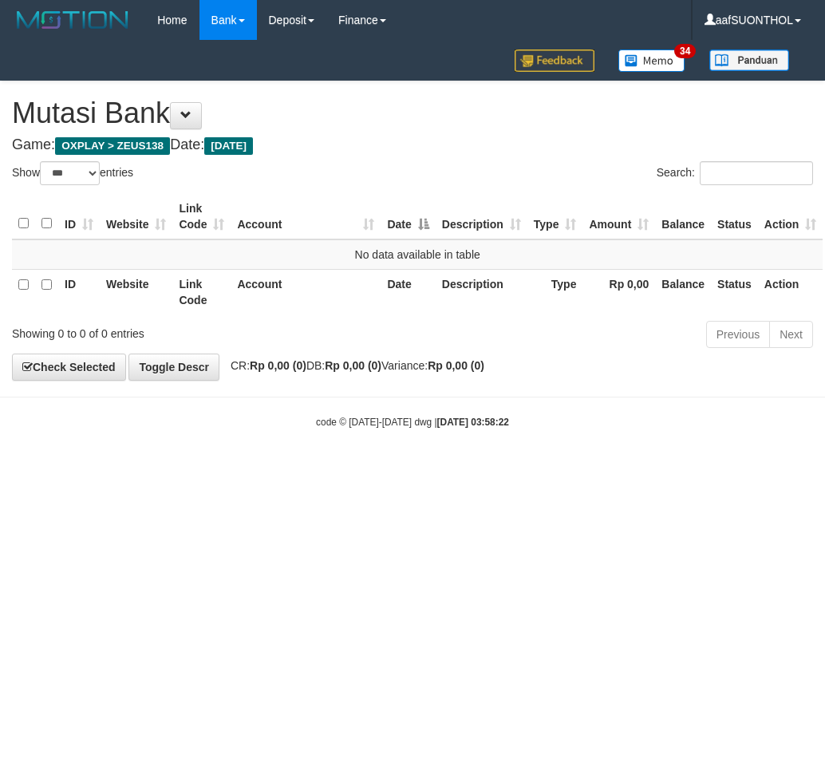
select select "***"
drag, startPoint x: 0, startPoint y: 0, endPoint x: 370, endPoint y: 656, distance: 753.3
click at [362, 469] on html "Toggle navigation Home Bank Account List Load By Website Group [OXPLAY] ZEUS138…" at bounding box center [412, 234] width 825 height 469
click at [365, 469] on html "Toggle navigation Home Bank Account List Load By Website Group [OXPLAY] ZEUS138…" at bounding box center [412, 234] width 825 height 469
click at [362, 469] on html "Toggle navigation Home Bank Account List Load By Website Group [OXPLAY] ZEUS138…" at bounding box center [412, 234] width 825 height 469
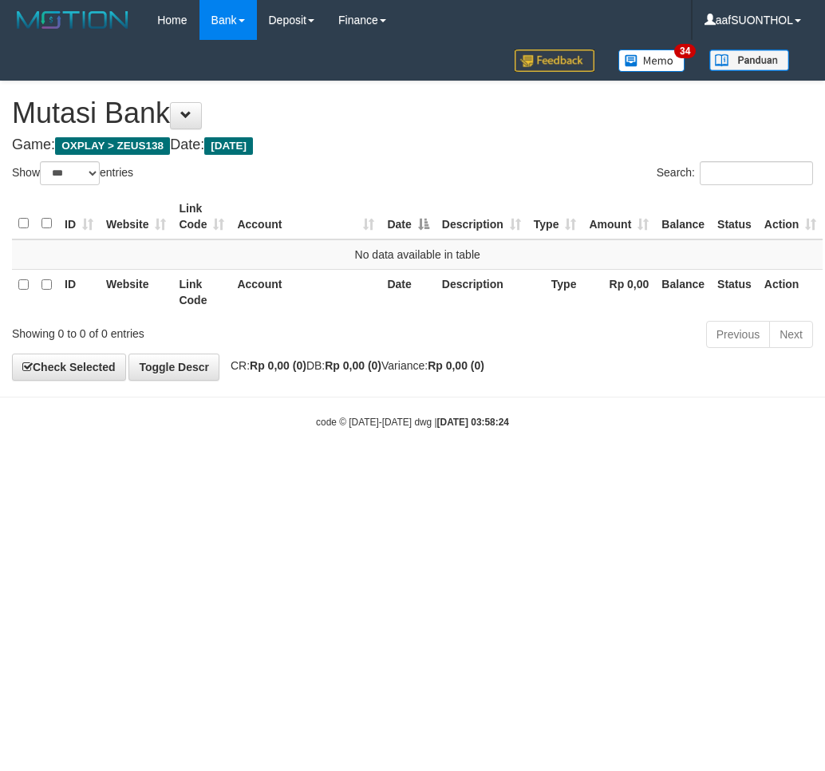
select select "***"
click at [411, 469] on html "Toggle navigation Home Bank Account List Load By Website Group [OXPLAY] ZEUS138…" at bounding box center [412, 234] width 825 height 469
click at [394, 469] on html "Toggle navigation Home Bank Account List Load By Website Group [OXPLAY] ZEUS138…" at bounding box center [412, 234] width 825 height 469
click at [396, 469] on html "Toggle navigation Home Bank Account List Load By Website Group [OXPLAY] ZEUS138…" at bounding box center [412, 234] width 825 height 469
click at [394, 469] on html "Toggle navigation Home Bank Account List Load By Website Group [OXPLAY] ZEUS138…" at bounding box center [412, 234] width 825 height 469
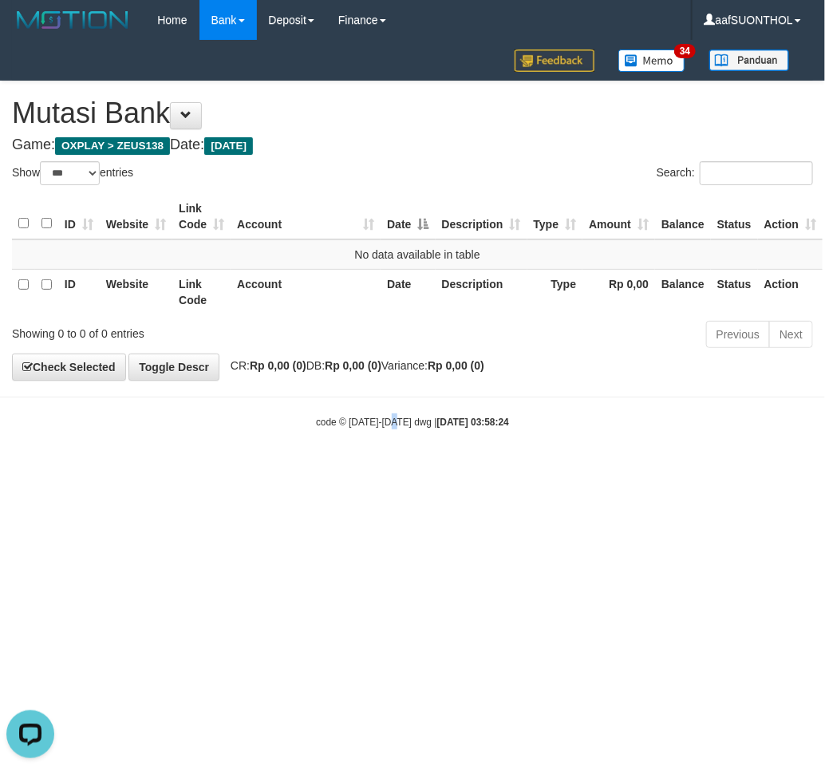
click at [393, 469] on html "Toggle navigation Home Bank Account List Load By Website Group [OXPLAY] ZEUS138…" at bounding box center [412, 234] width 825 height 469
click at [387, 469] on html "Toggle navigation Home Bank Account List Load By Website Group [OXPLAY] ZEUS138…" at bounding box center [412, 234] width 825 height 469
click at [380, 469] on html "Toggle navigation Home Bank Account List Load By Website Group [OXPLAY] ZEUS138…" at bounding box center [412, 234] width 825 height 469
click at [372, 469] on html "Toggle navigation Home Bank Account List Load By Website Group [OXPLAY] ZEUS138…" at bounding box center [412, 234] width 825 height 469
click at [370, 469] on html "Toggle navigation Home Bank Account List Load By Website Group [OXPLAY] ZEUS138…" at bounding box center [412, 234] width 825 height 469
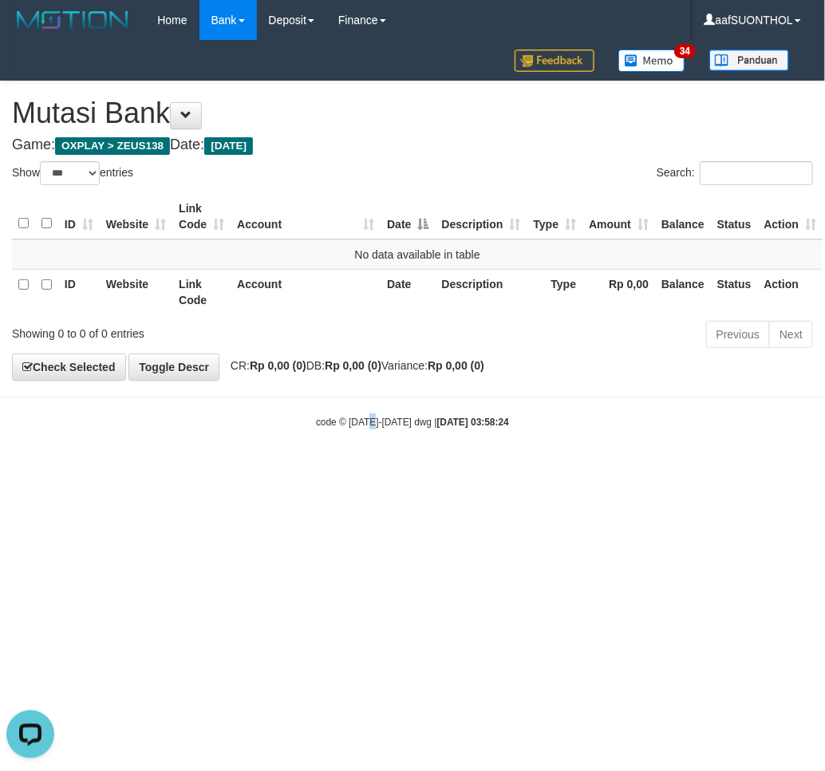
click at [368, 469] on html "Toggle navigation Home Bank Account List Load By Website Group [OXPLAY] ZEUS138…" at bounding box center [412, 234] width 825 height 469
click at [366, 469] on html "Toggle navigation Home Bank Account List Load By Website Group [OXPLAY] ZEUS138…" at bounding box center [412, 234] width 825 height 469
drag, startPoint x: 365, startPoint y: 610, endPoint x: 350, endPoint y: 609, distance: 15.2
click at [352, 469] on html "Toggle navigation Home Bank Account List Load By Website Group [OXPLAY] ZEUS138…" at bounding box center [412, 234] width 825 height 469
click at [350, 469] on html "Toggle navigation Home Bank Account List Load By Website Group [OXPLAY] ZEUS138…" at bounding box center [412, 234] width 825 height 469
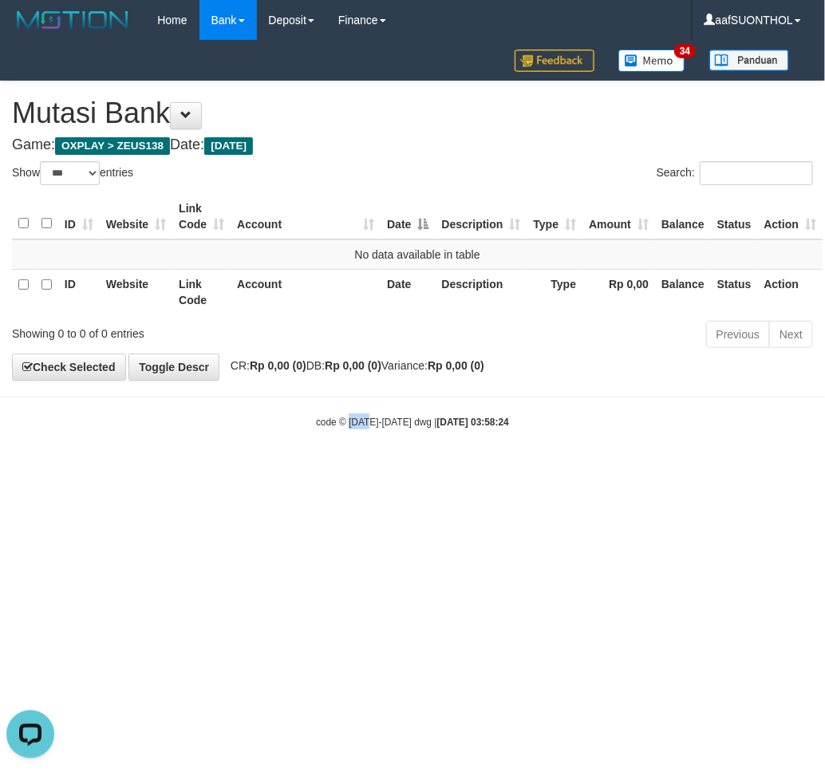
click at [351, 469] on html "Toggle navigation Home Bank Account List Load By Website Group [OXPLAY] ZEUS138…" at bounding box center [412, 234] width 825 height 469
click at [346, 469] on html "Toggle navigation Home Bank Account List Load By Website Group [OXPLAY] ZEUS138…" at bounding box center [412, 234] width 825 height 469
click at [338, 469] on html "Toggle navigation Home Bank Account List Load By Website Group [OXPLAY] ZEUS138…" at bounding box center [412, 234] width 825 height 469
click at [336, 469] on html "Toggle navigation Home Bank Account List Load By Website Group [OXPLAY] ZEUS138…" at bounding box center [412, 234] width 825 height 469
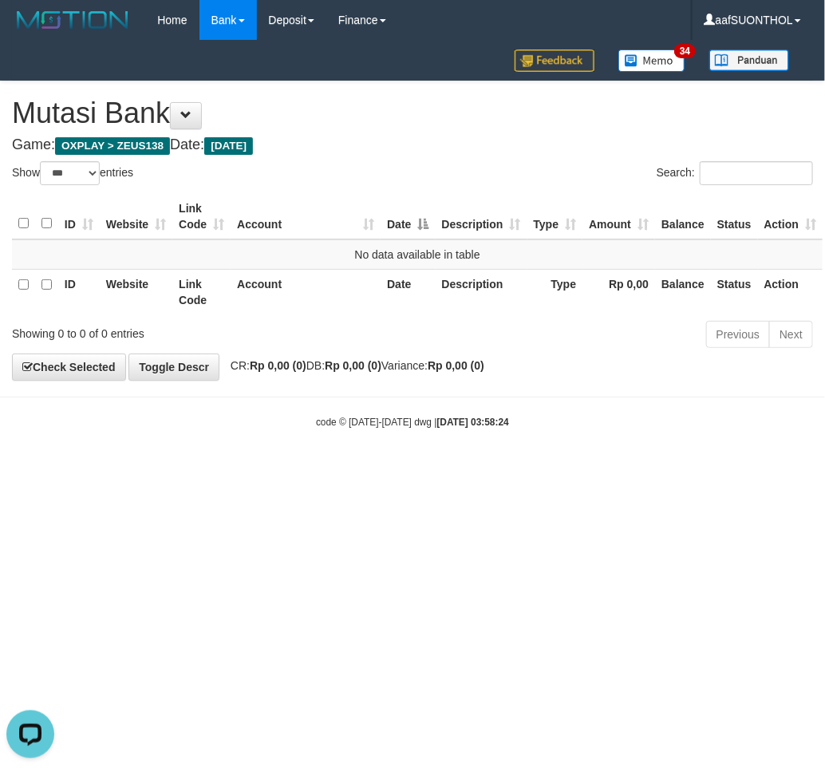
click at [329, 469] on html "Toggle navigation Home Bank Account List Load By Website Group [OXPLAY] ZEUS138…" at bounding box center [412, 234] width 825 height 469
click at [322, 469] on html "Toggle navigation Home Bank Account List Load By Website Group [OXPLAY] ZEUS138…" at bounding box center [412, 234] width 825 height 469
click at [323, 469] on html "Toggle navigation Home Bank Account List Load By Website Group [OXPLAY] ZEUS138…" at bounding box center [412, 234] width 825 height 469
click at [340, 469] on html "Toggle navigation Home Bank Account List Load By Website Group [OXPLAY] ZEUS138…" at bounding box center [412, 234] width 825 height 469
click at [341, 469] on html "Toggle navigation Home Bank Account List Load By Website Group [OXPLAY] ZEUS138…" at bounding box center [412, 234] width 825 height 469
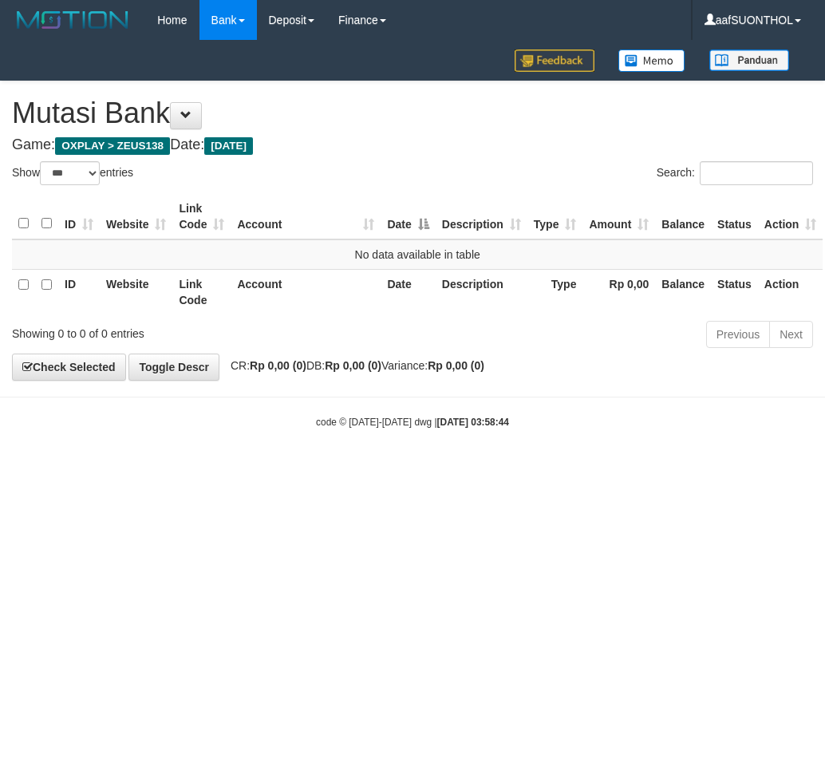
select select "***"
drag, startPoint x: 277, startPoint y: 501, endPoint x: 274, endPoint y: 512, distance: 10.9
click at [271, 469] on html "Toggle navigation Home Bank Account List Load By Website Group [OXPLAY] ZEUS138…" at bounding box center [412, 234] width 825 height 469
select select "***"
click at [344, 469] on html "Toggle navigation Home Bank Account List Load By Website Group [OXPLAY] ZEUS138…" at bounding box center [412, 234] width 825 height 469
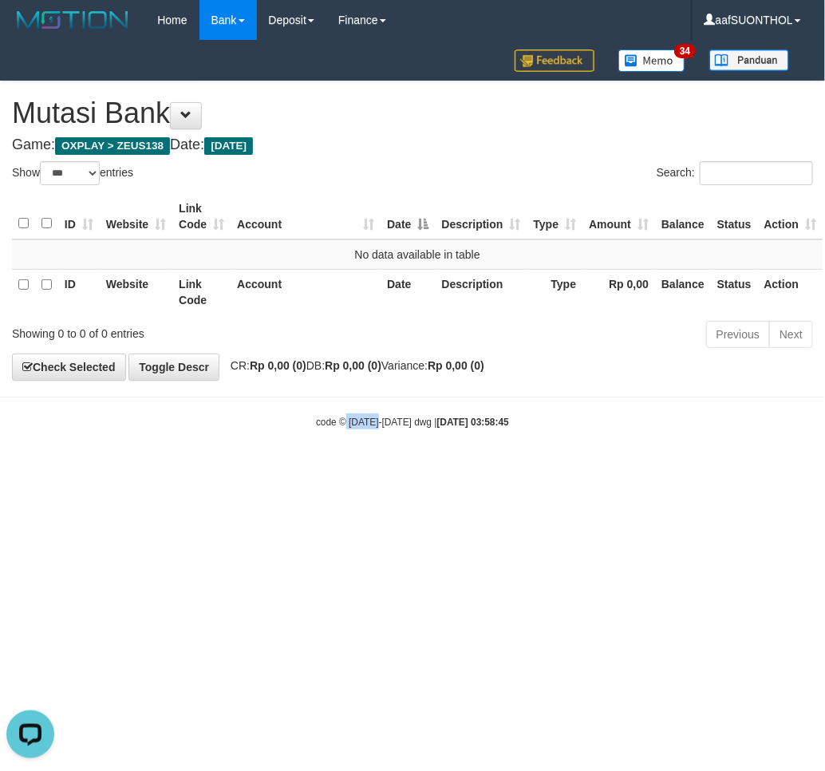
click at [346, 469] on html "Toggle navigation Home Bank Account List Load By Website Group [OXPLAY] ZEUS138…" at bounding box center [412, 234] width 825 height 469
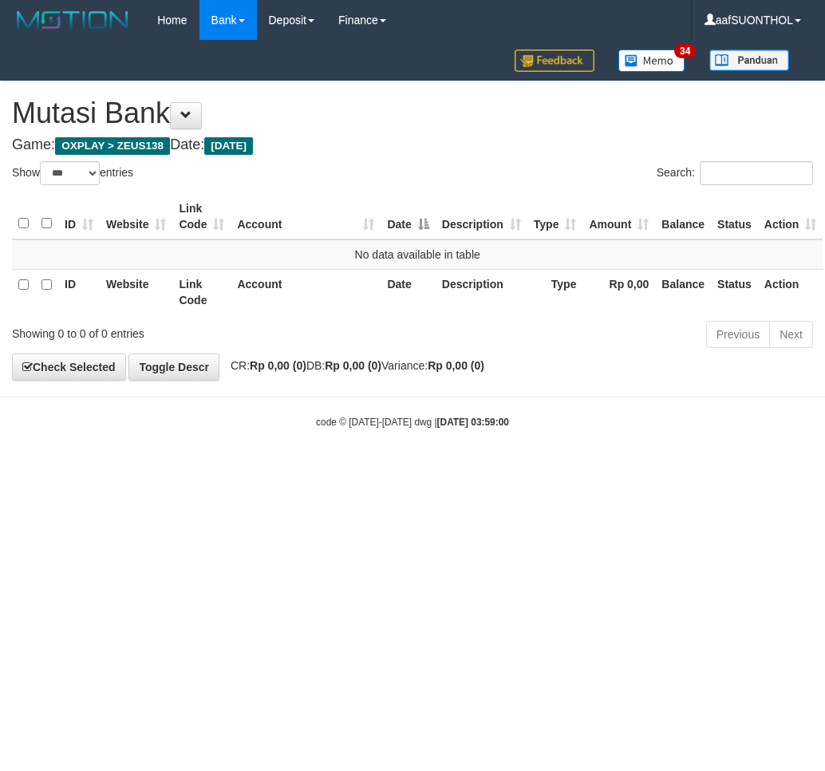
select select "***"
drag, startPoint x: 351, startPoint y: 560, endPoint x: 359, endPoint y: 562, distance: 8.1
click at [348, 469] on html "Toggle navigation Home Bank Account List Load By Website Group [OXPLAY] ZEUS138…" at bounding box center [412, 234] width 825 height 469
select select "***"
click at [370, 469] on html "Toggle navigation Home Bank Account List Load By Website Group [OXPLAY] ZEUS138…" at bounding box center [412, 234] width 825 height 469
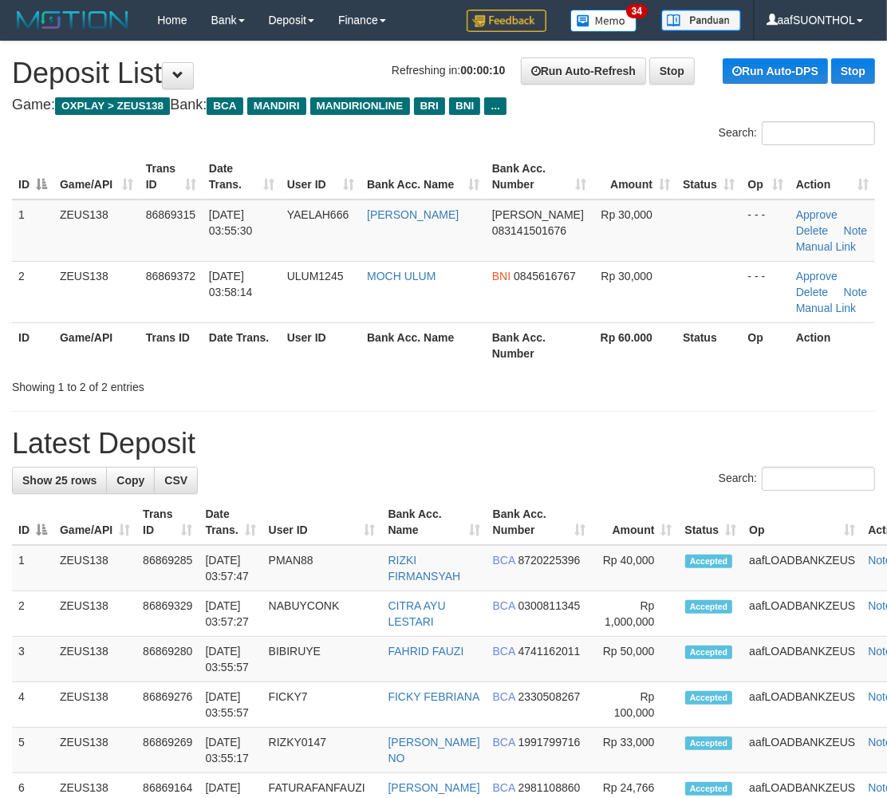
drag, startPoint x: 325, startPoint y: 424, endPoint x: 577, endPoint y: 439, distance: 252.6
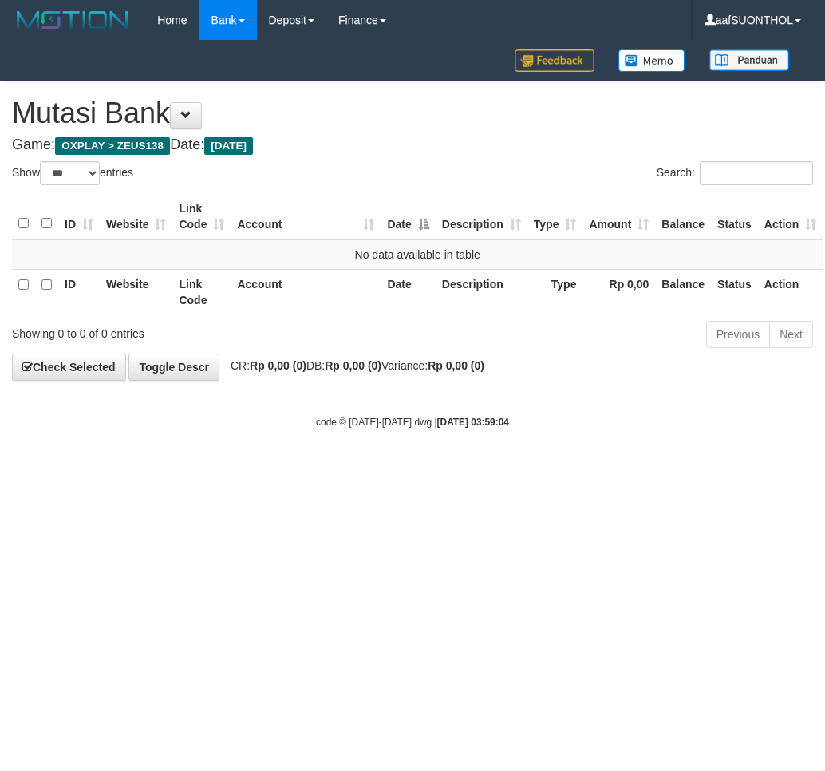
select select "***"
drag, startPoint x: 393, startPoint y: 552, endPoint x: 383, endPoint y: 553, distance: 10.4
click at [392, 469] on html "Toggle navigation Home Bank Account List Load By Website Group [OXPLAY] ZEUS138…" at bounding box center [412, 234] width 825 height 469
click at [363, 469] on html "Toggle navigation Home Bank Account List Load By Website Group [OXPLAY] ZEUS138…" at bounding box center [412, 234] width 825 height 469
click at [327, 469] on html "Toggle navigation Home Bank Account List Load By Website Group [OXPLAY] ZEUS138…" at bounding box center [412, 234] width 825 height 469
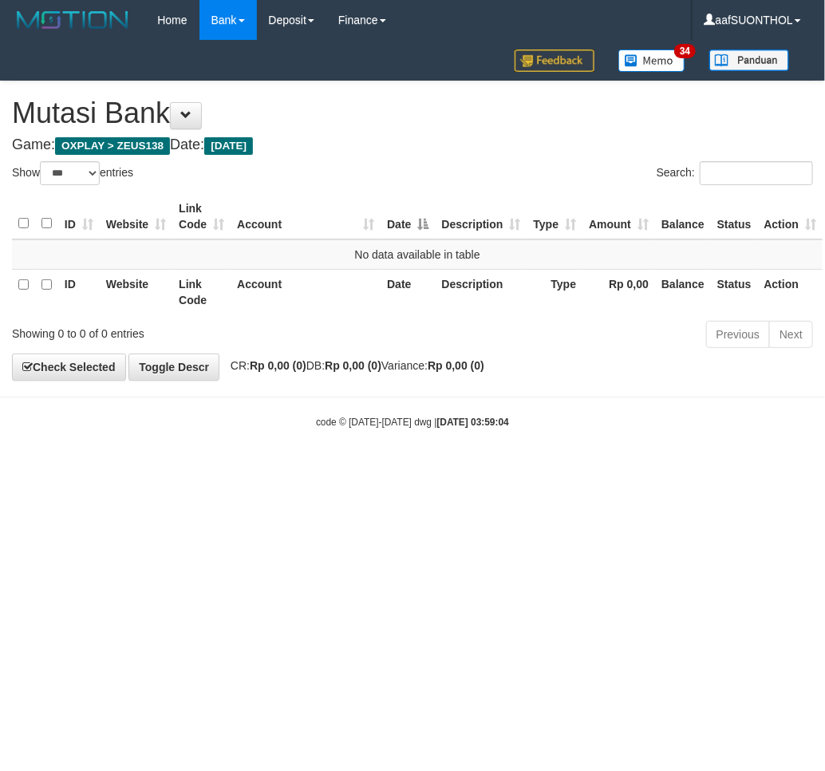
click at [323, 469] on html "Toggle navigation Home Bank Account List Load By Website Group [OXPLAY] ZEUS138…" at bounding box center [412, 234] width 825 height 469
click at [320, 469] on html "Toggle navigation Home Bank Account List Load By Website Group [OXPLAY] ZEUS138…" at bounding box center [412, 234] width 825 height 469
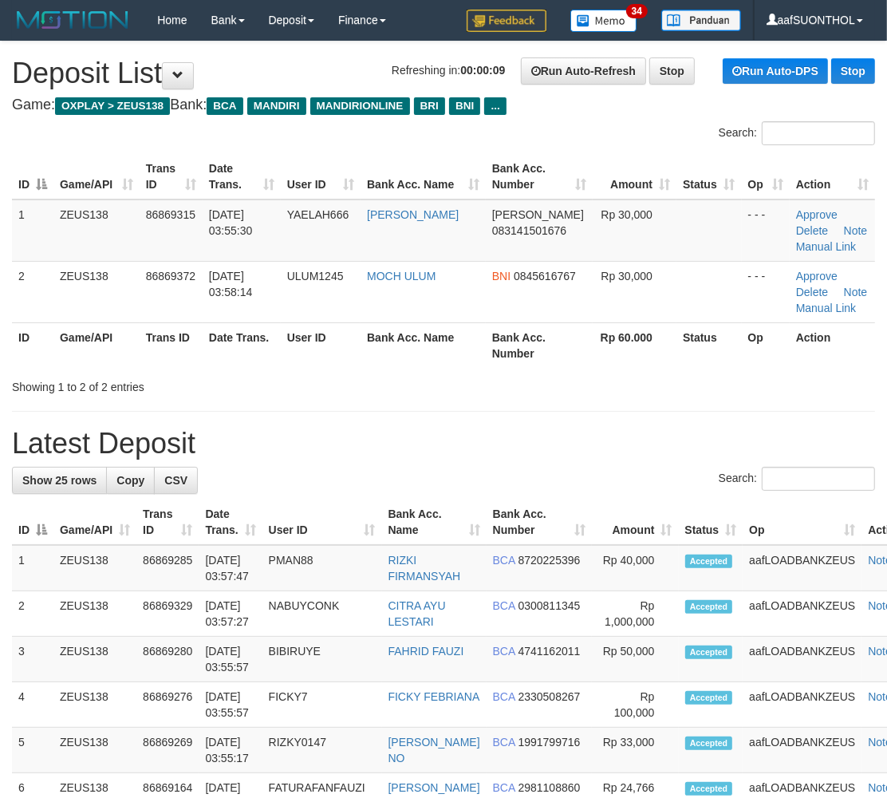
drag, startPoint x: 516, startPoint y: 343, endPoint x: 535, endPoint y: 351, distance: 20.0
click at [520, 344] on th "Bank Acc. Number" at bounding box center [539, 344] width 107 height 45
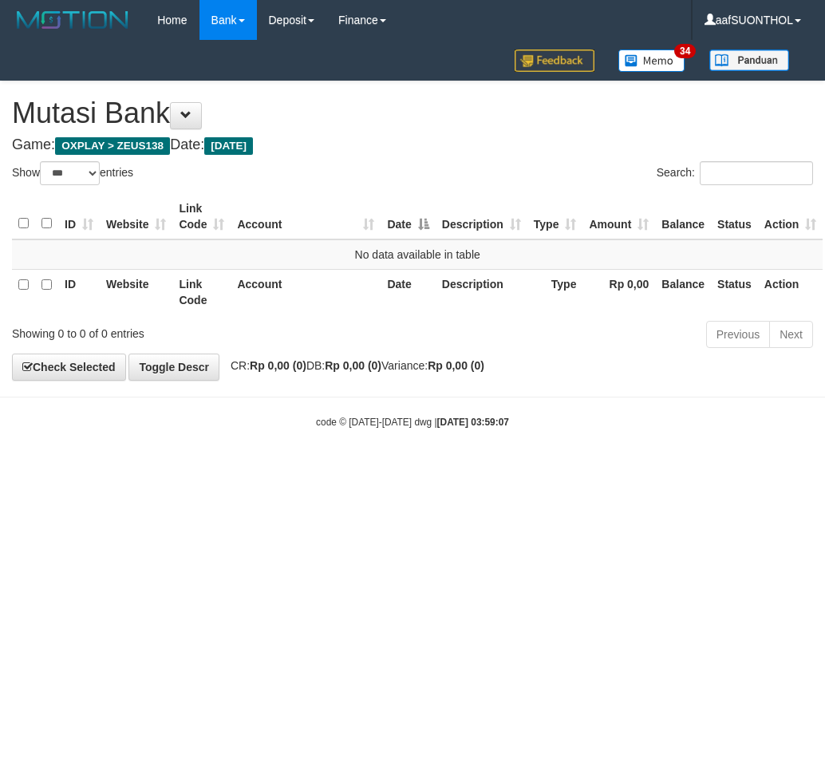
select select "***"
click at [367, 469] on html "Toggle navigation Home Bank Account List Load By Website Group [OXPLAY] ZEUS138…" at bounding box center [412, 234] width 825 height 469
click at [379, 469] on html "Toggle navigation Home Bank Account List Load By Website Group [OXPLAY] ZEUS138…" at bounding box center [412, 234] width 825 height 469
click at [381, 469] on html "Toggle navigation Home Bank Account List Load By Website Group [OXPLAY] ZEUS138…" at bounding box center [412, 234] width 825 height 469
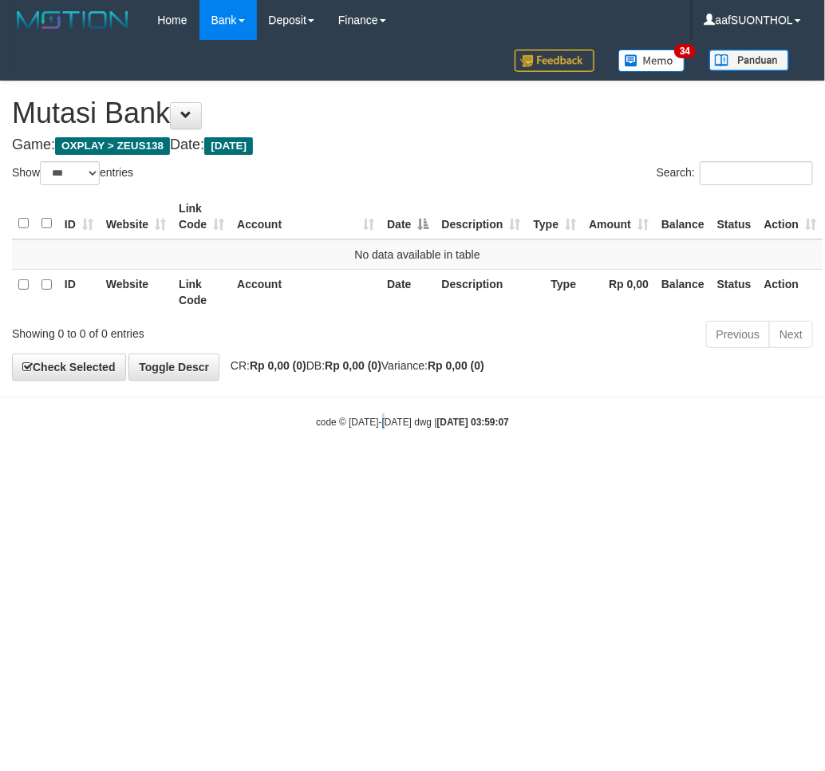
drag, startPoint x: 388, startPoint y: 519, endPoint x: 373, endPoint y: 533, distance: 20.3
click at [379, 469] on html "Toggle navigation Home Bank Account List Load By Website Group [OXPLAY] ZEUS138…" at bounding box center [412, 234] width 825 height 469
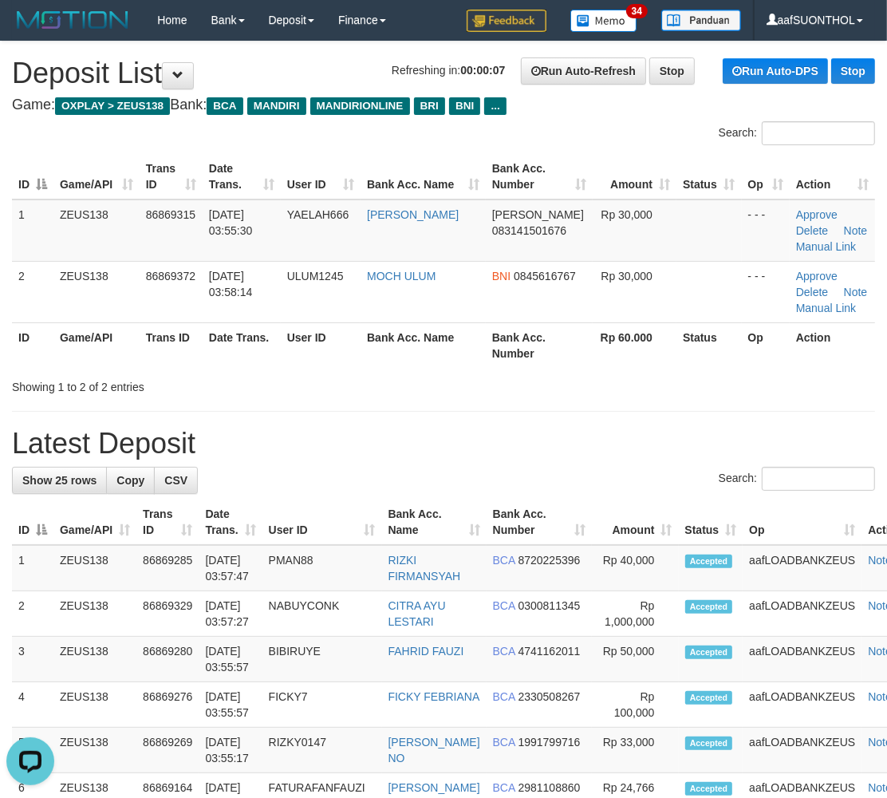
drag, startPoint x: 463, startPoint y: 369, endPoint x: 472, endPoint y: 375, distance: 10.4
click at [468, 373] on div "Search: ID Game/API Trans ID Date Trans. User ID Bank Acc. Name Bank Acc. Numbe…" at bounding box center [443, 258] width 863 height 274
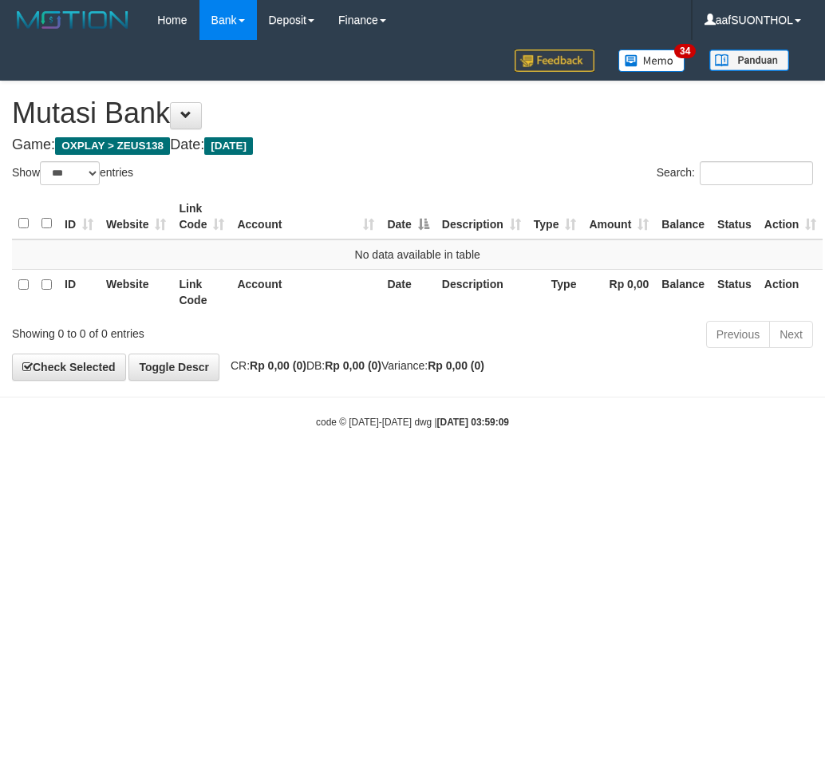
select select "***"
click at [538, 469] on html "Toggle navigation Home Bank Account List Load By Website Group [OXPLAY] ZEUS138…" at bounding box center [412, 234] width 825 height 469
drag, startPoint x: 541, startPoint y: 472, endPoint x: 555, endPoint y: 481, distance: 17.3
click at [539, 469] on html "Toggle navigation Home Bank Account List Load By Website Group [OXPLAY] ZEUS138…" at bounding box center [412, 234] width 825 height 469
click at [530, 469] on html "Toggle navigation Home Bank Account List Load By Website Group [OXPLAY] ZEUS138…" at bounding box center [412, 234] width 825 height 469
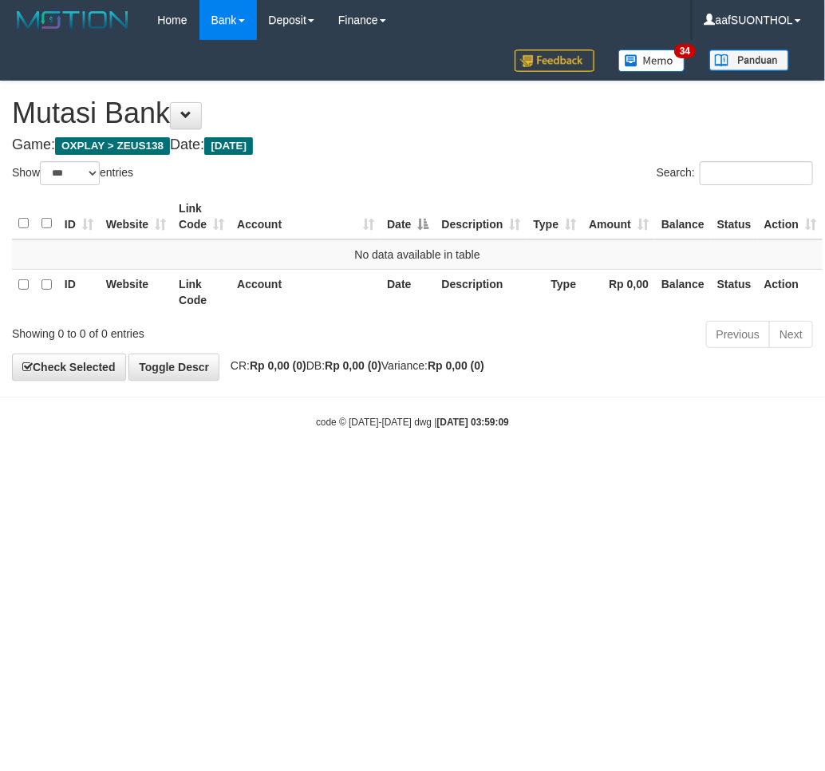
click at [492, 469] on html "Toggle navigation Home Bank Account List Load By Website Group [OXPLAY] ZEUS138…" at bounding box center [412, 234] width 825 height 469
click at [477, 469] on html "Toggle navigation Home Bank Account List Load By Website Group [OXPLAY] ZEUS138…" at bounding box center [412, 234] width 825 height 469
click at [476, 469] on html "Toggle navigation Home Bank Account List Load By Website Group [OXPLAY] ZEUS138…" at bounding box center [412, 234] width 825 height 469
select select "***"
click at [460, 469] on html "Toggle navigation Home Bank Account List Load By Website Group [OXPLAY] ZEUS138…" at bounding box center [412, 234] width 825 height 469
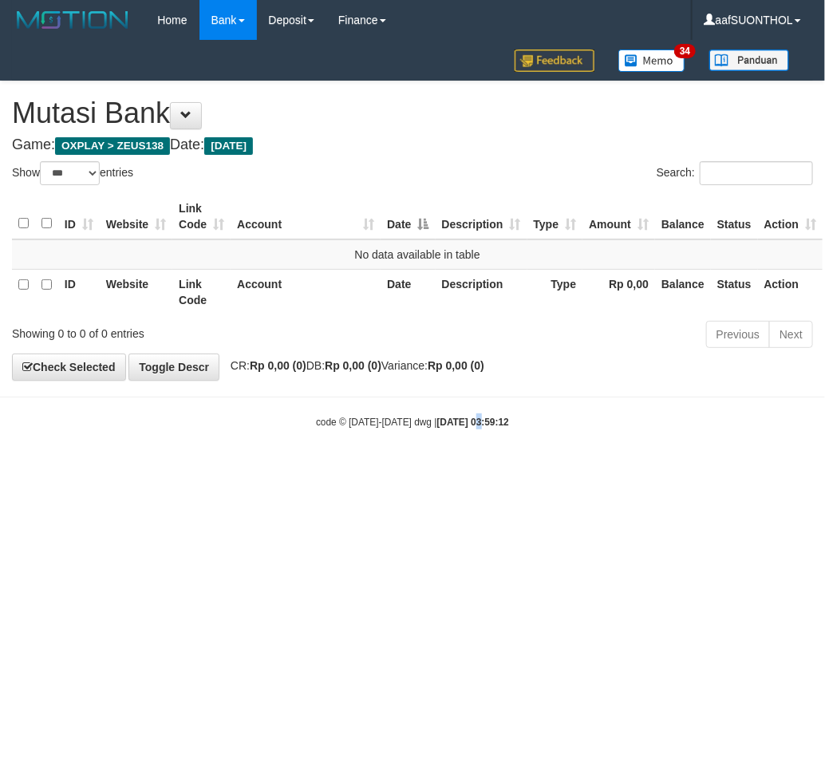
click at [458, 469] on html "Toggle navigation Home Bank Account List Load By Website Group [OXPLAY] ZEUS138…" at bounding box center [412, 234] width 825 height 469
click at [456, 469] on html "Toggle navigation Home Bank Account List Load By Website Group [OXPLAY] ZEUS138…" at bounding box center [412, 234] width 825 height 469
click at [427, 469] on html "Toggle navigation Home Bank Account List Load By Website Group [OXPLAY] ZEUS138…" at bounding box center [412, 234] width 825 height 469
click at [441, 469] on html "Toggle navigation Home Bank Account List Load By Website Group [OXPLAY] ZEUS138…" at bounding box center [412, 234] width 825 height 469
click at [444, 469] on html "Toggle navigation Home Bank Account List Load By Website Group [OXPLAY] ZEUS138…" at bounding box center [412, 234] width 825 height 469
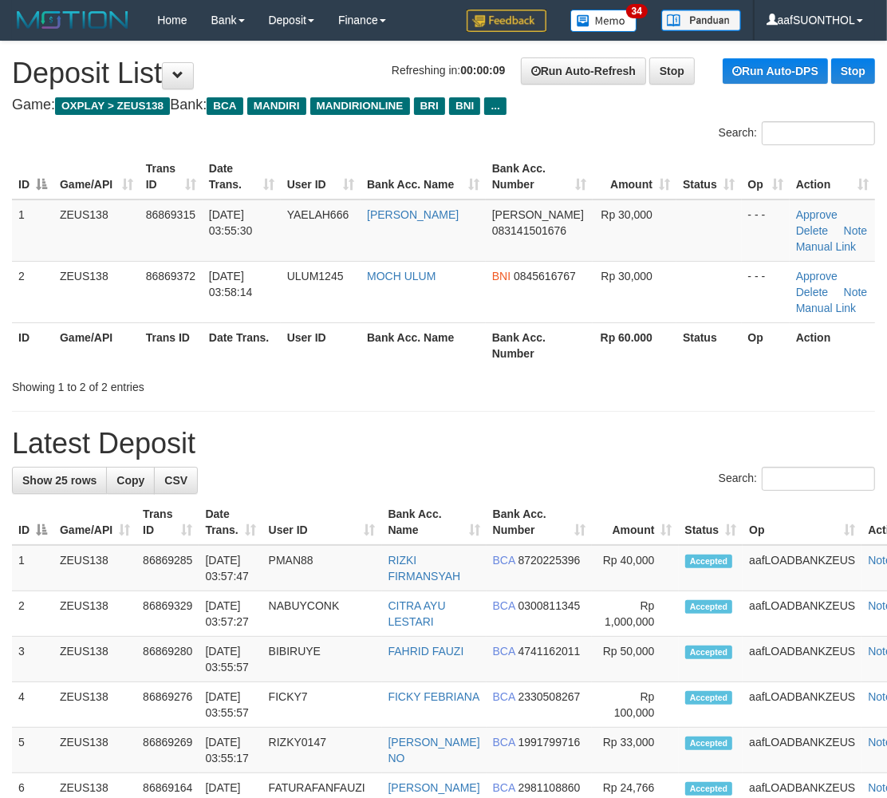
drag, startPoint x: 476, startPoint y: 397, endPoint x: 487, endPoint y: 403, distance: 12.5
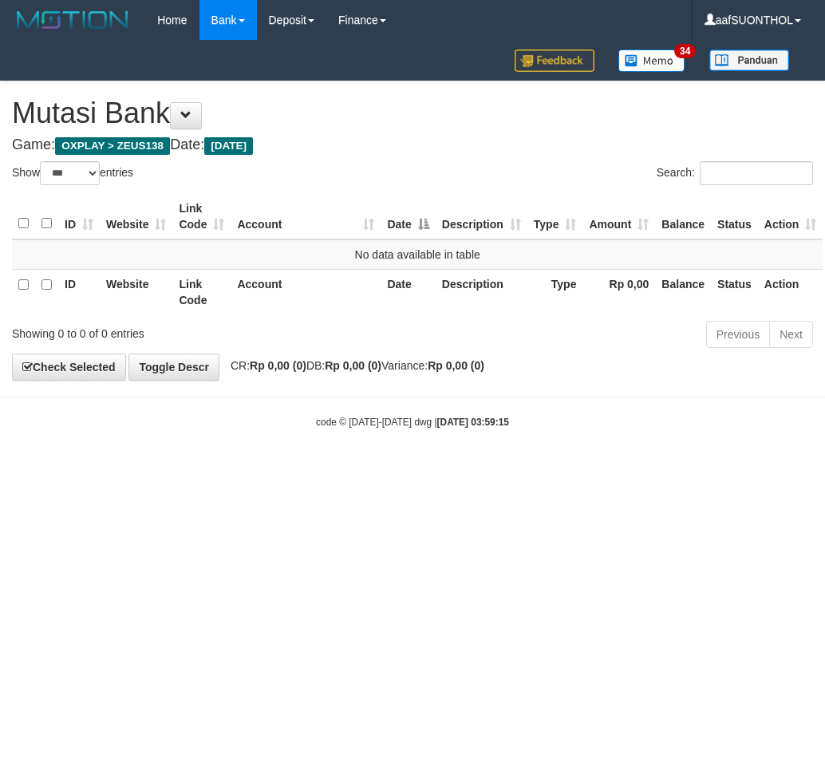
select select "***"
drag, startPoint x: 0, startPoint y: 0, endPoint x: 443, endPoint y: 547, distance: 703.6
click at [441, 469] on html "Toggle navigation Home Bank Account List Load By Website Group [OXPLAY] ZEUS138…" at bounding box center [412, 234] width 825 height 469
click at [443, 469] on html "Toggle navigation Home Bank Account List Load By Website Group [OXPLAY] ZEUS138…" at bounding box center [412, 234] width 825 height 469
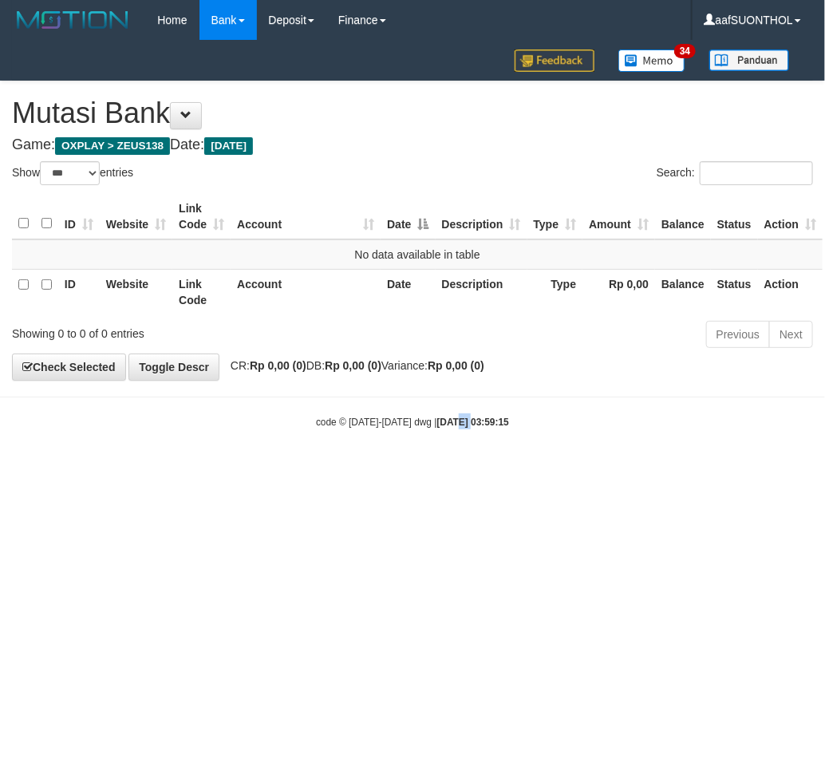
click at [447, 469] on html "Toggle navigation Home Bank Account List Load By Website Group [OXPLAY] ZEUS138…" at bounding box center [412, 234] width 825 height 469
click at [421, 469] on html "Toggle navigation Home Bank Account List Load By Website Group [OXPLAY] ZEUS138…" at bounding box center [412, 234] width 825 height 469
click at [426, 469] on html "Toggle navigation Home Bank Account List Load By Website Group [OXPLAY] ZEUS138…" at bounding box center [412, 234] width 825 height 469
click at [418, 469] on html "Toggle navigation Home Bank Account List Load By Website Group [OXPLAY] ZEUS138…" at bounding box center [412, 234] width 825 height 469
drag, startPoint x: 410, startPoint y: 563, endPoint x: 366, endPoint y: 548, distance: 46.9
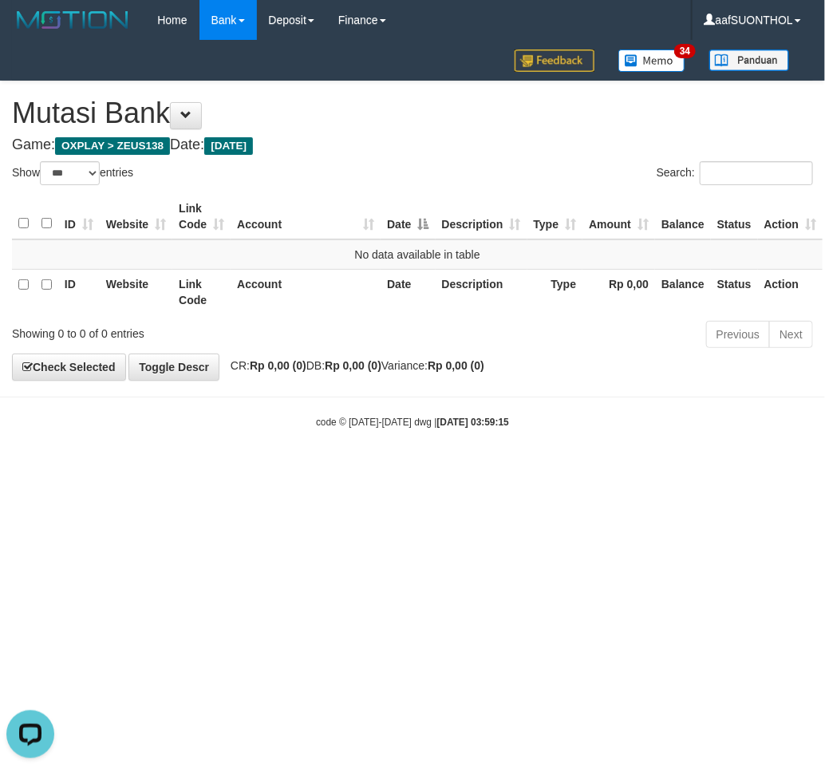
click at [412, 469] on html "Toggle navigation Home Bank Account List Load By Website Group [OXPLAY] ZEUS138…" at bounding box center [412, 234] width 825 height 469
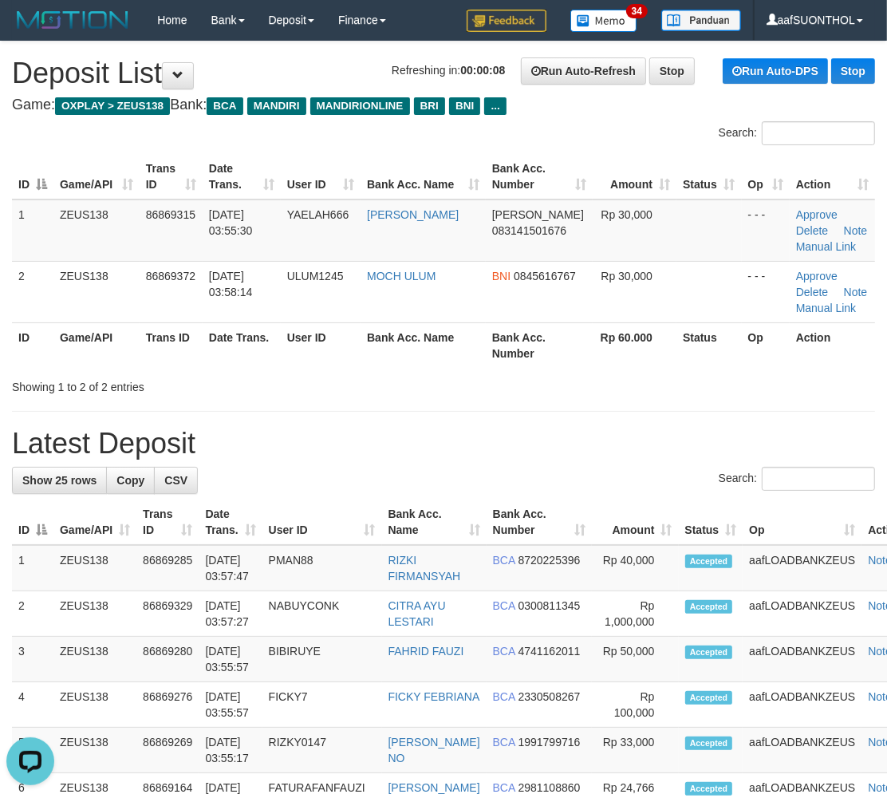
drag, startPoint x: 571, startPoint y: 425, endPoint x: 824, endPoint y: 452, distance: 253.7
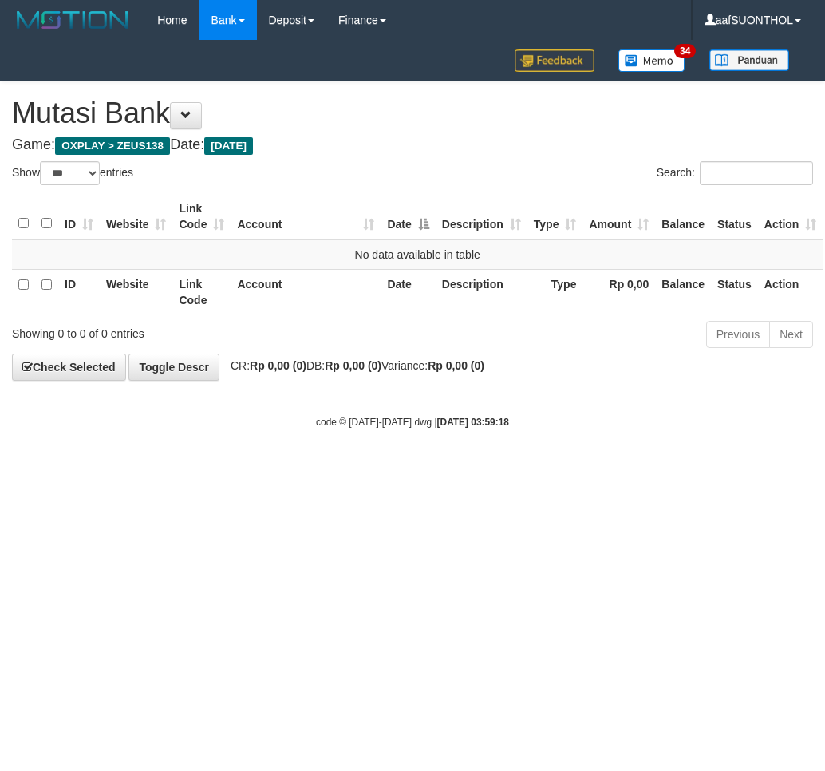
select select "***"
click at [243, 469] on html "Toggle navigation Home Bank Account List Load By Website Group [OXPLAY] ZEUS138…" at bounding box center [412, 234] width 825 height 469
click at [213, 469] on html "Toggle navigation Home Bank Account List Load By Website Group [OXPLAY] ZEUS138…" at bounding box center [412, 234] width 825 height 469
select select "***"
drag, startPoint x: 0, startPoint y: 0, endPoint x: 369, endPoint y: 543, distance: 657.2
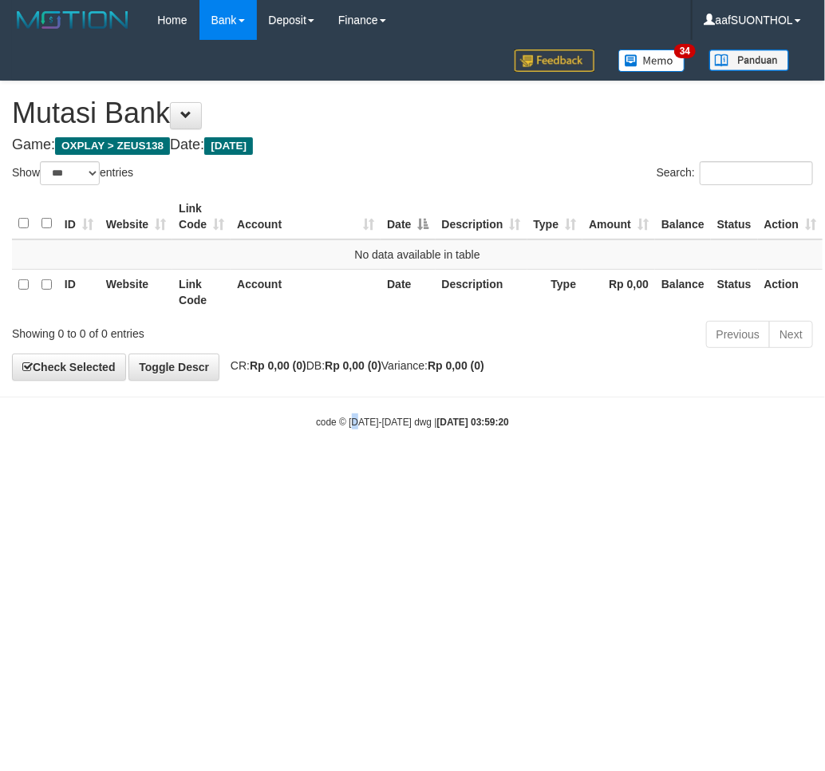
click at [355, 469] on html "Toggle navigation Home Bank Account List Load By Website Group [OXPLAY] ZEUS138…" at bounding box center [412, 234] width 825 height 469
click at [367, 469] on html "Toggle navigation Home Bank Account List Load By Website Group [OXPLAY] ZEUS138…" at bounding box center [412, 234] width 825 height 469
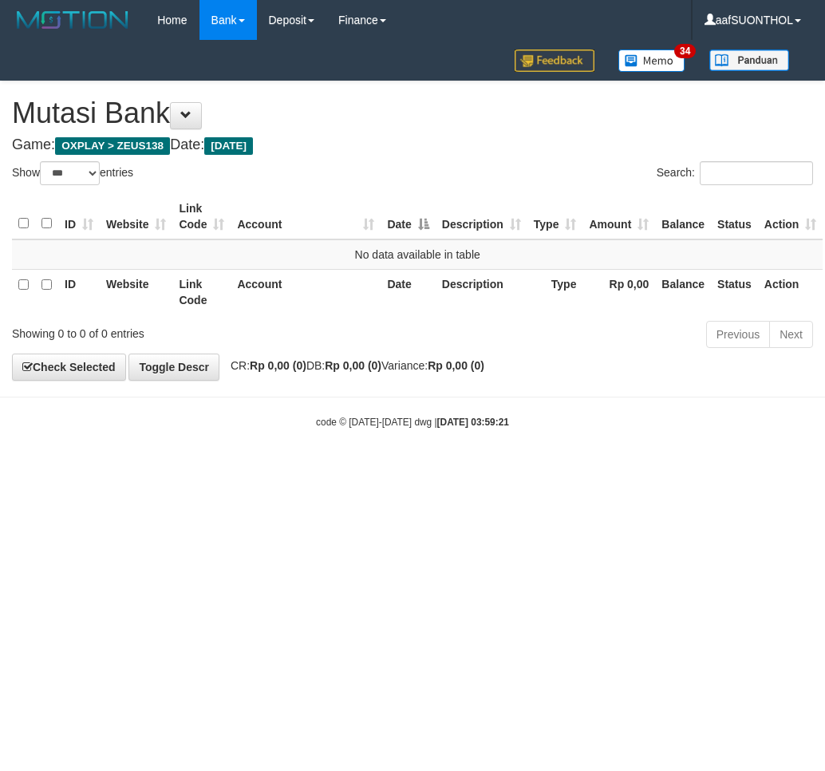
select select "***"
click at [367, 469] on html "Toggle navigation Home Bank Account List Load By Website Group [OXPLAY] ZEUS138…" at bounding box center [412, 234] width 825 height 469
click at [385, 469] on html "Toggle navigation Home Bank Account List Load By Website Group [OXPLAY] ZEUS138…" at bounding box center [412, 234] width 825 height 469
select select "***"
click at [429, 469] on html "Toggle navigation Home Bank Account List Load By Website Group [OXPLAY] ZEUS138…" at bounding box center [412, 234] width 825 height 469
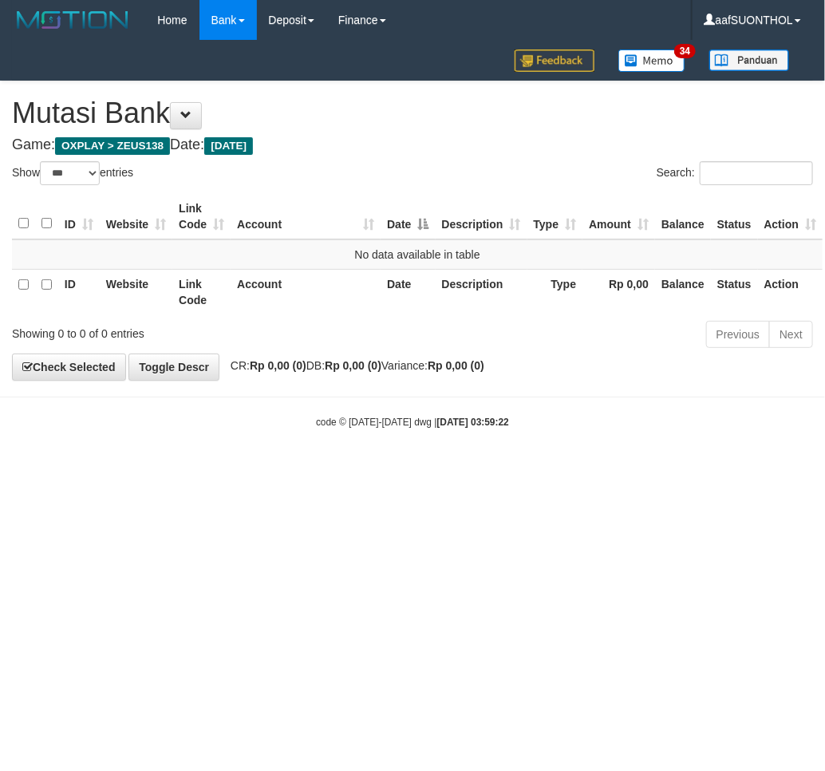
click at [448, 469] on html "Toggle navigation Home Bank Account List Load By Website Group [OXPLAY] ZEUS138…" at bounding box center [412, 234] width 825 height 469
click at [456, 469] on html "Toggle navigation Home Bank Account List Load By Website Group [OXPLAY] ZEUS138…" at bounding box center [412, 234] width 825 height 469
click at [427, 469] on html "Toggle navigation Home Bank Account List Load By Website Group [OXPLAY] ZEUS138…" at bounding box center [412, 234] width 825 height 469
drag, startPoint x: 413, startPoint y: 561, endPoint x: 401, endPoint y: 559, distance: 11.4
click at [405, 469] on html "Toggle navigation Home Bank Account List Load By Website Group [OXPLAY] ZEUS138…" at bounding box center [412, 234] width 825 height 469
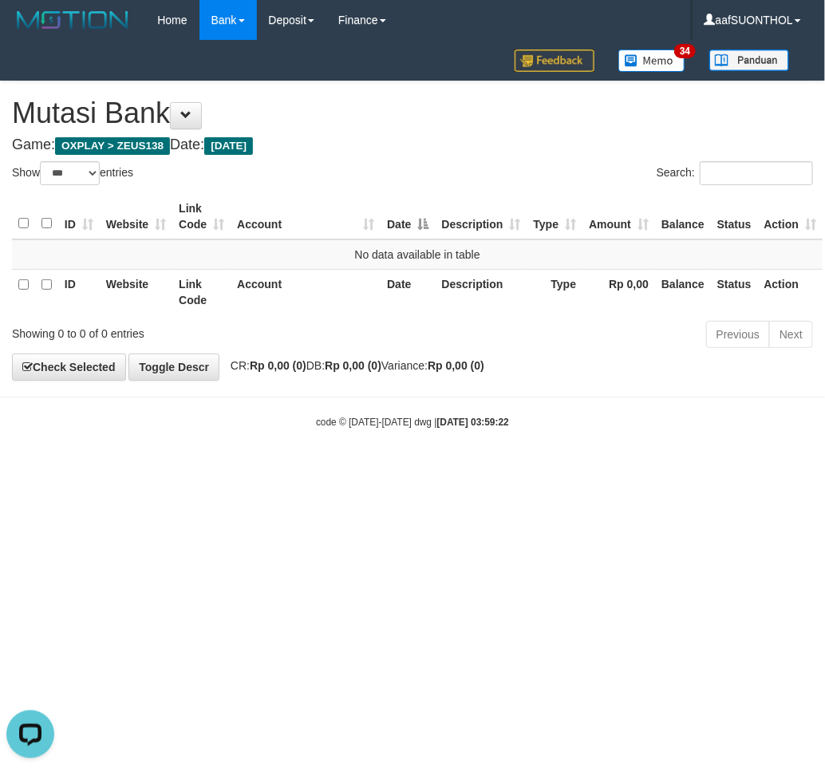
drag, startPoint x: 393, startPoint y: 555, endPoint x: 383, endPoint y: 554, distance: 10.4
click at [386, 469] on html "Toggle navigation Home Bank Account List Load By Website Group [OXPLAY] ZEUS138…" at bounding box center [412, 234] width 825 height 469
click at [379, 469] on html "Toggle navigation Home Bank Account List Load By Website Group [OXPLAY] ZEUS138…" at bounding box center [412, 234] width 825 height 469
click at [386, 469] on html "Toggle navigation Home Bank Account List Load By Website Group [OXPLAY] ZEUS138…" at bounding box center [412, 234] width 825 height 469
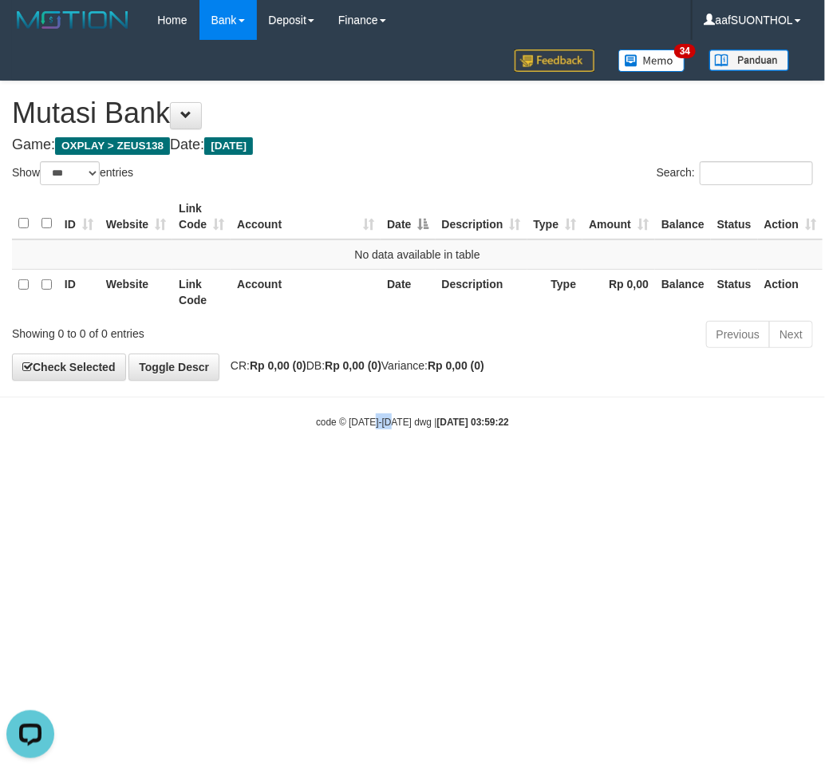
click at [385, 469] on html "Toggle navigation Home Bank Account List Load By Website Group [OXPLAY] ZEUS138…" at bounding box center [412, 234] width 825 height 469
click at [381, 469] on html "Toggle navigation Home Bank Account List Load By Website Group [OXPLAY] ZEUS138…" at bounding box center [412, 234] width 825 height 469
click at [373, 469] on html "Toggle navigation Home Bank Account List Load By Website Group [OXPLAY] ZEUS138…" at bounding box center [412, 234] width 825 height 469
click at [372, 469] on html "Toggle navigation Home Bank Account List Load By Website Group [OXPLAY] ZEUS138…" at bounding box center [412, 234] width 825 height 469
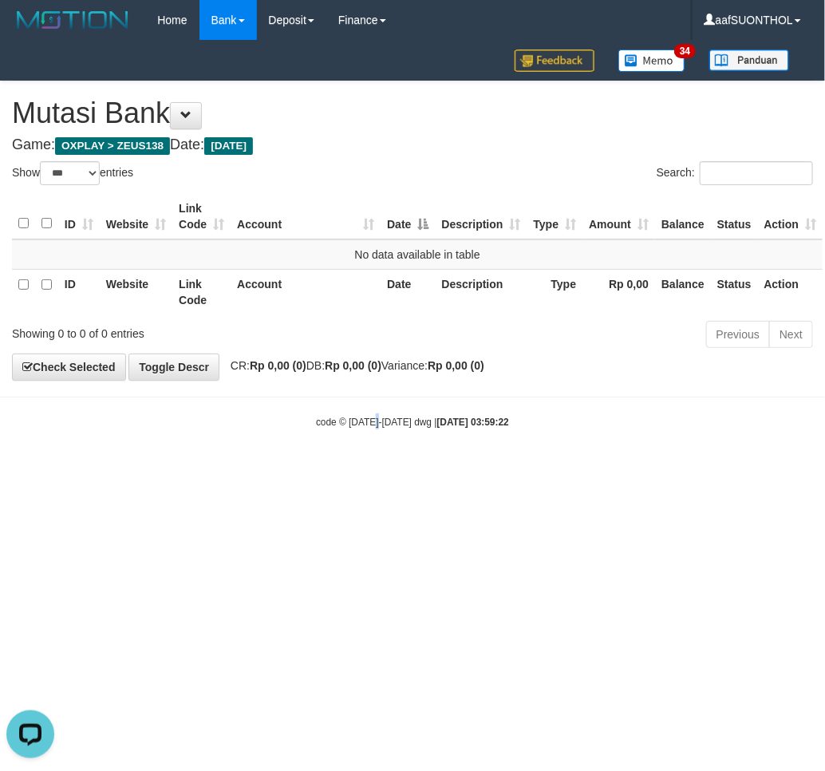
click at [378, 469] on html "Toggle navigation Home Bank Account List Load By Website Group [OXPLAY] ZEUS138…" at bounding box center [412, 234] width 825 height 469
drag, startPoint x: 396, startPoint y: 569, endPoint x: 387, endPoint y: 567, distance: 8.9
click at [389, 469] on html "Toggle navigation Home Bank Account List Load By Website Group [OXPLAY] ZEUS138…" at bounding box center [412, 234] width 825 height 469
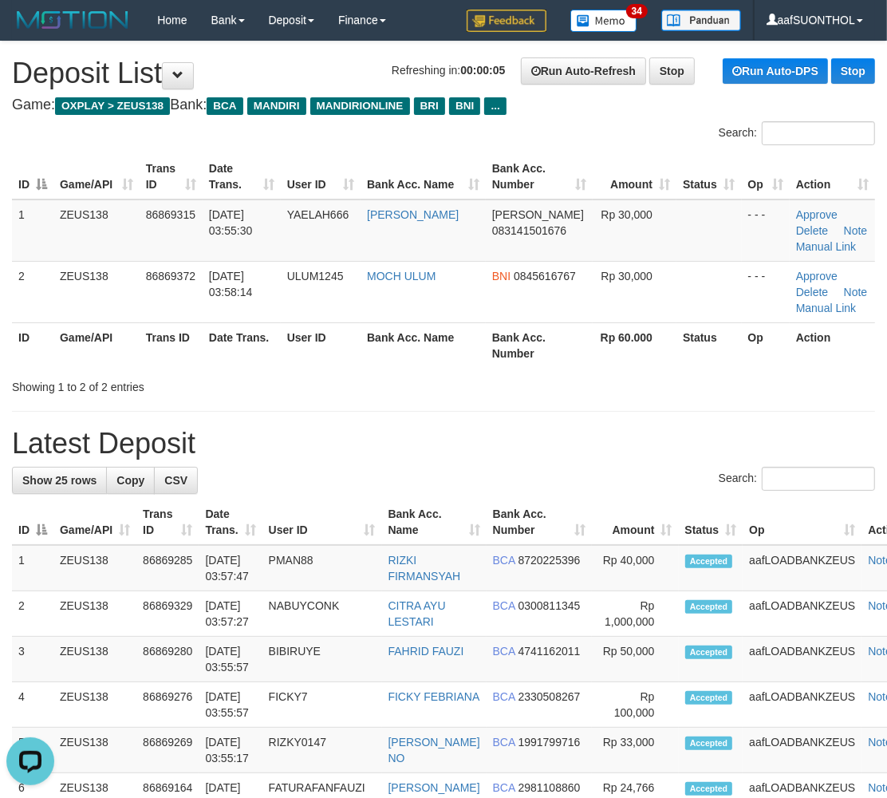
click at [342, 377] on div "Showing 1 to 2 of 2 entries" at bounding box center [185, 384] width 346 height 22
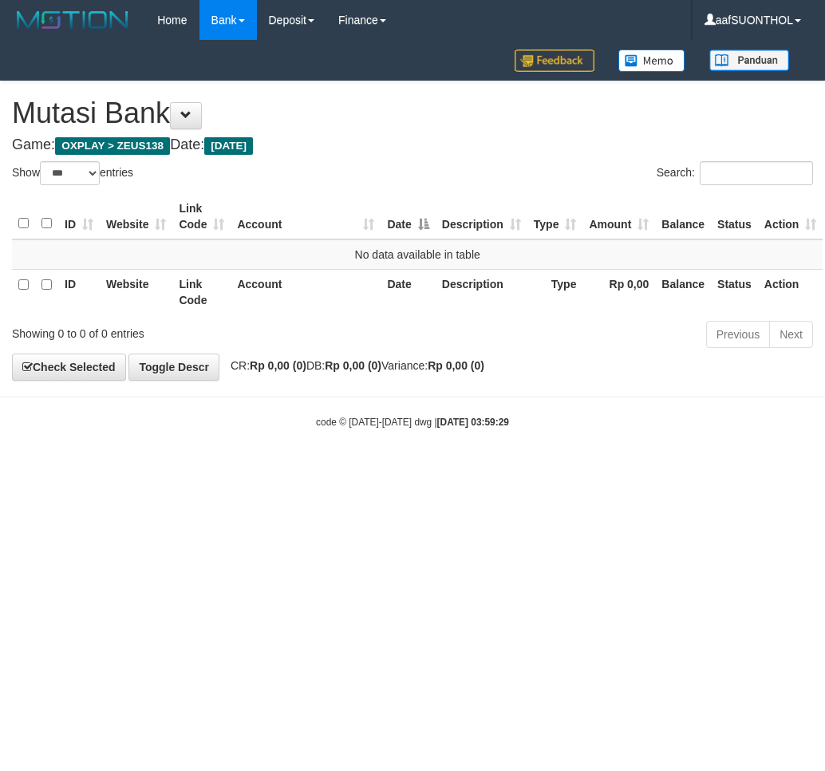
select select "***"
click at [603, 469] on html "Toggle navigation Home Bank Account List Load By Website Group [OXPLAY] ZEUS138…" at bounding box center [412, 234] width 825 height 469
click at [535, 469] on html "Toggle navigation Home Bank Account List Load By Website Group [OXPLAY] ZEUS138…" at bounding box center [412, 234] width 825 height 469
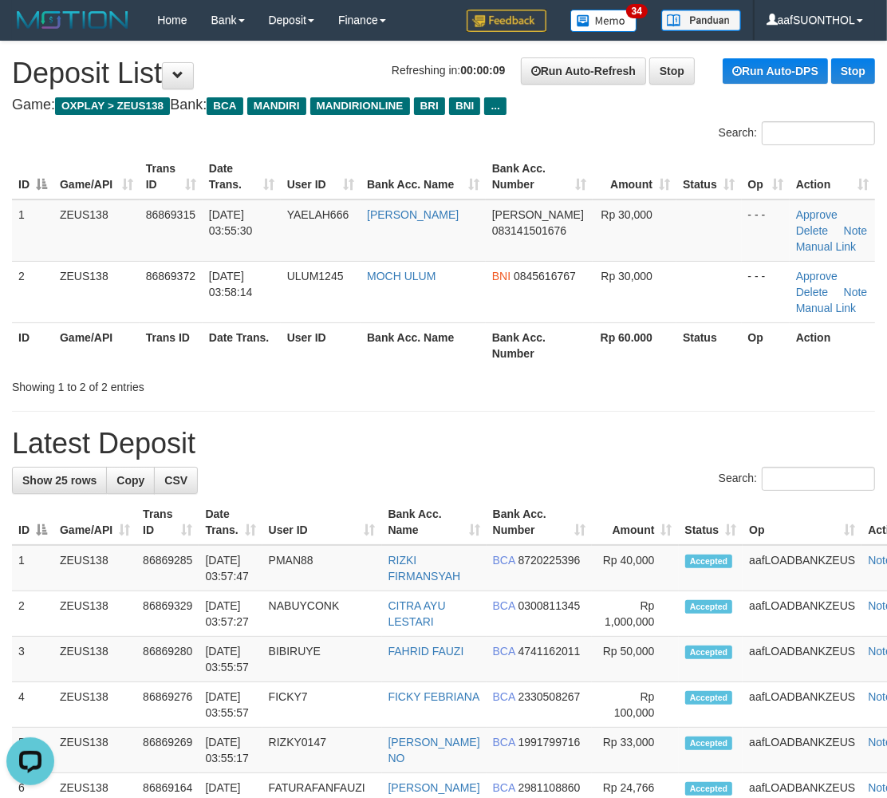
drag, startPoint x: 449, startPoint y: 417, endPoint x: 464, endPoint y: 423, distance: 16.5
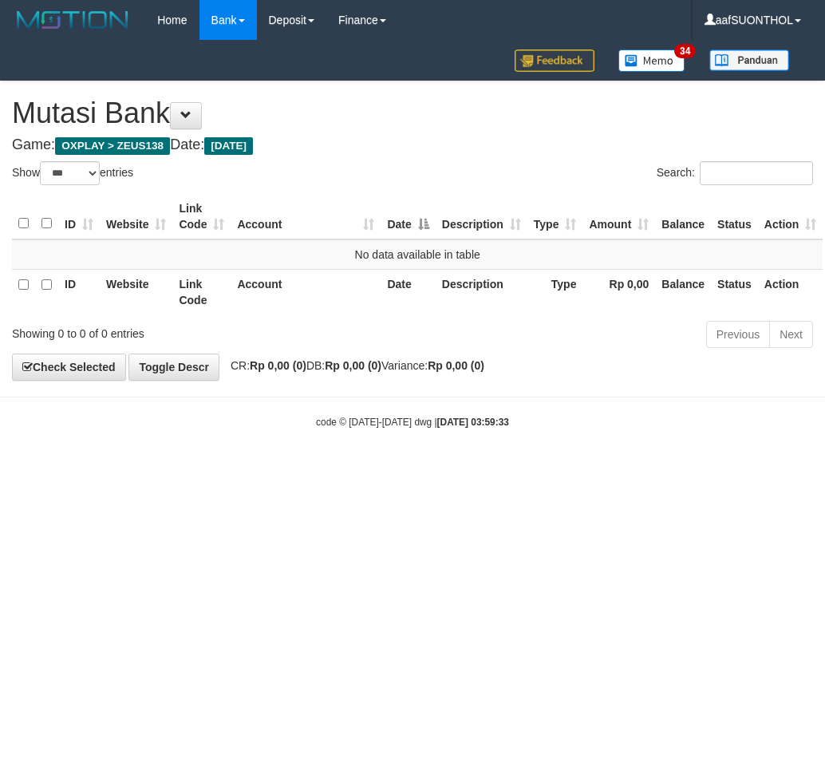
select select "***"
click at [359, 469] on html "Toggle navigation Home Bank Account List Load By Website Group [OXPLAY] ZEUS138…" at bounding box center [412, 234] width 825 height 469
click at [384, 469] on html "Toggle navigation Home Bank Account List Load By Website Group [OXPLAY] ZEUS138…" at bounding box center [412, 234] width 825 height 469
click at [392, 469] on html "Toggle navigation Home Bank Account List Load By Website Group [OXPLAY] ZEUS138…" at bounding box center [412, 234] width 825 height 469
click at [395, 469] on html "Toggle navigation Home Bank Account List Load By Website Group [OXPLAY] ZEUS138…" at bounding box center [412, 234] width 825 height 469
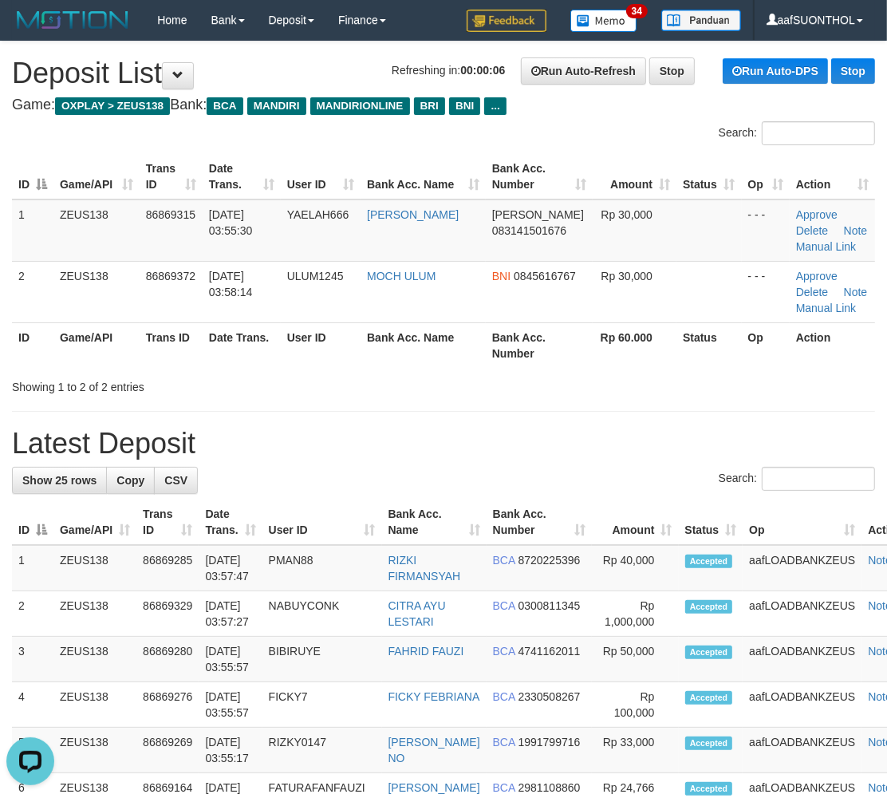
drag, startPoint x: 264, startPoint y: 365, endPoint x: 285, endPoint y: 381, distance: 26.2
click at [260, 369] on div "ID Game/API Trans ID Date Trans. User ID Bank Acc. Name Bank Acc. Number Amount…" at bounding box center [443, 260] width 887 height 223
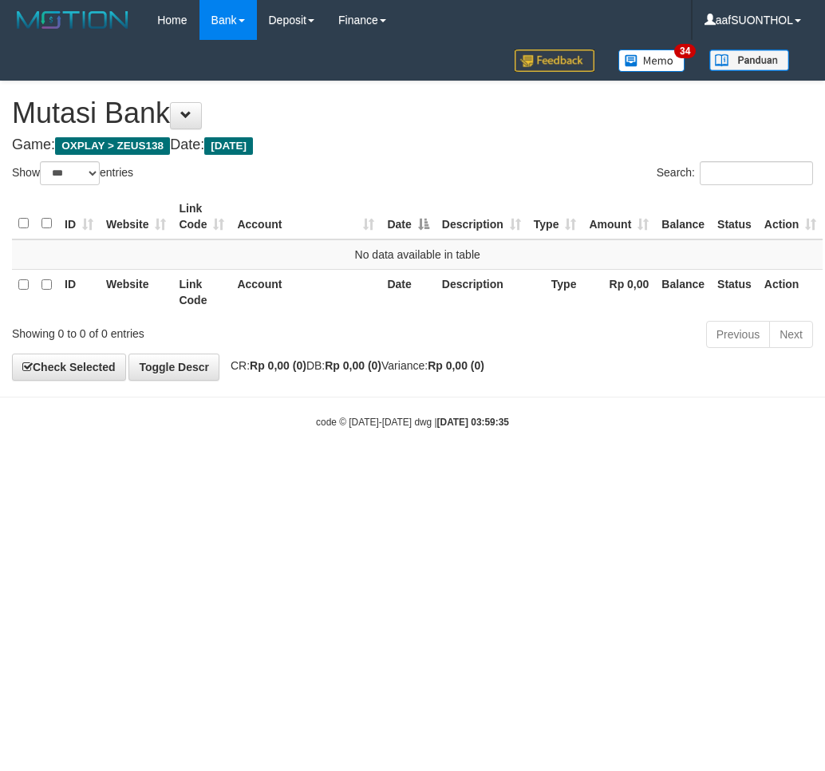
select select "***"
click at [581, 469] on html "Toggle navigation Home Bank Account List Load By Website Group [OXPLAY] ZEUS138…" at bounding box center [412, 234] width 825 height 469
select select "***"
click at [445, 469] on html "Toggle navigation Home Bank Account List Load By Website Group [OXPLAY] ZEUS138…" at bounding box center [412, 234] width 825 height 469
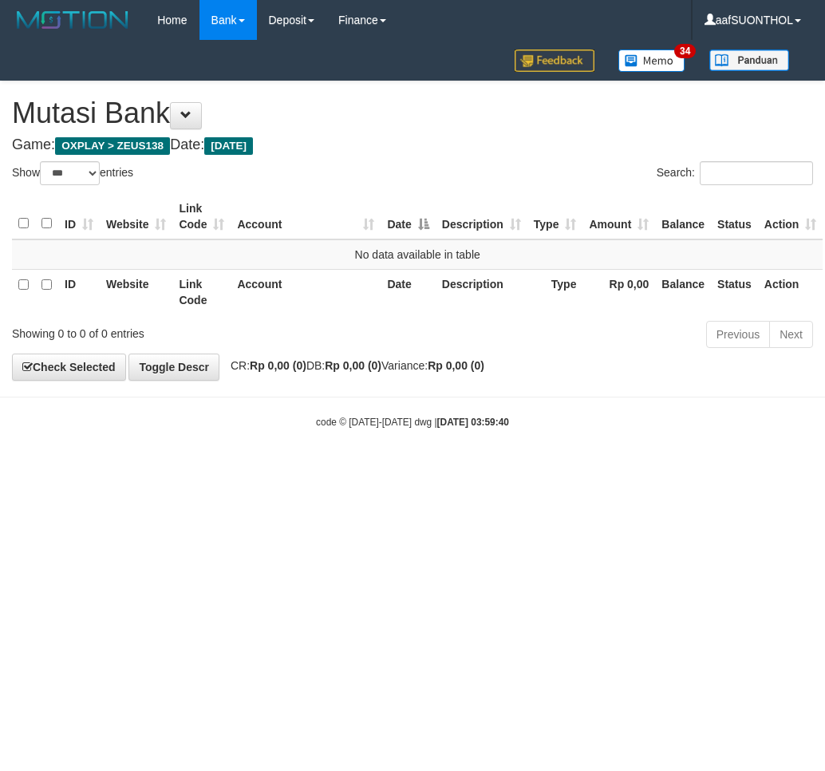
select select "***"
drag, startPoint x: 0, startPoint y: 0, endPoint x: 355, endPoint y: 575, distance: 675.5
click at [377, 469] on html "Toggle navigation Home Bank Account List Load By Website Group [OXPLAY] ZEUS138…" at bounding box center [412, 234] width 825 height 469
select select "***"
click at [426, 469] on html "Toggle navigation Home Bank Account List Load By Website Group [OXPLAY] ZEUS138…" at bounding box center [412, 234] width 825 height 469
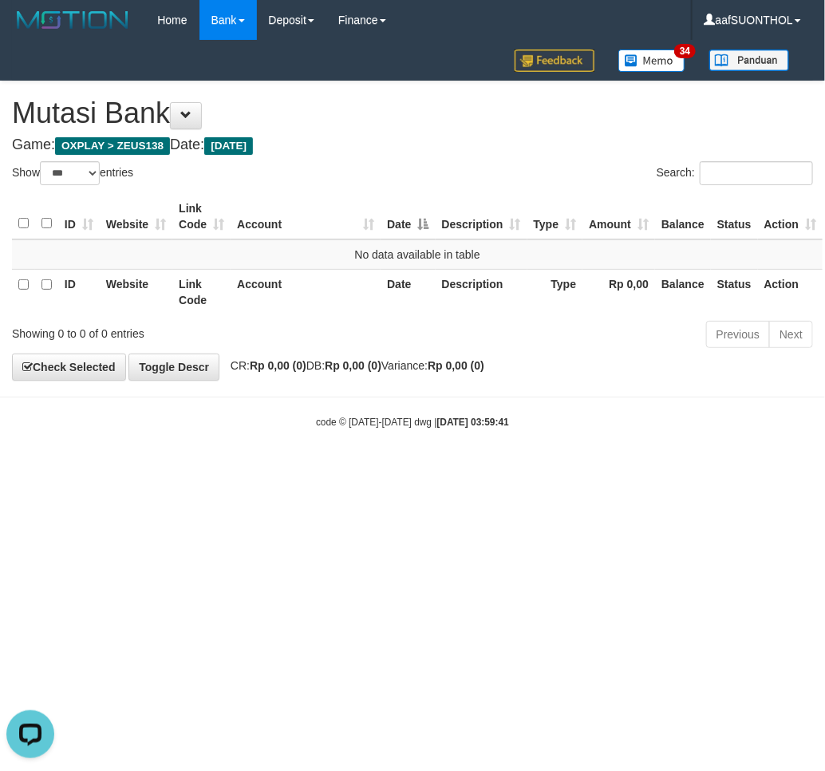
click at [441, 469] on html "Toggle navigation Home Bank Account List Load By Website Group [OXPLAY] ZEUS138…" at bounding box center [412, 234] width 825 height 469
drag, startPoint x: 450, startPoint y: 514, endPoint x: 442, endPoint y: 520, distance: 9.7
click at [452, 469] on html "Toggle navigation Home Bank Account List Load By Website Group [OXPLAY] ZEUS138…" at bounding box center [412, 234] width 825 height 469
drag, startPoint x: 441, startPoint y: 520, endPoint x: 434, endPoint y: 528, distance: 9.6
click at [425, 469] on html "Toggle navigation Home Bank Account List Load By Website Group [OXPLAY] ZEUS138…" at bounding box center [412, 234] width 825 height 469
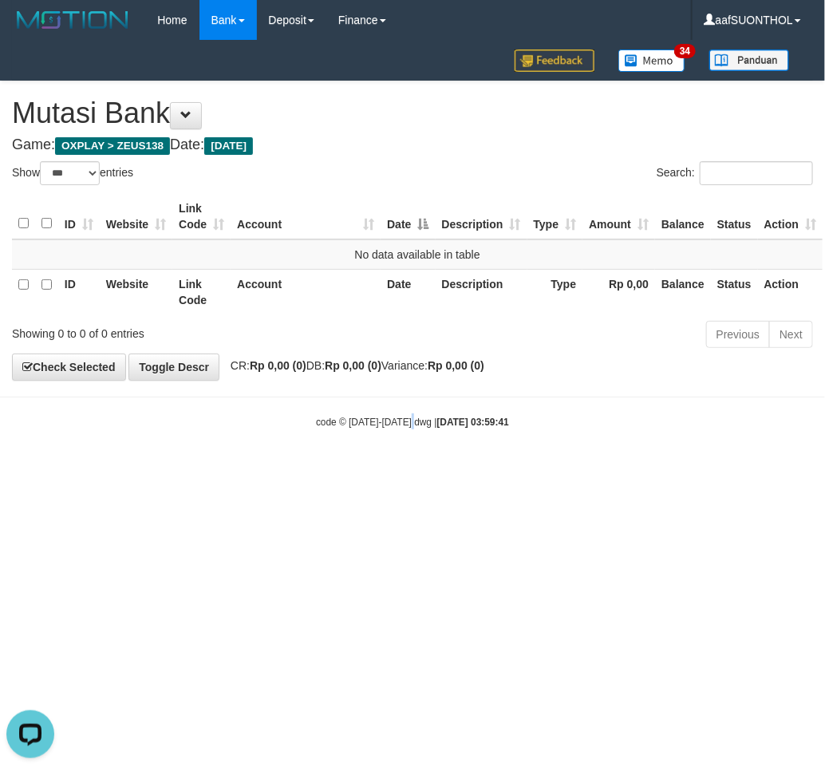
drag, startPoint x: 416, startPoint y: 517, endPoint x: 427, endPoint y: 524, distance: 13.3
click at [403, 469] on html "Toggle navigation Home Bank Account List Load By Website Group [OXPLAY] ZEUS138…" at bounding box center [412, 234] width 825 height 469
click at [362, 469] on html "Toggle navigation Home Bank Account List Load By Website Group [OXPLAY] ZEUS138…" at bounding box center [412, 234] width 825 height 469
drag, startPoint x: 377, startPoint y: 496, endPoint x: 399, endPoint y: 498, distance: 22.5
click at [371, 469] on html "Toggle navigation Home Bank Account List Load By Website Group [OXPLAY] ZEUS138…" at bounding box center [412, 234] width 825 height 469
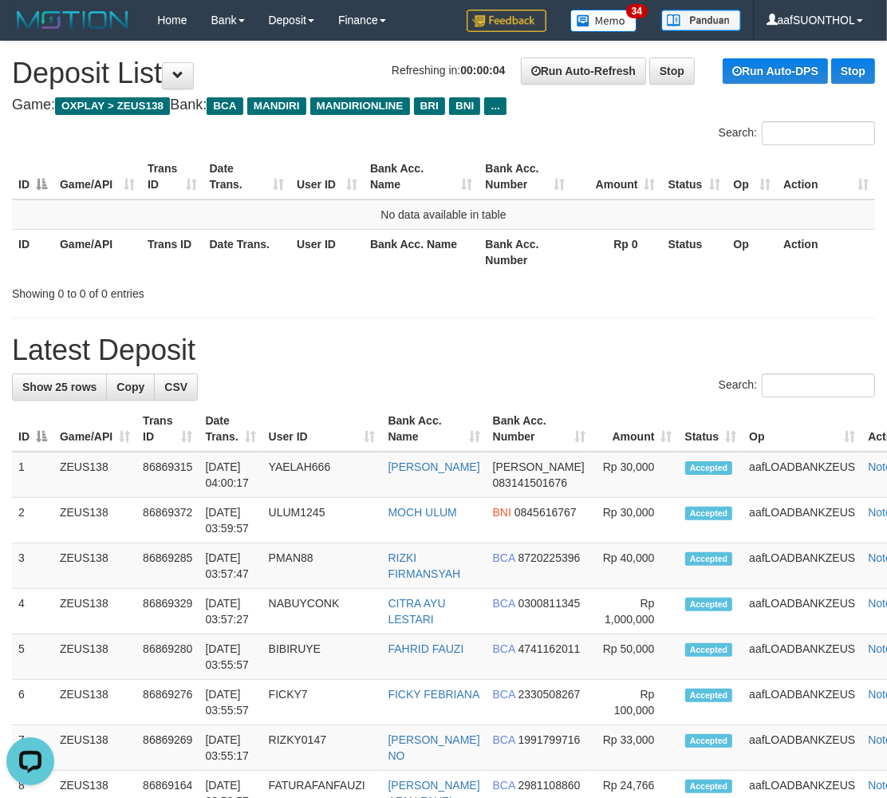
click at [417, 362] on h1 "Latest Deposit" at bounding box center [443, 350] width 863 height 32
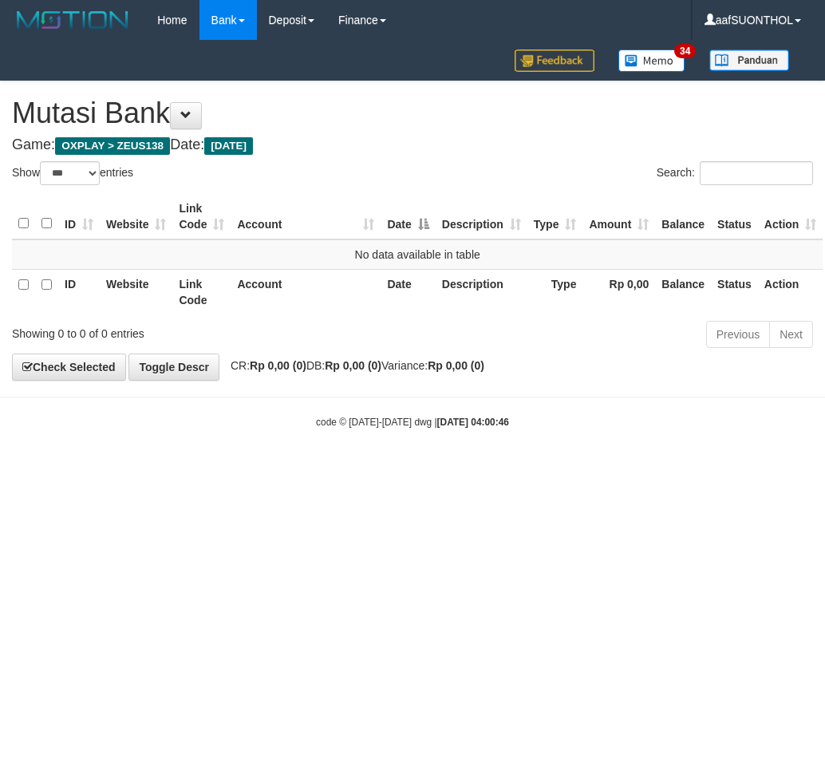
select select "***"
click at [358, 468] on body "Toggle navigation Home Bank Account List Load By Website Group [OXPLAY] ZEUS138…" at bounding box center [412, 234] width 825 height 469
drag, startPoint x: 358, startPoint y: 468, endPoint x: 333, endPoint y: 463, distance: 25.2
click at [323, 459] on body "Toggle navigation Home Bank Account List Load By Website Group [OXPLAY] ZEUS138…" at bounding box center [412, 234] width 825 height 469
drag, startPoint x: 362, startPoint y: 492, endPoint x: 389, endPoint y: 492, distance: 26.3
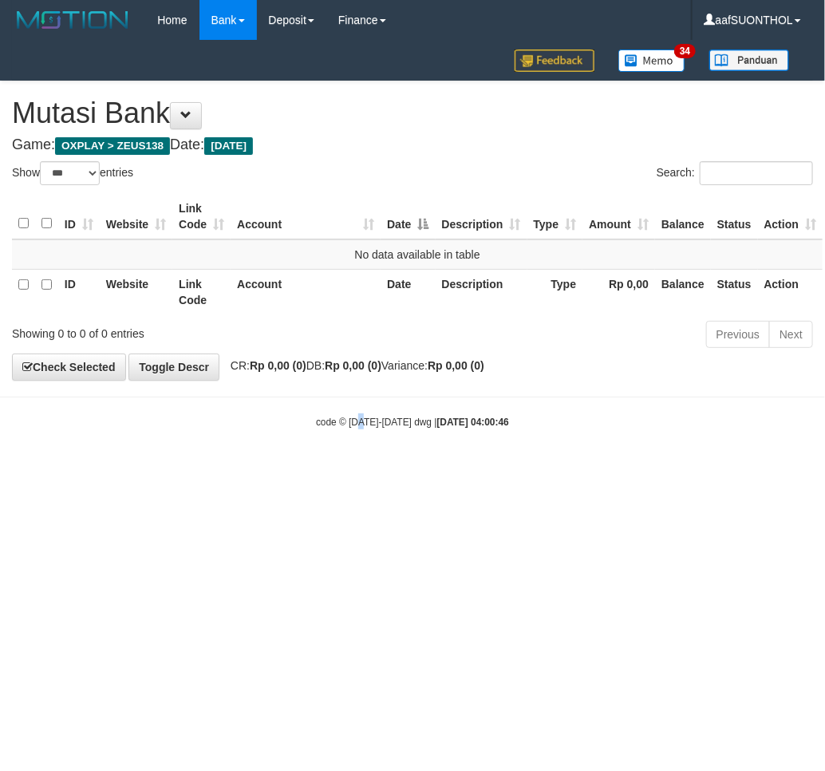
click at [369, 469] on html "Toggle navigation Home Bank Account List Load By Website Group [OXPLAY] ZEUS138…" at bounding box center [412, 234] width 825 height 469
drag, startPoint x: 377, startPoint y: 489, endPoint x: 392, endPoint y: 497, distance: 16.4
click at [379, 469] on html "Toggle navigation Home Bank Account List Load By Website Group [OXPLAY] ZEUS138…" at bounding box center [412, 234] width 825 height 469
drag, startPoint x: 386, startPoint y: 498, endPoint x: 400, endPoint y: 505, distance: 15.4
click at [395, 469] on html "Toggle navigation Home Bank Account List Load By Website Group [OXPLAY] ZEUS138…" at bounding box center [412, 234] width 825 height 469
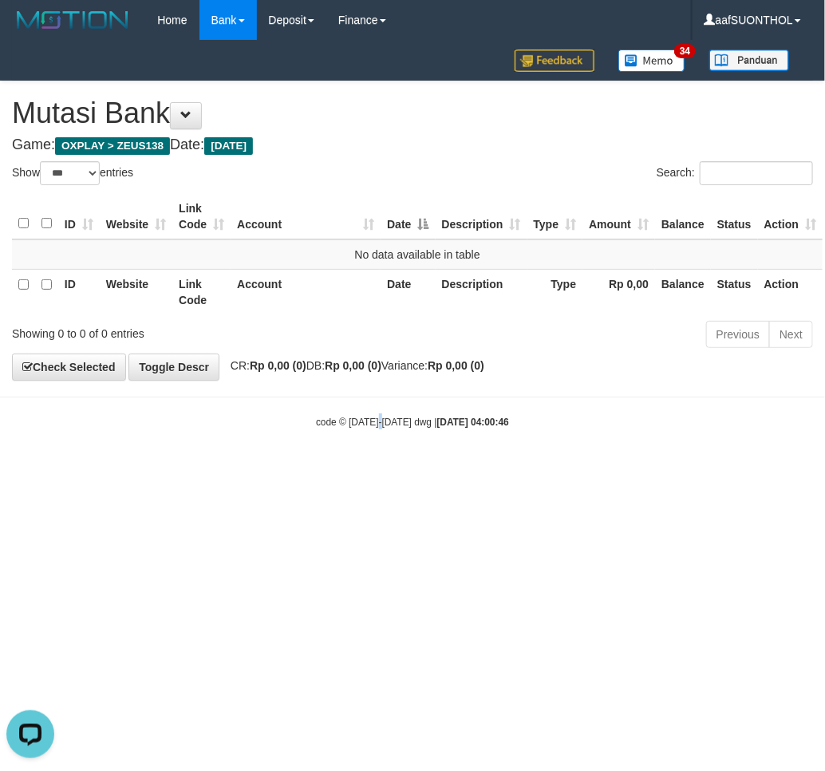
drag, startPoint x: 376, startPoint y: 516, endPoint x: 402, endPoint y: 529, distance: 29.3
click at [397, 469] on html "Toggle navigation Home Bank Account List Load By Website Group [OXPLAY] ZEUS138…" at bounding box center [412, 234] width 825 height 469
select select "***"
drag, startPoint x: 793, startPoint y: 562, endPoint x: 734, endPoint y: 556, distance: 59.3
click at [777, 469] on html "Toggle navigation Home Bank Account List Load By Website Group [OXPLAY] ZEUS138…" at bounding box center [412, 234] width 825 height 469
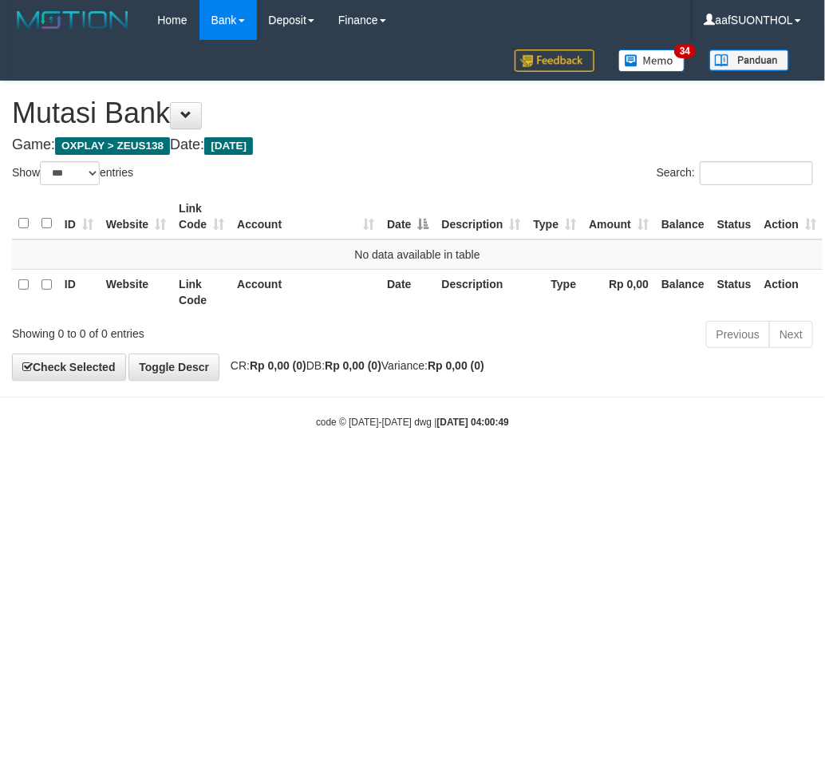
click at [682, 469] on html "Toggle navigation Home Bank Account List Load By Website Group [OXPLAY] ZEUS138…" at bounding box center [412, 234] width 825 height 469
click at [639, 469] on html "Toggle navigation Home Bank Account List Load By Website Group [OXPLAY] ZEUS138…" at bounding box center [412, 234] width 825 height 469
click at [638, 469] on html "Toggle navigation Home Bank Account List Load By Website Group [OXPLAY] ZEUS138…" at bounding box center [412, 234] width 825 height 469
drag, startPoint x: 648, startPoint y: 531, endPoint x: 551, endPoint y: 500, distance: 101.2
click at [640, 469] on html "Toggle navigation Home Bank Account List Load By Website Group [OXPLAY] ZEUS138…" at bounding box center [412, 234] width 825 height 469
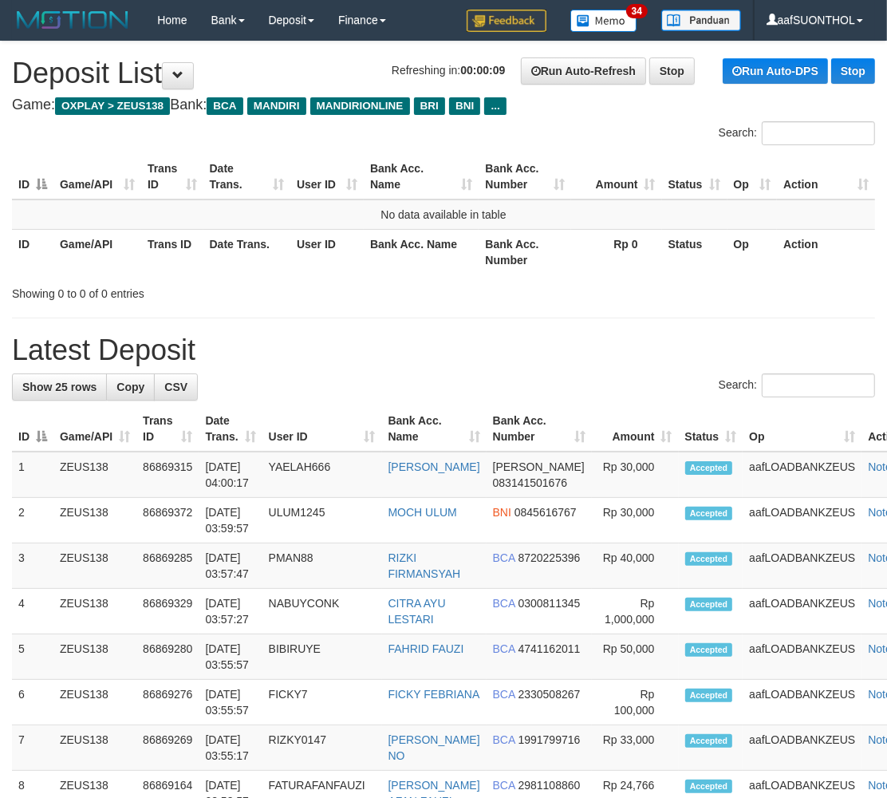
drag, startPoint x: 600, startPoint y: 323, endPoint x: 896, endPoint y: 338, distance: 296.5
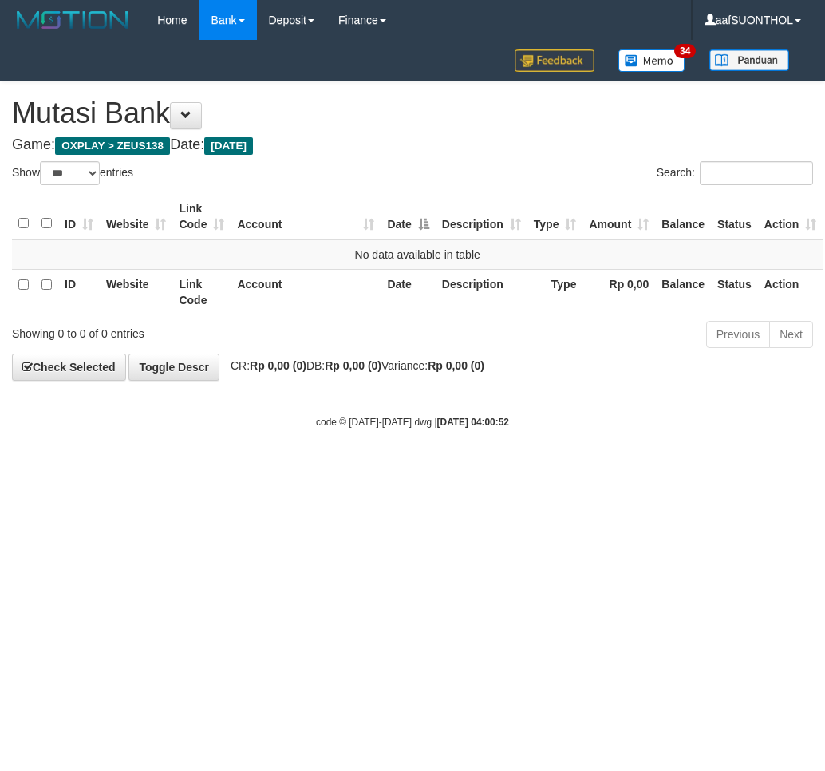
select select "***"
click at [531, 464] on body "Toggle navigation Home Bank Account List Load By Website Group [OXPLAY] ZEUS138…" at bounding box center [412, 234] width 825 height 469
select select "***"
click at [235, 469] on html "Toggle navigation Home Bank Account List Load By Website Group [OXPLAY] ZEUS138…" at bounding box center [412, 234] width 825 height 469
click at [219, 469] on html "Toggle navigation Home Bank Account List Load By Website Group [OXPLAY] ZEUS138…" at bounding box center [412, 234] width 825 height 469
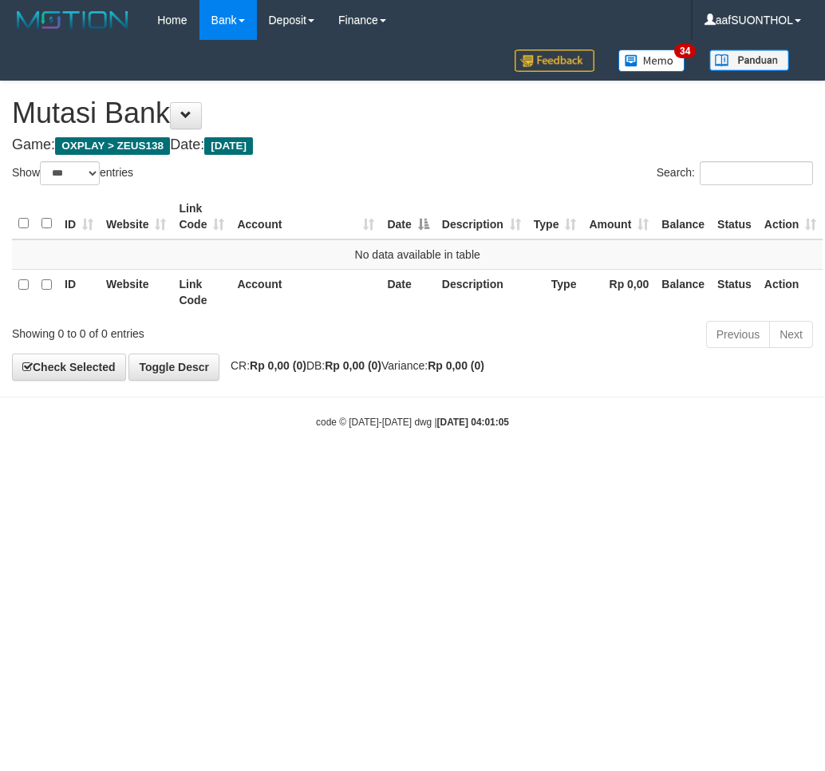
select select "***"
drag, startPoint x: 426, startPoint y: 599, endPoint x: 404, endPoint y: 600, distance: 22.4
click at [416, 469] on html "Toggle navigation Home Bank Account List Load By Website Group [OXPLAY] ZEUS138…" at bounding box center [412, 234] width 825 height 469
click at [409, 469] on html "Toggle navigation Home Bank Account List Load By Website Group [OXPLAY] ZEUS138…" at bounding box center [412, 234] width 825 height 469
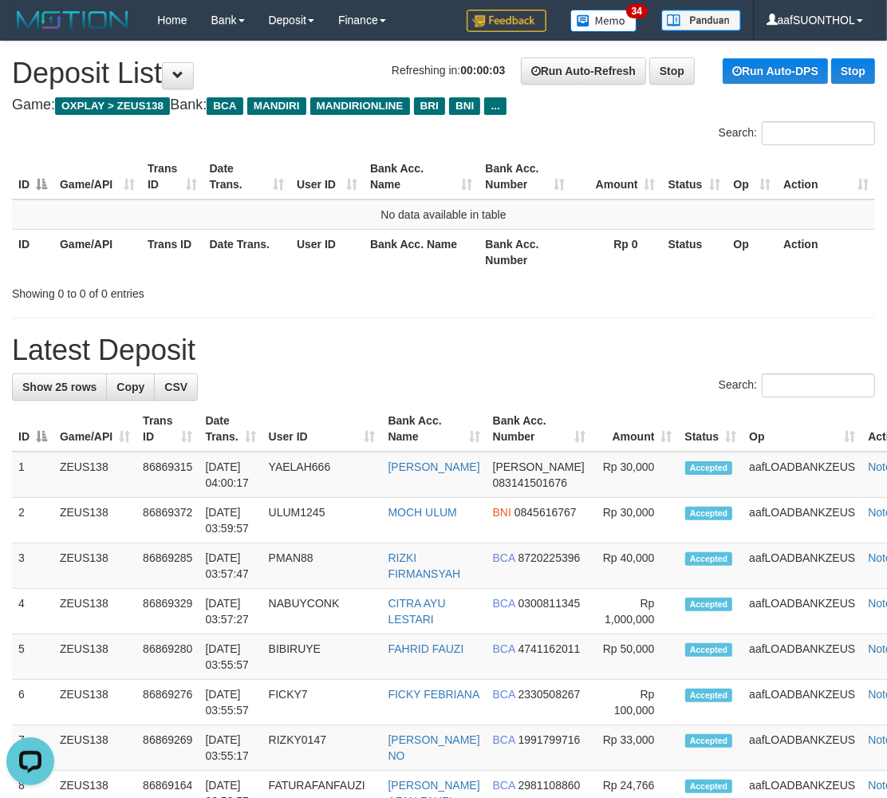
click at [551, 391] on div "Search:" at bounding box center [443, 387] width 863 height 28
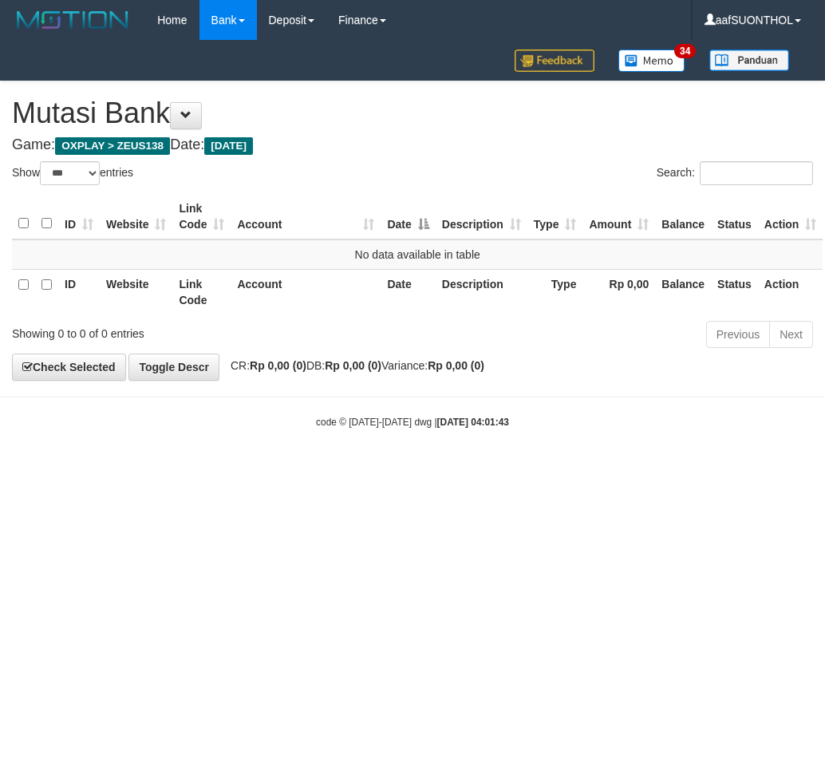
select select "***"
drag, startPoint x: 545, startPoint y: 466, endPoint x: 525, endPoint y: 452, distance: 24.6
click at [530, 455] on body "Toggle navigation Home Bank Account List Load By Website Group [OXPLAY] ZEUS138…" at bounding box center [412, 234] width 825 height 469
select select "***"
click at [392, 464] on body "Toggle navigation Home Bank Account List Load By Website Group [OXPLAY] ZEUS138…" at bounding box center [412, 234] width 825 height 469
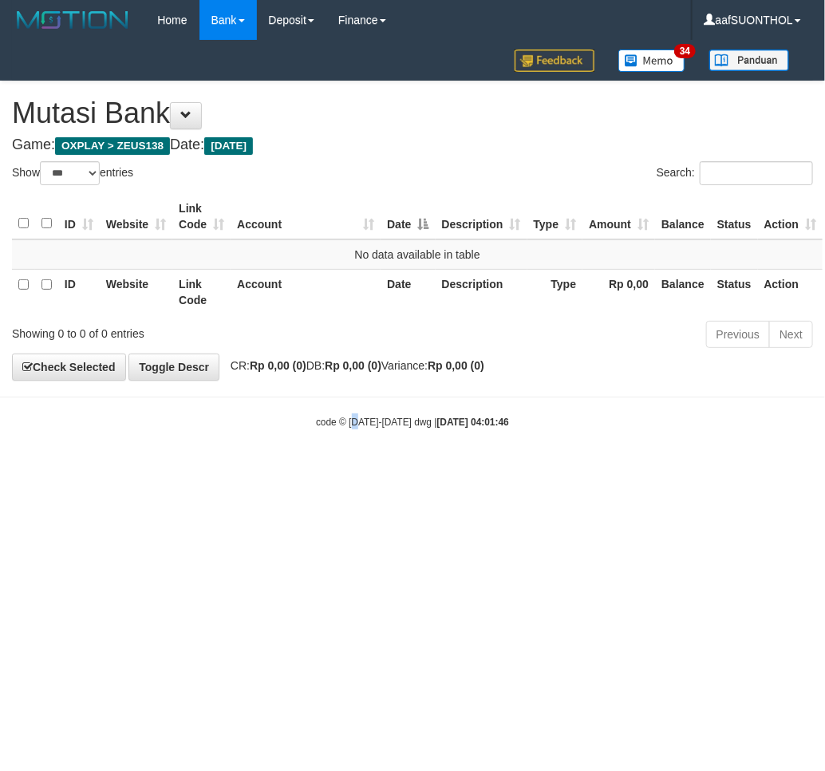
click at [356, 459] on body "Toggle navigation Home Bank Account List Load By Website Group [OXPLAY] ZEUS138…" at bounding box center [412, 234] width 825 height 469
select select "***"
click at [455, 469] on html "Toggle navigation Home Bank Account List Load By Website Group [OXPLAY] ZEUS138…" at bounding box center [412, 234] width 825 height 469
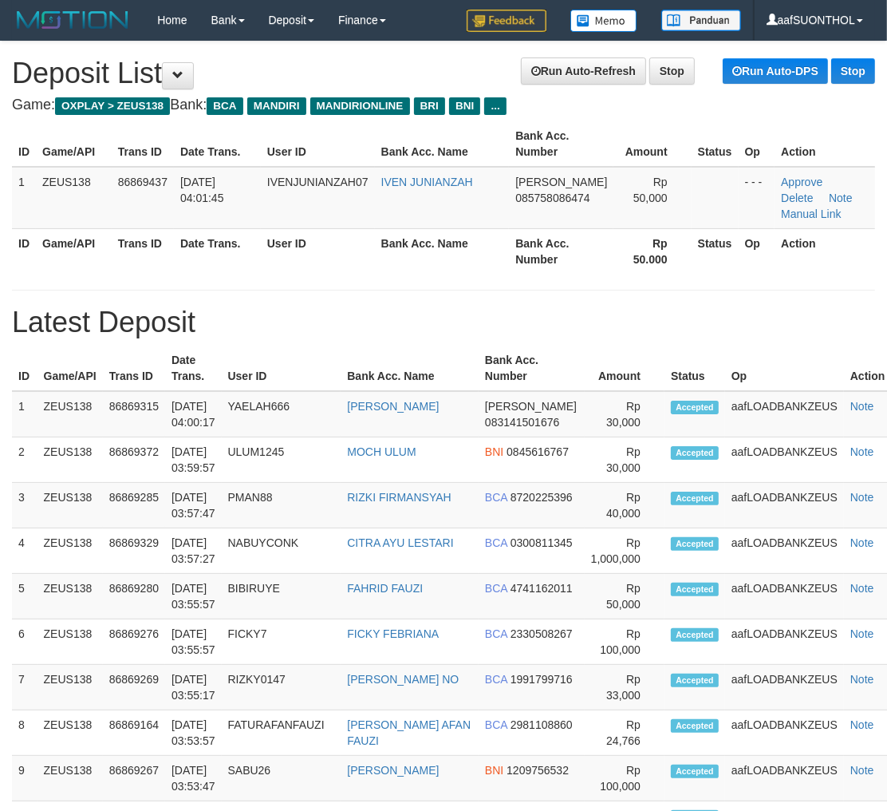
click at [587, 377] on th "Amount" at bounding box center [625, 368] width 80 height 45
click at [596, 372] on th "Amount" at bounding box center [625, 368] width 80 height 45
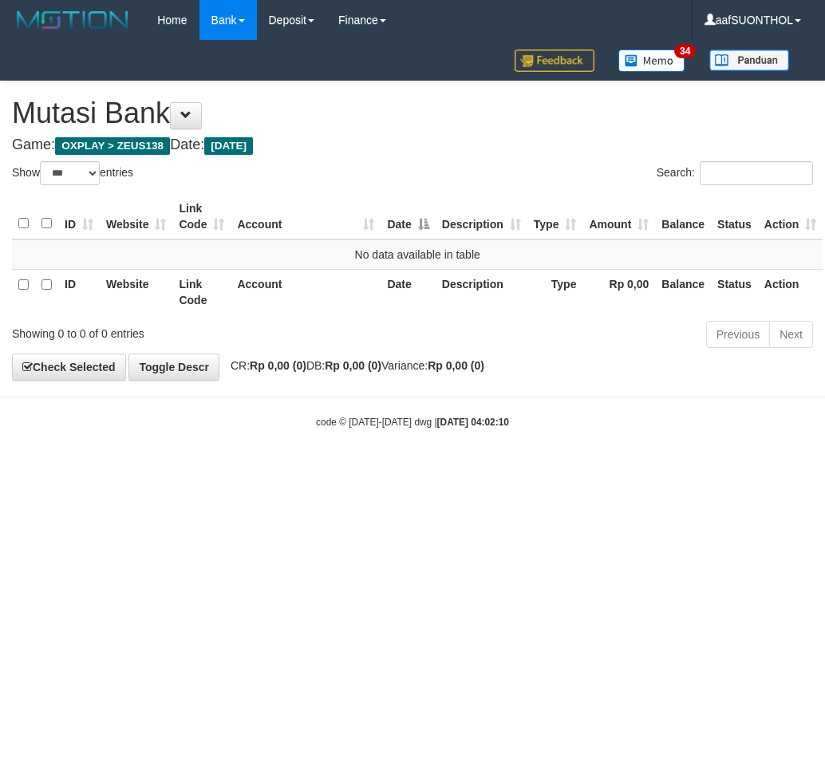
select select "***"
drag, startPoint x: 533, startPoint y: 435, endPoint x: 516, endPoint y: 445, distance: 19.3
click at [521, 442] on body "Toggle navigation Home Bank Account List Load By Website Group [OXPLAY] ZEUS138…" at bounding box center [412, 234] width 825 height 469
click at [513, 458] on body "Toggle navigation Home Bank Account List Load By Website Group [OXPLAY] ZEUS138…" at bounding box center [412, 234] width 825 height 469
select select "***"
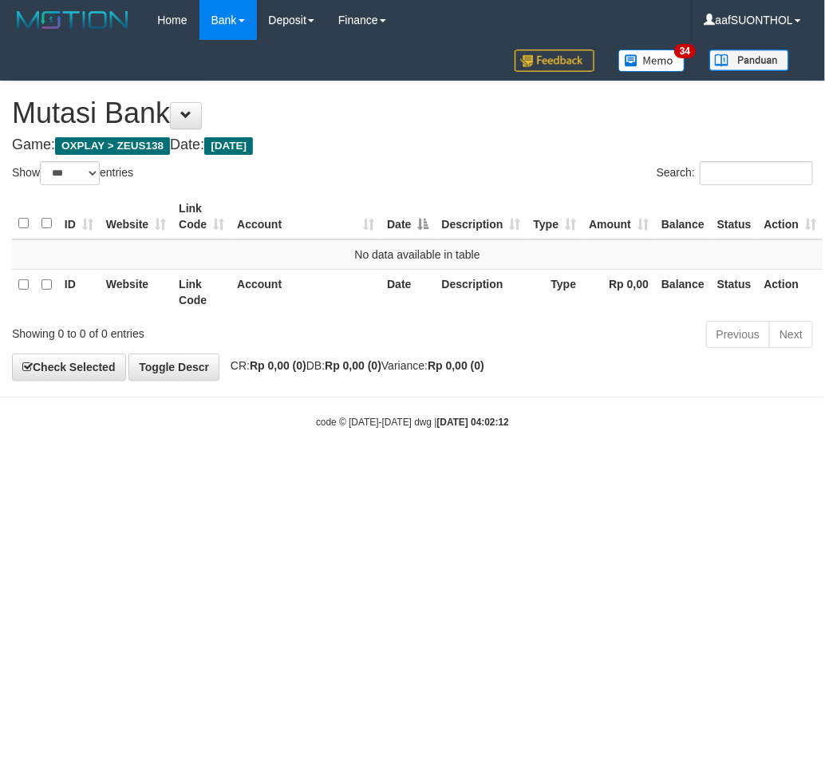
click at [369, 469] on html "Toggle navigation Home Bank Account List Load By Website Group [OXPLAY] ZEUS138…" at bounding box center [412, 234] width 825 height 469
select select "***"
drag, startPoint x: 0, startPoint y: 0, endPoint x: 259, endPoint y: 508, distance: 570.0
click at [257, 469] on html "Toggle navigation Home Bank Account List Load By Website Group [OXPLAY] ZEUS138…" at bounding box center [412, 234] width 825 height 469
drag, startPoint x: 247, startPoint y: 490, endPoint x: 257, endPoint y: 496, distance: 11.1
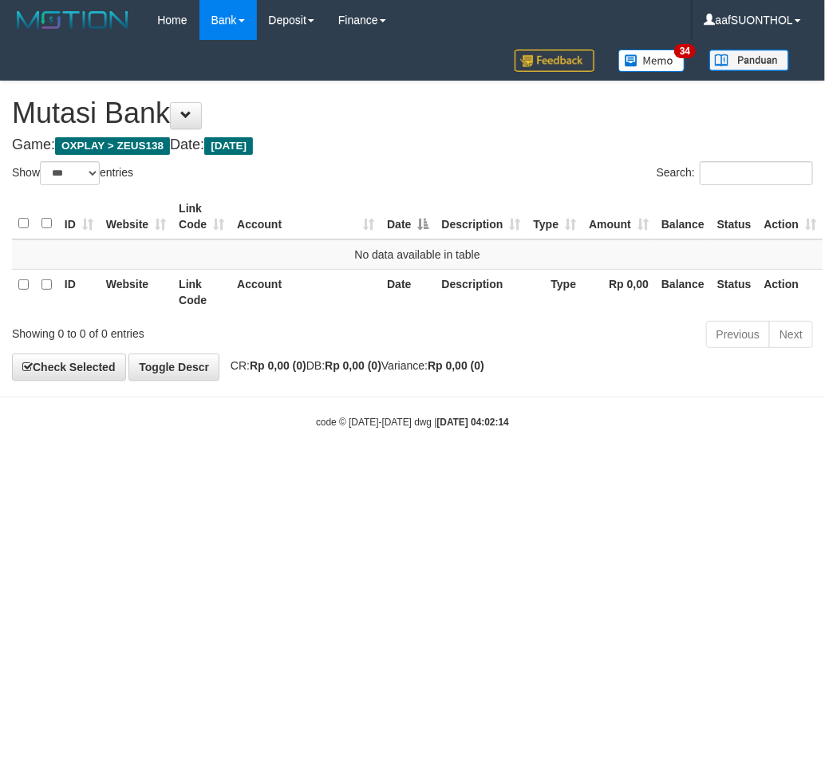
click at [250, 469] on html "Toggle navigation Home Bank Account List Load By Website Group [OXPLAY] ZEUS138…" at bounding box center [412, 234] width 825 height 469
drag, startPoint x: 238, startPoint y: 497, endPoint x: 255, endPoint y: 503, distance: 18.4
click at [243, 469] on html "Toggle navigation Home Bank Account List Load By Website Group [OXPLAY] ZEUS138…" at bounding box center [412, 234] width 825 height 469
drag, startPoint x: 253, startPoint y: 491, endPoint x: 260, endPoint y: 496, distance: 9.1
click at [260, 469] on html "Toggle navigation Home Bank Account List Load By Website Group [OXPLAY] ZEUS138…" at bounding box center [412, 234] width 825 height 469
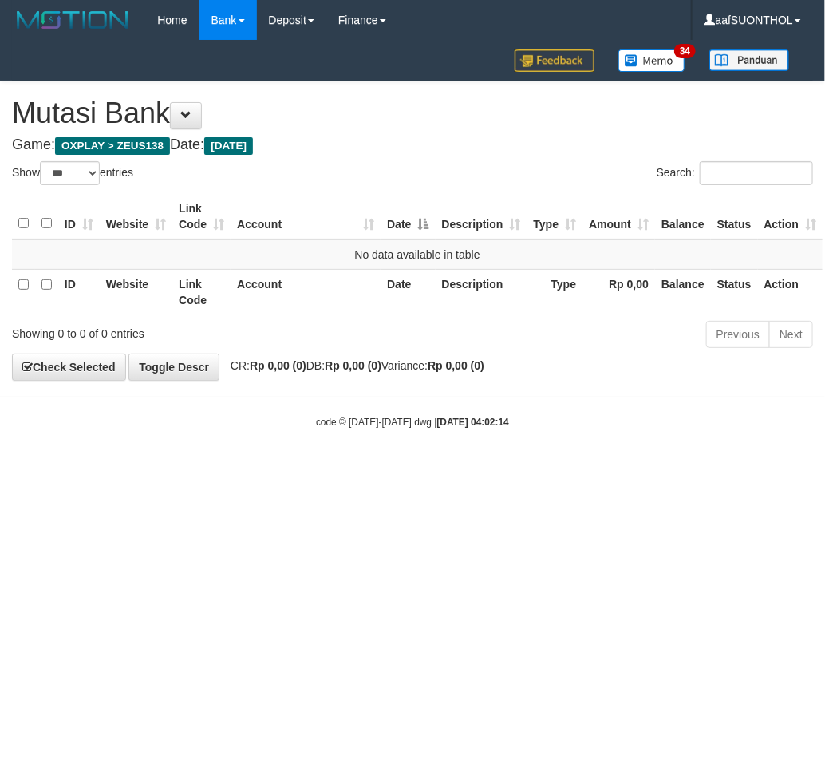
click at [275, 469] on html "Toggle navigation Home Bank Account List Load By Website Group [OXPLAY] ZEUS138…" at bounding box center [412, 234] width 825 height 469
click at [245, 469] on html "Toggle navigation Home Bank Account List Load By Website Group [OXPLAY] ZEUS138…" at bounding box center [412, 234] width 825 height 469
click at [261, 469] on html "Toggle navigation Home Bank Account List Load By Website Group [OXPLAY] ZEUS138…" at bounding box center [412, 234] width 825 height 469
drag, startPoint x: 267, startPoint y: 600, endPoint x: 283, endPoint y: 607, distance: 17.9
click at [283, 469] on html "Toggle navigation Home Bank Account List Load By Website Group [OXPLAY] ZEUS138…" at bounding box center [412, 234] width 825 height 469
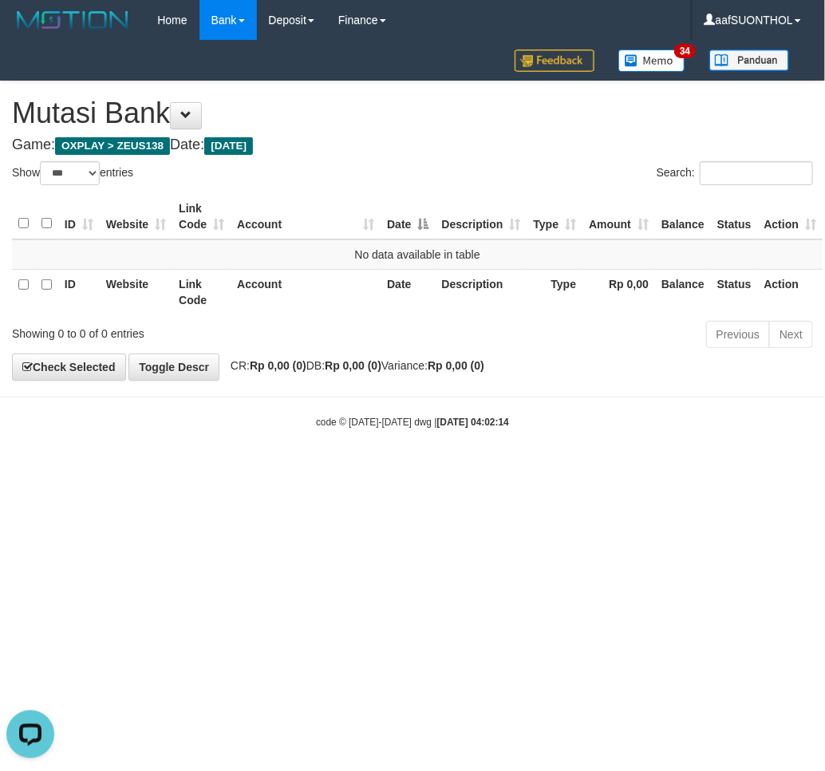
drag, startPoint x: 274, startPoint y: 594, endPoint x: 299, endPoint y: 602, distance: 26.8
click at [294, 469] on html "Toggle navigation Home Bank Account List Load By Website Group [OXPLAY] ZEUS138…" at bounding box center [412, 234] width 825 height 469
click at [288, 469] on html "Toggle navigation Home Bank Account List Load By Website Group [OXPLAY] ZEUS138…" at bounding box center [412, 234] width 825 height 469
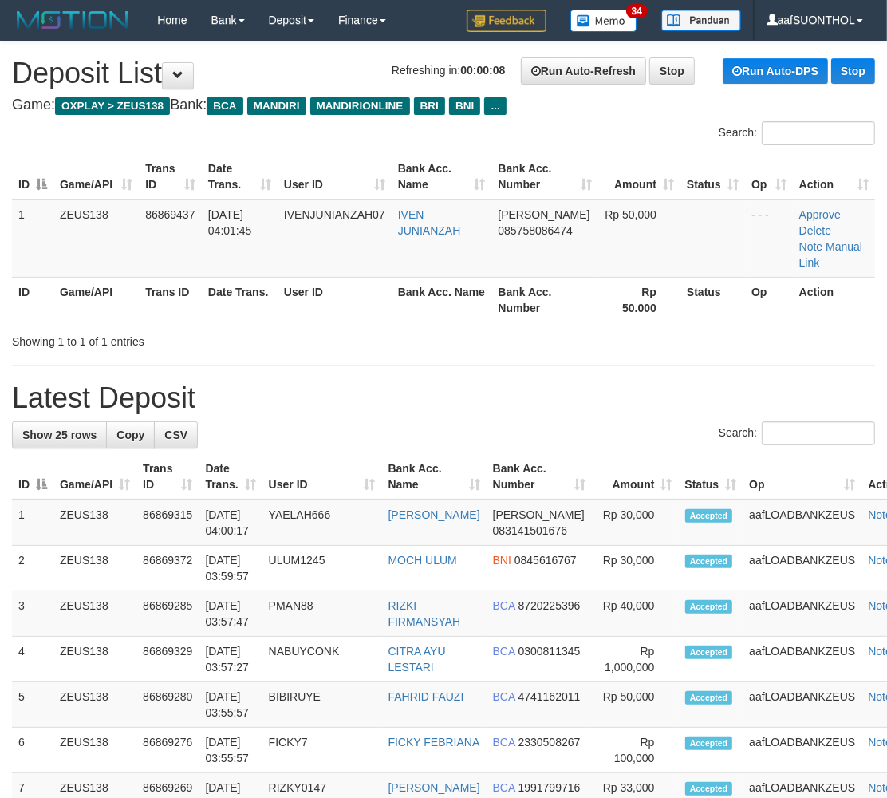
drag, startPoint x: 677, startPoint y: 338, endPoint x: 819, endPoint y: 362, distance: 144.1
